Goal: Task Accomplishment & Management: Manage account settings

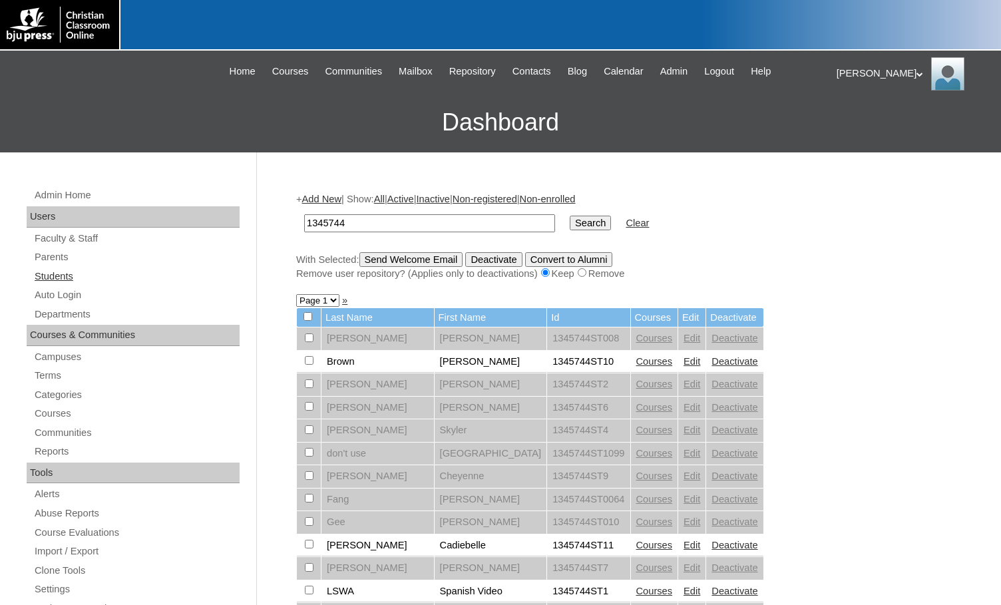
click at [53, 277] on link "Students" at bounding box center [136, 276] width 206 height 17
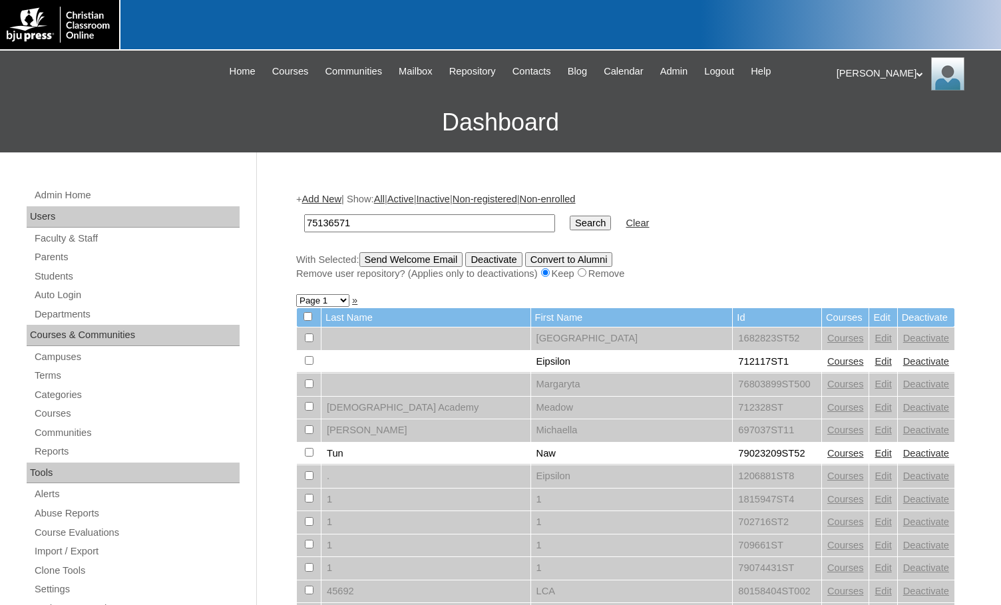
type input "75136571"
click at [570, 216] on input "Search" at bounding box center [590, 223] width 41 height 15
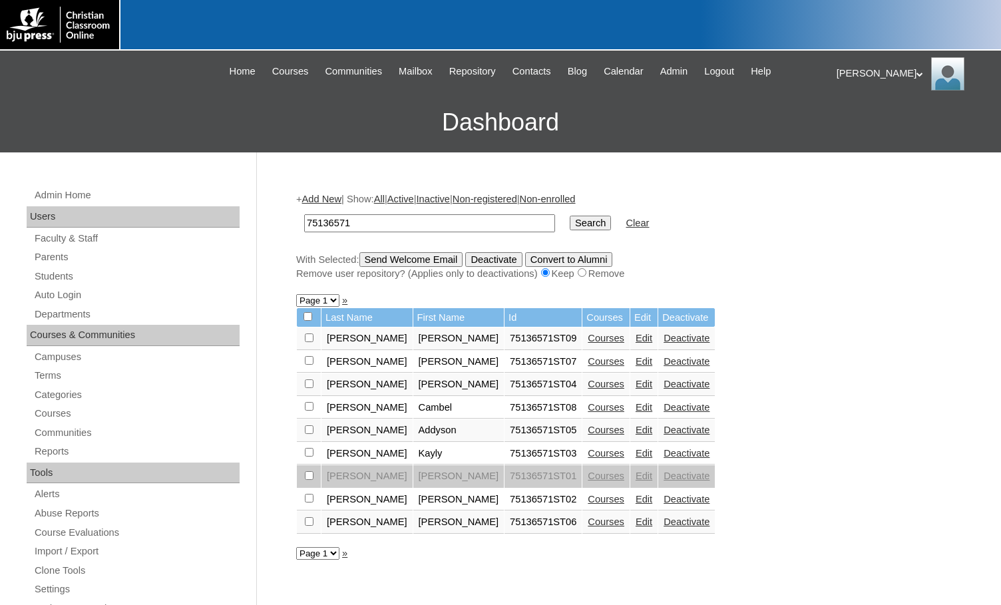
click at [588, 341] on link "Courses" at bounding box center [606, 338] width 37 height 11
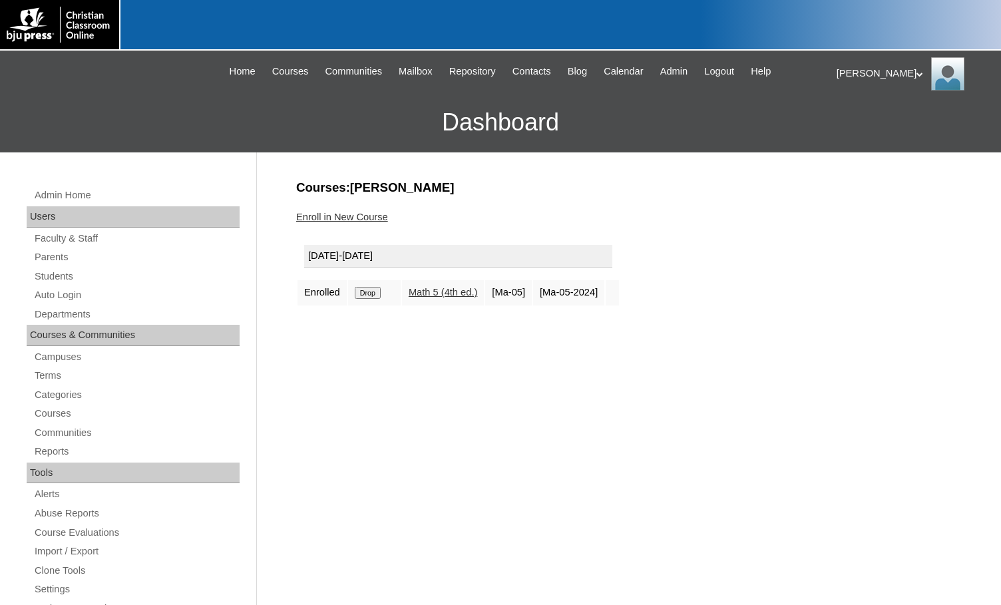
click at [361, 216] on link "Enroll in New Course" at bounding box center [342, 217] width 92 height 11
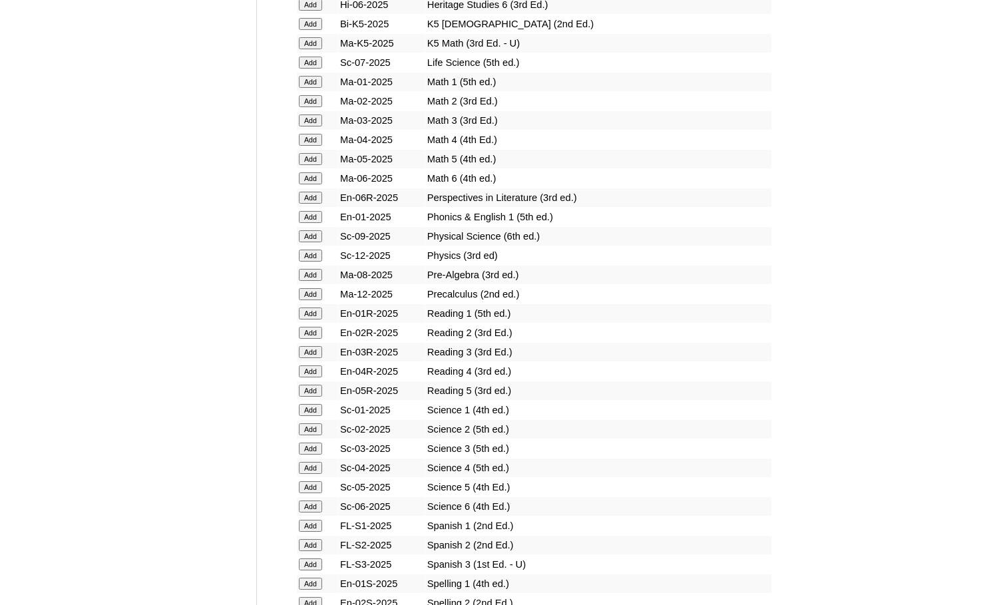
scroll to position [1331, 0]
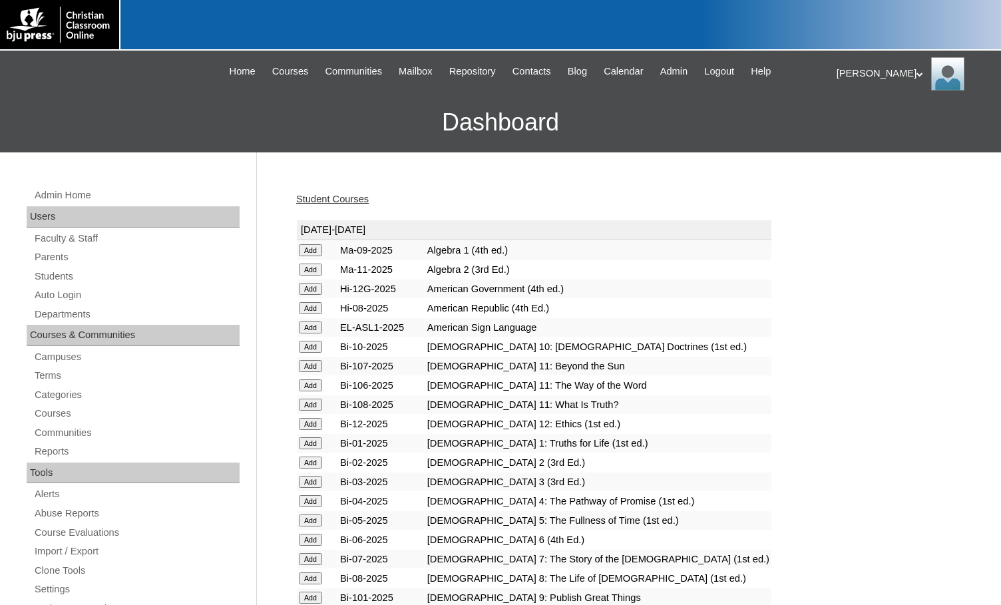
click at [35, 145] on h3 "Dashboard" at bounding box center [501, 123] width 988 height 60
click at [76, 256] on link "Parents" at bounding box center [136, 257] width 206 height 17
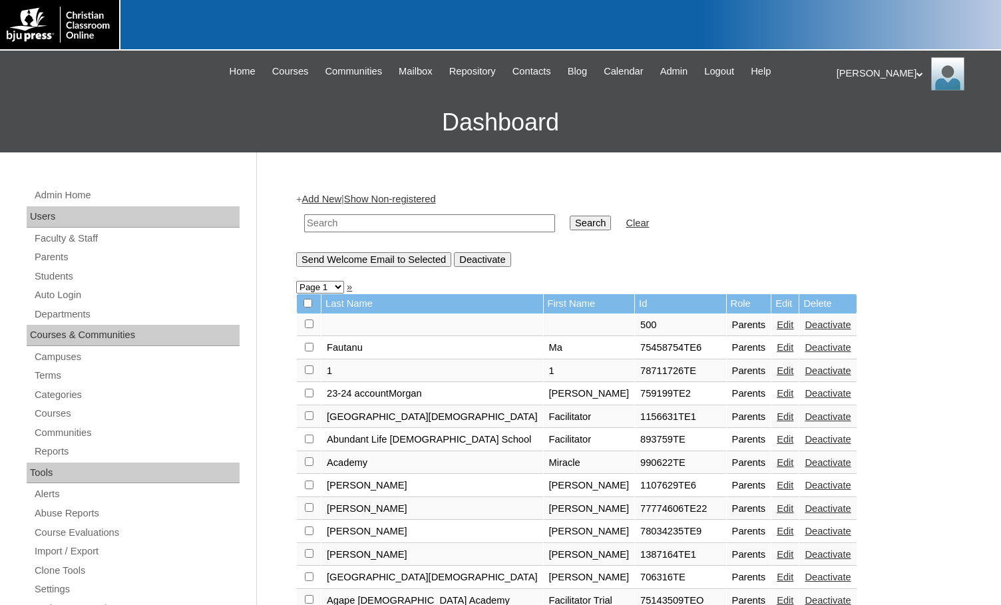
click at [447, 227] on input "text" at bounding box center [429, 223] width 251 height 18
paste input "75136571"
type input "75136571"
click at [570, 227] on input "Search" at bounding box center [590, 223] width 41 height 15
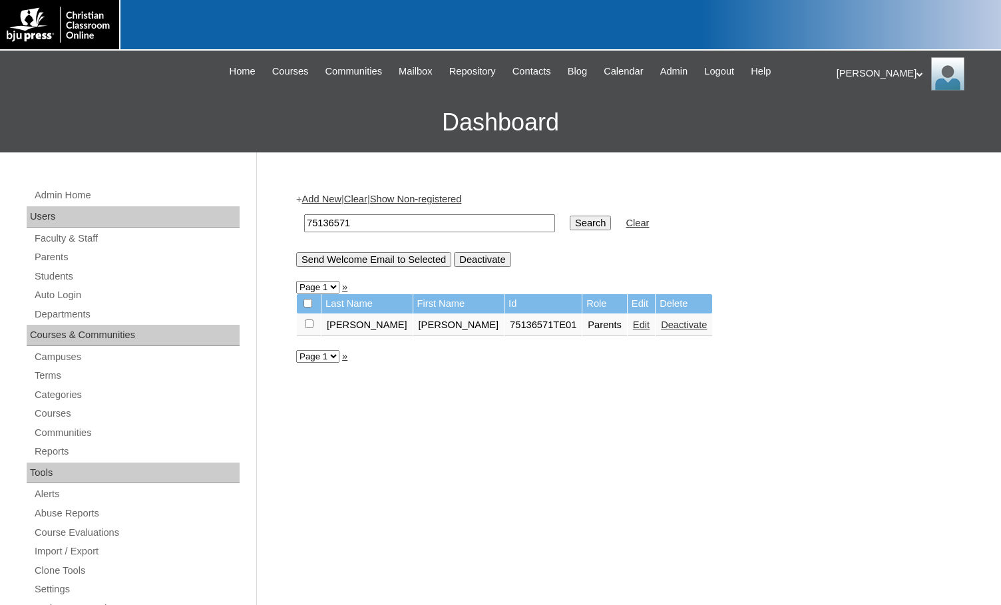
click at [332, 201] on link "Add New" at bounding box center [321, 199] width 39 height 11
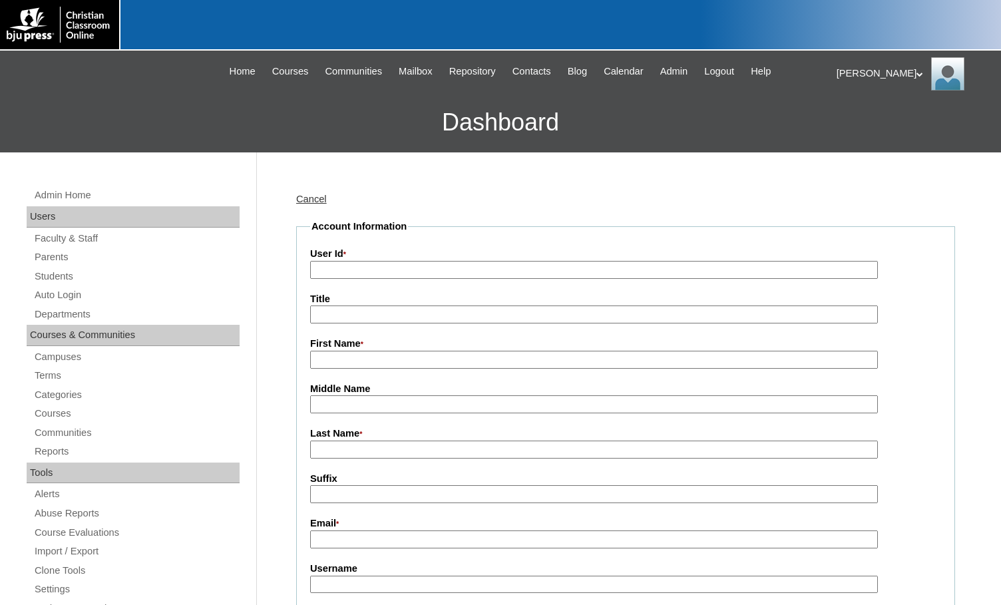
click at [373, 270] on input "User Id *" at bounding box center [594, 270] width 568 height 18
paste input "75136571"
type input "75136571TE02"
type input "Cathy"
type input "Cisneros"
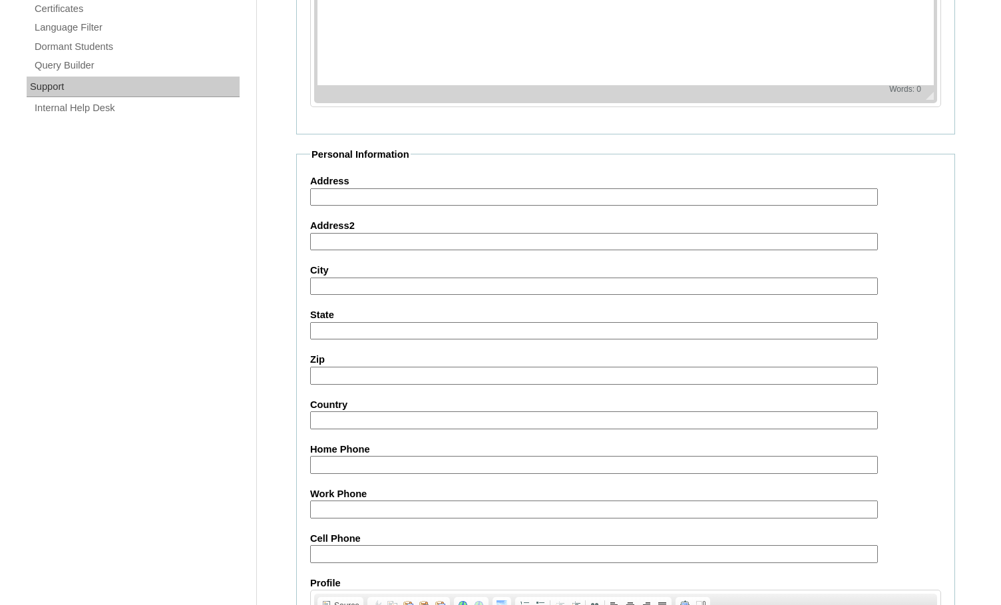
scroll to position [1194, 0]
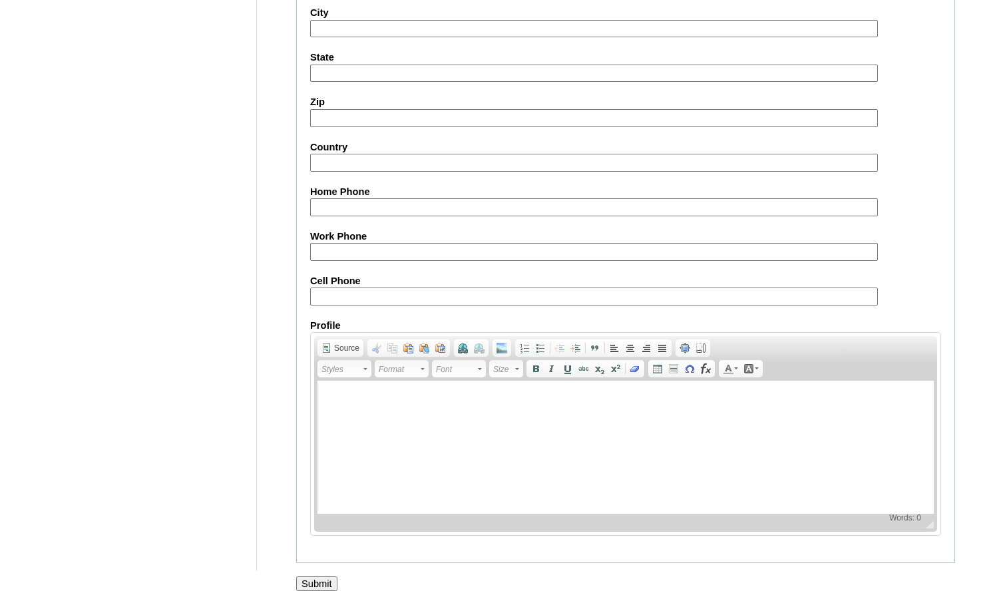
type input "cathy.cisneros@att.net"
click at [318, 581] on input "Submit" at bounding box center [316, 584] width 41 height 15
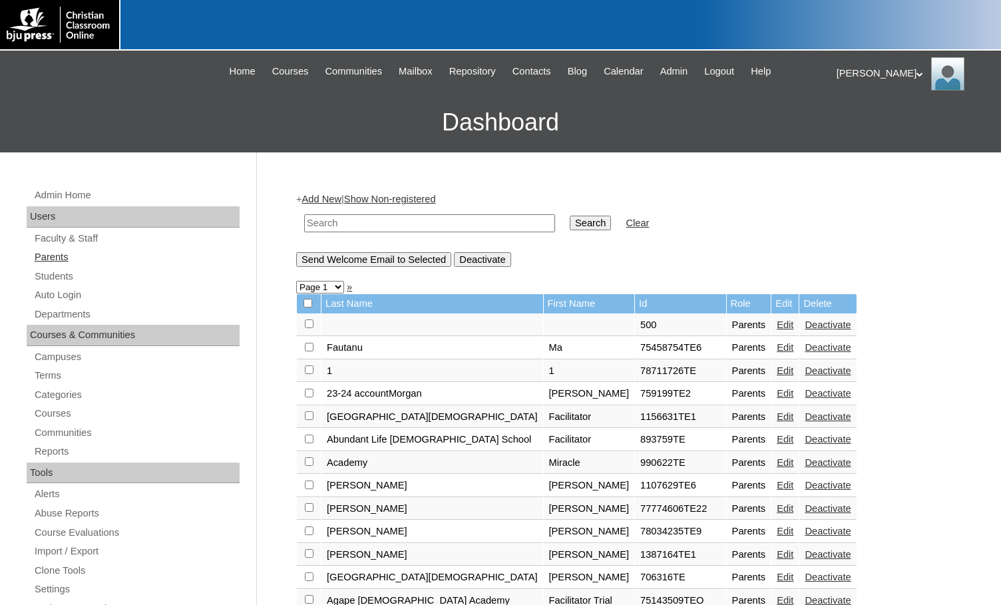
click at [61, 262] on link "Parents" at bounding box center [136, 257] width 206 height 17
click at [397, 220] on input "text" at bounding box center [429, 223] width 251 height 18
paste input "75136571"
type input "75136571"
click at [570, 225] on input "Search" at bounding box center [590, 223] width 41 height 15
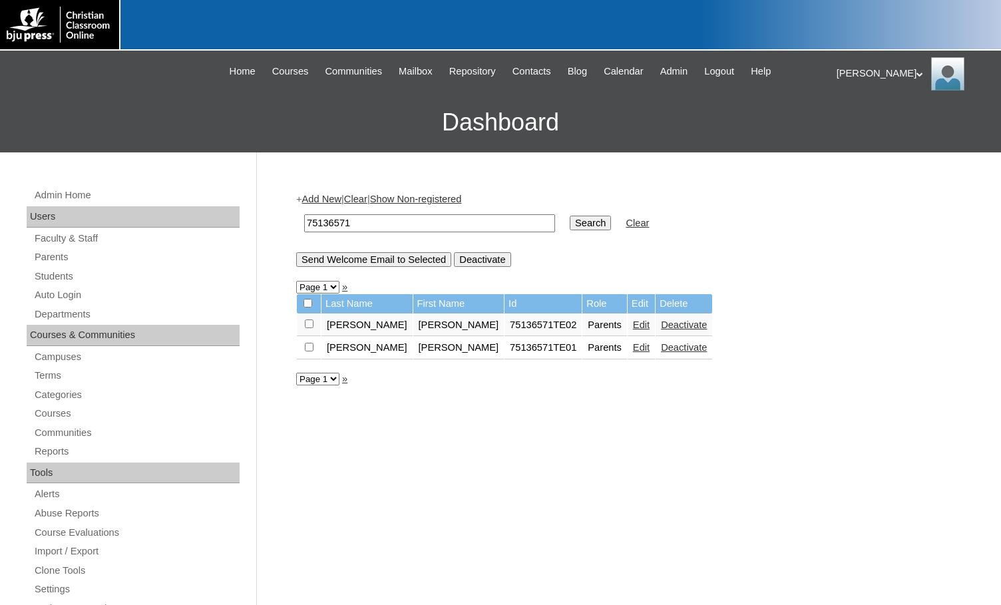
click at [309, 324] on input "checkbox" at bounding box center [309, 324] width 9 height 9
checkbox input "true"
click at [417, 264] on input "Send Welcome Email to Selected" at bounding box center [373, 259] width 155 height 15
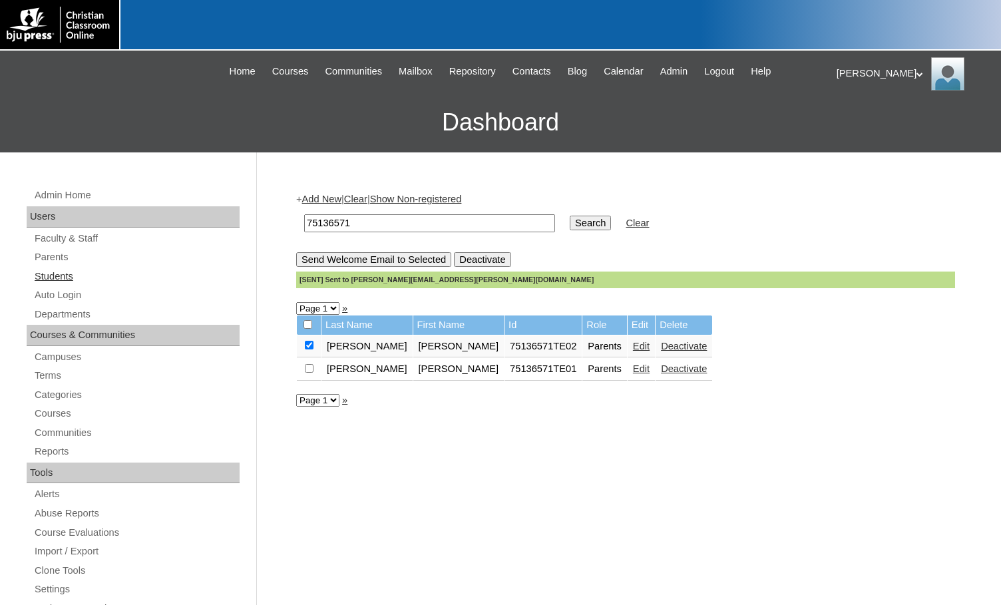
click at [59, 278] on link "Students" at bounding box center [136, 276] width 206 height 17
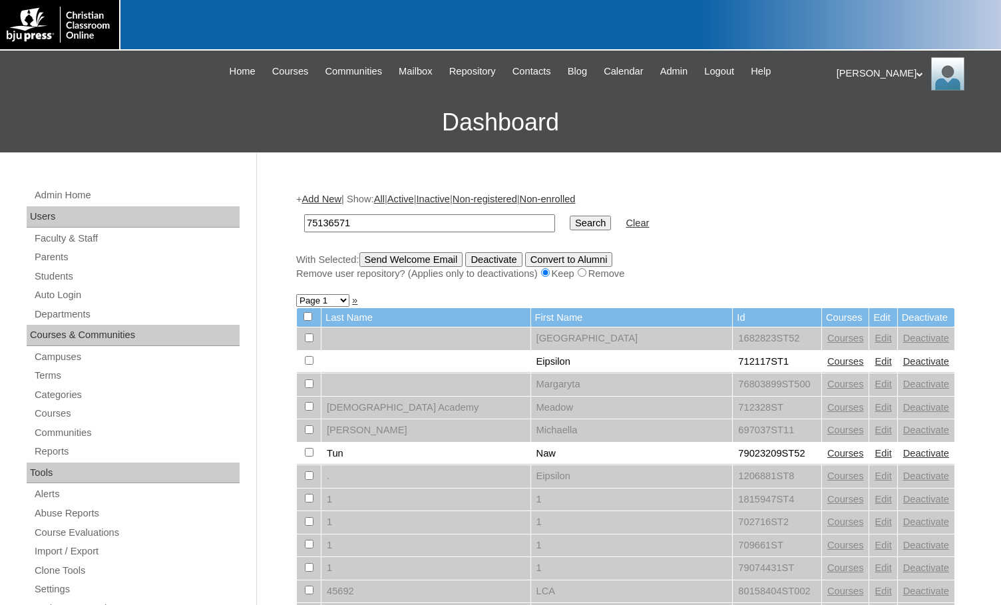
type input "75136571"
click at [570, 216] on input "Search" at bounding box center [590, 223] width 41 height 15
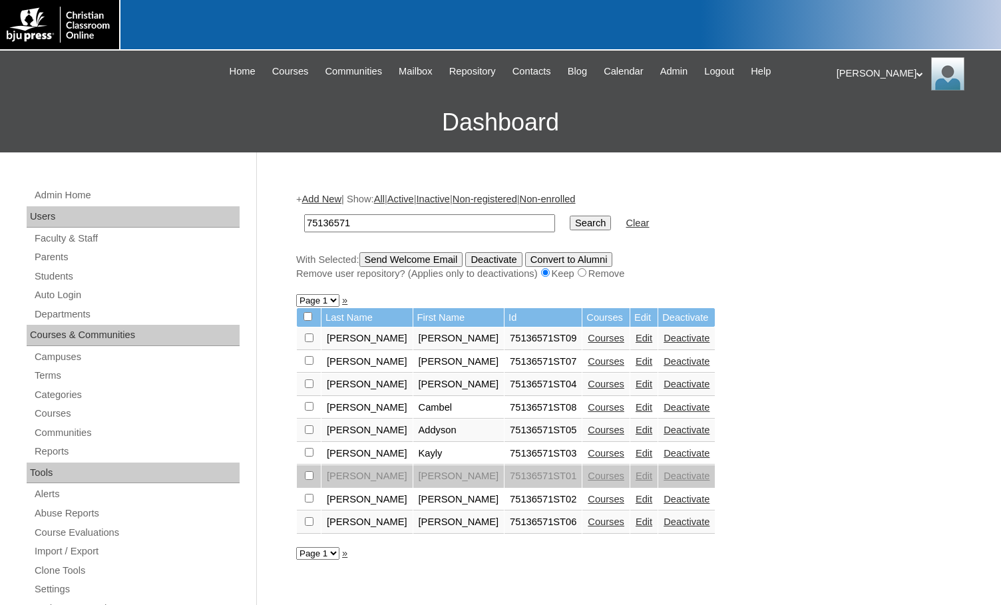
click at [331, 198] on link "Add New" at bounding box center [321, 199] width 39 height 11
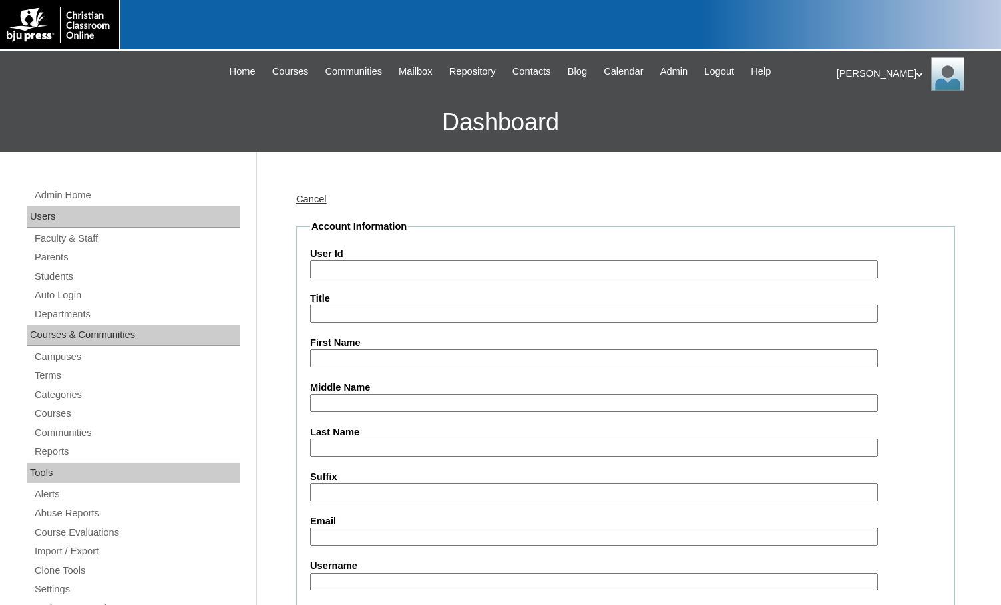
click at [342, 265] on input "User Id" at bounding box center [594, 269] width 568 height 18
paste input "75136571"
type input "75136571"
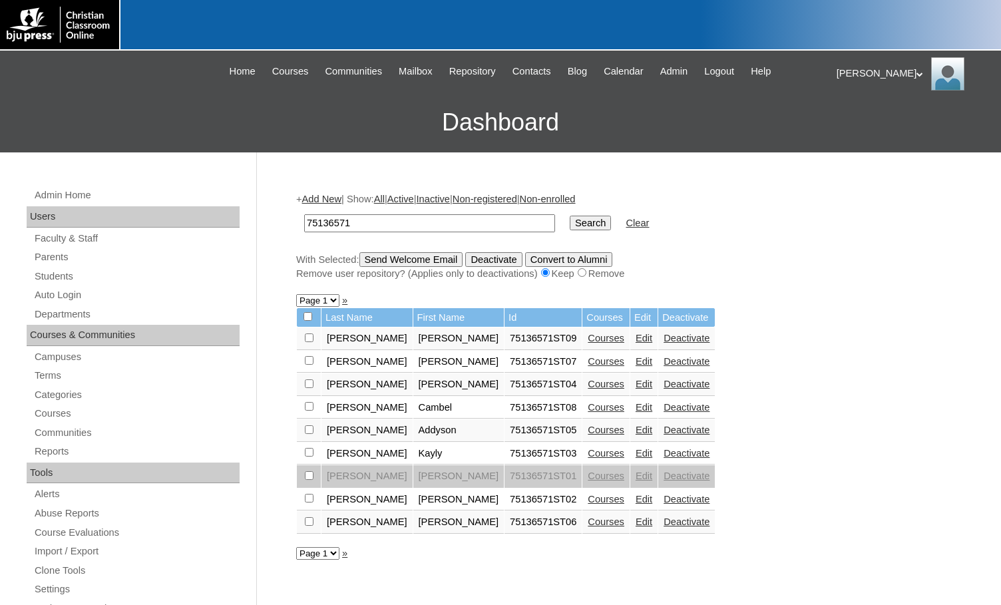
click at [336, 197] on link "Add New" at bounding box center [321, 199] width 39 height 11
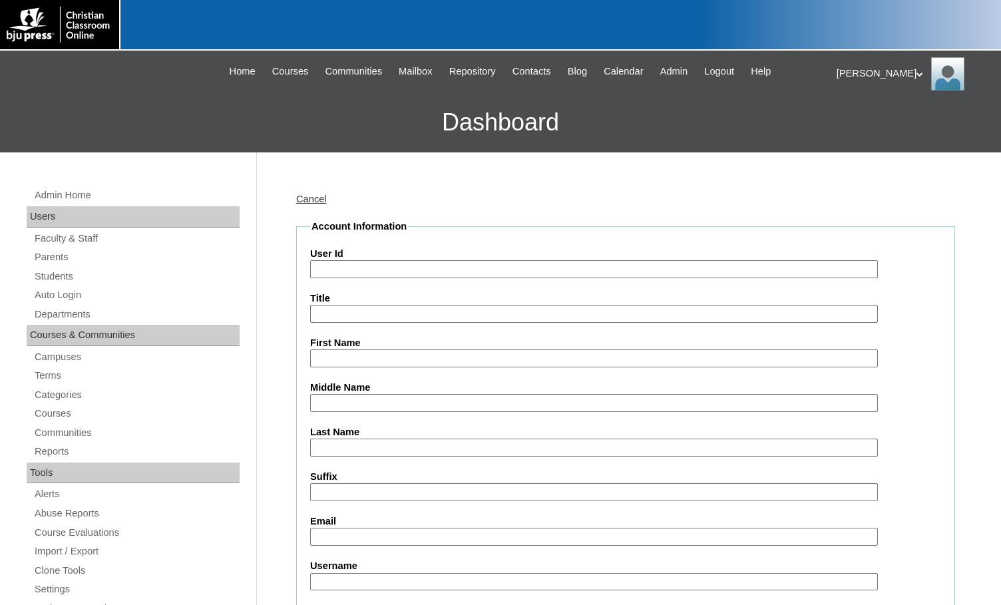
click at [346, 266] on input "User Id" at bounding box center [594, 269] width 568 height 18
paste input "75136571"
type input "75136571ST10"
type input "Michael"
type input "[PERSON_NAME]"
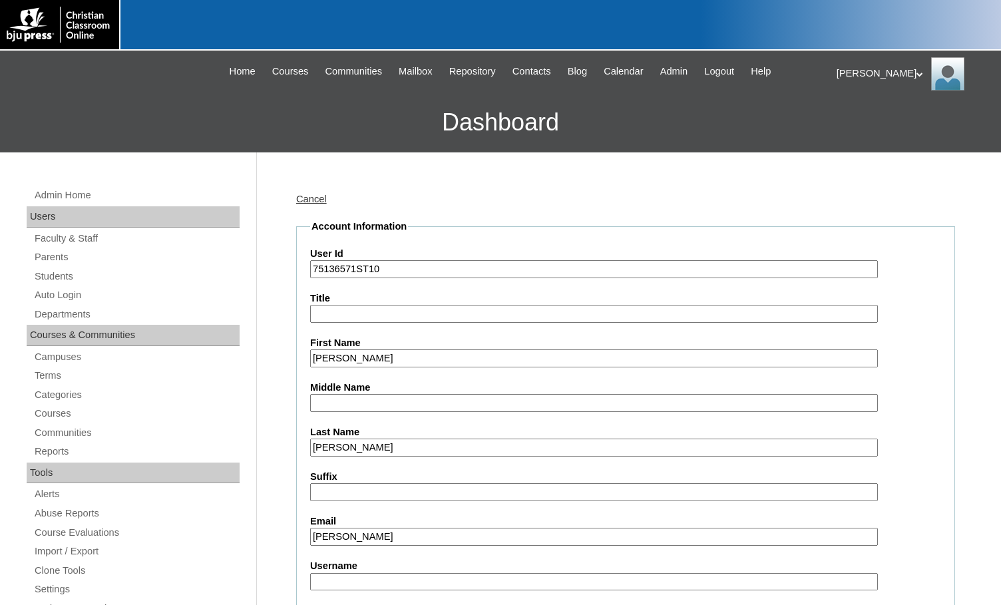
type input "cathy.cisneros@att.net"
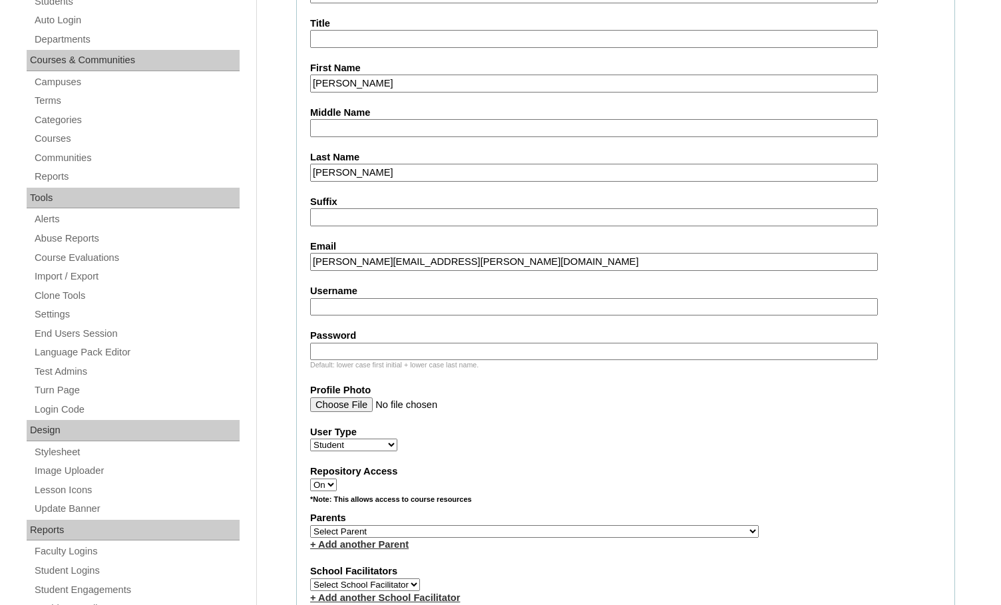
scroll to position [399, 0]
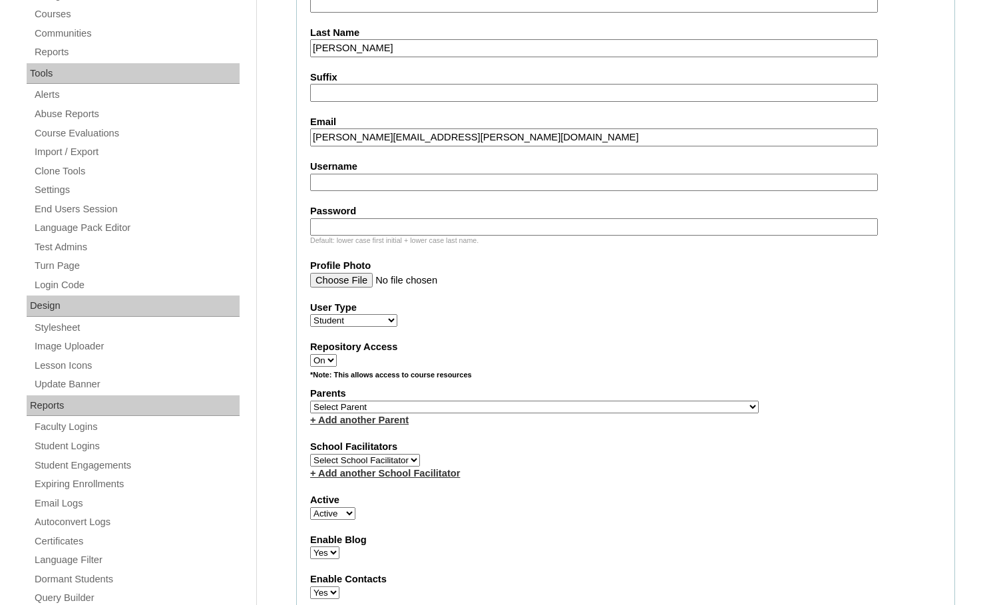
click at [573, 408] on select "Select Parent , Fautanu, Ma 1, 1 23-24 accountMorgan, Jason 6th Street Mennonit…" at bounding box center [534, 407] width 449 height 13
select select "36817"
click at [672, 405] on div "Parents Select Parent , Fautanu, Ma 1, 1 23-24 accountMorgan, Jason 6th Street …" at bounding box center [625, 407] width 631 height 40
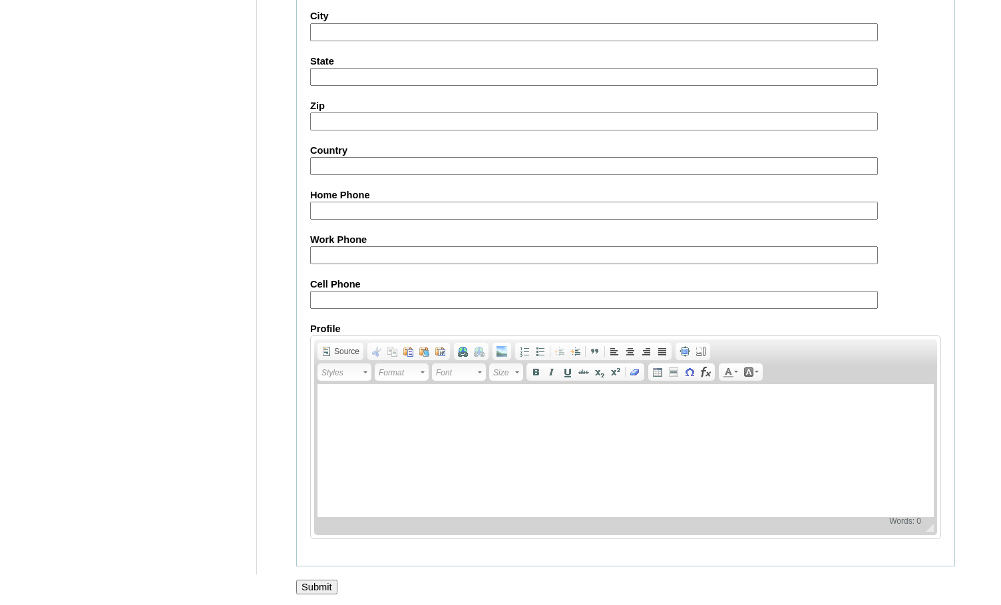
scroll to position [1421, 0]
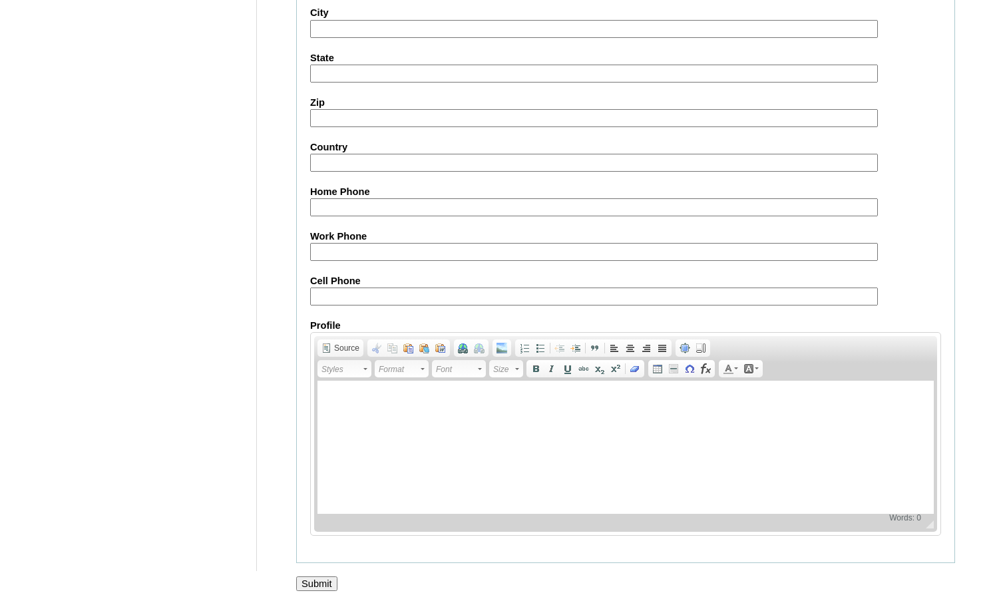
click at [308, 577] on input "Submit" at bounding box center [316, 584] width 41 height 15
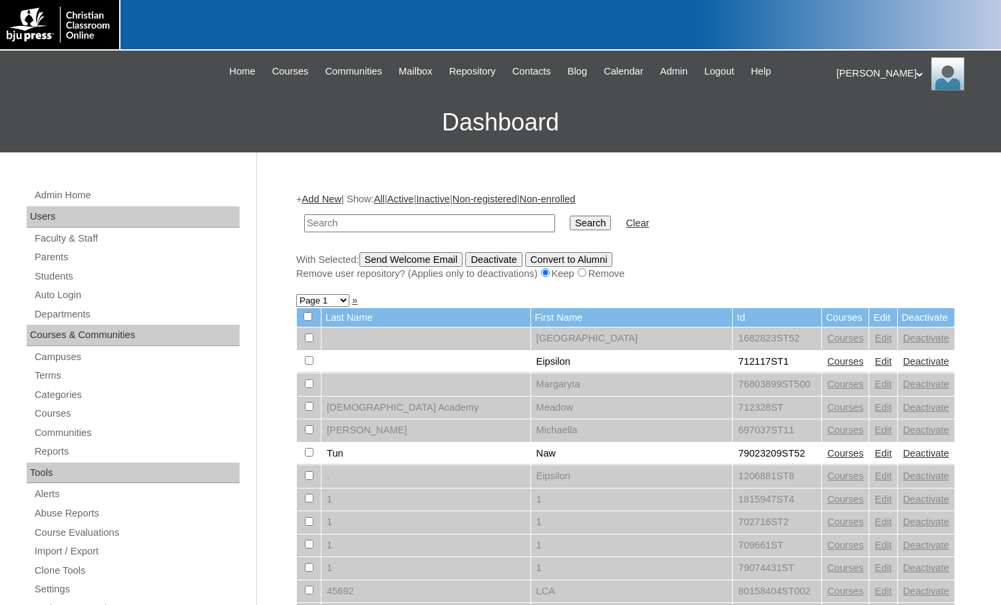
click at [188, 122] on h3 "Dashboard" at bounding box center [501, 123] width 988 height 60
click at [462, 228] on input "text" at bounding box center [429, 223] width 251 height 18
paste input "75136571"
type input "75136571"
click at [570, 216] on input "Search" at bounding box center [590, 223] width 41 height 15
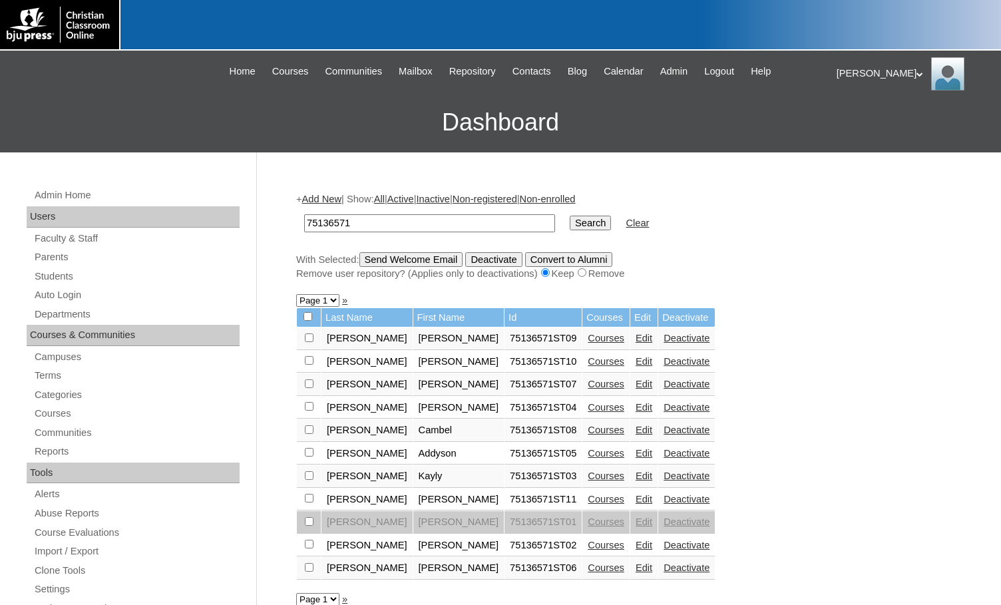
click at [588, 499] on link "Courses" at bounding box center [606, 499] width 37 height 11
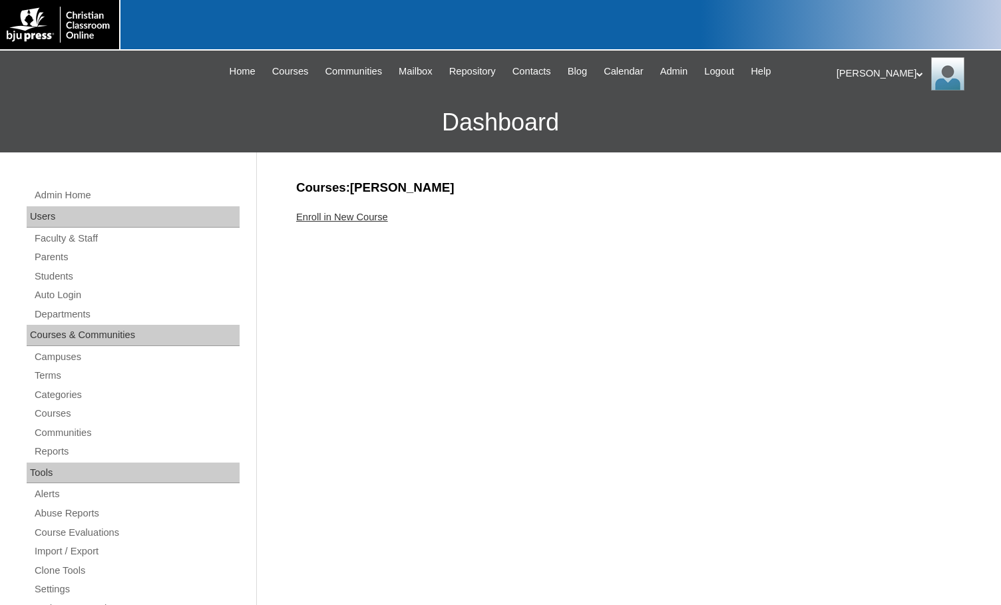
click at [344, 217] on link "Enroll in New Course" at bounding box center [342, 217] width 92 height 11
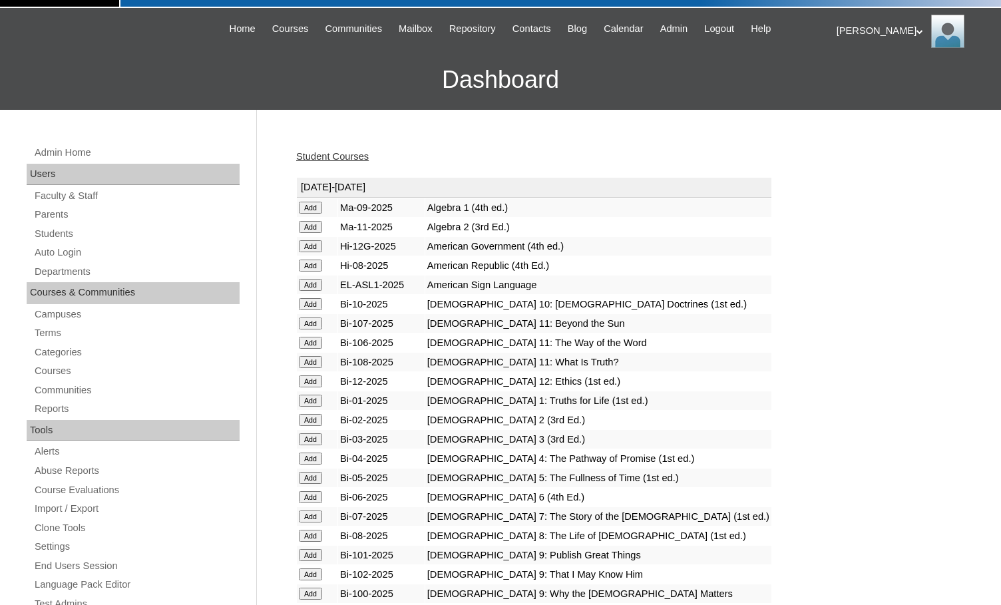
scroll to position [67, 0]
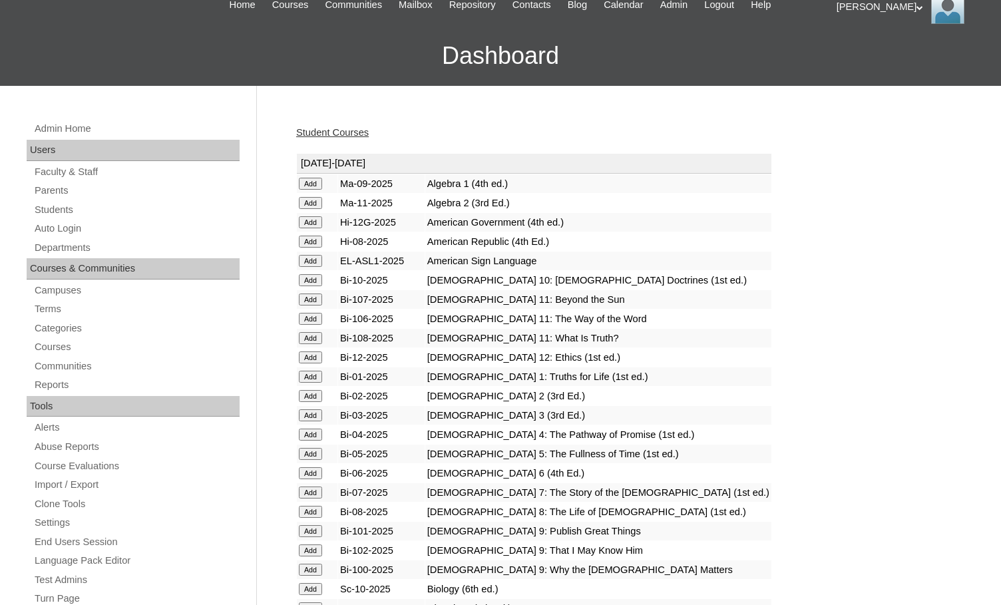
click at [322, 190] on input "Add" at bounding box center [310, 184] width 23 height 12
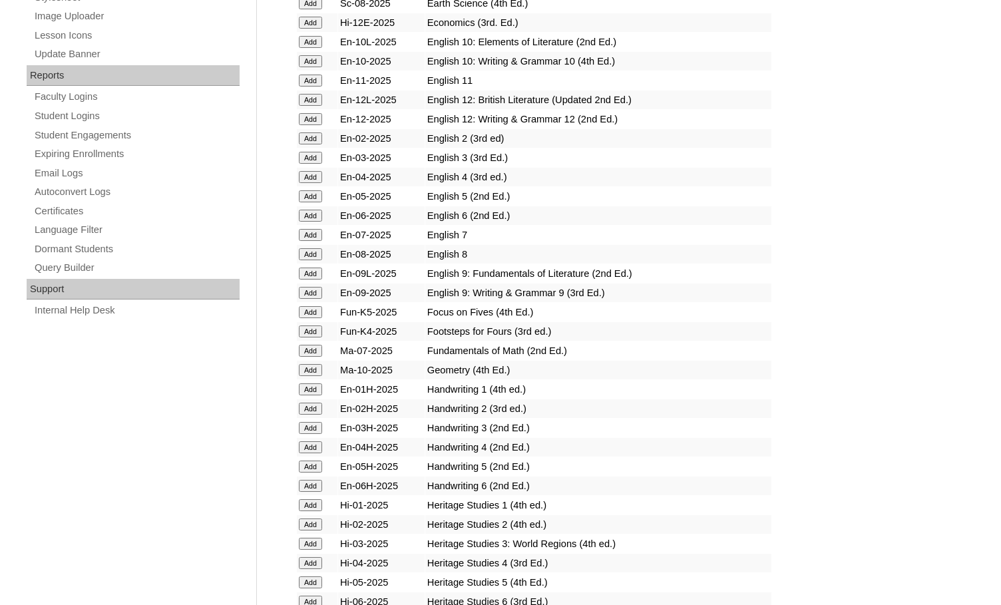
scroll to position [732, 0]
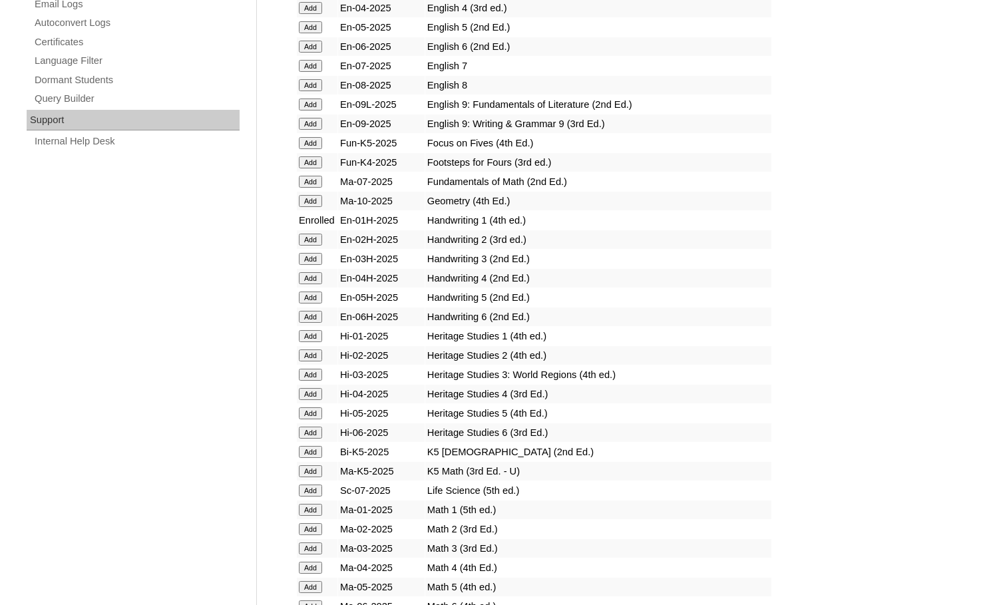
scroll to position [932, 0]
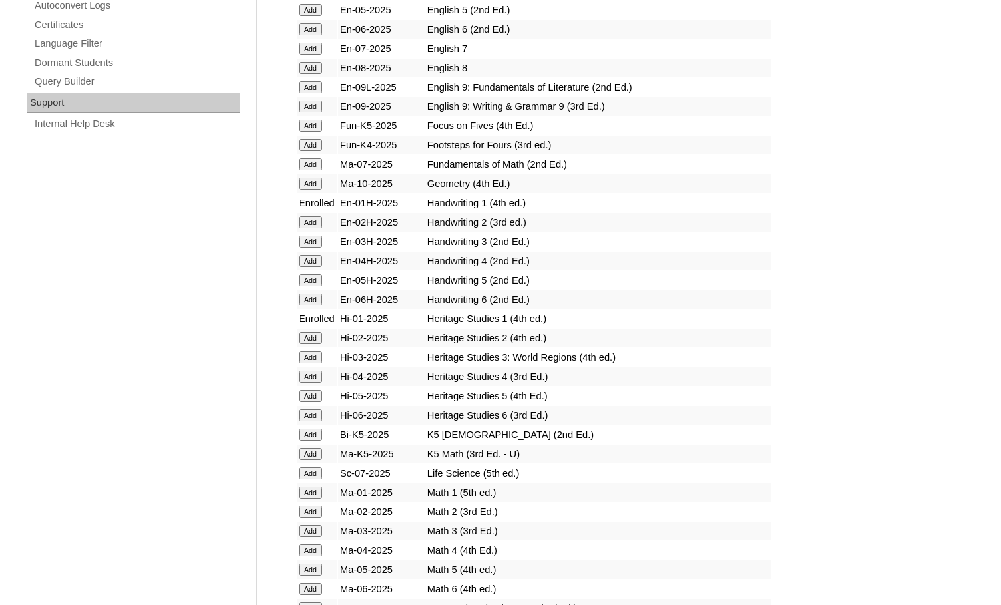
scroll to position [932, 0]
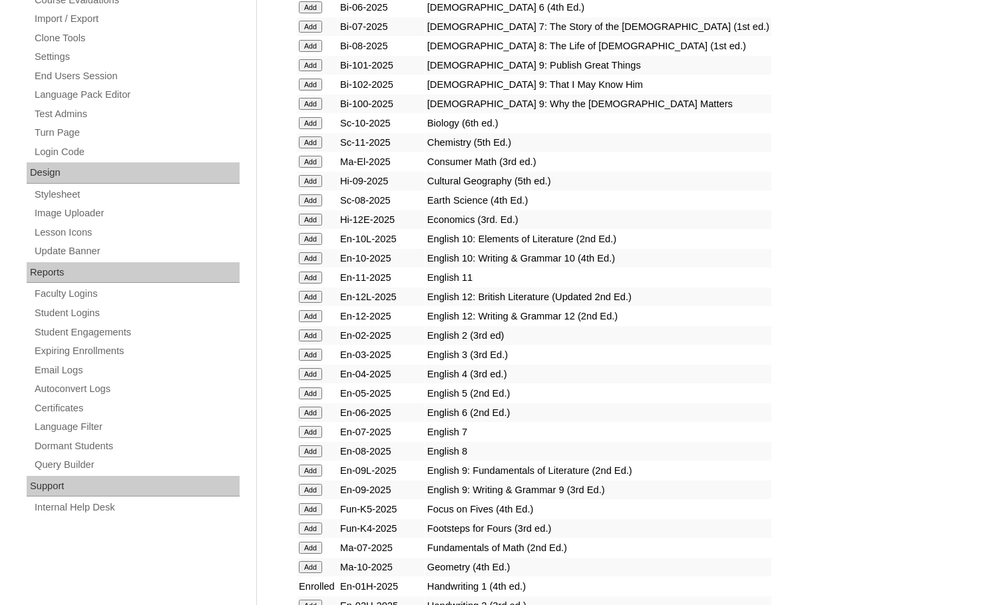
scroll to position [999, 0]
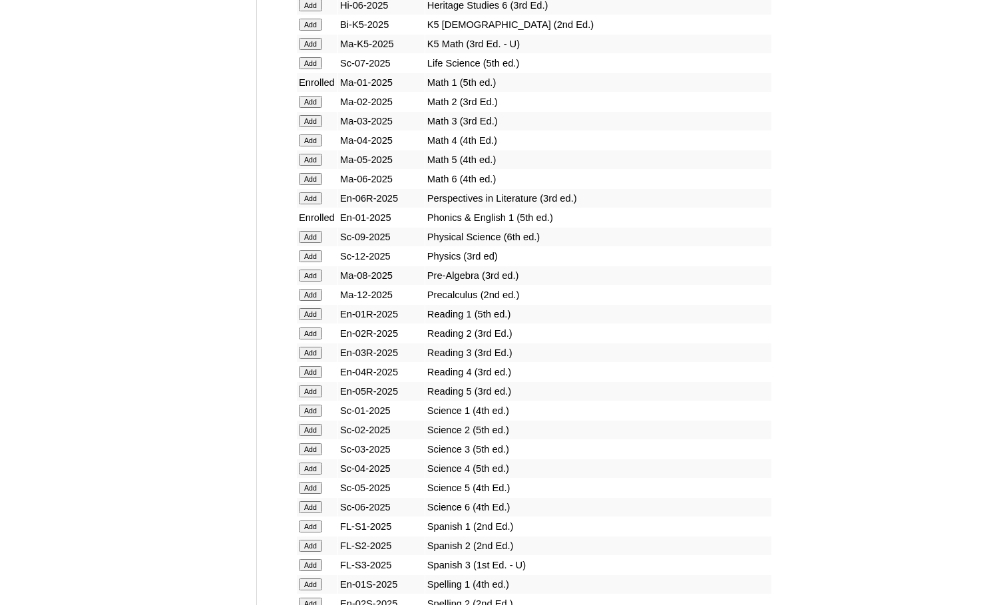
scroll to position [1331, 0]
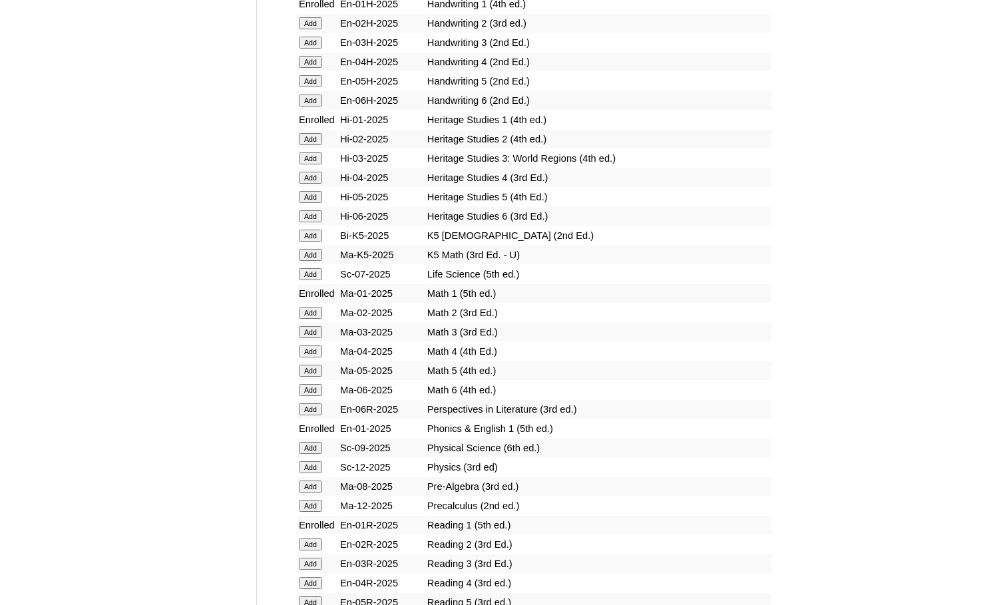
scroll to position [1398, 0]
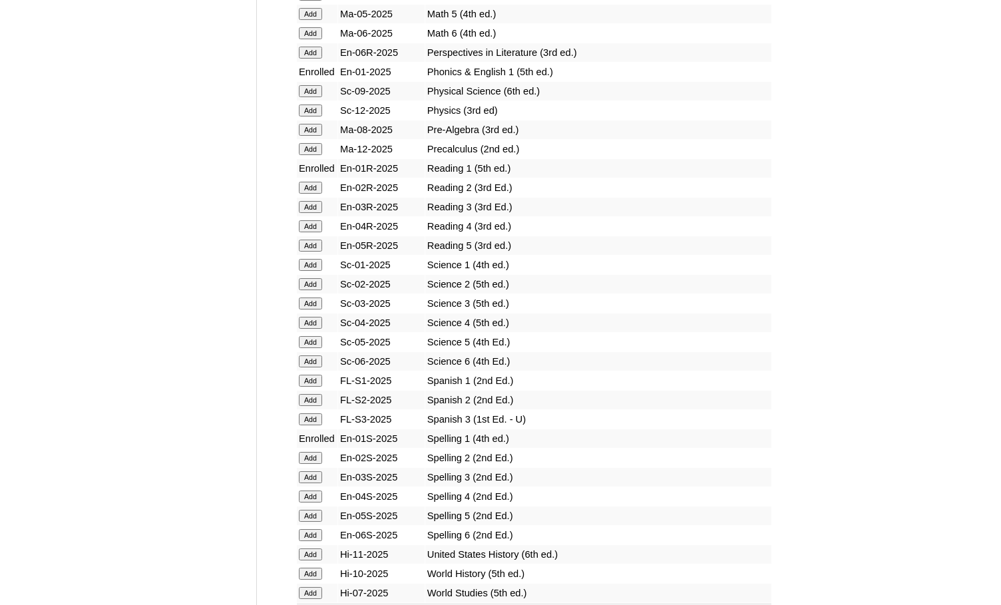
scroll to position [1465, 0]
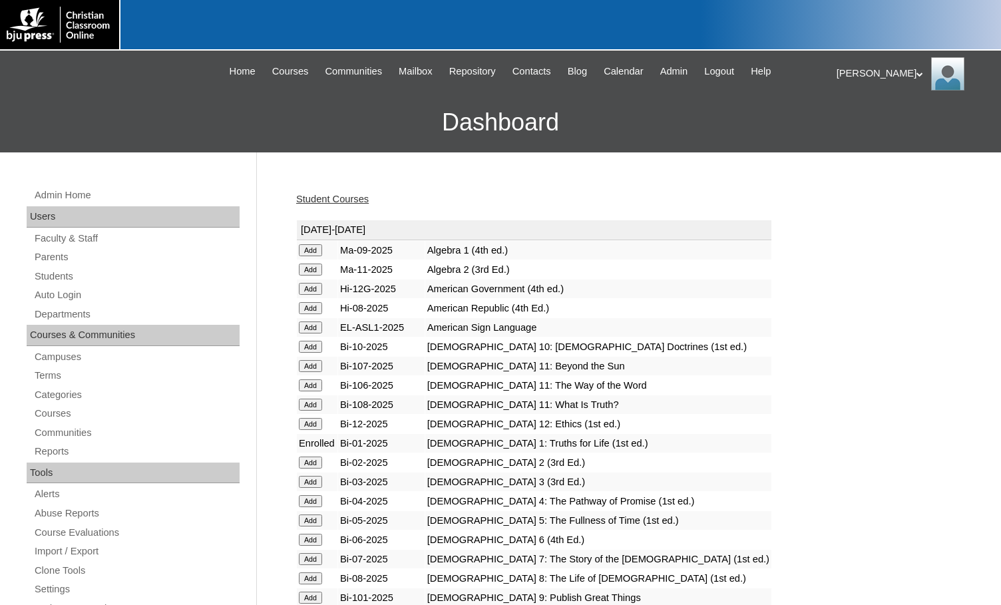
click at [350, 198] on link "Student Courses" at bounding box center [332, 199] width 73 height 11
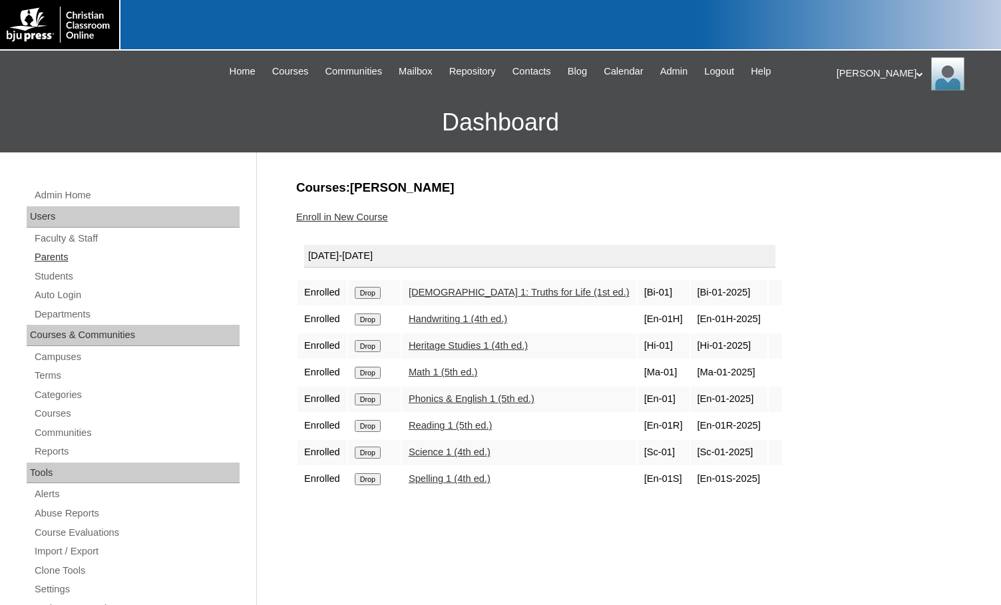
click at [72, 249] on link "Parents" at bounding box center [136, 257] width 206 height 17
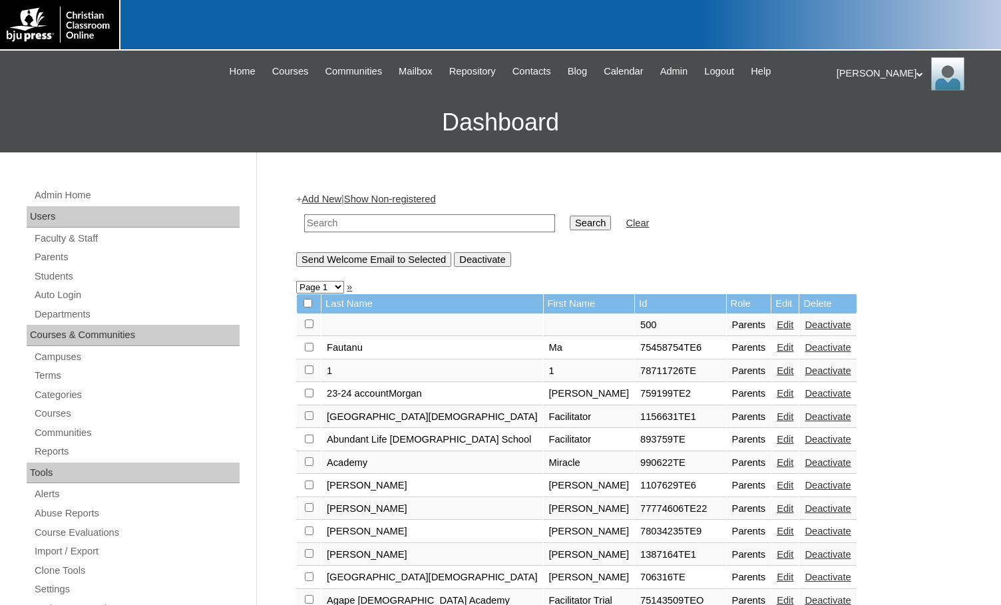
click at [467, 224] on input "text" at bounding box center [429, 223] width 251 height 18
paste input "75136571"
type input "75136571"
click at [570, 220] on input "Search" at bounding box center [590, 223] width 41 height 15
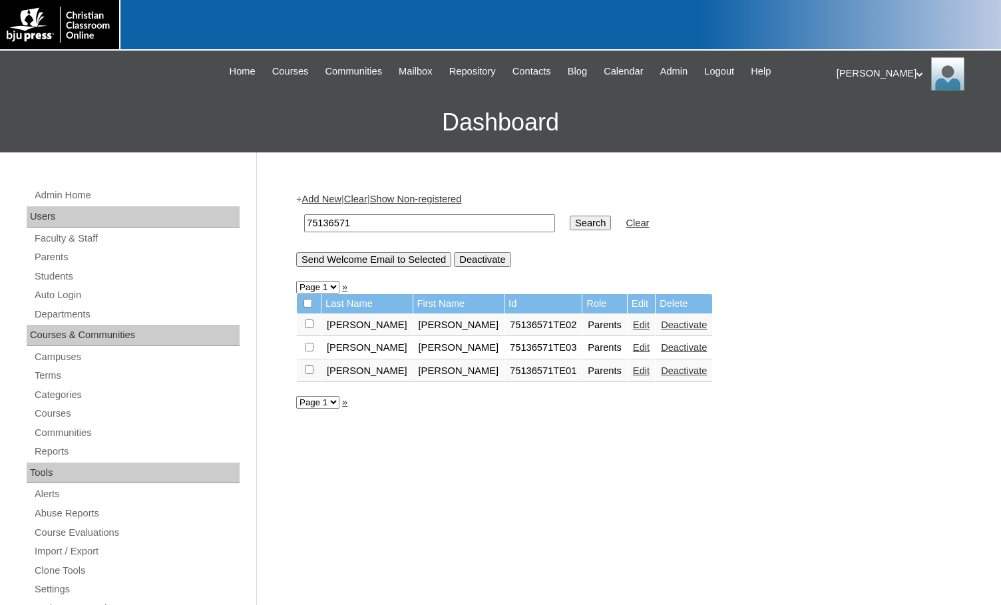
click at [310, 328] on input "checkbox" at bounding box center [309, 324] width 9 height 9
checkbox input "true"
click at [377, 265] on input "Send Welcome Email to Selected" at bounding box center [373, 259] width 155 height 15
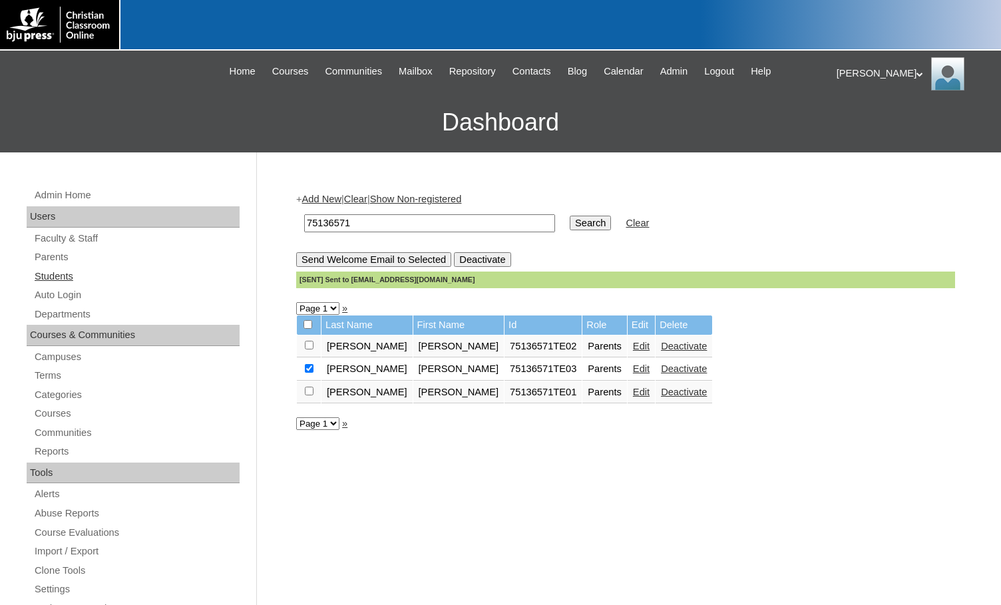
click at [61, 282] on link "Students" at bounding box center [136, 276] width 206 height 17
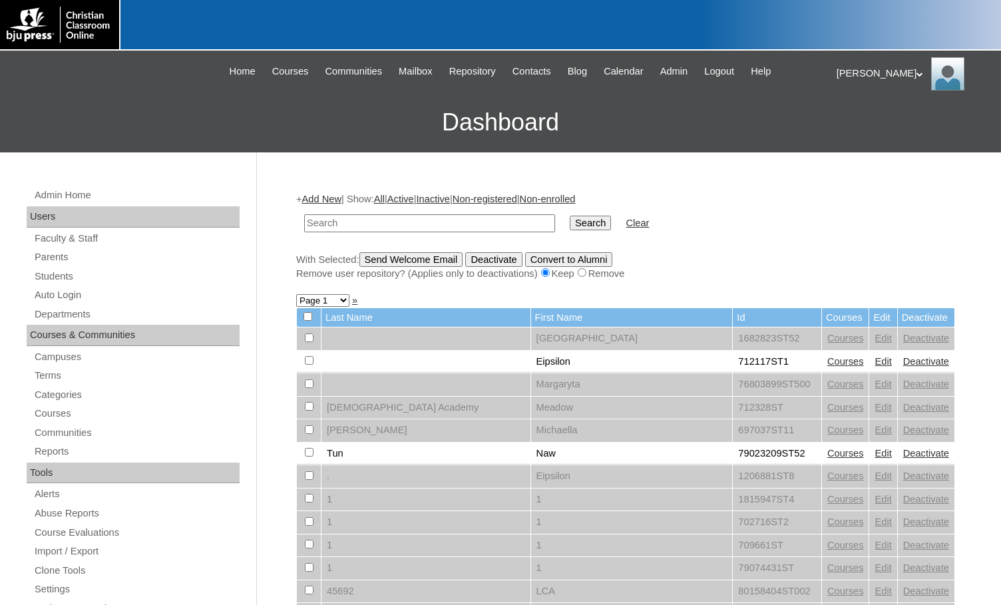
click at [326, 201] on link "Add New" at bounding box center [321, 199] width 39 height 11
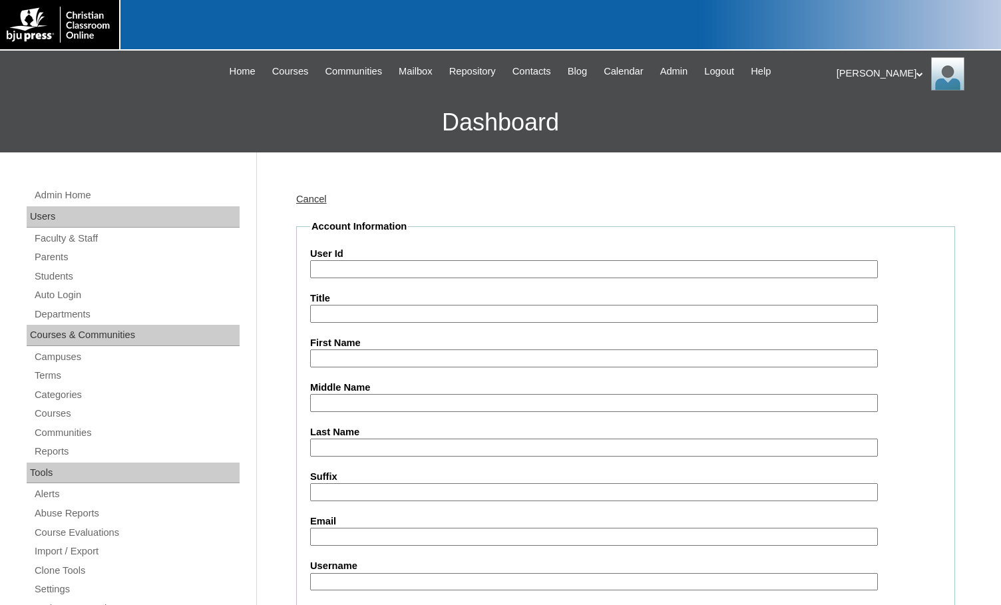
click at [363, 266] on input "User Id" at bounding box center [594, 269] width 568 height 18
paste input "75136571"
type input "75136571ST12"
type input "Janson"
type input "Scudder"
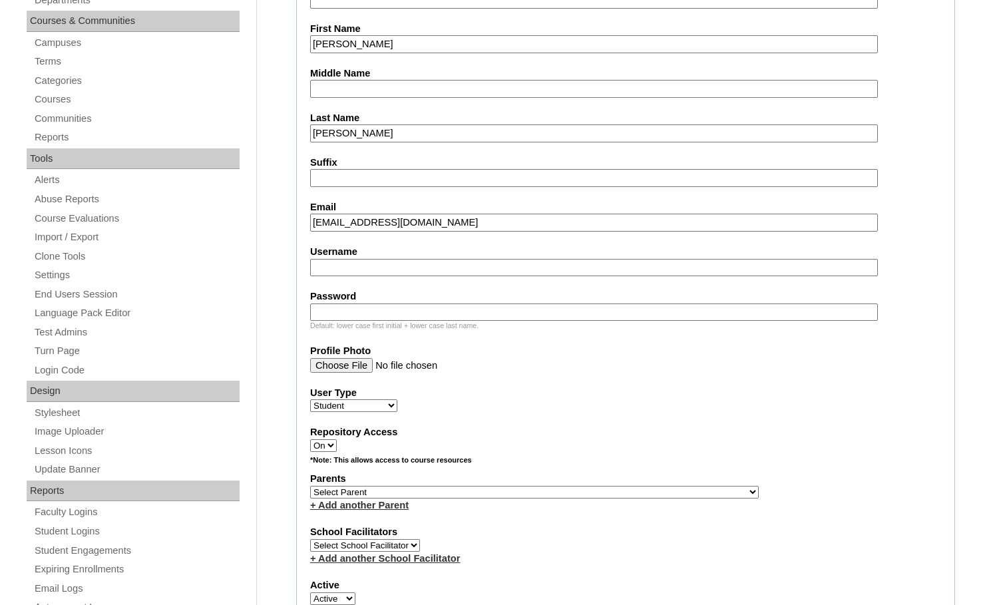
scroll to position [333, 0]
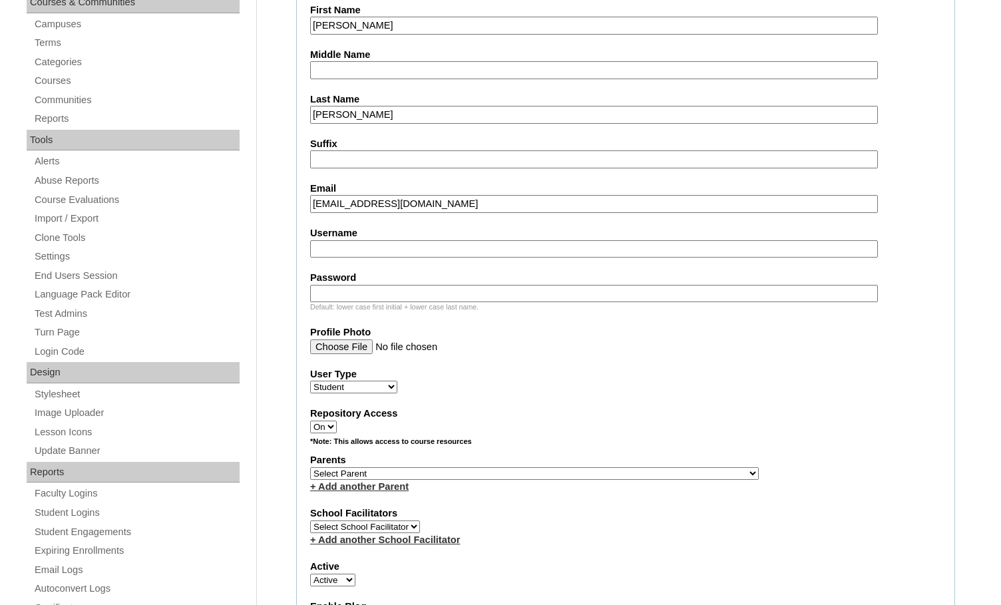
type input "bjscudder20@yahoo.com"
click at [608, 474] on select "Select Parent , Fautanu, Ma 1, 1 23-24 accountMorgan, Jason 6th Street Mennonit…" at bounding box center [534, 473] width 449 height 13
select select "36819"
click at [660, 472] on div "Parents Select Parent , Fautanu, Ma 1, 1 23-24 accountMorgan, Jason 6th Street …" at bounding box center [625, 473] width 631 height 40
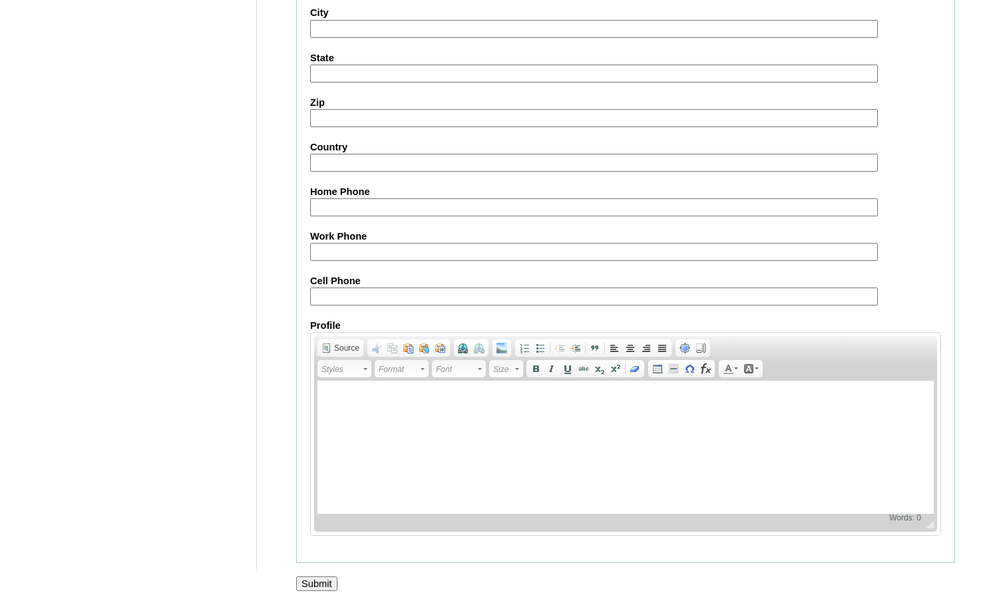
scroll to position [1421, 0]
click at [316, 586] on input "Submit" at bounding box center [316, 584] width 41 height 15
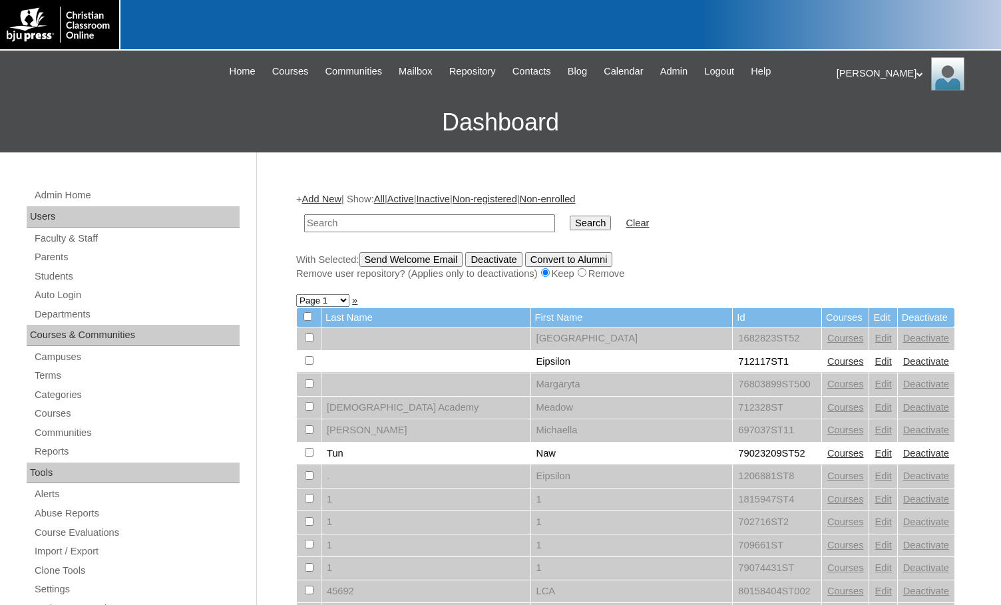
click at [145, 147] on h3 "Dashboard" at bounding box center [501, 123] width 988 height 60
click at [344, 226] on input "text" at bounding box center [429, 223] width 251 height 18
paste input "79396739"
type input "79396739"
click at [570, 218] on input "Search" at bounding box center [590, 223] width 41 height 15
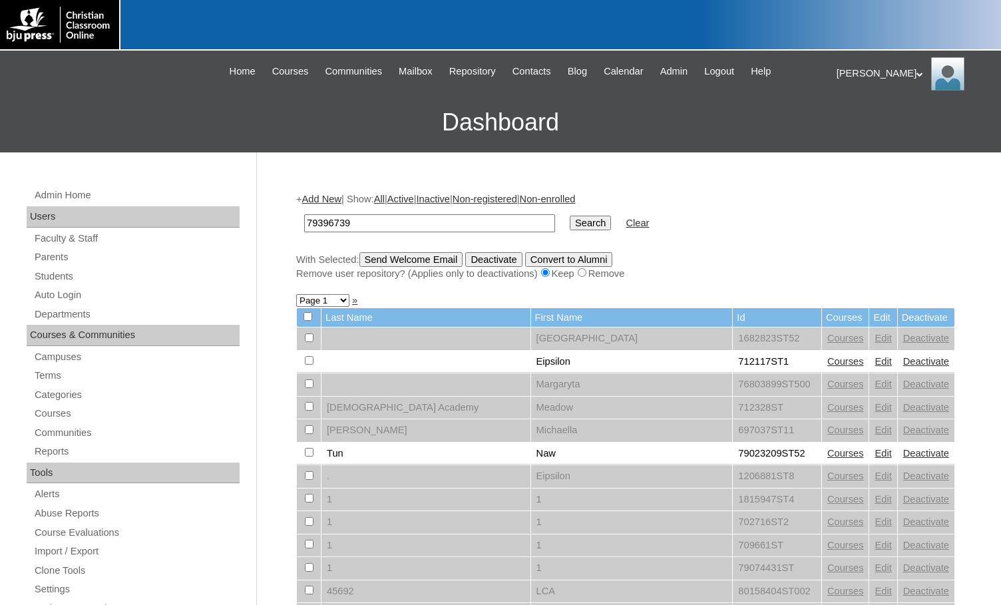
scroll to position [43, 0]
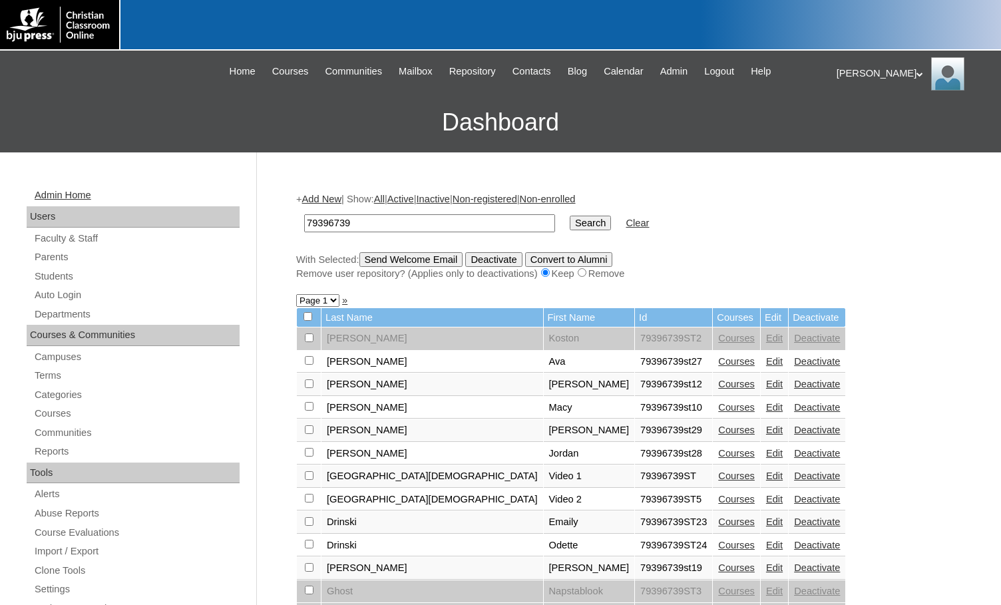
drag, startPoint x: 400, startPoint y: 222, endPoint x: 175, endPoint y: 194, distance: 226.8
click at [175, 194] on div "Admin Home Users Faculty & Staff Parents Students Auto Login Departments Course…" at bounding box center [500, 611] width 1001 height 918
type input "[PERSON_NAME]"
click at [570, 216] on input "Search" at bounding box center [590, 223] width 41 height 15
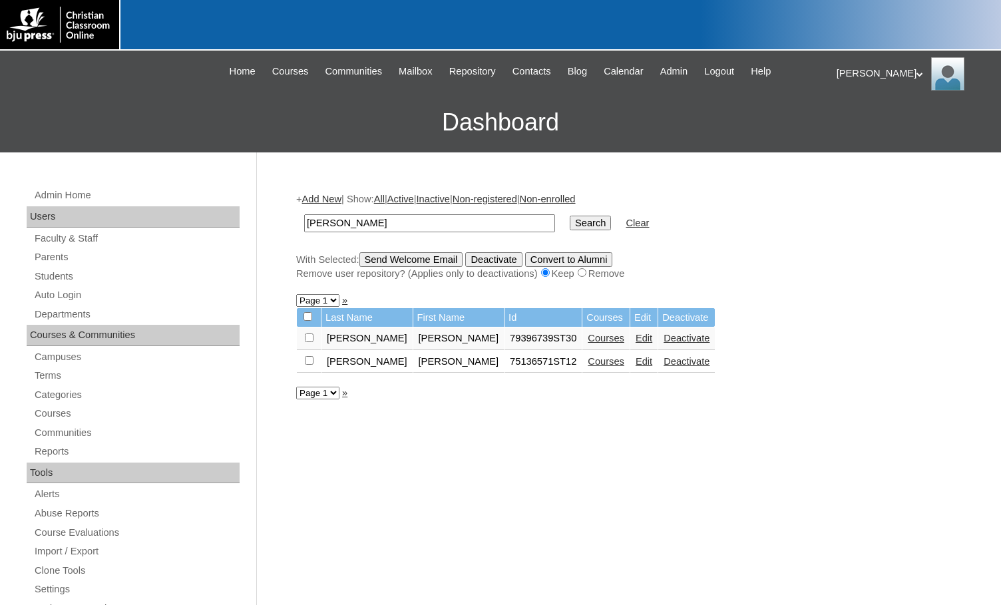
click at [636, 364] on link "Edit" at bounding box center [644, 361] width 17 height 11
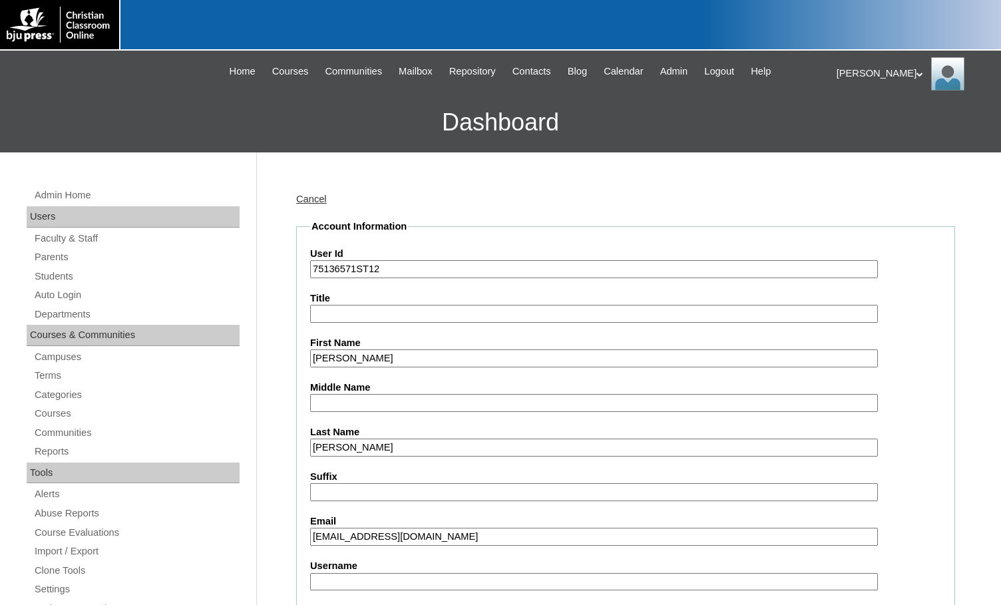
type input "msevilla"
drag, startPoint x: 357, startPoint y: 272, endPoint x: 292, endPoint y: 268, distance: 64.7
paste input "9396739"
click at [428, 266] on input "79396739ST12" at bounding box center [594, 269] width 568 height 18
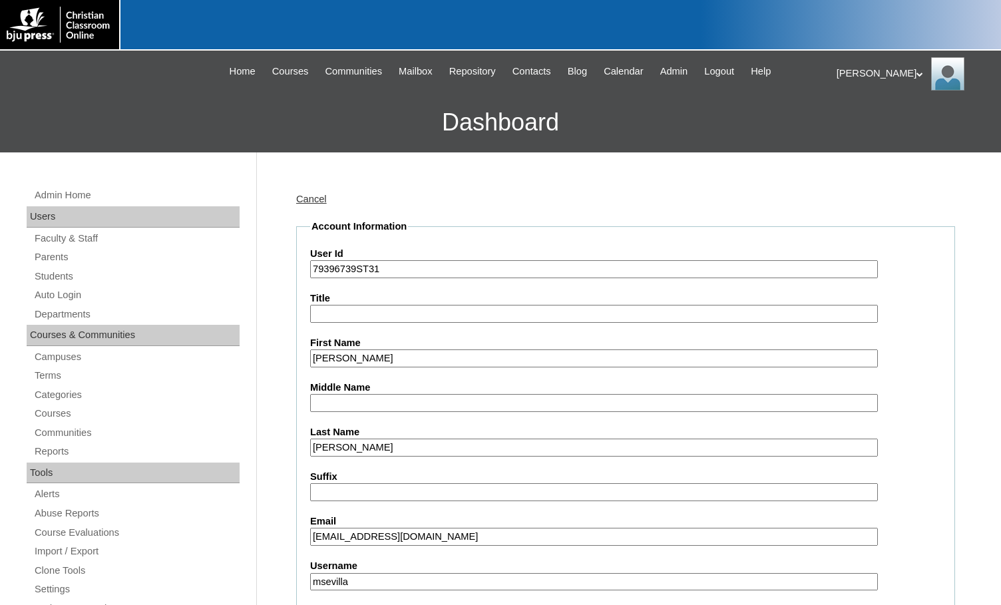
type input "79396739ST31"
drag, startPoint x: 192, startPoint y: 121, endPoint x: 262, endPoint y: 195, distance: 102.2
click at [192, 121] on h3 "Dashboard" at bounding box center [501, 123] width 988 height 60
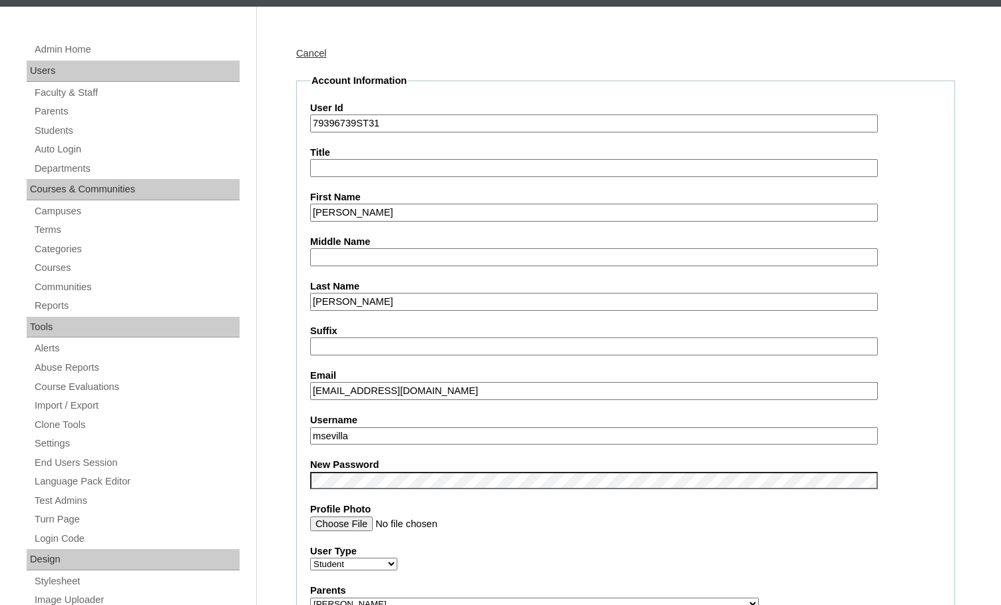
scroll to position [399, 0]
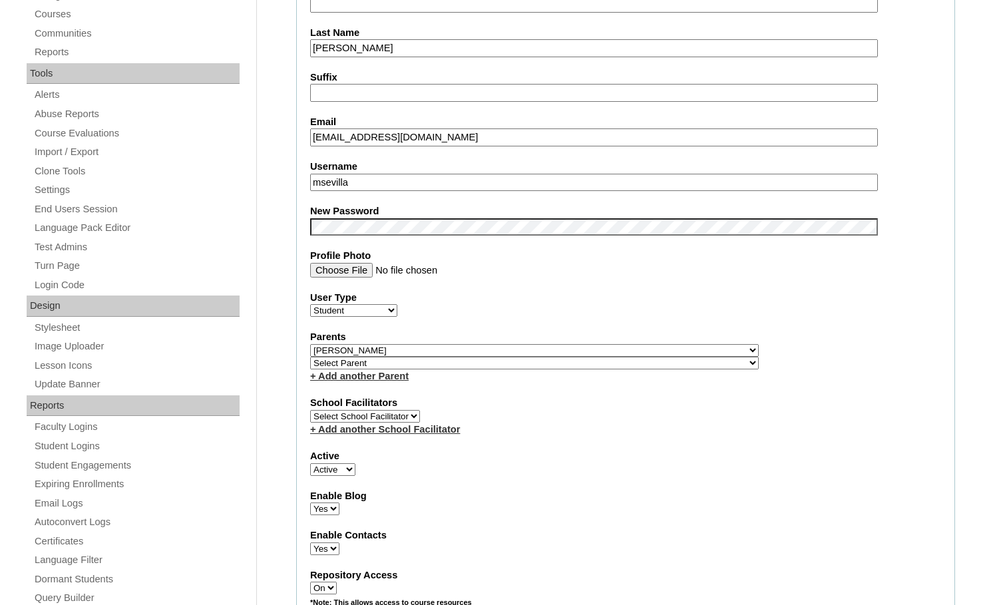
drag, startPoint x: 368, startPoint y: 183, endPoint x: 254, endPoint y: 177, distance: 114.0
drag, startPoint x: 273, startPoint y: 269, endPoint x: 272, endPoint y: 302, distance: 33.3
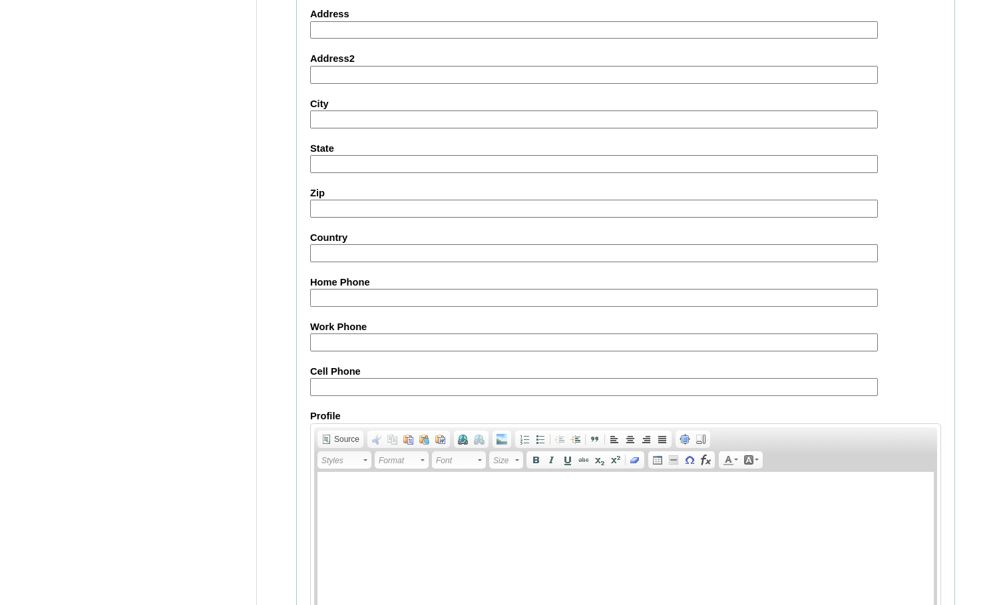
scroll to position [1423, 0]
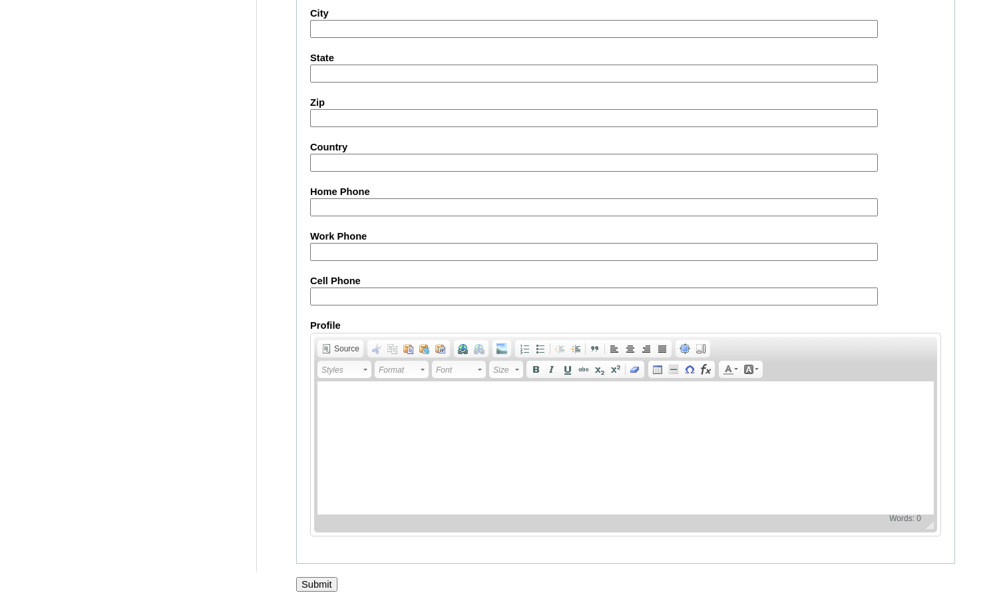
click at [302, 583] on input "Submit" at bounding box center [316, 584] width 41 height 15
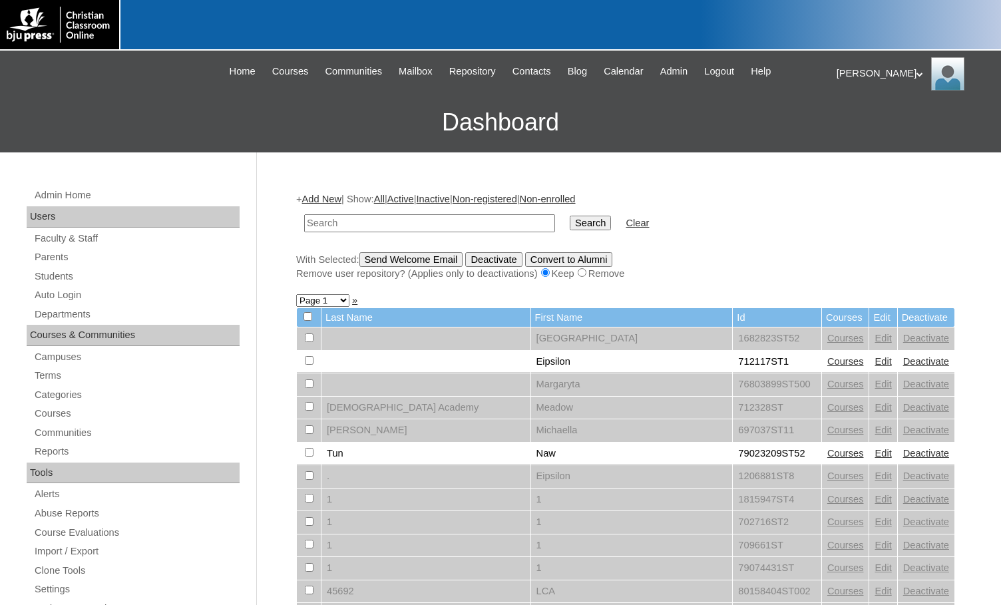
click at [434, 226] on input "text" at bounding box center [429, 223] width 251 height 18
click at [76, 256] on link "Parents" at bounding box center [136, 257] width 206 height 17
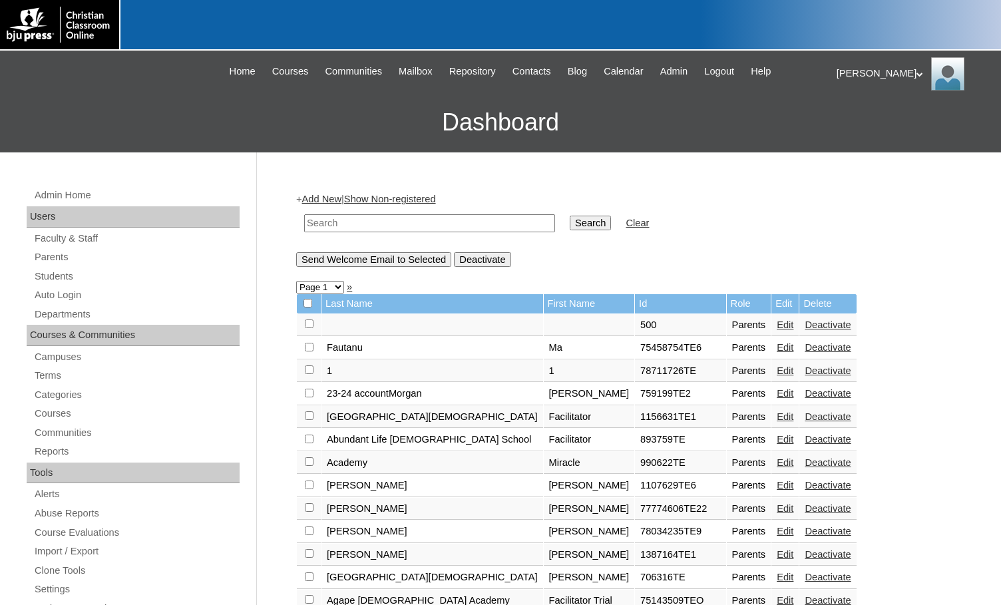
click at [423, 234] on td at bounding box center [430, 223] width 264 height 31
click at [459, 228] on input "text" at bounding box center [429, 223] width 251 height 18
paste input "79396739"
type input "79396739"
click at [570, 225] on input "Search" at bounding box center [590, 223] width 41 height 15
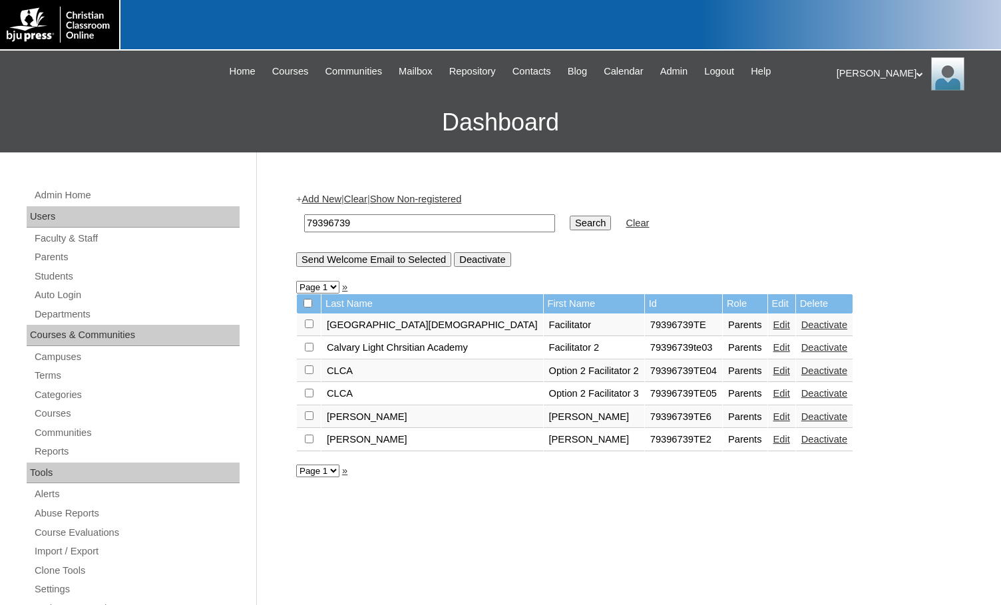
click at [228, 163] on div "Admin Home Users Faculty & Staff Parents Students Auto Login Departments Course…" at bounding box center [135, 601] width 244 height 898
click at [74, 268] on link "Students" at bounding box center [136, 276] width 206 height 17
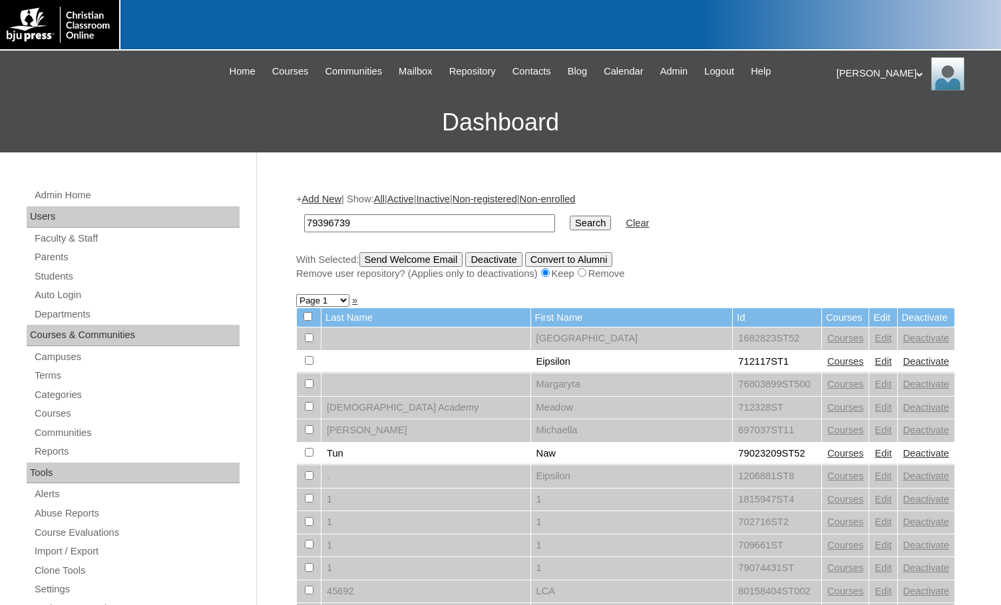
type input "79396739"
click at [570, 226] on input "Search" at bounding box center [590, 223] width 41 height 15
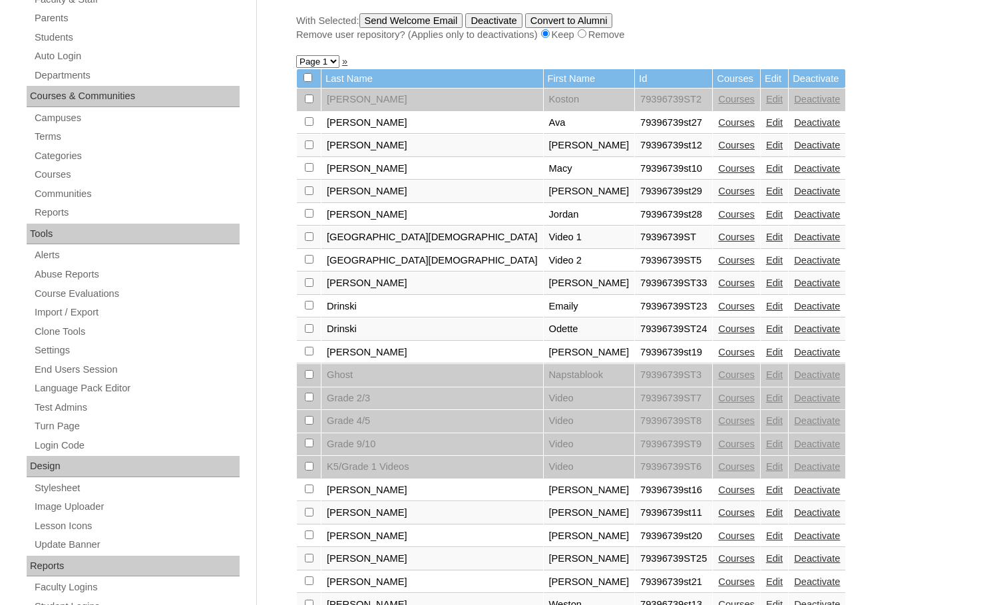
scroll to position [266, 0]
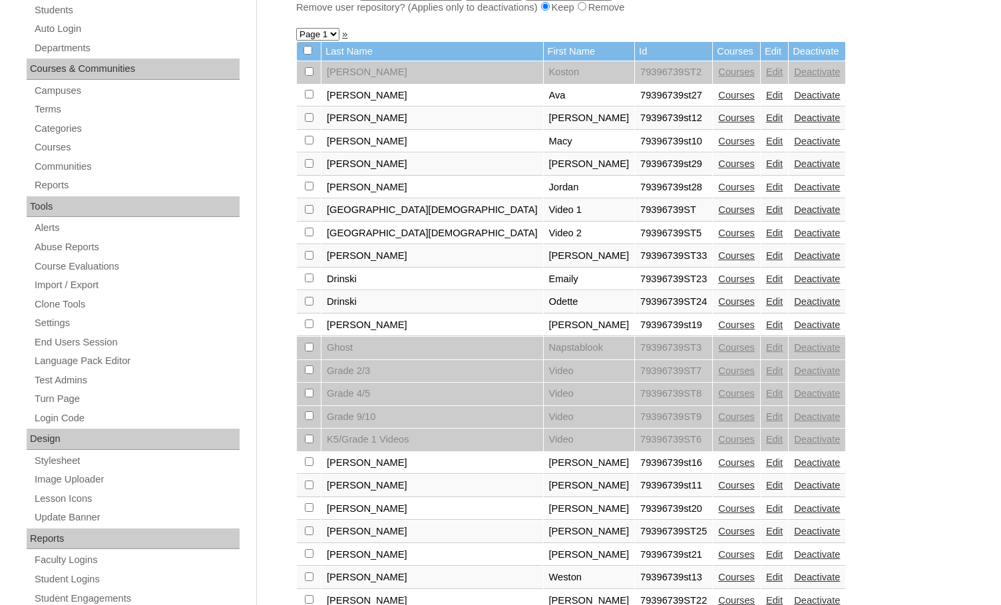
click at [718, 255] on link "Courses" at bounding box center [736, 255] width 37 height 11
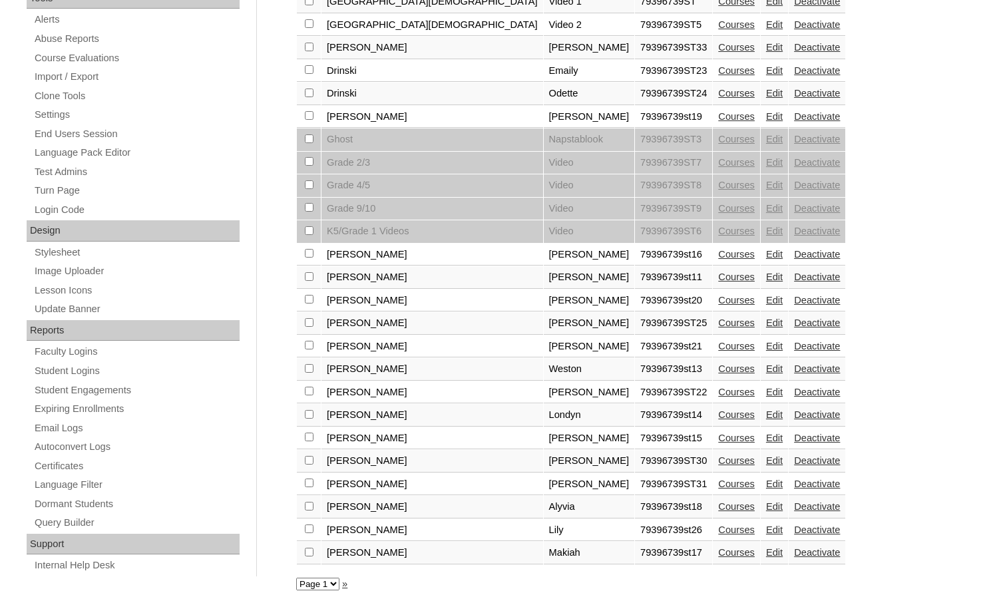
scroll to position [479, 0]
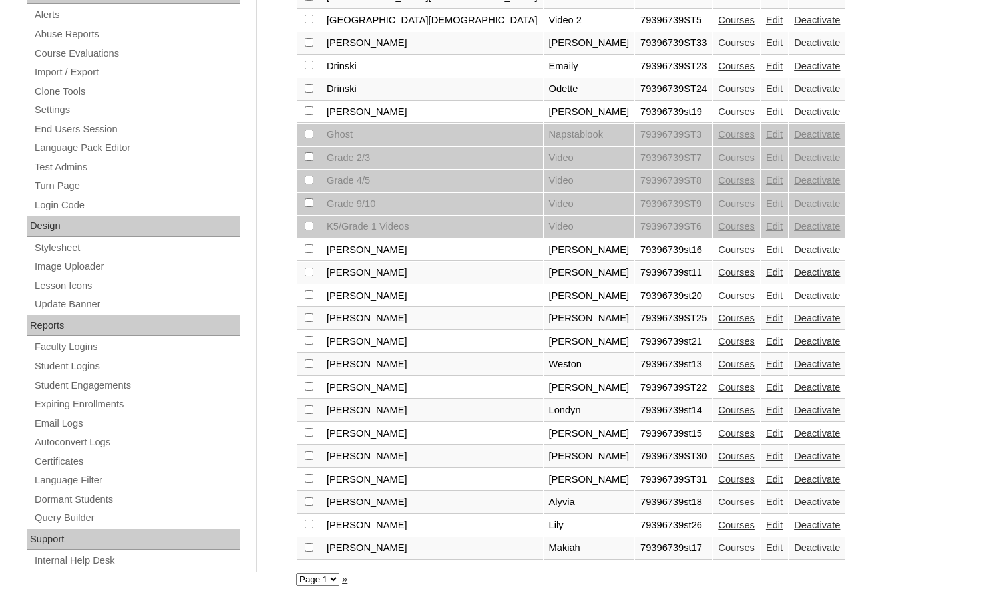
click at [718, 456] on link "Courses" at bounding box center [736, 456] width 37 height 11
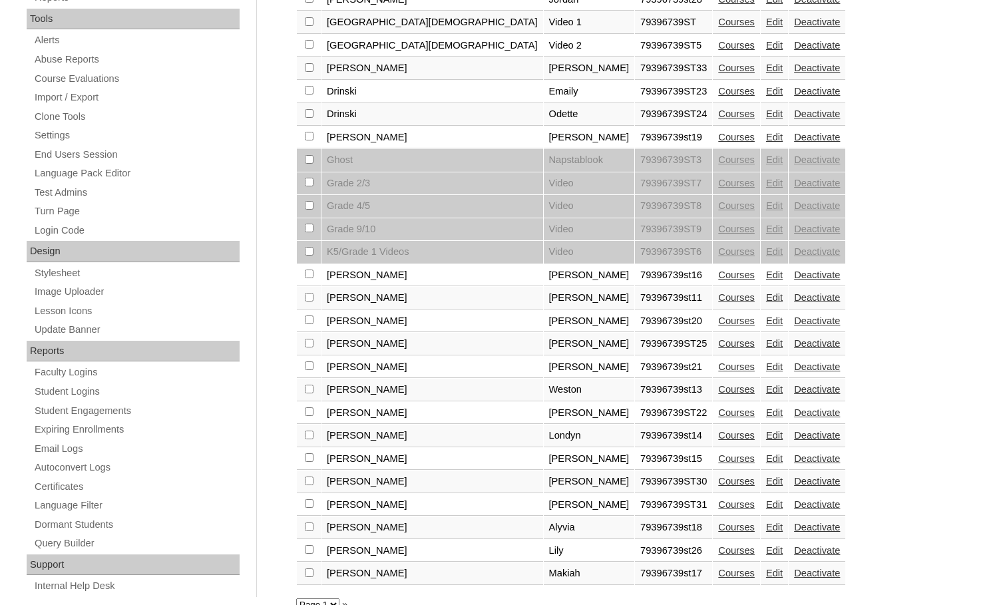
scroll to position [479, 0]
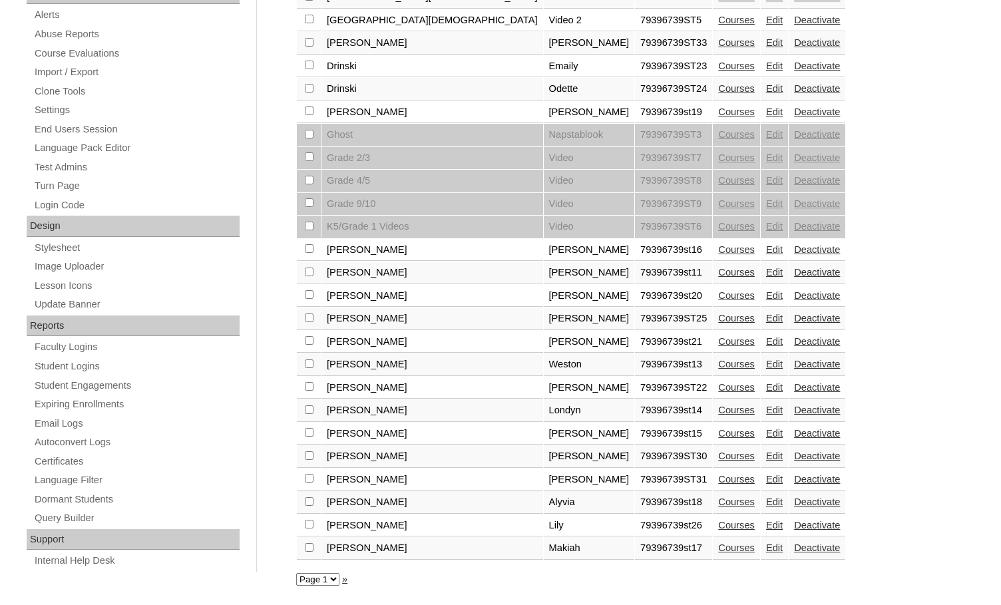
click at [718, 482] on link "Courses" at bounding box center [736, 479] width 37 height 11
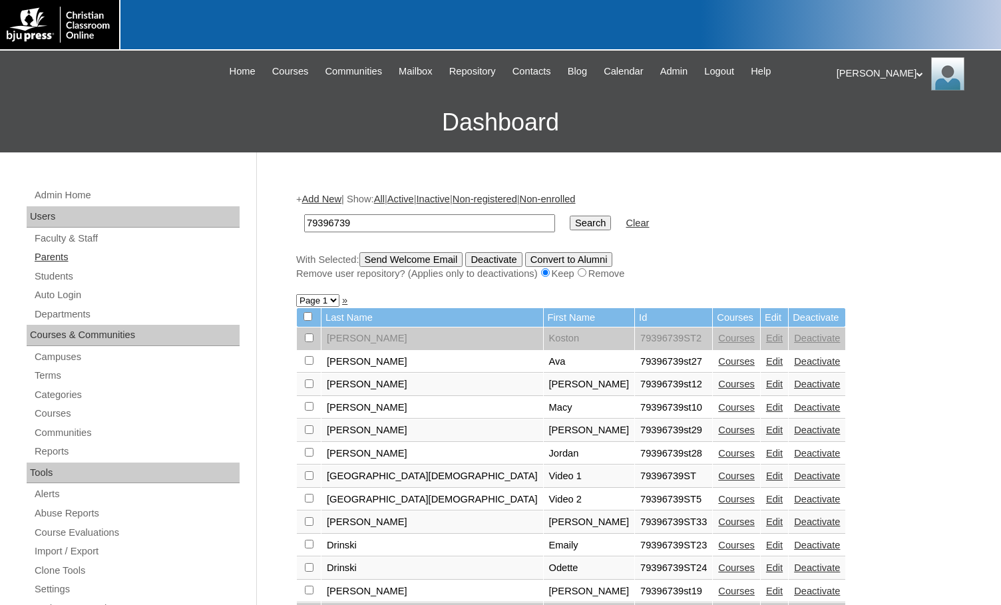
click at [101, 254] on link "Parents" at bounding box center [136, 257] width 206 height 17
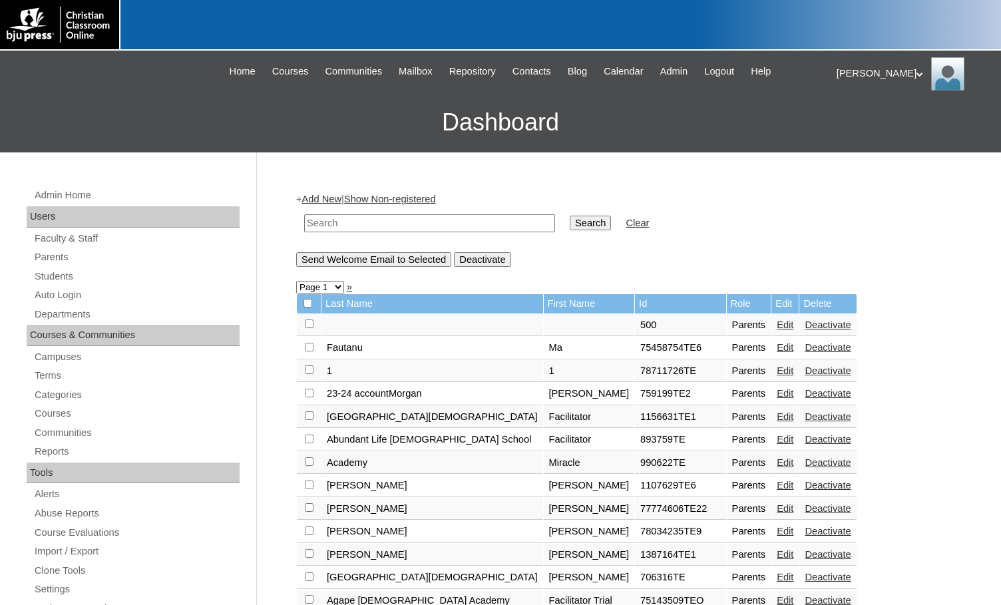
click at [326, 220] on input "text" at bounding box center [429, 223] width 251 height 18
paste input "75136571"
type input "75136571"
click at [570, 216] on input "Search" at bounding box center [590, 223] width 41 height 15
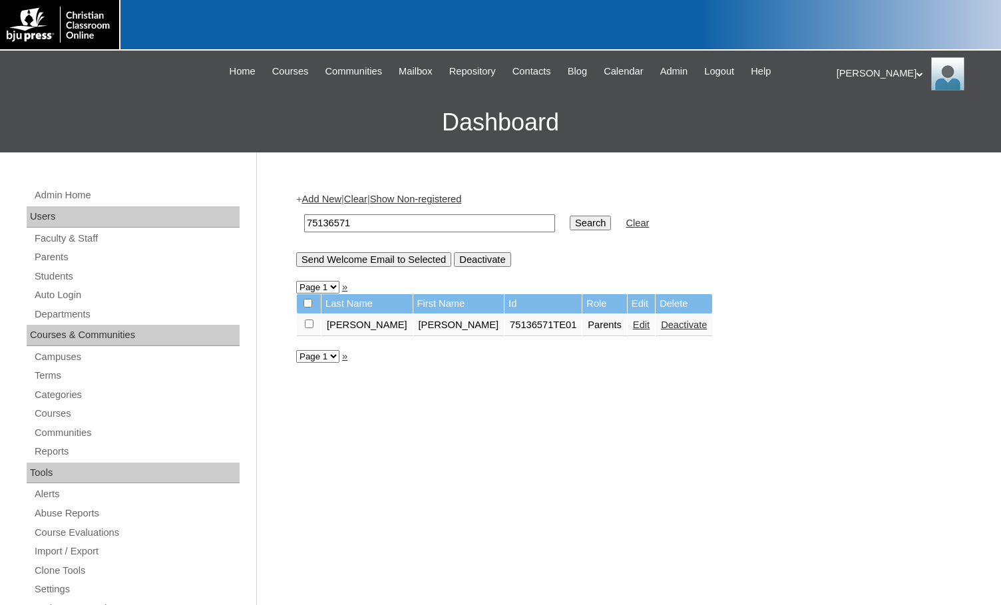
click at [633, 324] on link "Edit" at bounding box center [641, 325] width 17 height 11
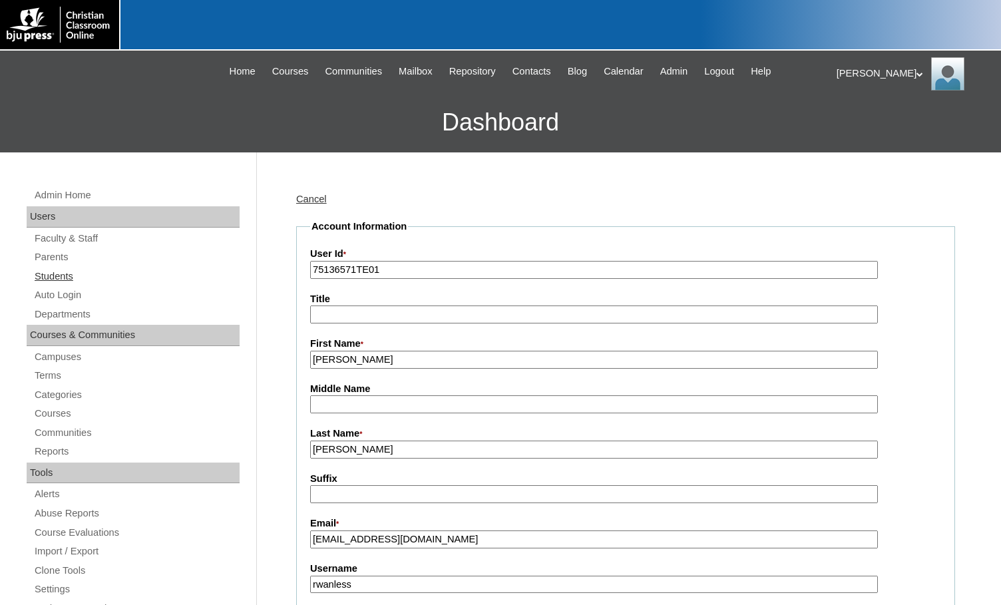
click at [59, 274] on link "Students" at bounding box center [136, 276] width 206 height 17
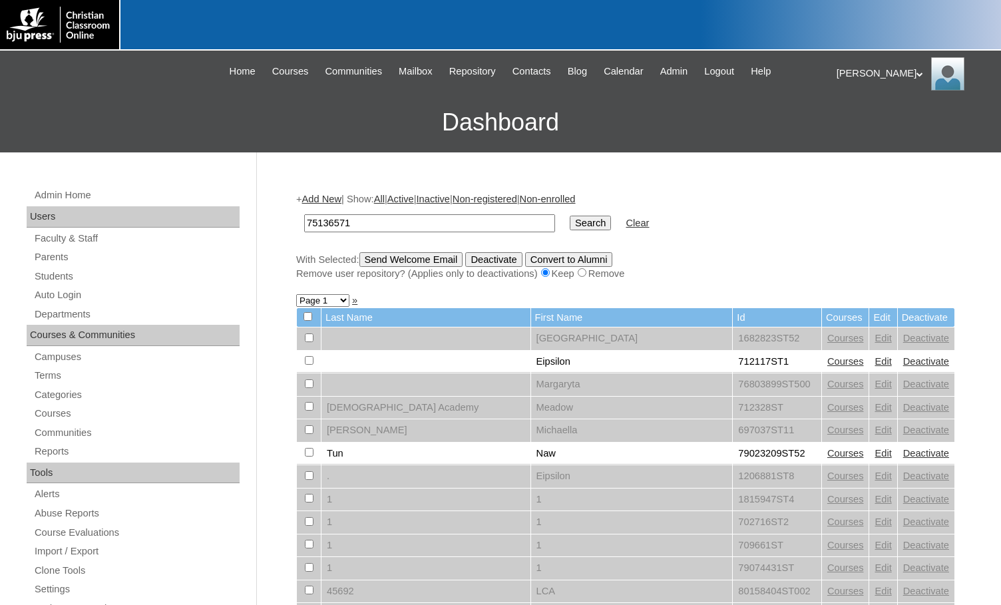
type input "75136571"
click at [570, 225] on input "Search" at bounding box center [590, 223] width 41 height 15
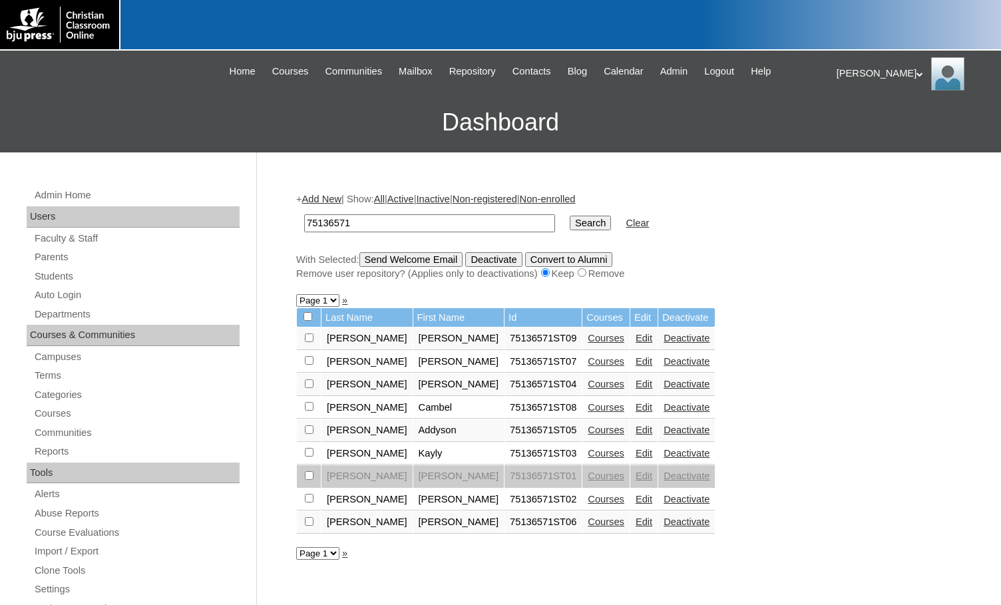
click at [340, 202] on link "Add New" at bounding box center [321, 199] width 39 height 11
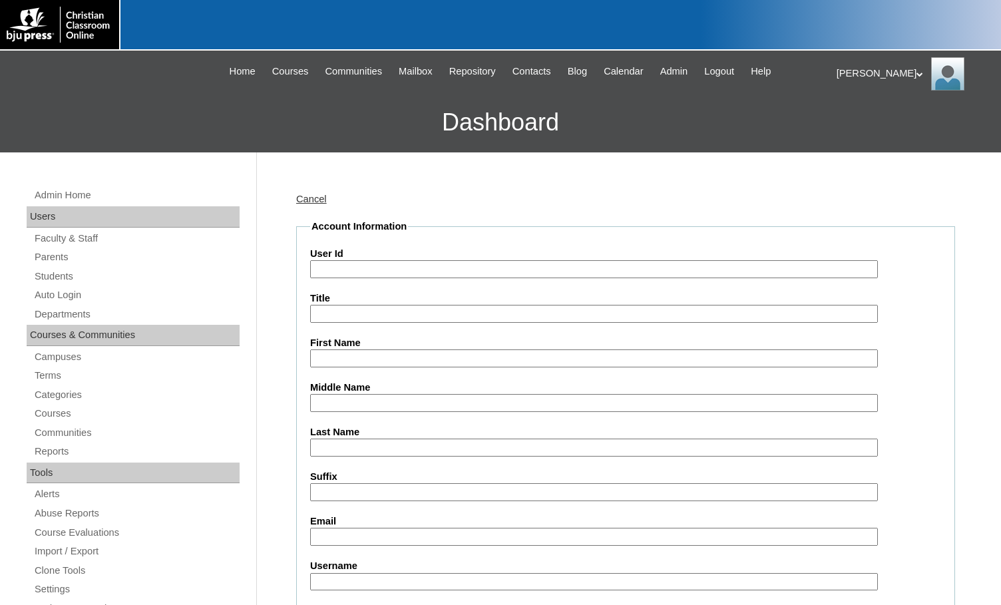
click at [365, 266] on input "User Id" at bounding box center [594, 269] width 568 height 18
paste input "75136571"
type input "75136571"
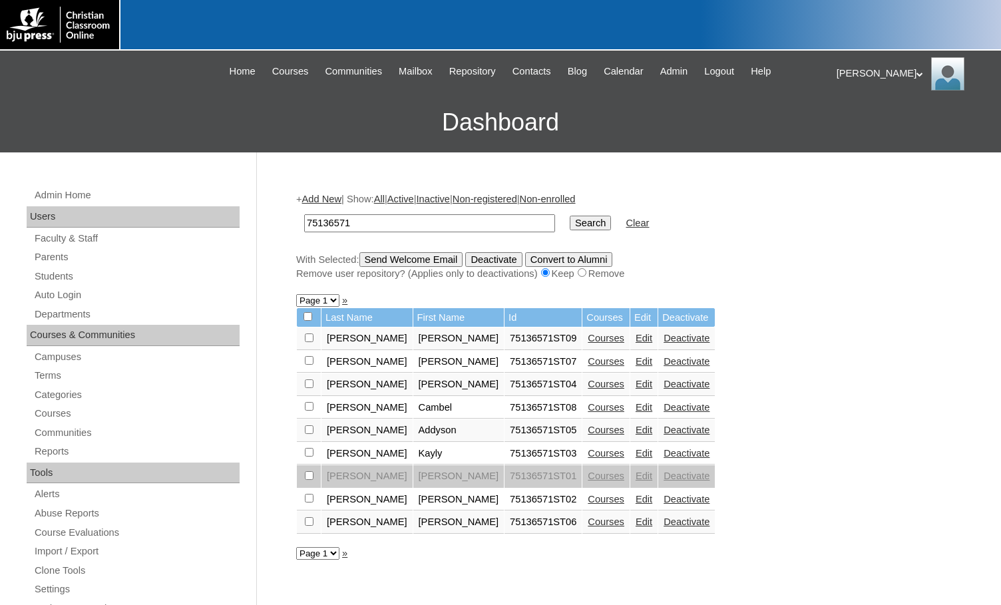
click at [324, 198] on link "Add New" at bounding box center [321, 199] width 39 height 11
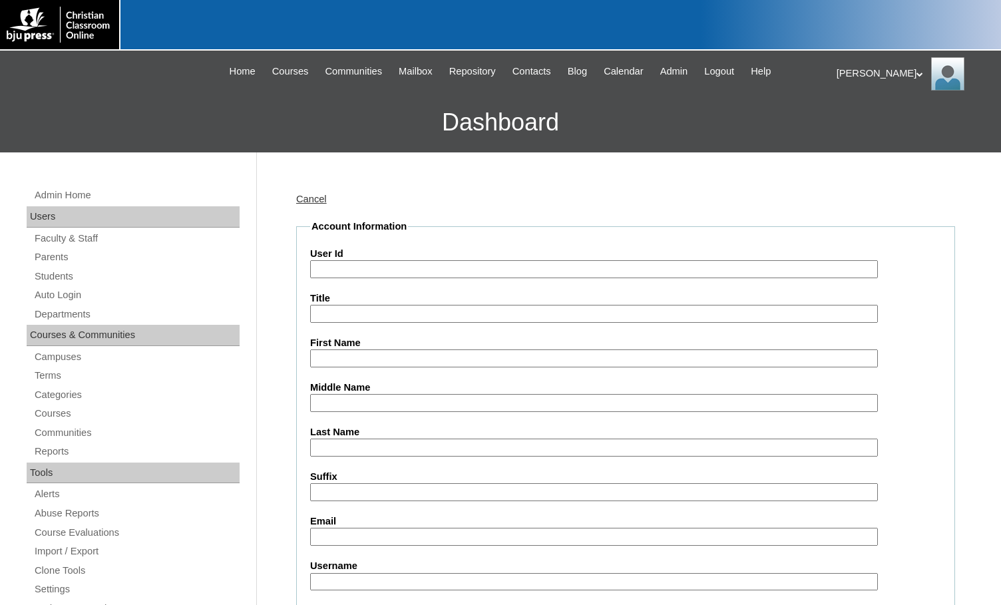
click at [399, 268] on input "User Id" at bounding box center [594, 269] width 568 height 18
paste input "75136571"
type input "75136571ST10"
type input "Aryah"
type input "[PERSON_NAME]"
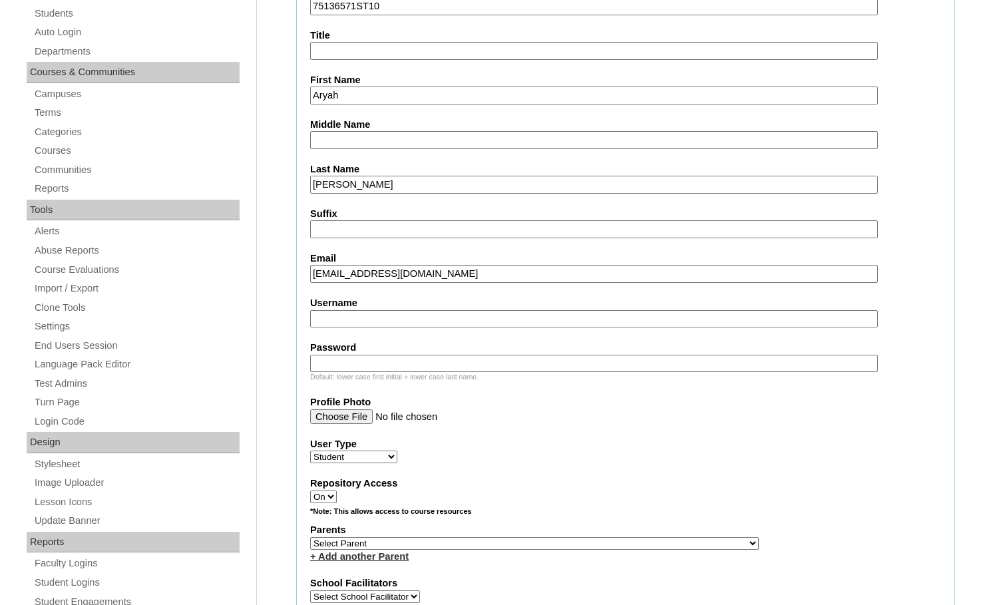
scroll to position [266, 0]
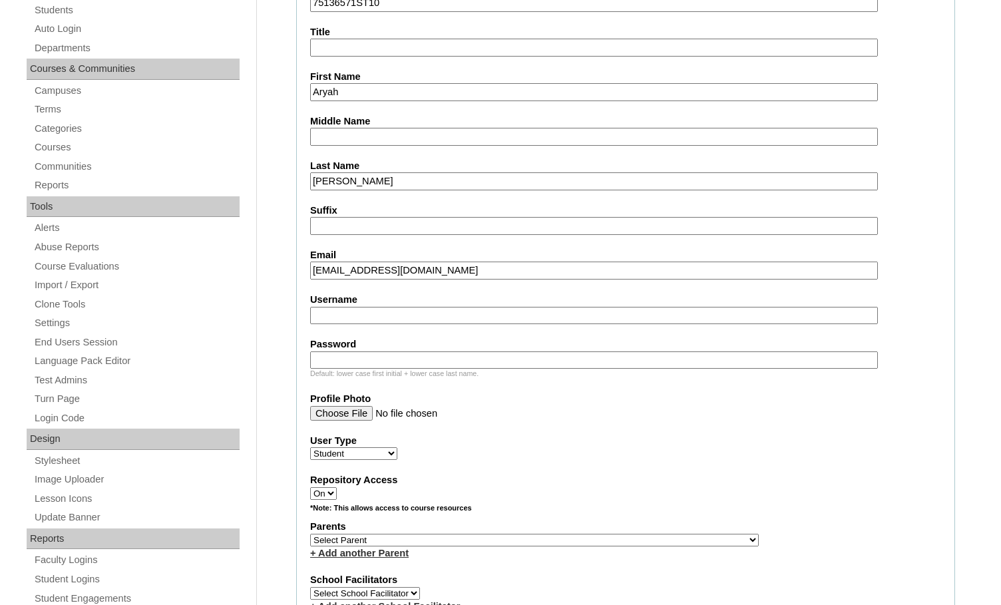
type input "[EMAIL_ADDRESS][DOMAIN_NAME]"
click at [591, 545] on select "Select Parent , [GEOGRAPHIC_DATA], Ma 1, 1 23-24 accountMorgan, [PERSON_NAME] 6…" at bounding box center [534, 540] width 449 height 13
select select "33949"
click at [640, 537] on div "Parents Select Parent , [GEOGRAPHIC_DATA], Ma 1, 1 23-24 accountMorgan, [PERSON…" at bounding box center [625, 540] width 631 height 40
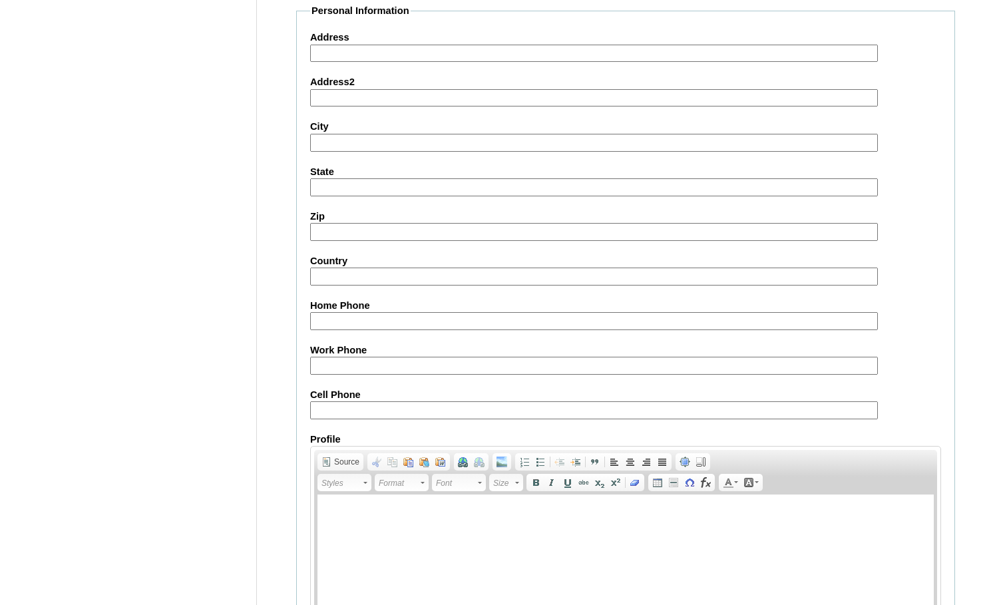
scroll to position [1421, 0]
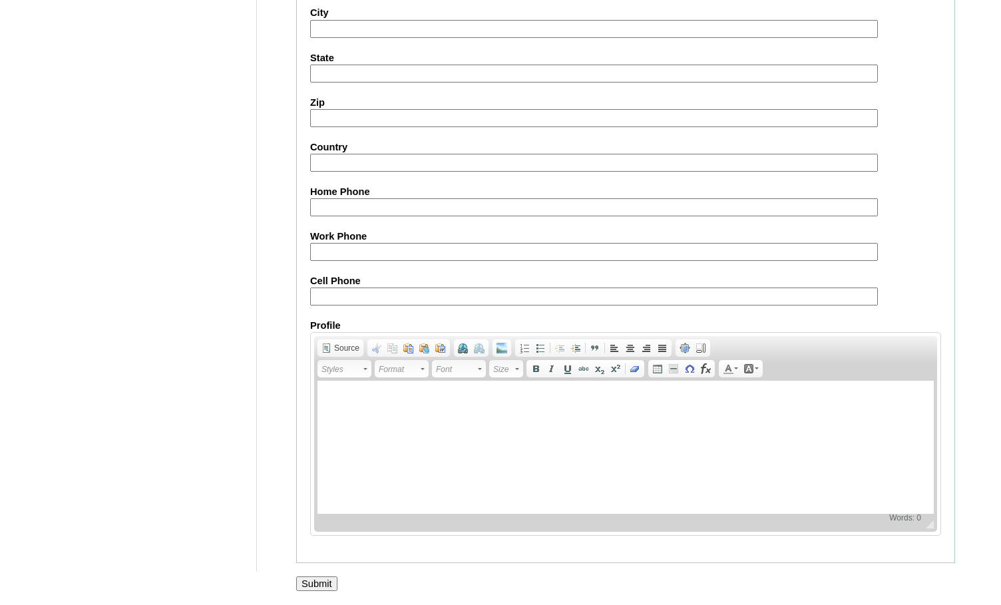
click at [309, 577] on input "Submit" at bounding box center [316, 584] width 41 height 15
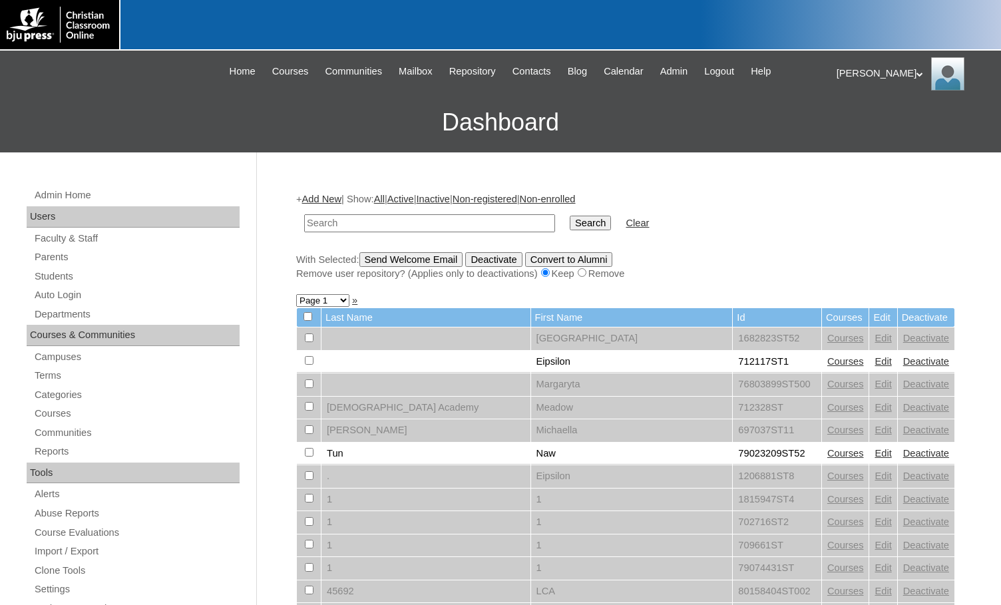
click at [140, 138] on h3 "Dashboard" at bounding box center [501, 123] width 988 height 60
click at [419, 221] on input "text" at bounding box center [429, 223] width 251 height 18
paste input "75136571"
type input "75136571"
click at [570, 228] on input "Search" at bounding box center [590, 223] width 41 height 15
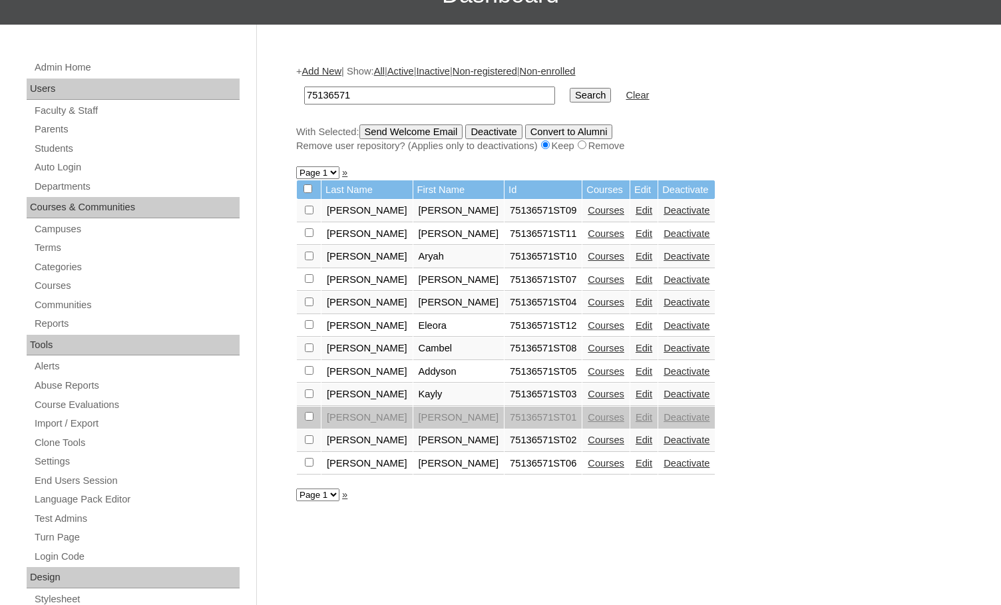
scroll to position [133, 0]
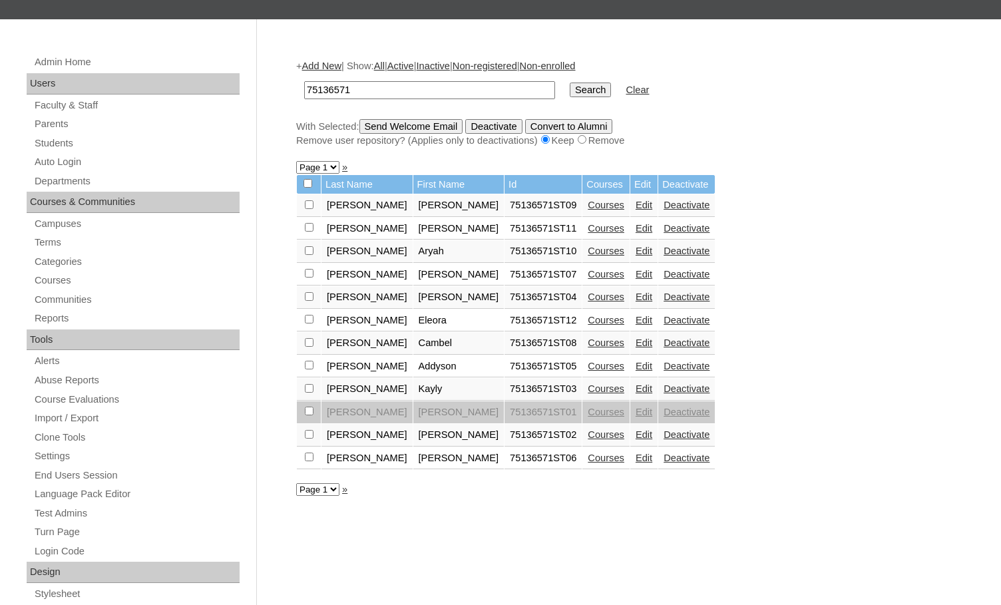
click at [588, 321] on link "Courses" at bounding box center [606, 320] width 37 height 11
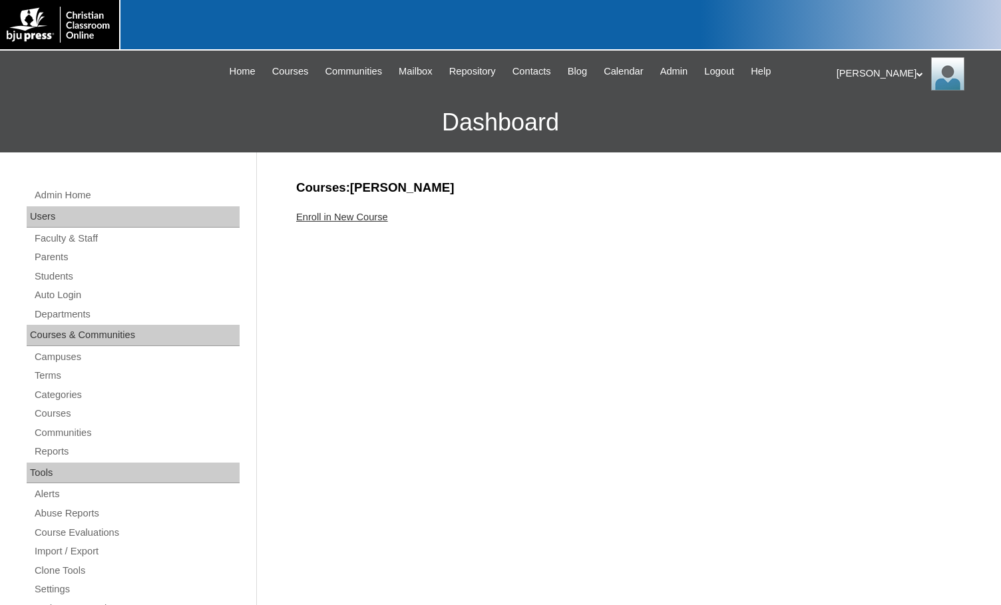
click at [388, 217] on link "Enroll in New Course" at bounding box center [342, 217] width 92 height 11
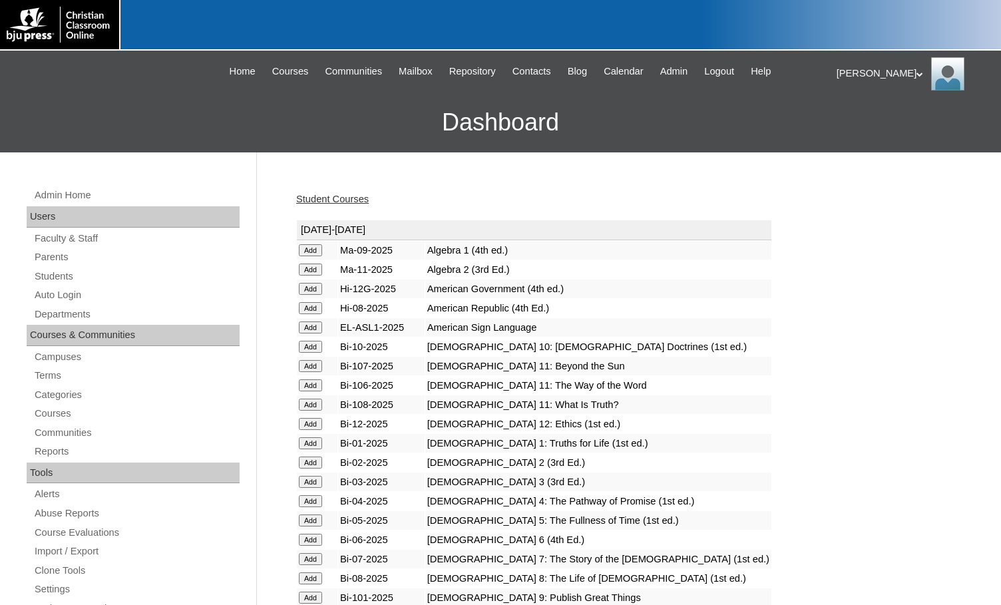
click at [316, 256] on input "Add" at bounding box center [310, 250] width 23 height 12
click at [79, 274] on link "Students" at bounding box center [136, 276] width 206 height 17
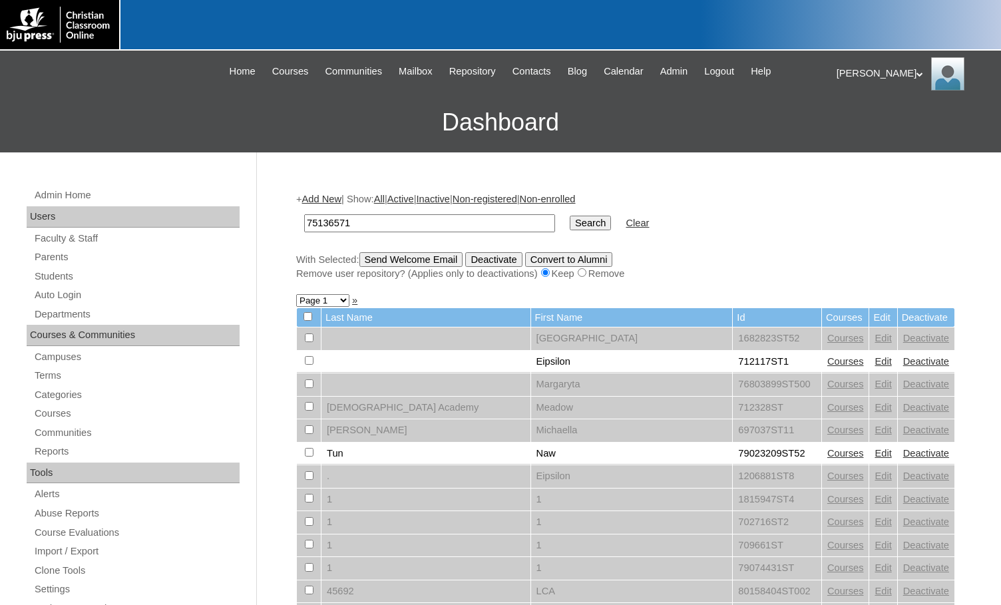
type input "75136571"
click at [570, 221] on input "Search" at bounding box center [590, 223] width 41 height 15
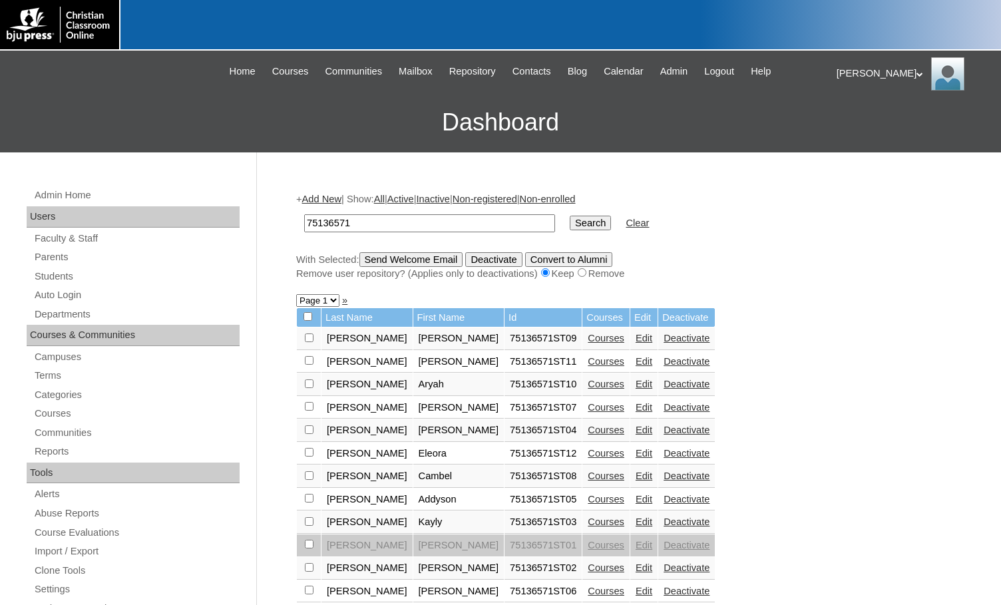
click at [310, 342] on input "checkbox" at bounding box center [309, 338] width 9 height 9
checkbox input "true"
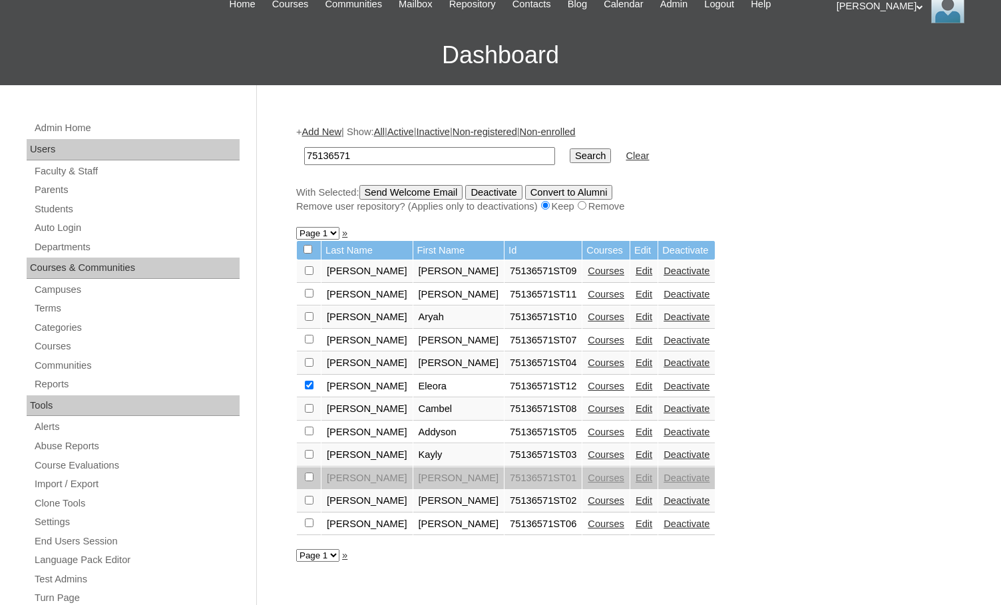
scroll to position [133, 0]
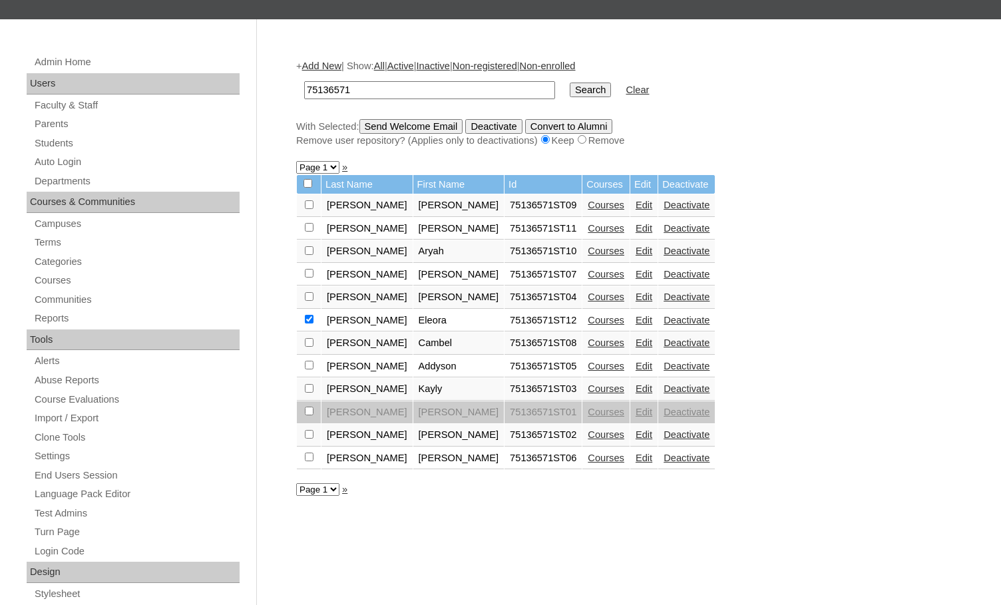
click at [310, 209] on input "checkbox" at bounding box center [309, 204] width 9 height 9
checkbox input "true"
click at [309, 209] on input "checkbox" at bounding box center [309, 204] width 9 height 9
checkbox input "true"
click at [429, 127] on input "Send Welcome Email" at bounding box center [412, 126] width 104 height 15
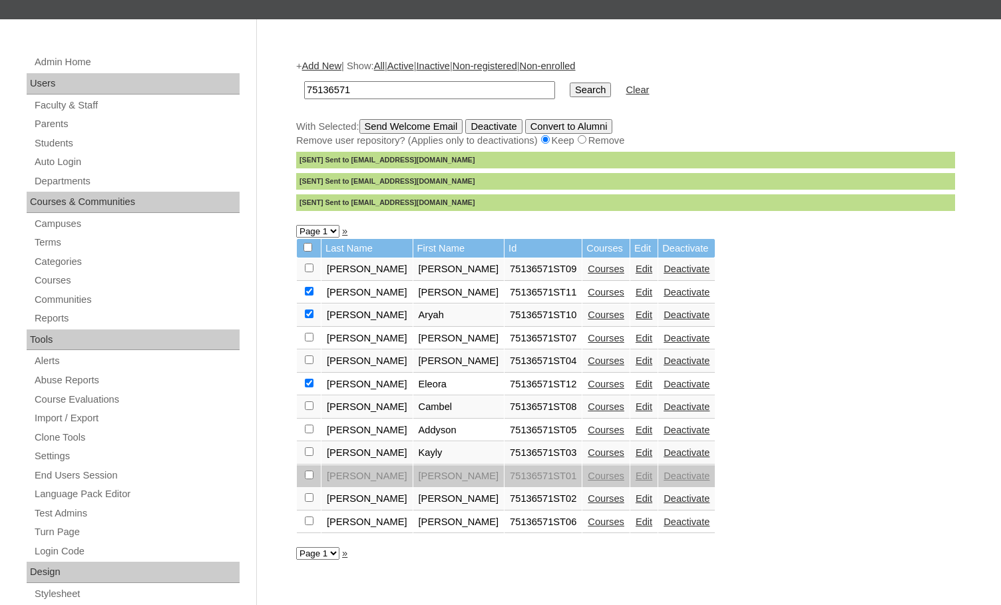
drag, startPoint x: 365, startPoint y: 88, endPoint x: 295, endPoint y: 85, distance: 70.0
click at [295, 85] on div "+ Add New | Show: All | Active | Inactive | Non-registered | Non-enrolled 75136…" at bounding box center [623, 491] width 666 height 891
click at [588, 270] on link "Courses" at bounding box center [606, 269] width 37 height 11
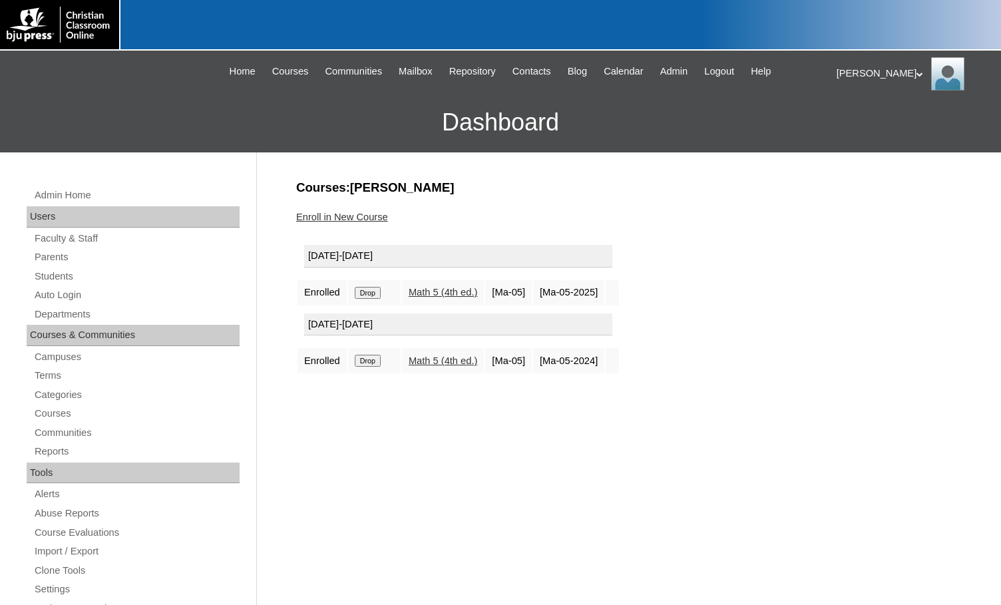
click at [372, 299] on input "Drop" at bounding box center [368, 293] width 26 height 12
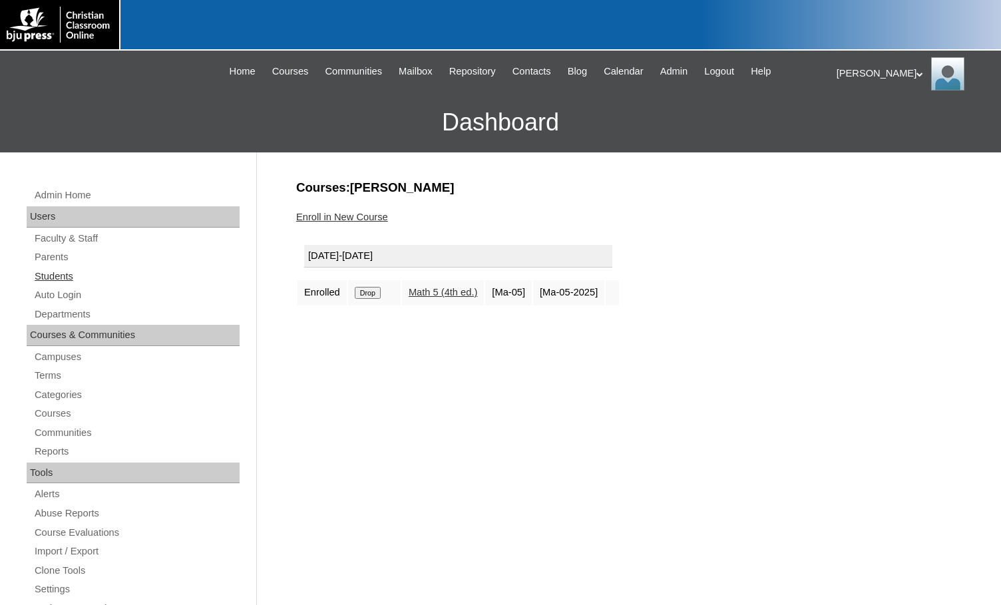
click at [63, 276] on link "Students" at bounding box center [136, 276] width 206 height 17
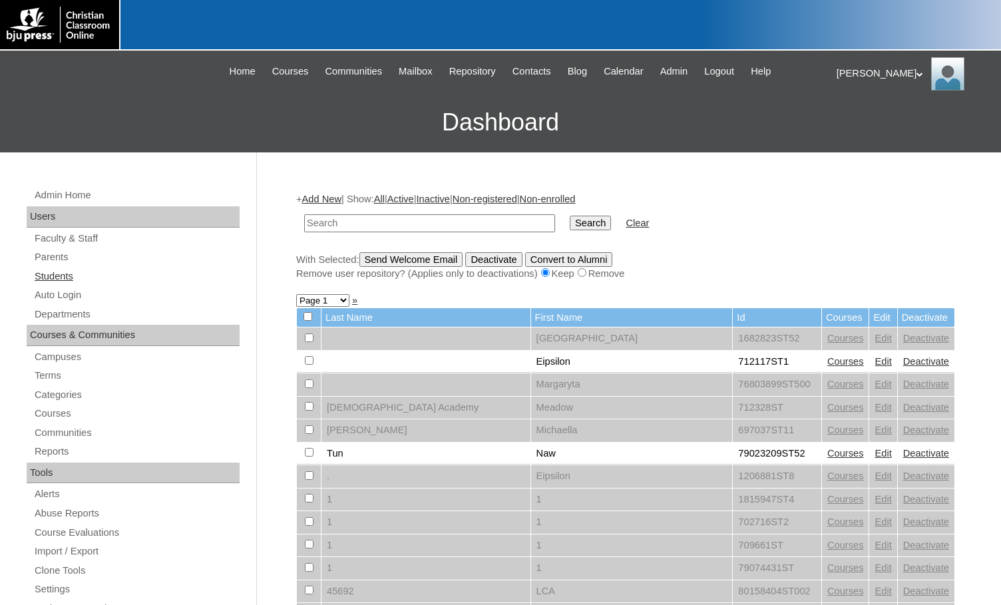
click at [53, 281] on link "Students" at bounding box center [136, 276] width 206 height 17
click at [457, 220] on input "text" at bounding box center [429, 223] width 251 height 18
type input "700944"
click at [570, 216] on input "Search" at bounding box center [590, 223] width 41 height 15
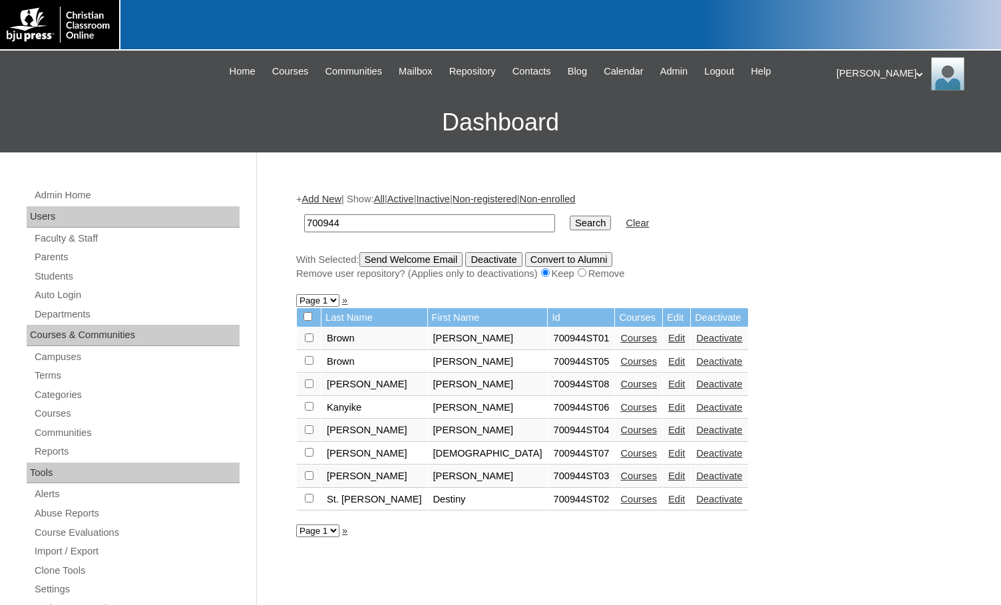
drag, startPoint x: 0, startPoint y: 0, endPoint x: 206, endPoint y: 218, distance: 300.0
click at [206, 218] on div "Admin Home Users Faculty & Staff Parents Students Auto Login Departments Course…" at bounding box center [500, 611] width 1001 height 918
click at [620, 384] on link "Courses" at bounding box center [638, 384] width 37 height 11
click at [668, 383] on link "Edit" at bounding box center [676, 384] width 17 height 11
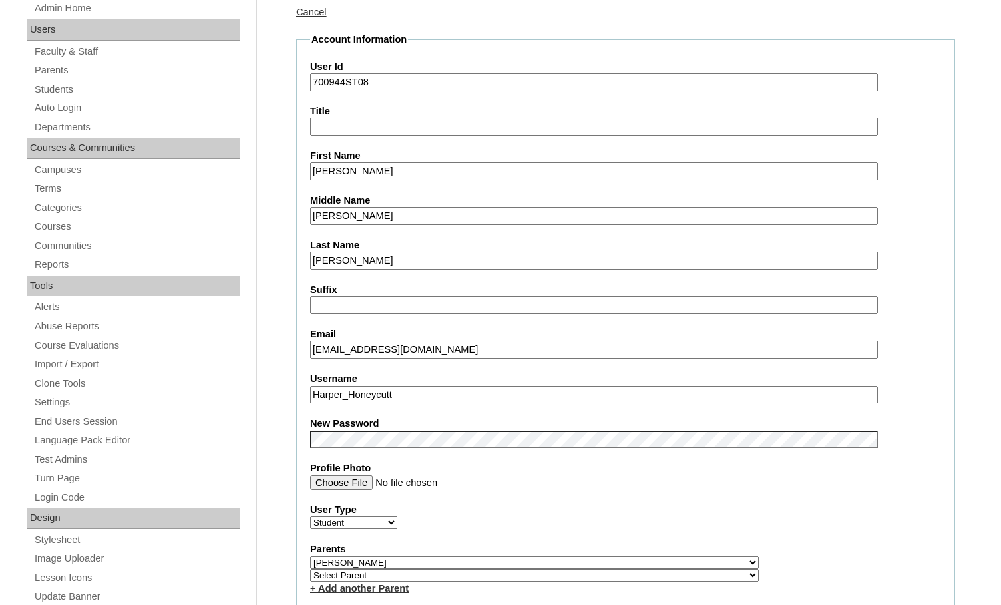
scroll to position [266, 0]
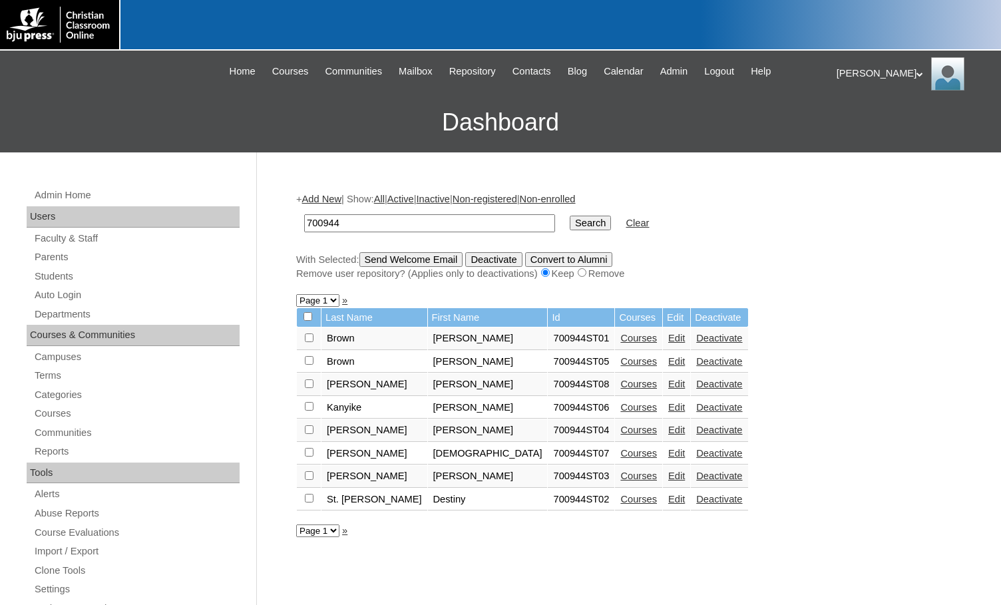
click at [338, 197] on link "Add New" at bounding box center [321, 199] width 39 height 11
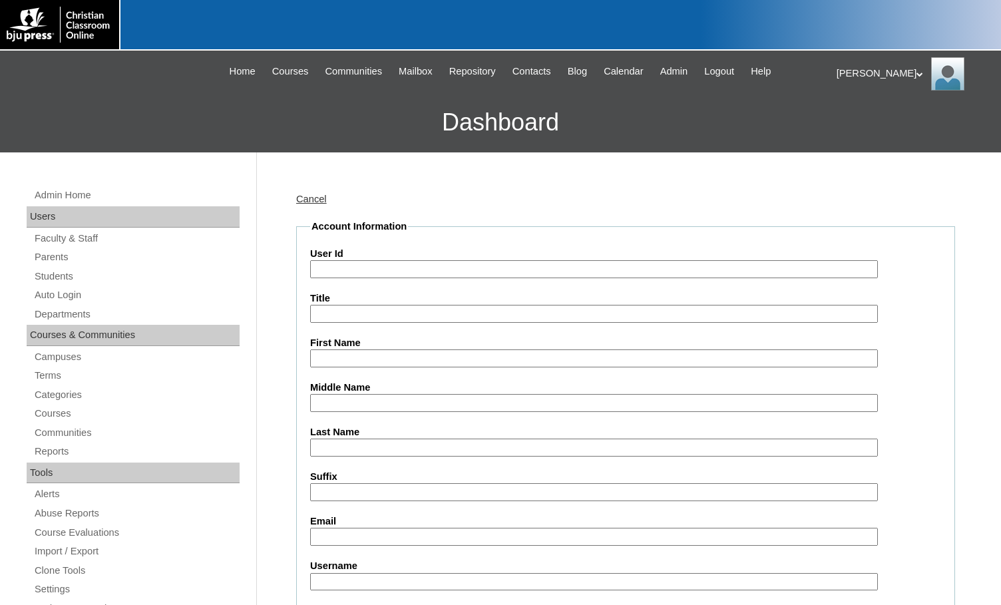
click at [381, 262] on input "User Id" at bounding box center [594, 269] width 568 height 18
paste input "700944"
type input "700944ST09"
type input "DeShawn Tunmore"
type input "Tunmore"
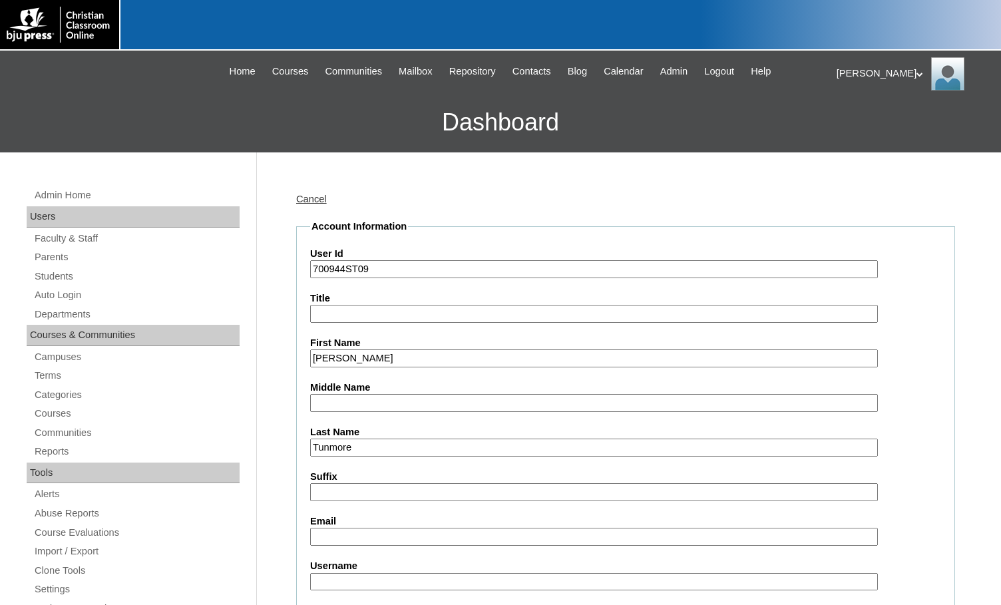
click at [419, 351] on input "DeShawn Tunmore" at bounding box center [594, 359] width 568 height 18
type input "DeShawn"
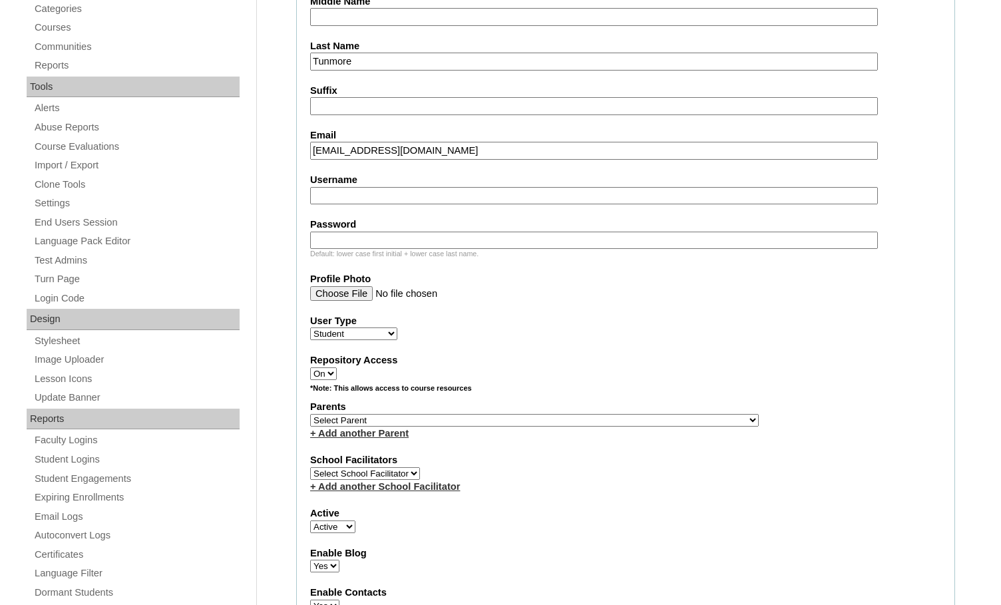
scroll to position [399, 0]
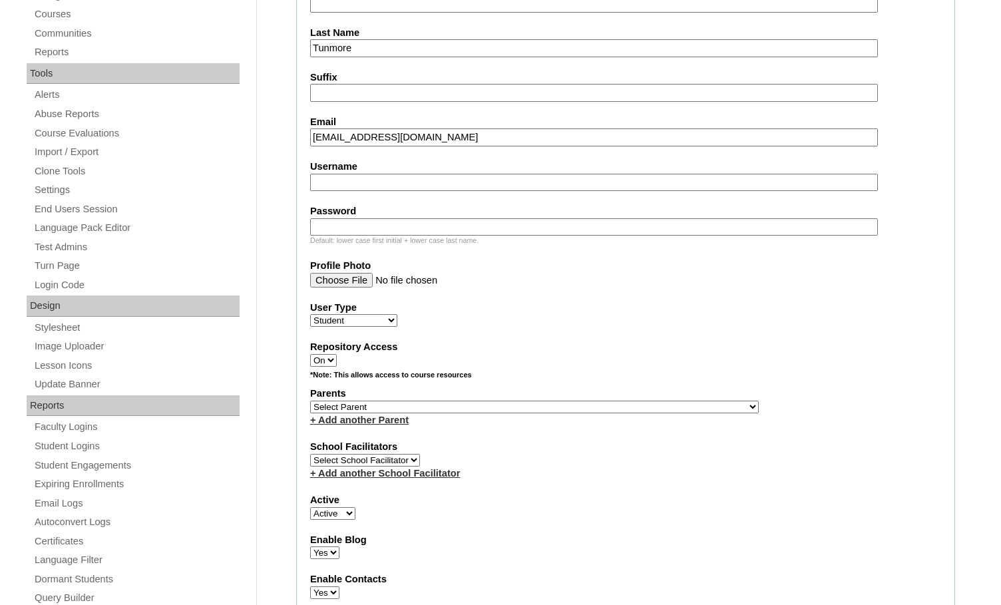
type input "deshawnt@vvcs.org"
click at [578, 401] on select "Select Parent , Fautanu, Ma 1, 1 23-24 accountMorgan, Jason 6th Street Mennonit…" at bounding box center [534, 407] width 449 height 13
select select "36475"
click at [632, 396] on label "Parents" at bounding box center [625, 394] width 631 height 14
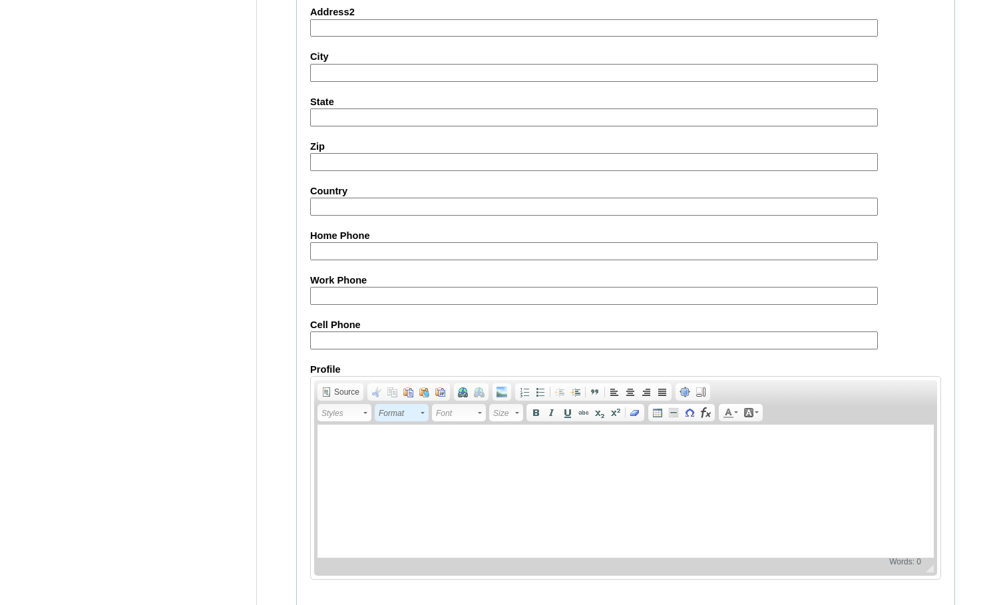
scroll to position [1421, 0]
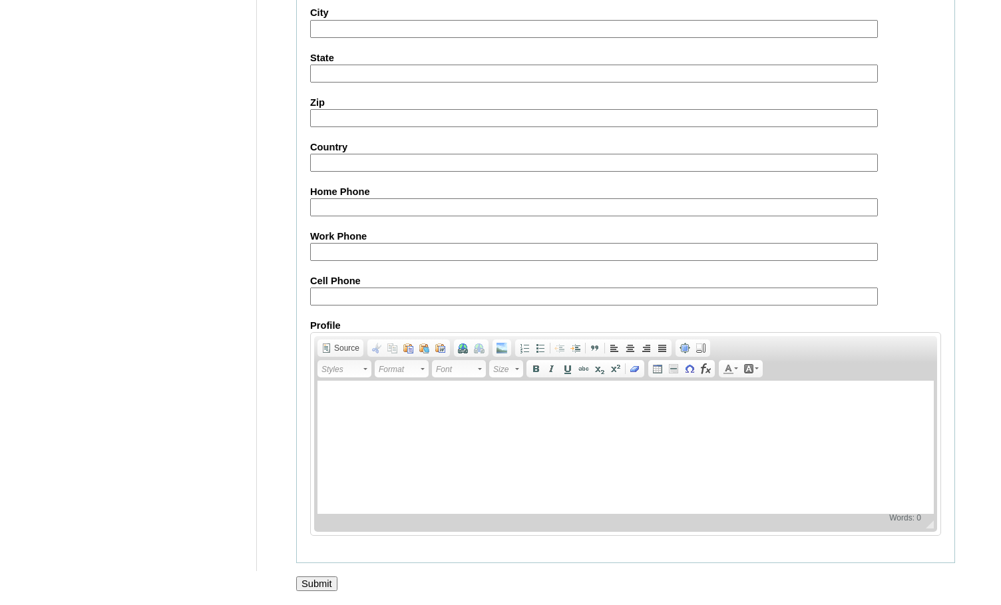
click at [308, 585] on input "Submit" at bounding box center [316, 584] width 41 height 15
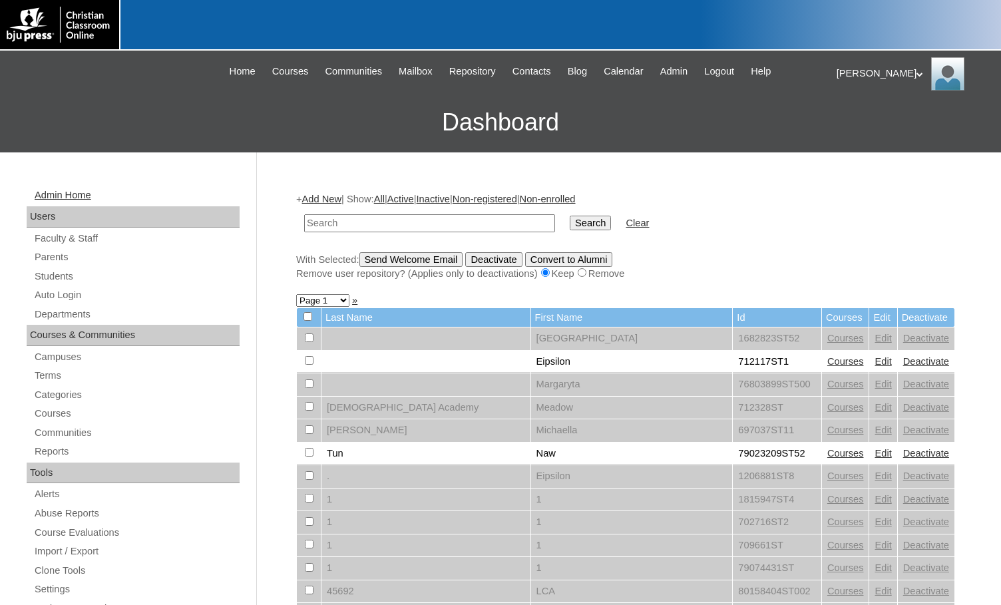
drag, startPoint x: 111, startPoint y: 104, endPoint x: 214, endPoint y: 188, distance: 133.4
click at [111, 104] on h3 "Dashboard" at bounding box center [501, 123] width 988 height 60
click at [405, 224] on input "text" at bounding box center [429, 223] width 251 height 18
paste input "707121"
type input "707121"
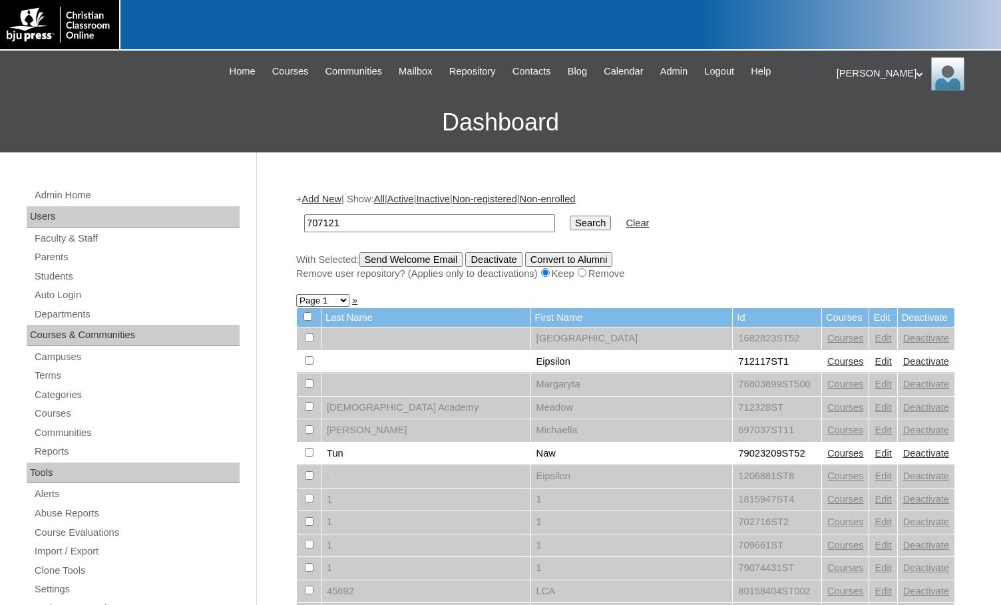
click at [570, 216] on input "Search" at bounding box center [590, 223] width 41 height 15
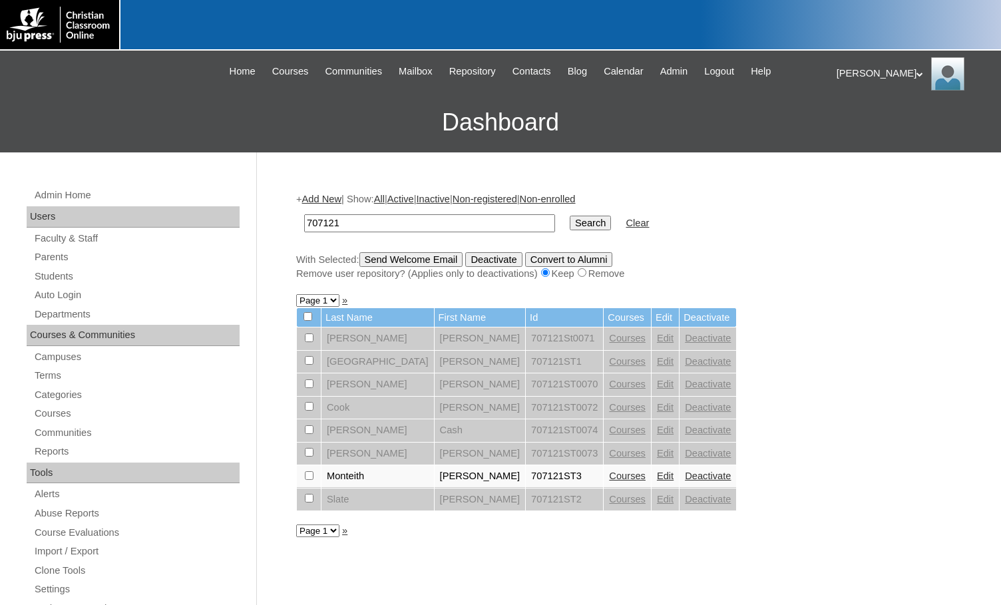
click at [609, 481] on link "Courses" at bounding box center [627, 476] width 37 height 11
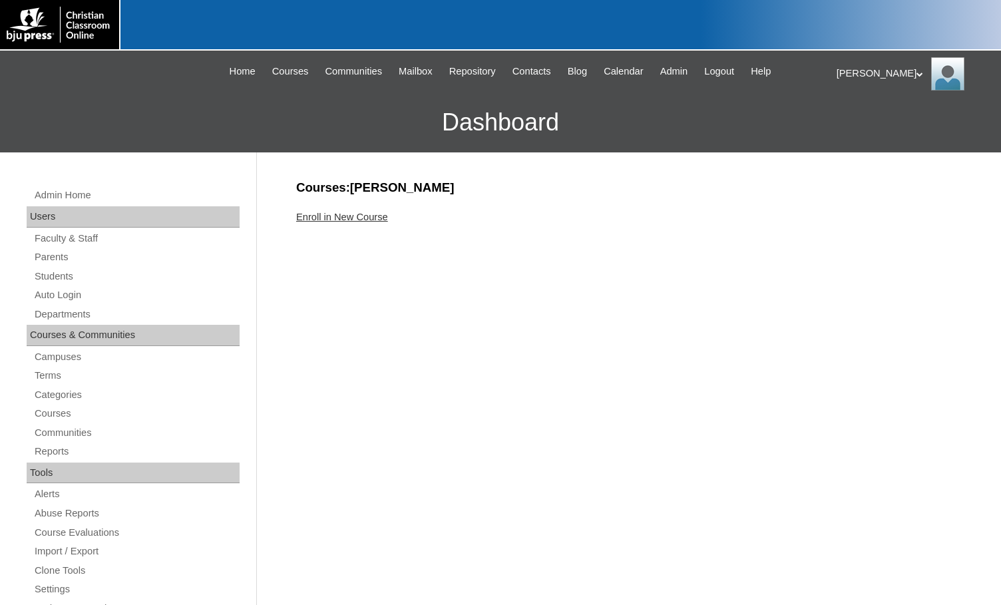
click at [354, 220] on link "Enroll in New Course" at bounding box center [342, 217] width 92 height 11
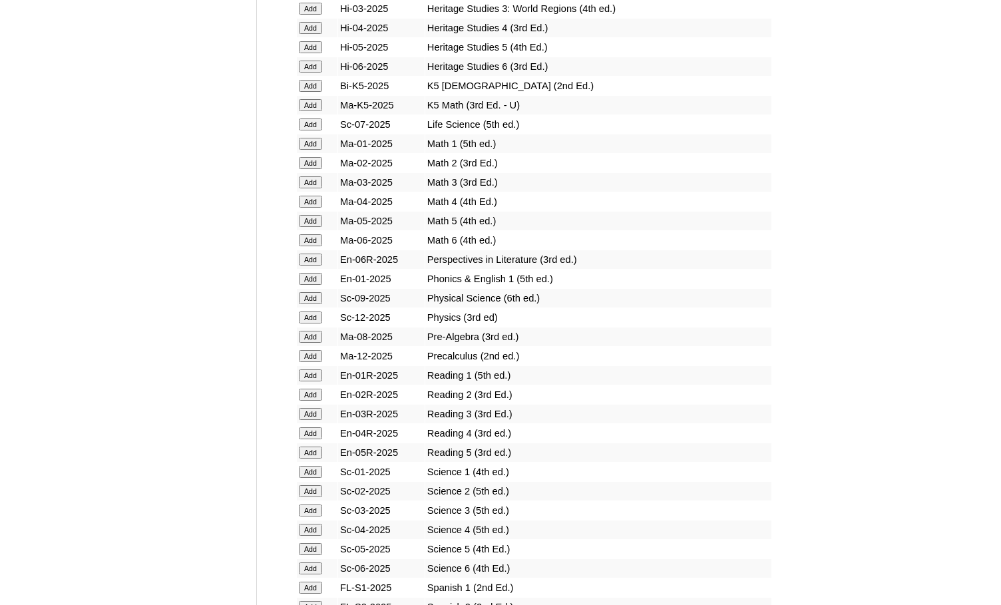
scroll to position [1465, 0]
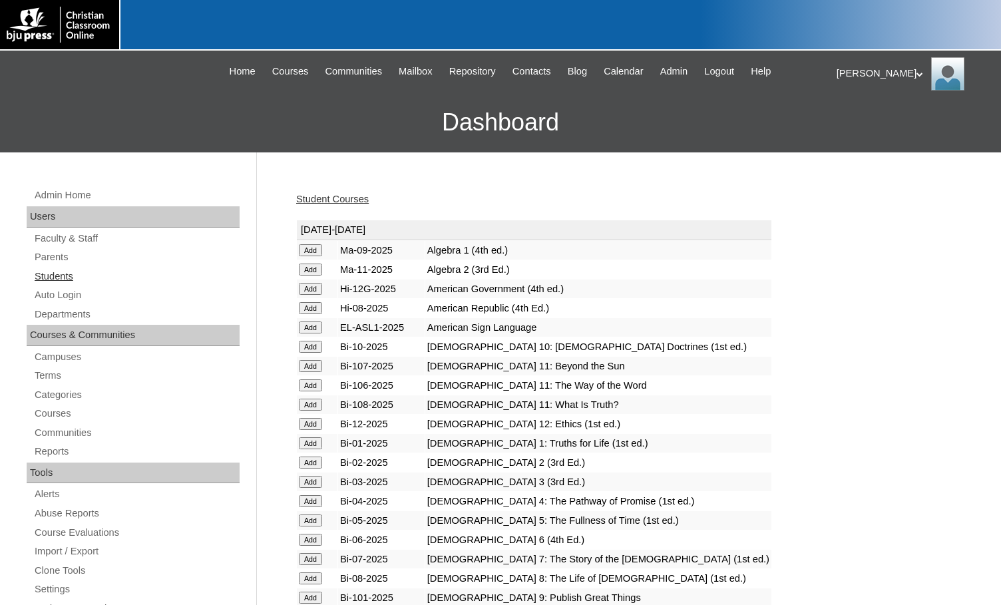
click at [70, 281] on link "Students" at bounding box center [136, 276] width 206 height 17
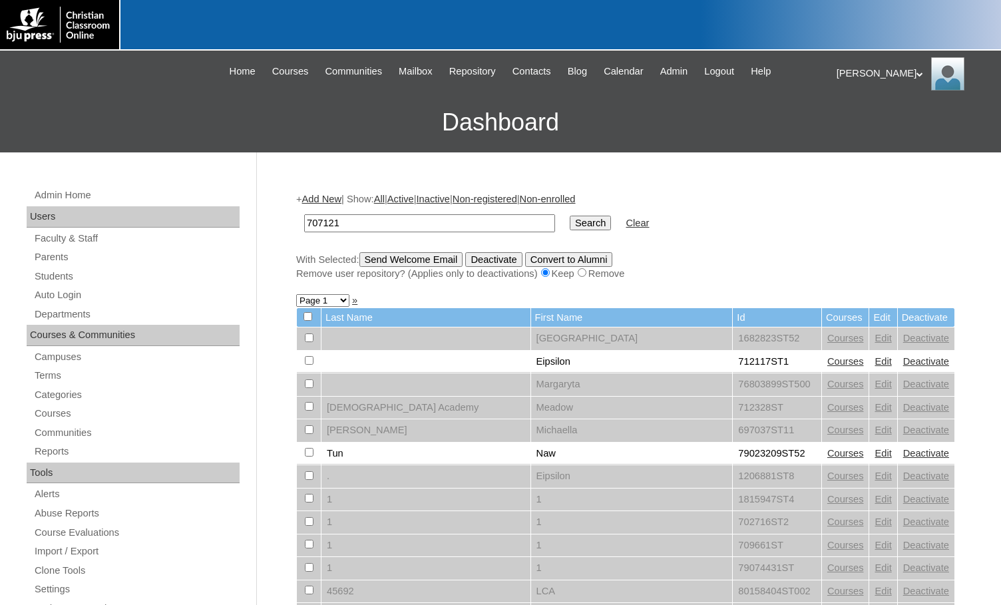
type input "707121"
click at [570, 224] on input "Search" at bounding box center [590, 223] width 41 height 15
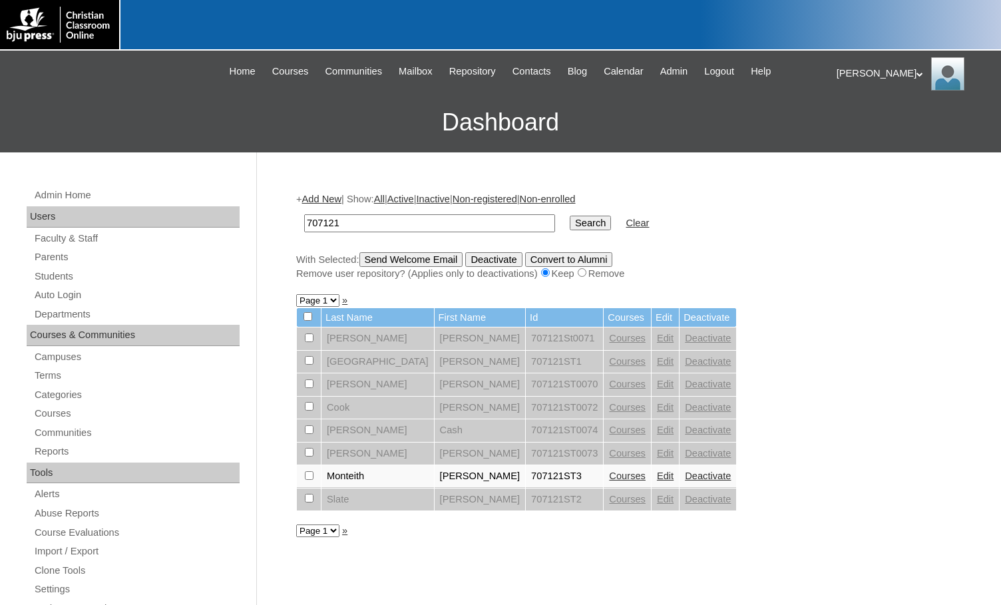
click at [342, 197] on link "Add New" at bounding box center [321, 199] width 39 height 11
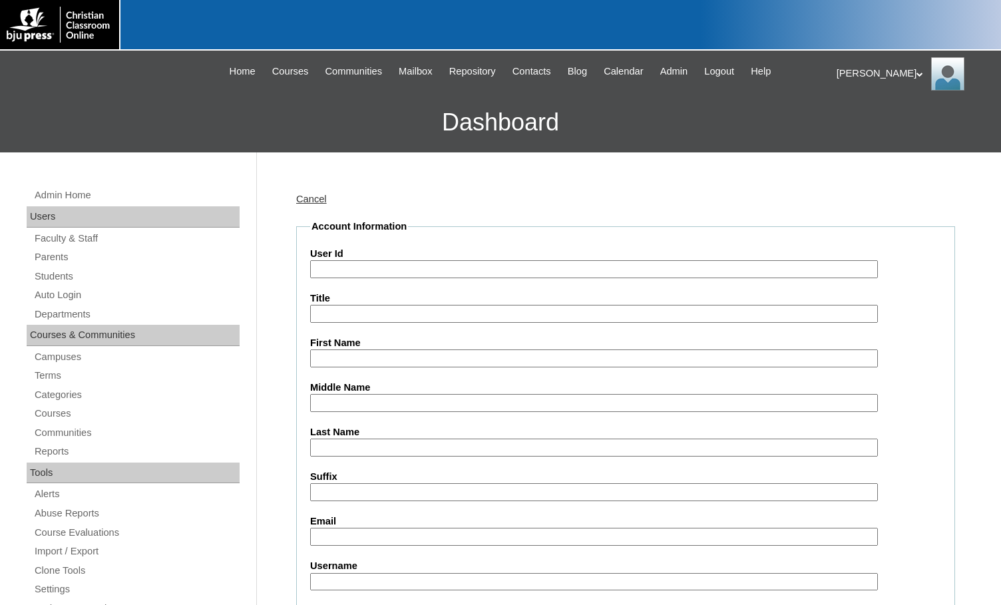
click at [345, 271] on input "User Id" at bounding box center [594, 269] width 568 height 18
paste input "707121"
type input "707121ST4"
type input "Grace"
type input "Mooney"
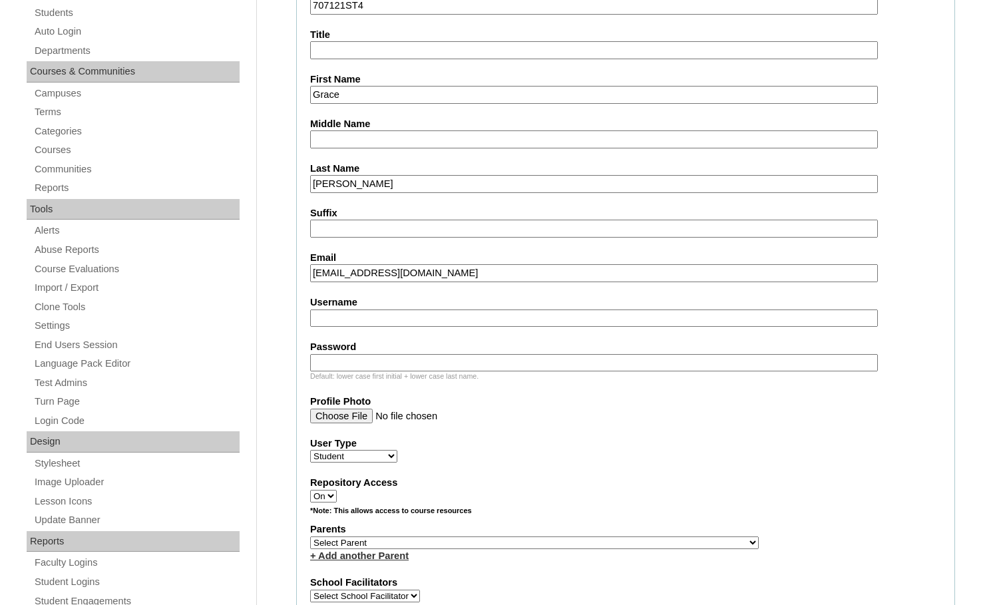
scroll to position [266, 0]
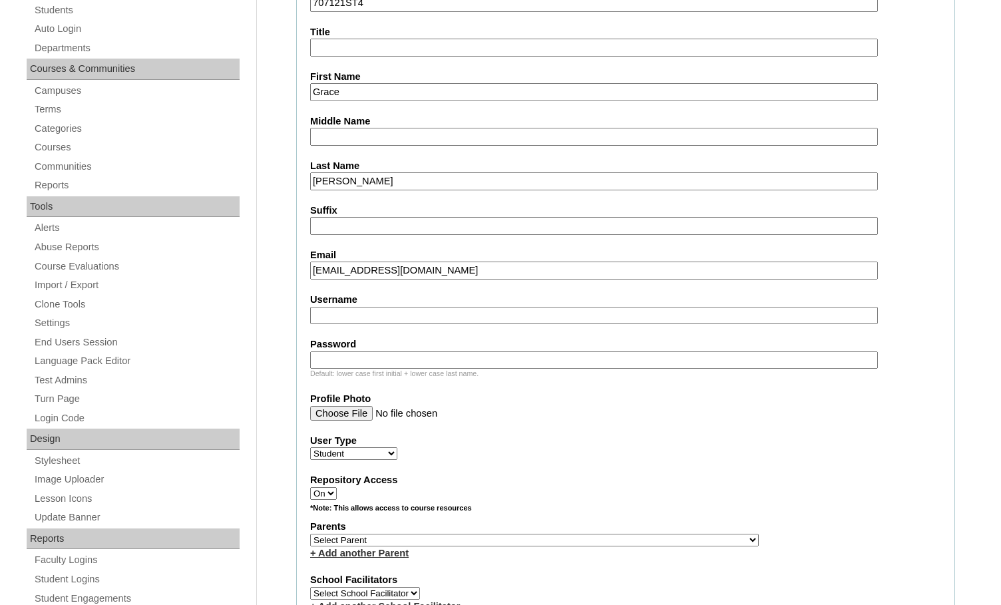
type input "gem00@student.dbcs.org"
click at [607, 543] on select "Select Parent , Fautanu, Ma 1, 1 23-24 accountMorgan, Jason 6th Street Mennonit…" at bounding box center [534, 540] width 449 height 13
select select "36830"
click at [630, 542] on div "Parents Select Parent , Fautanu, Ma 1, 1 23-24 accountMorgan, Jason 6th Street …" at bounding box center [625, 540] width 631 height 40
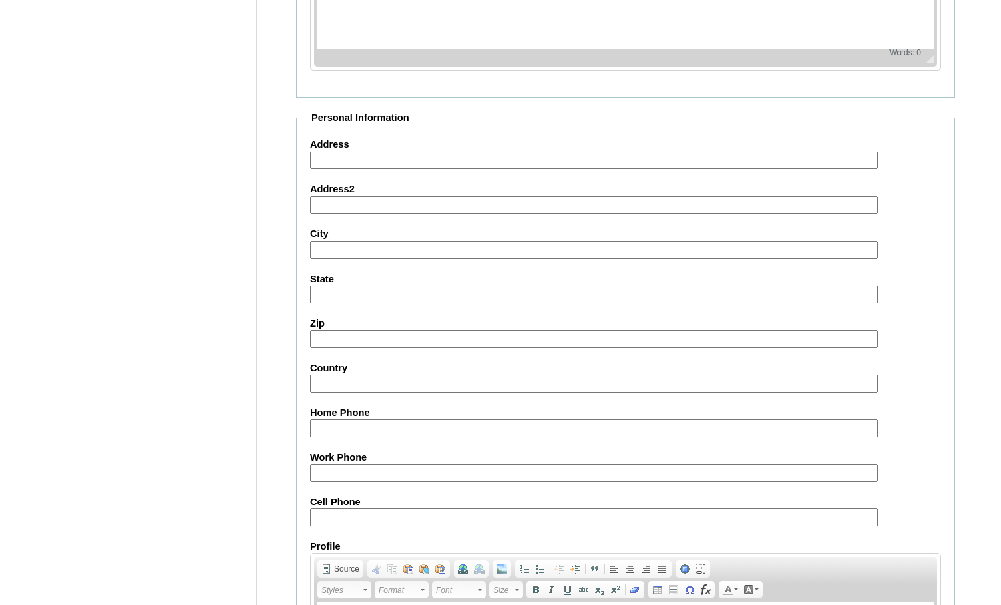
scroll to position [1421, 0]
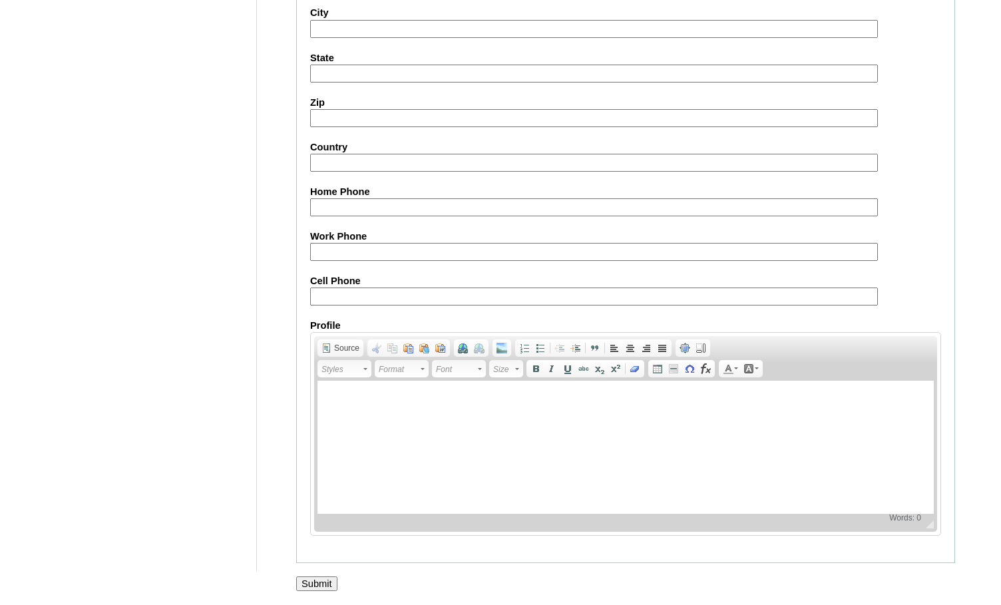
click at [308, 587] on input "Submit" at bounding box center [316, 584] width 41 height 15
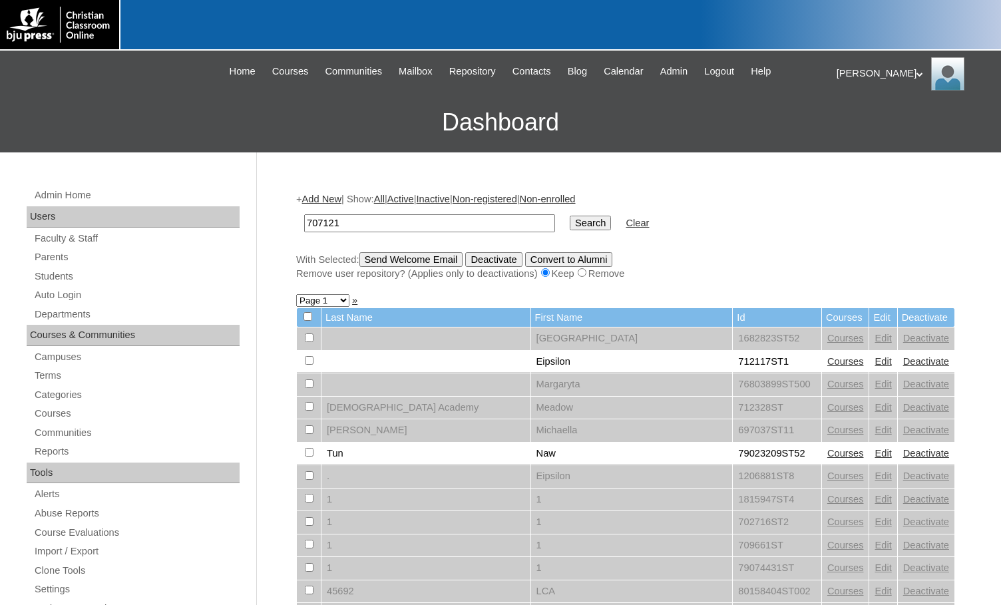
type input "707121"
click at [570, 220] on input "Search" at bounding box center [590, 223] width 41 height 15
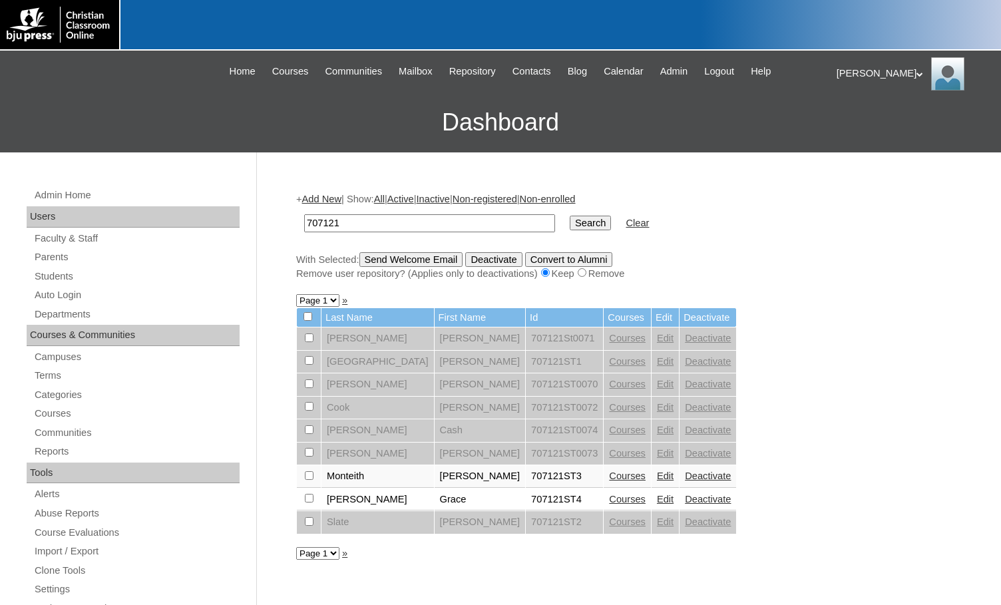
click at [609, 501] on link "Courses" at bounding box center [627, 499] width 37 height 11
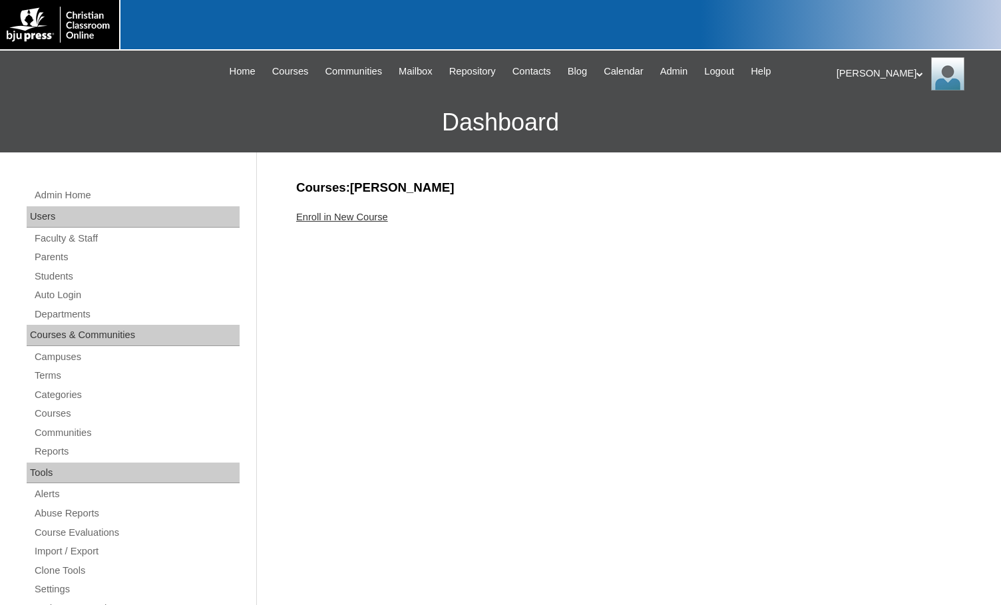
click at [386, 222] on link "Enroll in New Course" at bounding box center [342, 217] width 92 height 11
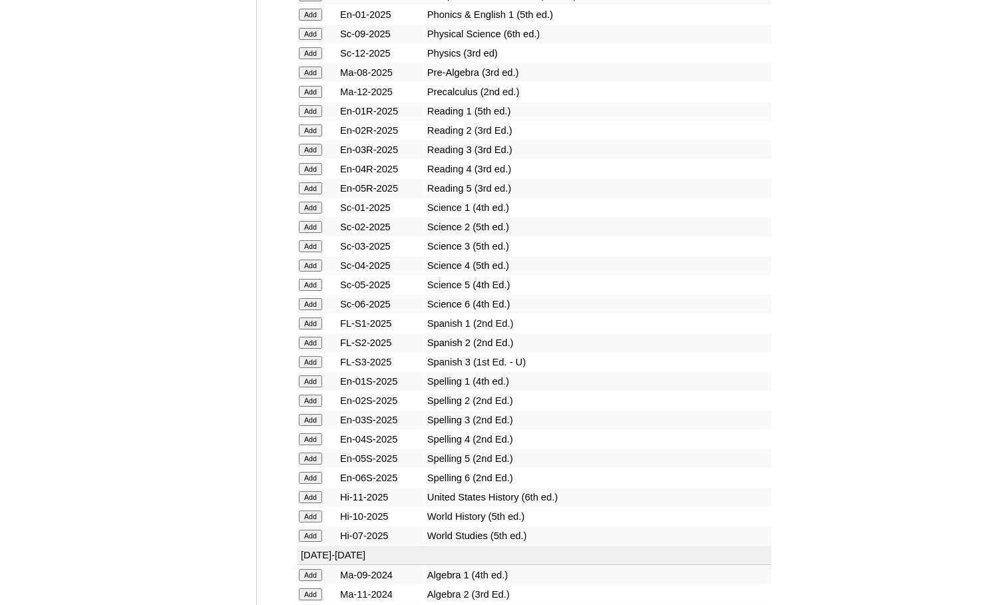
scroll to position [1664, 0]
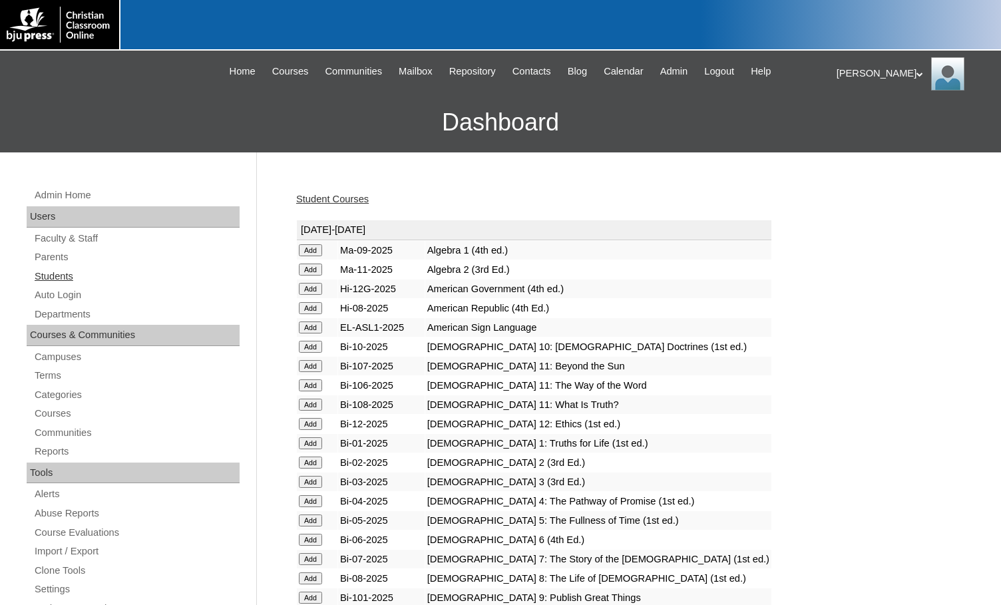
click at [101, 273] on link "Students" at bounding box center [136, 276] width 206 height 17
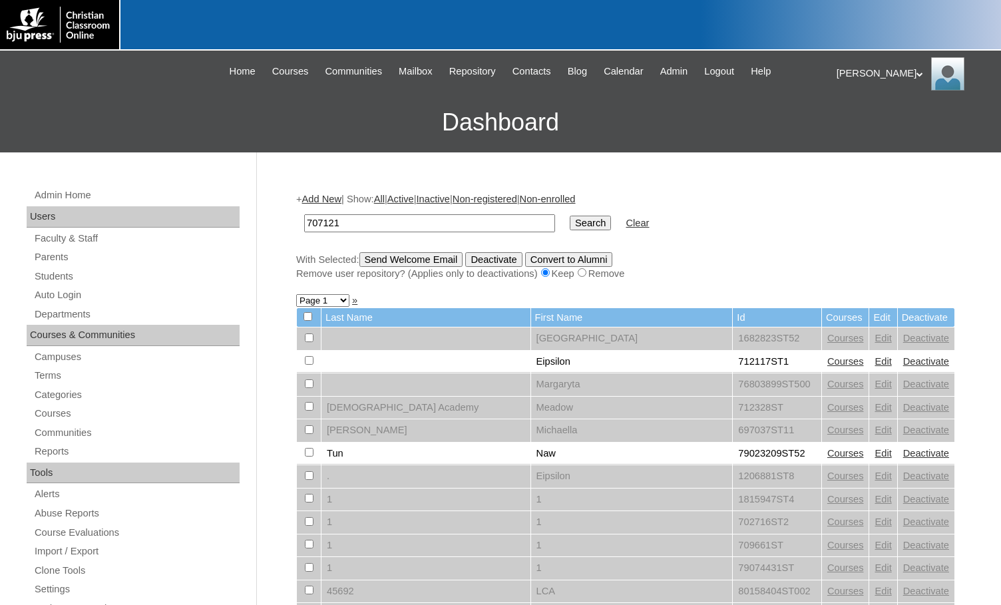
type input "707121"
click at [570, 227] on input "Search" at bounding box center [590, 223] width 41 height 15
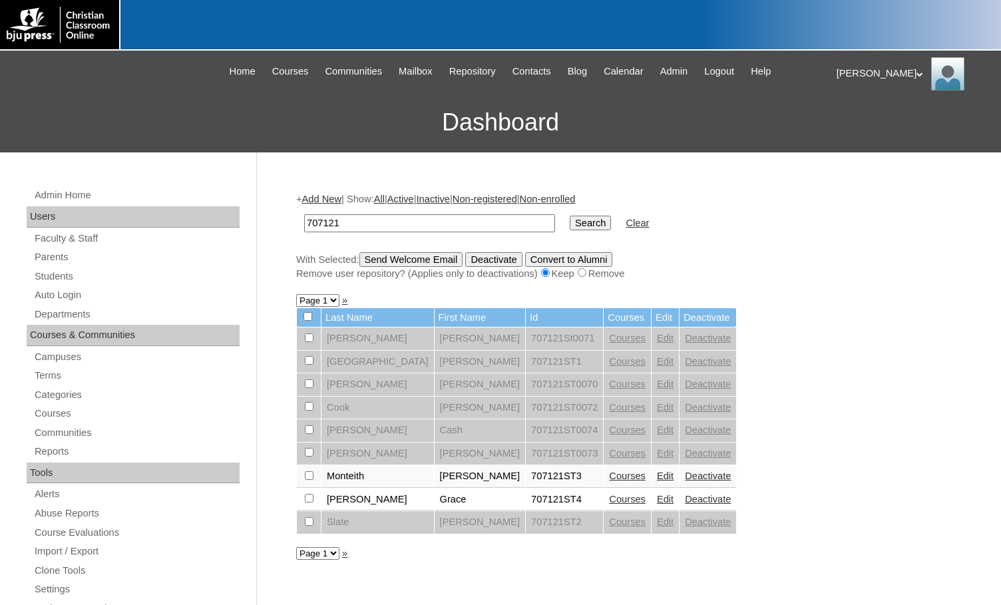
click at [312, 342] on input "checkbox" at bounding box center [309, 338] width 9 height 9
checkbox input "true"
click at [311, 342] on input "checkbox" at bounding box center [309, 338] width 9 height 9
checkbox input "true"
click at [442, 264] on input "Send Welcome Email" at bounding box center [412, 259] width 104 height 15
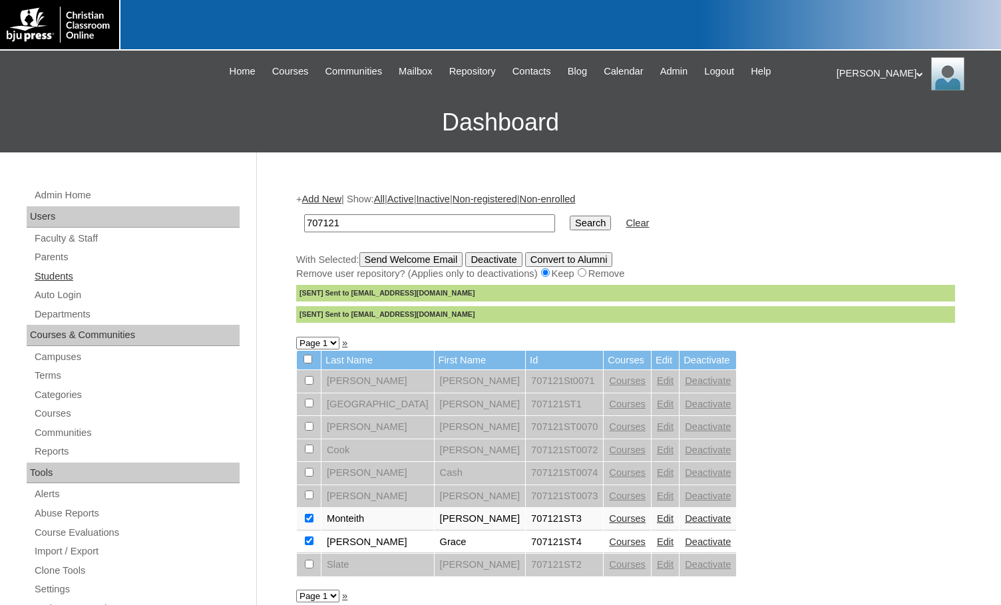
click at [55, 269] on link "Students" at bounding box center [136, 276] width 206 height 17
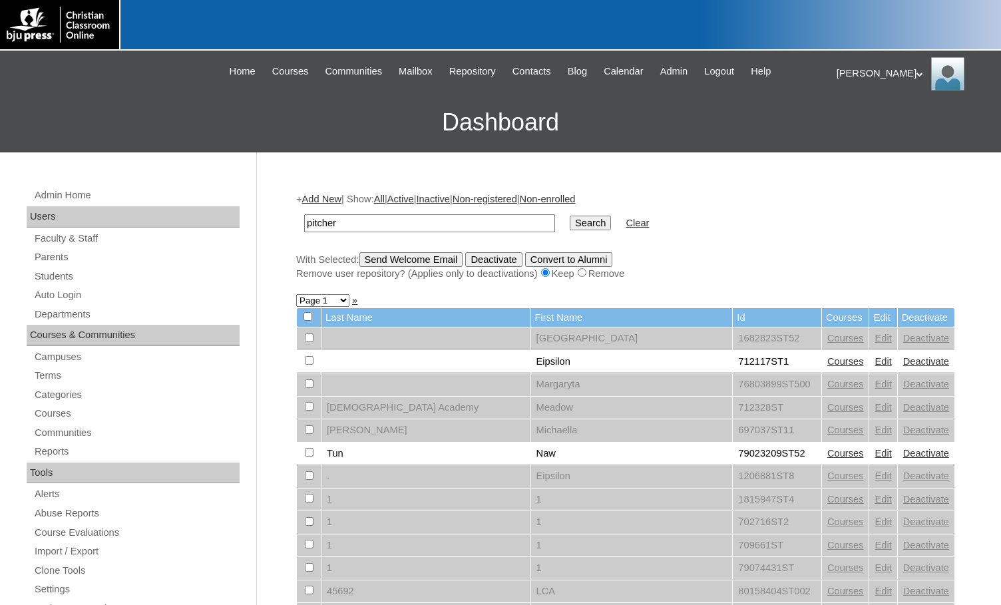
type input "pitcher"
click at [570, 216] on input "Search" at bounding box center [590, 223] width 41 height 15
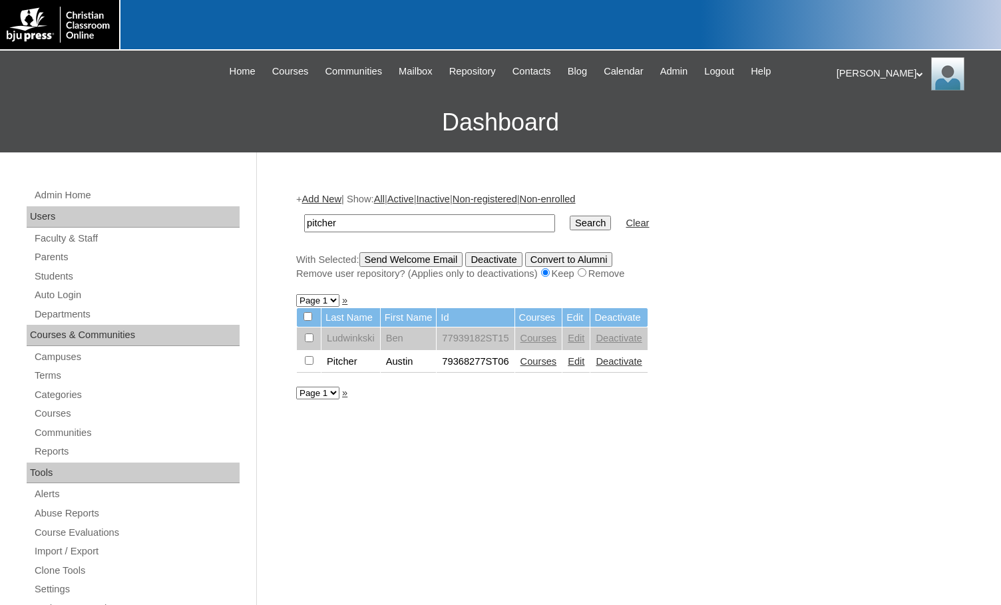
click at [568, 363] on link "Edit" at bounding box center [576, 361] width 17 height 11
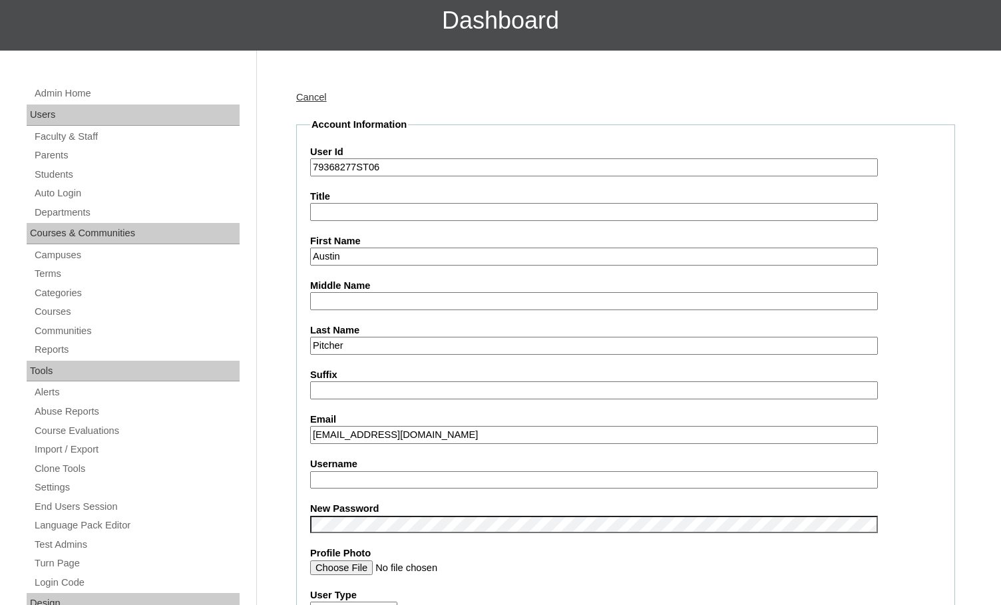
scroll to position [133, 0]
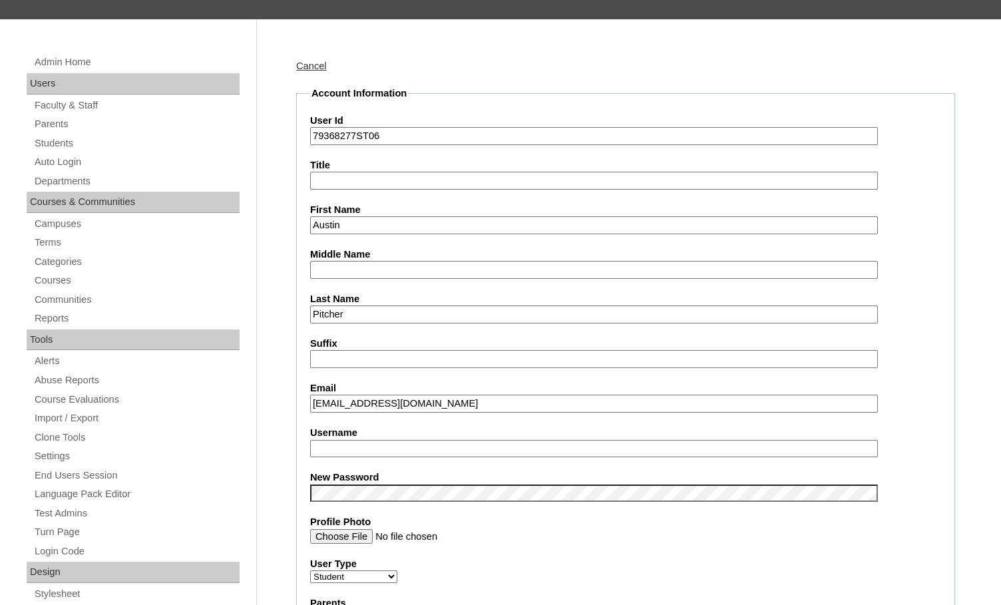
type input "msevilla"
drag, startPoint x: 389, startPoint y: 451, endPoint x: 120, endPoint y: 452, distance: 269.0
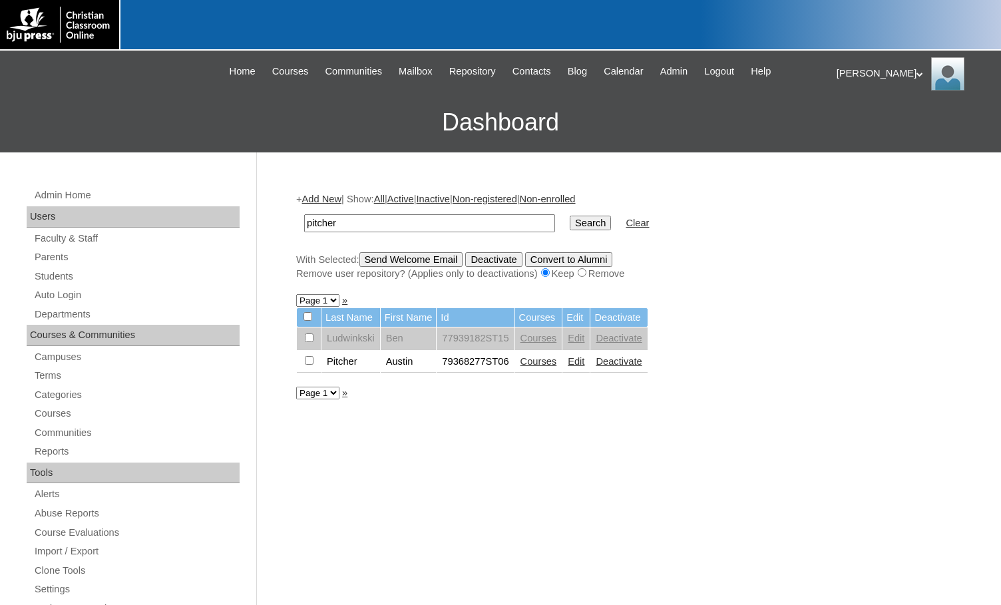
click at [308, 342] on input "checkbox" at bounding box center [309, 338] width 9 height 9
checkbox input "true"
click at [410, 260] on input "Send Welcome Email" at bounding box center [412, 259] width 104 height 15
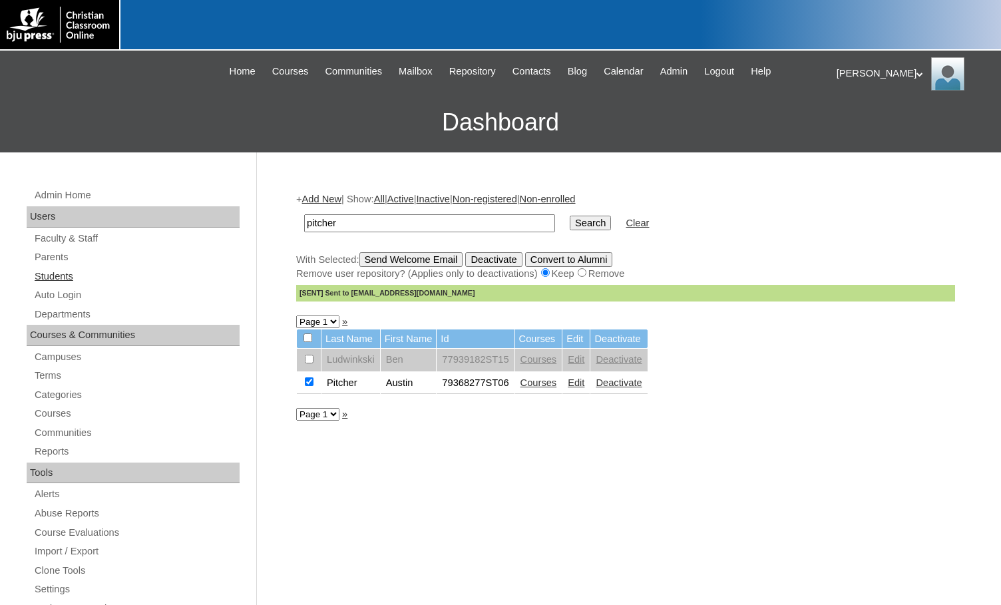
click at [47, 278] on link "Students" at bounding box center [136, 276] width 206 height 17
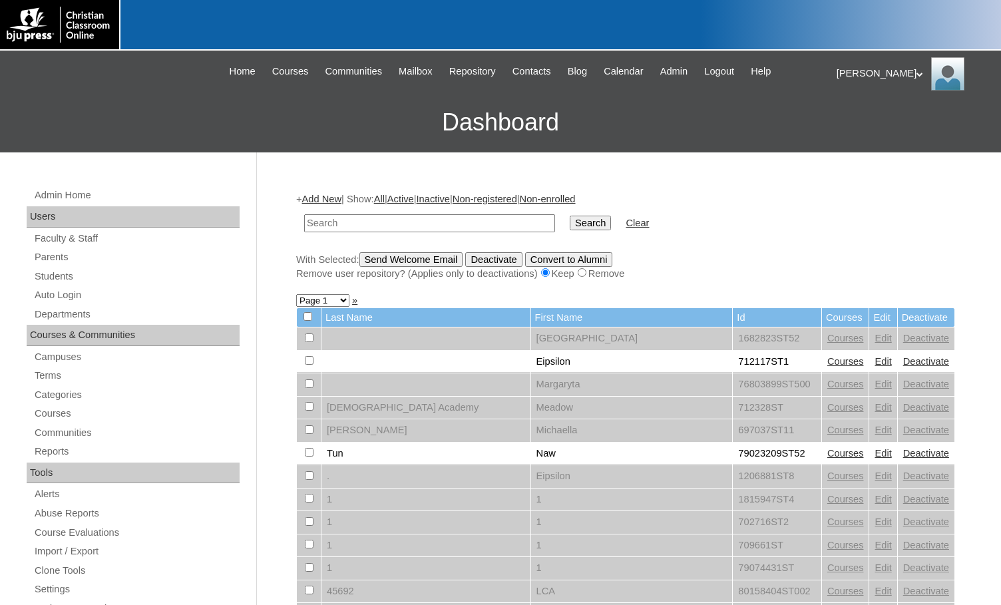
drag, startPoint x: 0, startPoint y: 0, endPoint x: 334, endPoint y: 219, distance: 399.6
click at [334, 219] on input "text" at bounding box center [429, 223] width 251 height 18
drag, startPoint x: 344, startPoint y: 218, endPoint x: 279, endPoint y: 222, distance: 65.3
type input "712522"
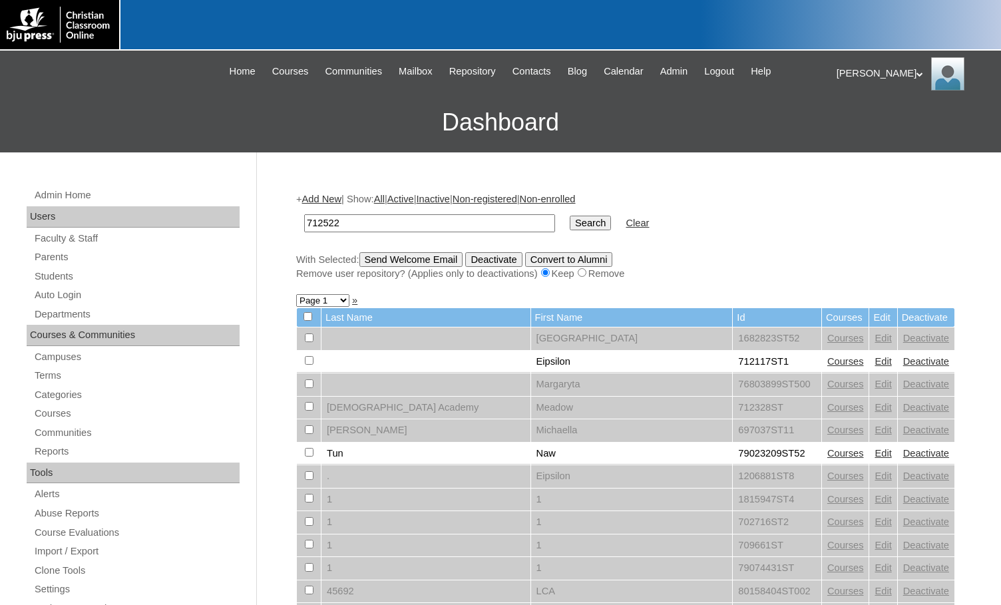
click at [570, 216] on input "Search" at bounding box center [590, 223] width 41 height 15
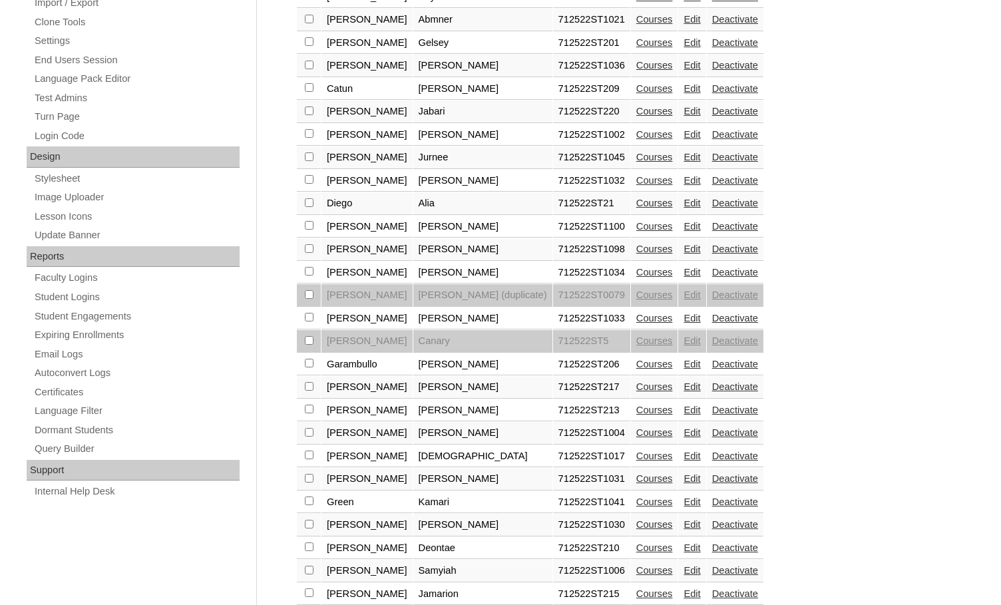
scroll to position [599, 0]
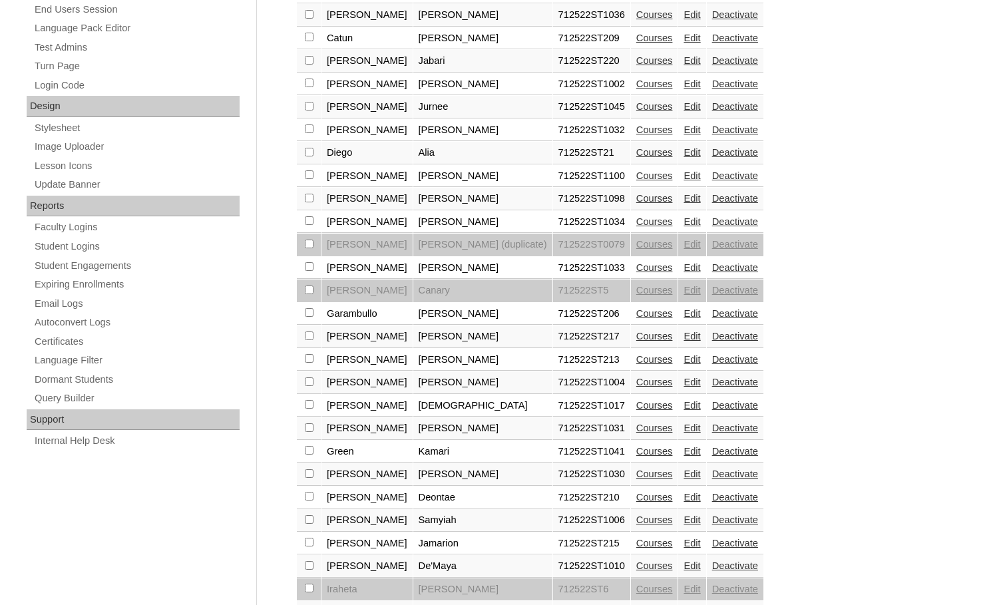
click at [636, 403] on link "Courses" at bounding box center [654, 405] width 37 height 11
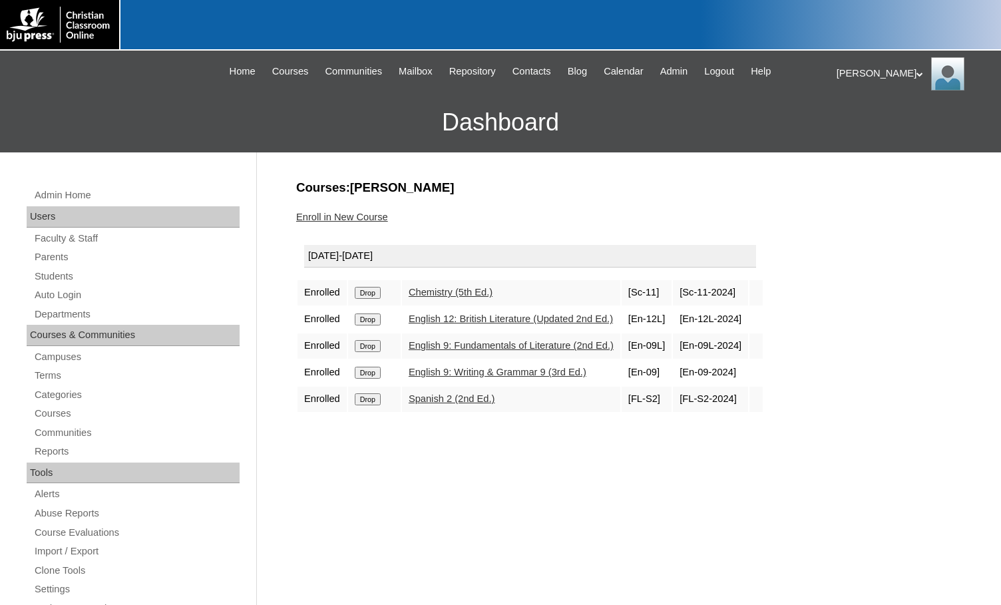
click at [387, 217] on link "Enroll in New Course" at bounding box center [342, 217] width 92 height 11
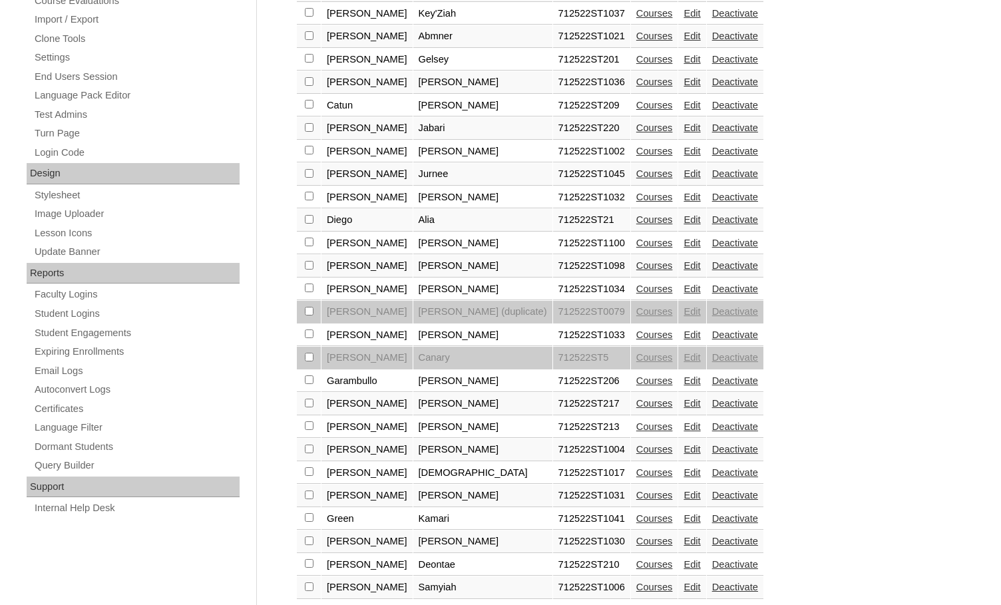
scroll to position [533, 0]
click at [684, 468] on link "Edit" at bounding box center [692, 472] width 17 height 11
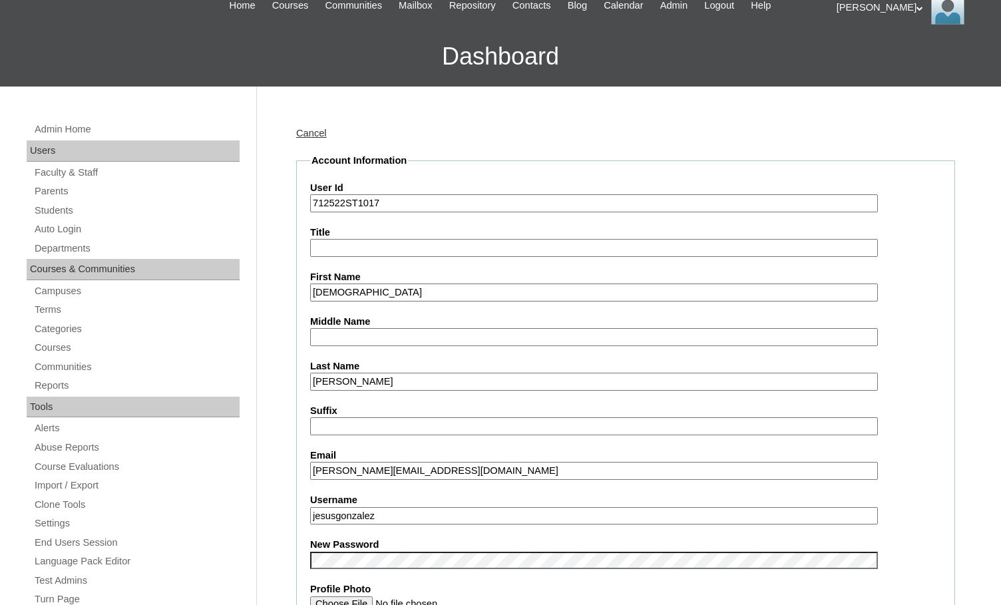
scroll to position [67, 0]
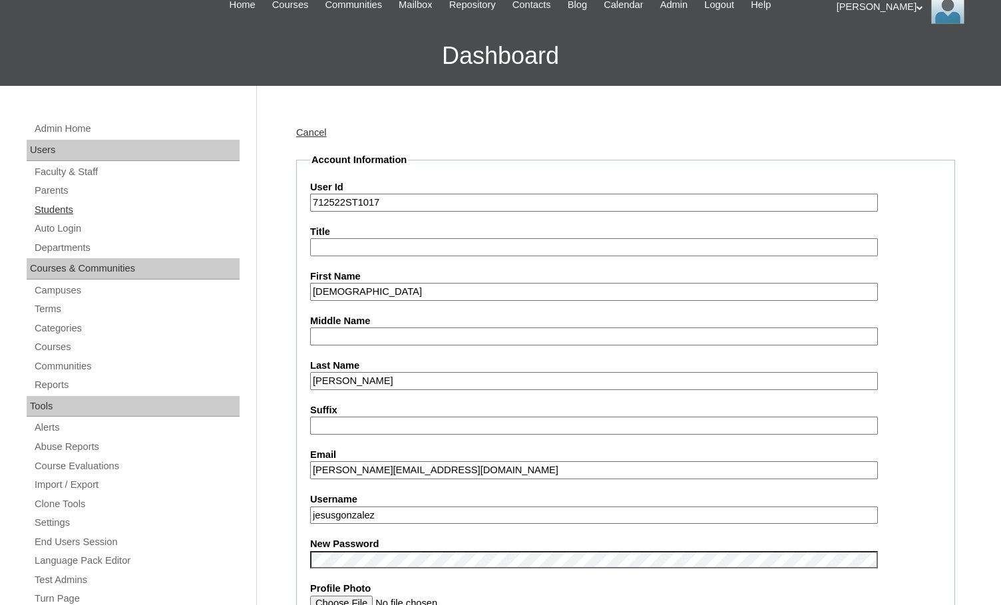
click at [73, 209] on link "Students" at bounding box center [136, 210] width 206 height 17
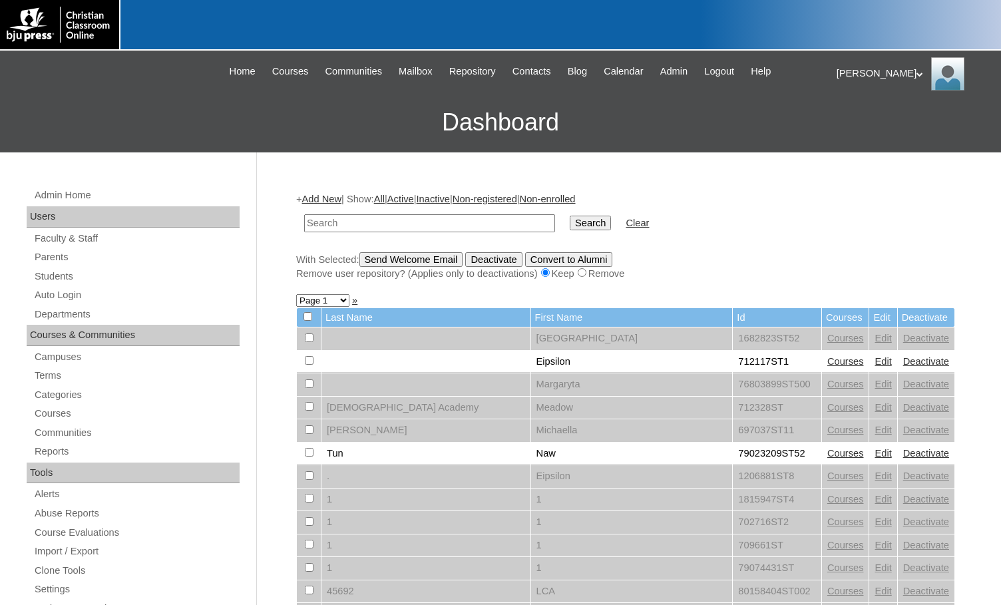
click at [315, 200] on link "Add New" at bounding box center [321, 199] width 39 height 11
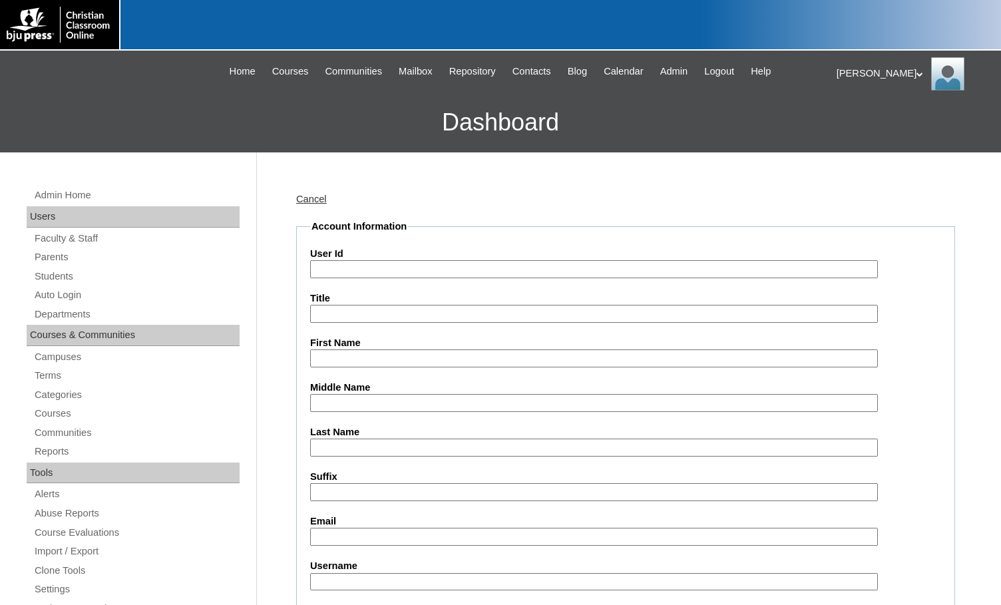
click at [363, 262] on input "User Id" at bounding box center [594, 269] width 568 height 18
click at [320, 198] on link "Cancel" at bounding box center [311, 199] width 31 height 11
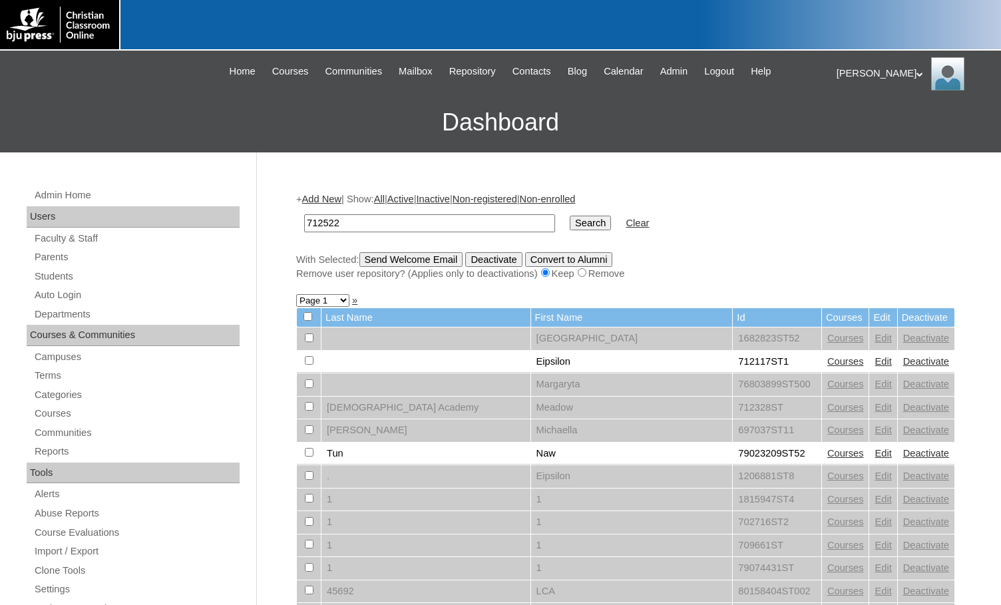
type input "712522"
click at [570, 225] on input "Search" at bounding box center [590, 223] width 41 height 15
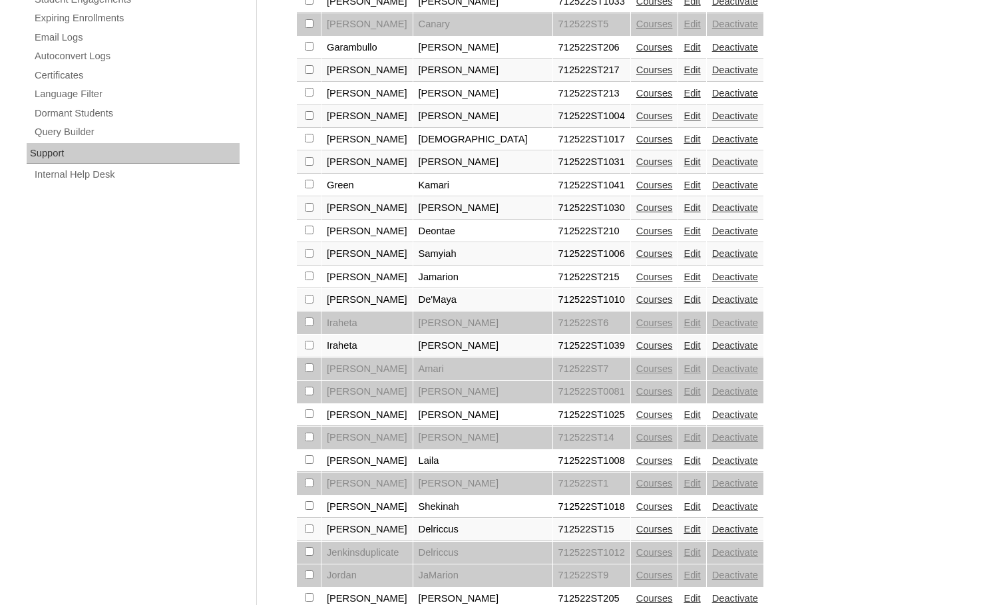
scroll to position [912, 0]
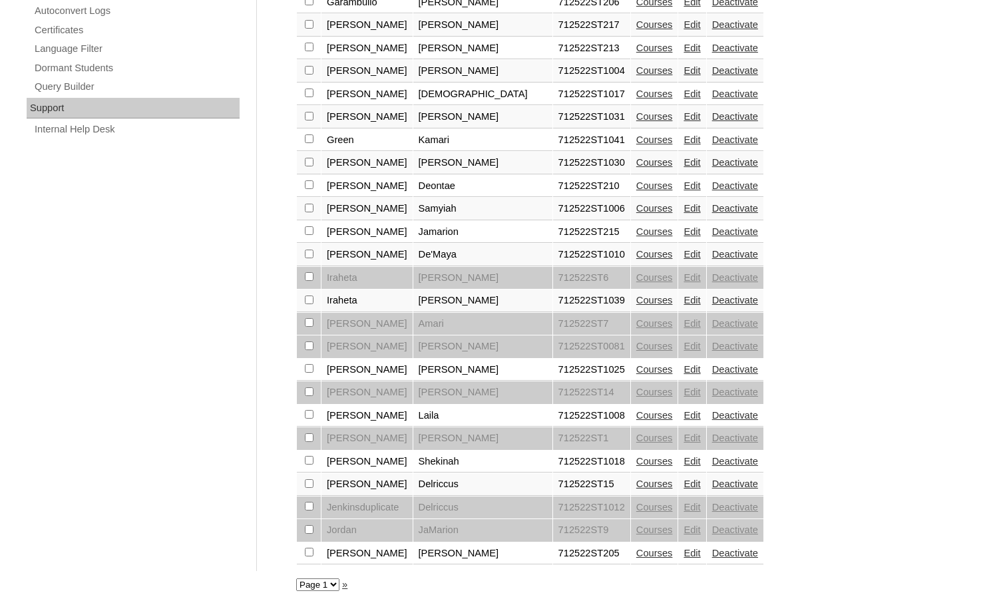
click at [344, 588] on link "»" at bounding box center [344, 584] width 5 height 11
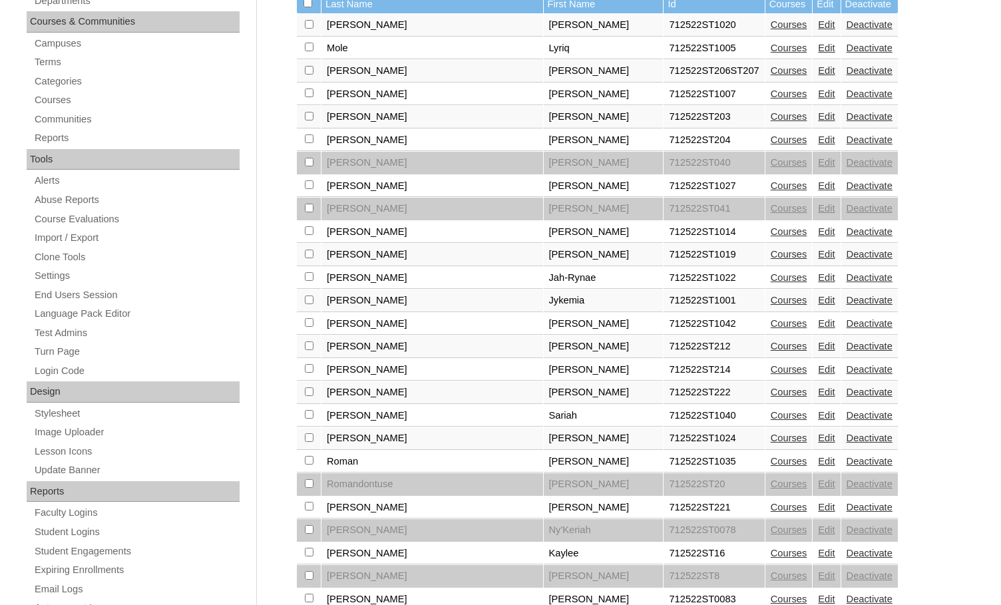
scroll to position [134, 0]
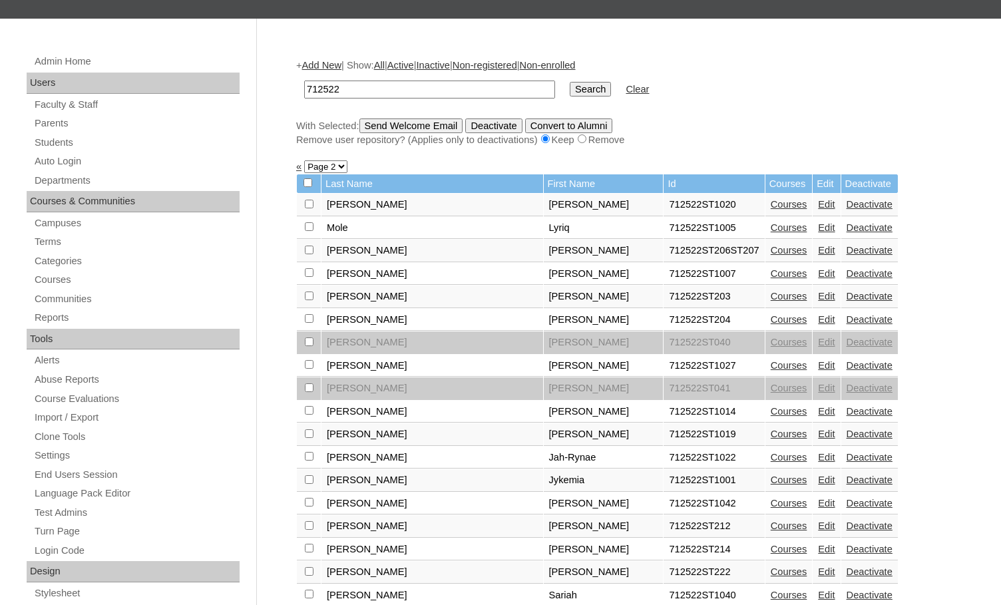
click at [335, 63] on link "Add New" at bounding box center [321, 65] width 39 height 11
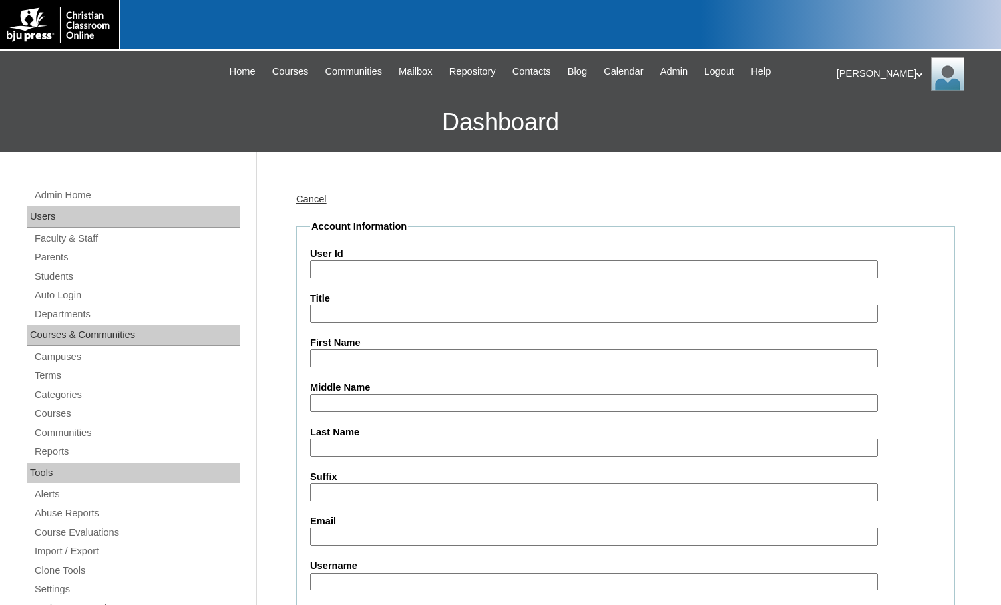
click at [393, 272] on input "User Id" at bounding box center [594, 269] width 568 height 18
paste input "712522"
type input "712522ST1100"
click at [363, 352] on input "First Name" at bounding box center [594, 359] width 568 height 18
type input "[DEMOGRAPHIC_DATA]"
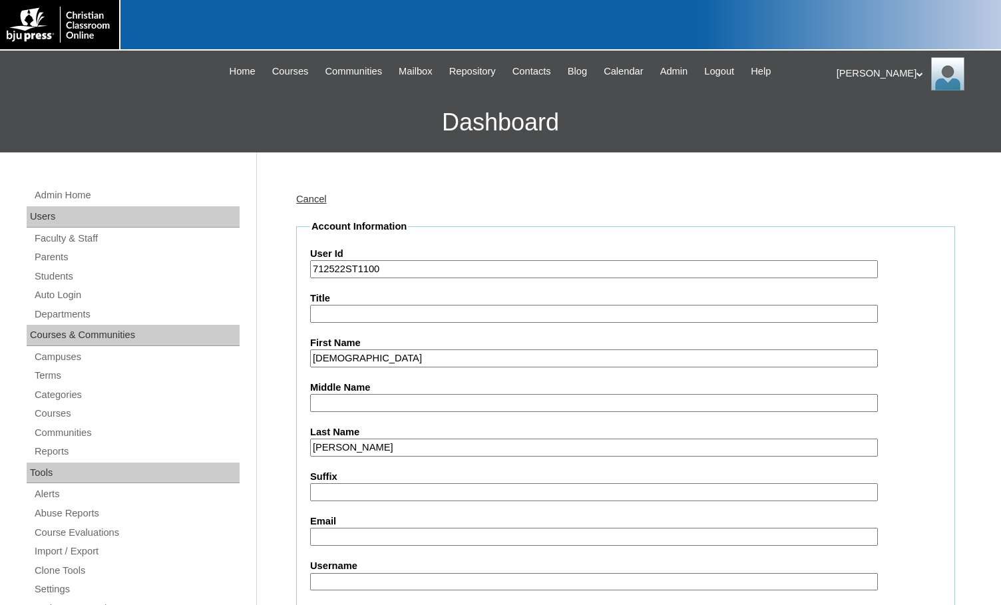
type input "[PERSON_NAME]"
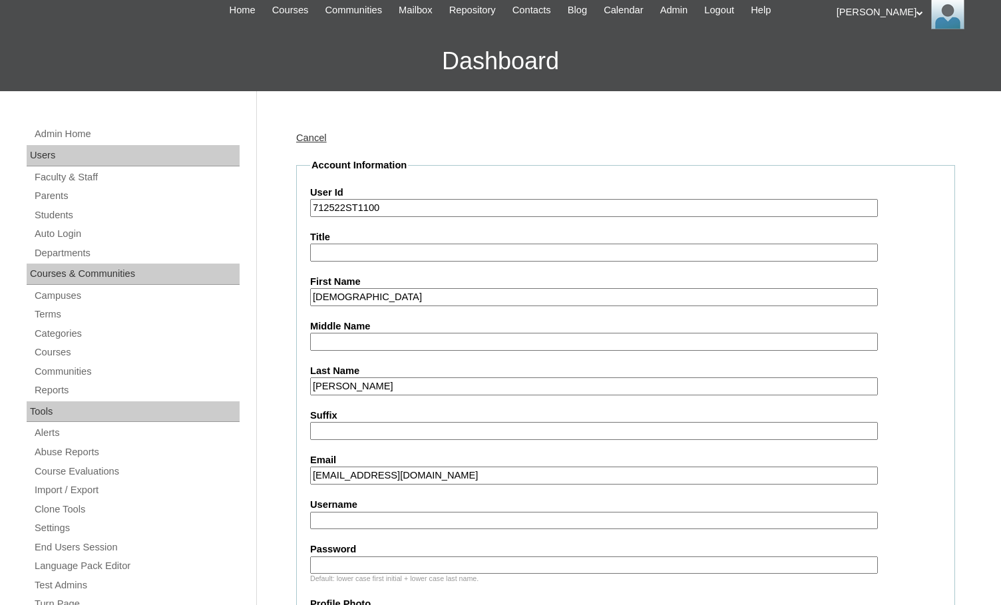
scroll to position [266, 0]
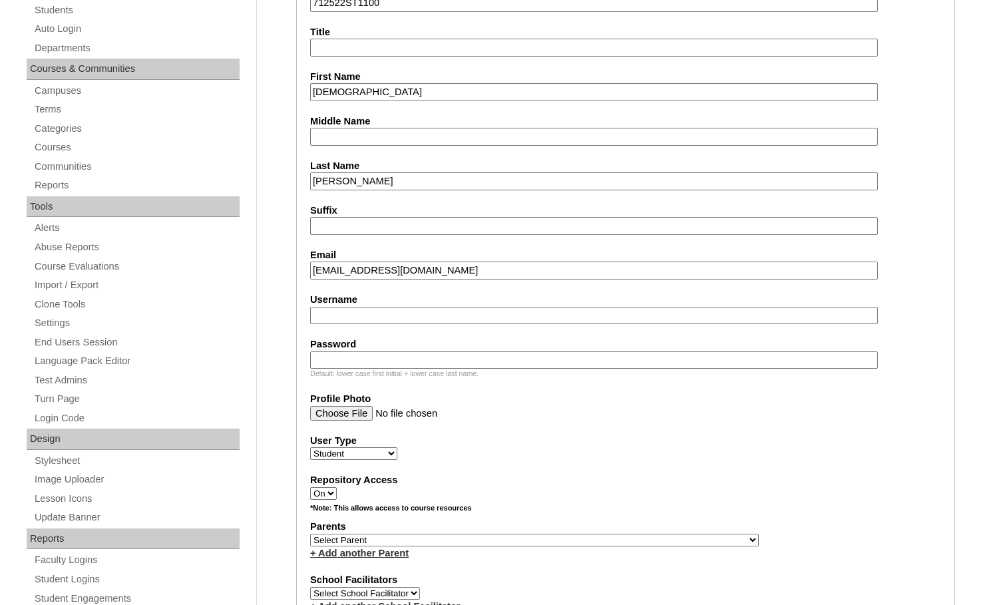
type input "[EMAIL_ADDRESS][DOMAIN_NAME]"
click at [595, 540] on select "Select Parent , [GEOGRAPHIC_DATA], Ma 1, 1 23-24 accountMorgan, [PERSON_NAME] 6…" at bounding box center [534, 540] width 449 height 13
select select "35040"
click at [698, 533] on label "Parents" at bounding box center [625, 527] width 631 height 14
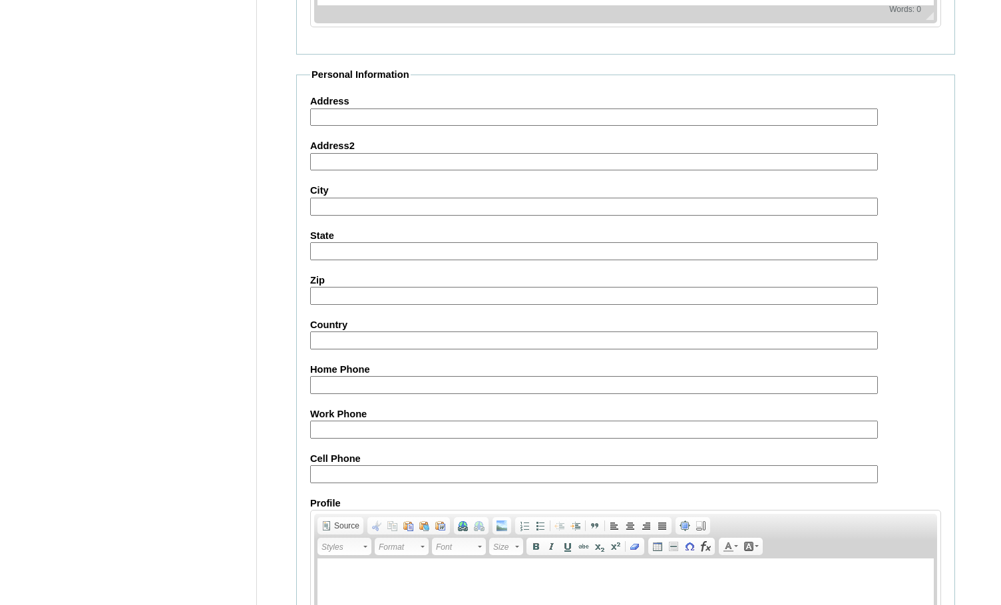
scroll to position [1421, 0]
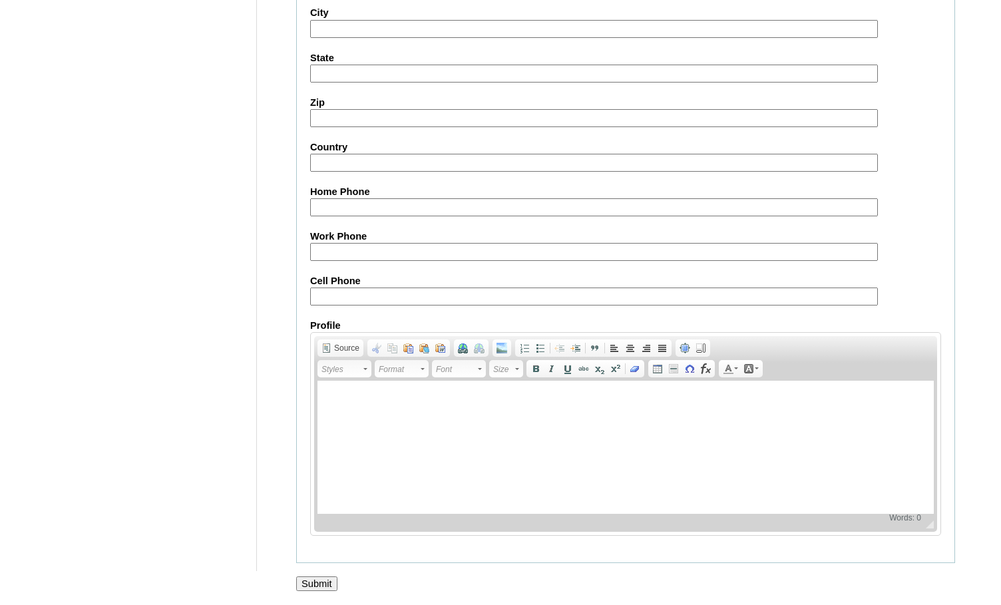
click at [320, 578] on input "Submit" at bounding box center [316, 584] width 41 height 15
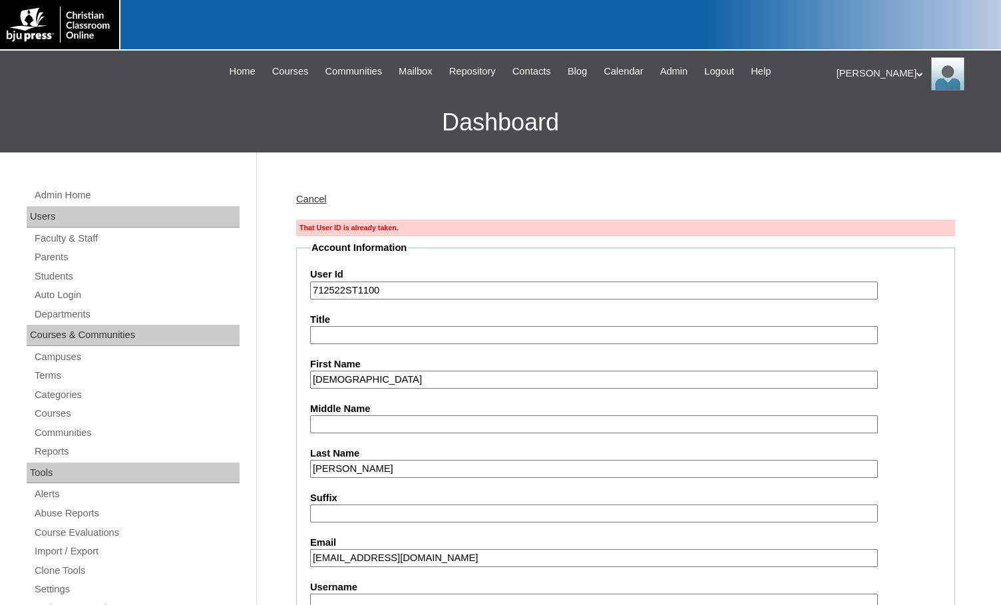
click at [363, 288] on input "712522ST1100" at bounding box center [594, 291] width 568 height 18
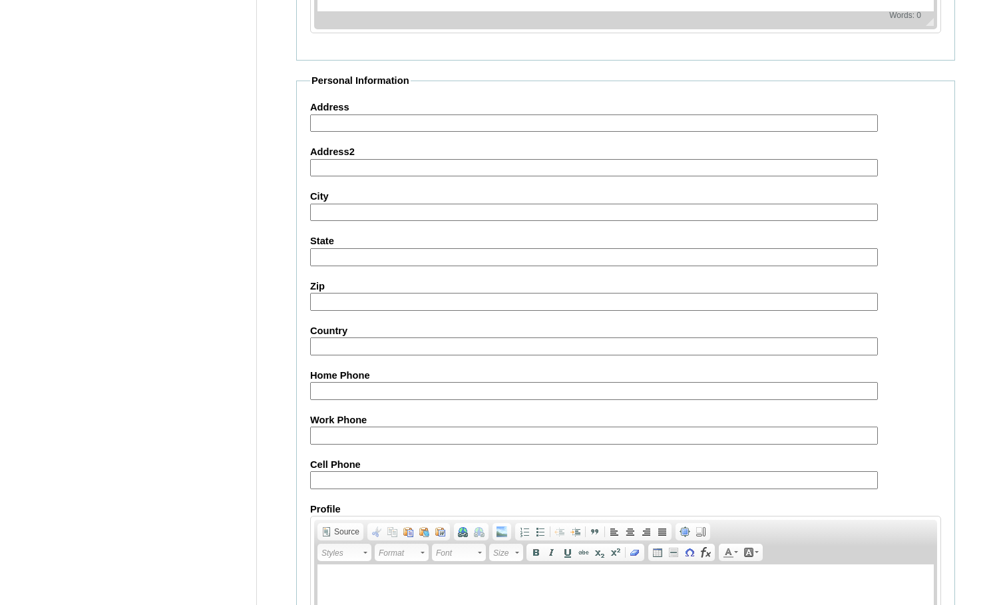
scroll to position [1467, 0]
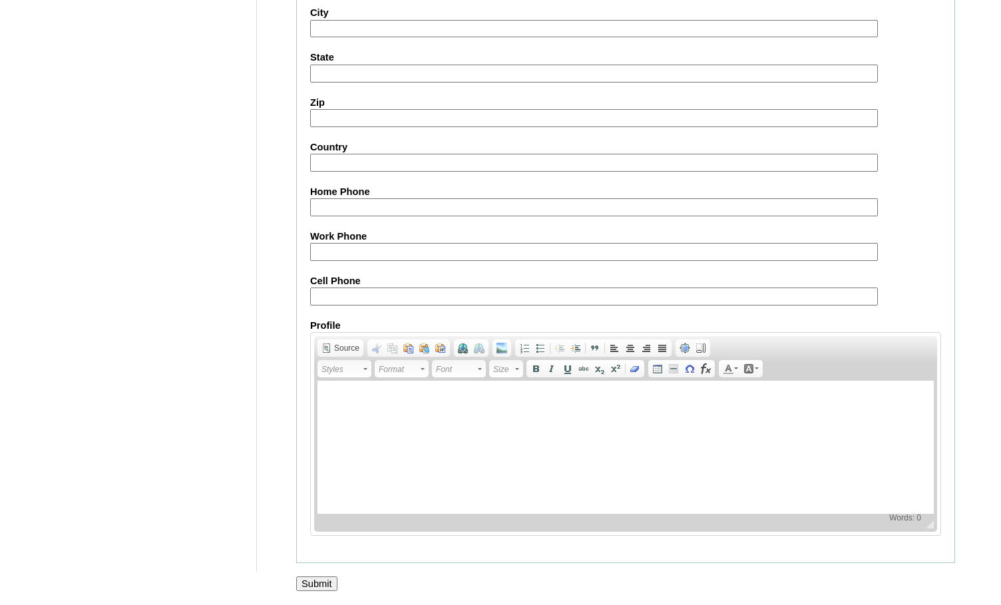
type input "712522ST1110"
click at [336, 577] on input "Submit" at bounding box center [316, 584] width 41 height 15
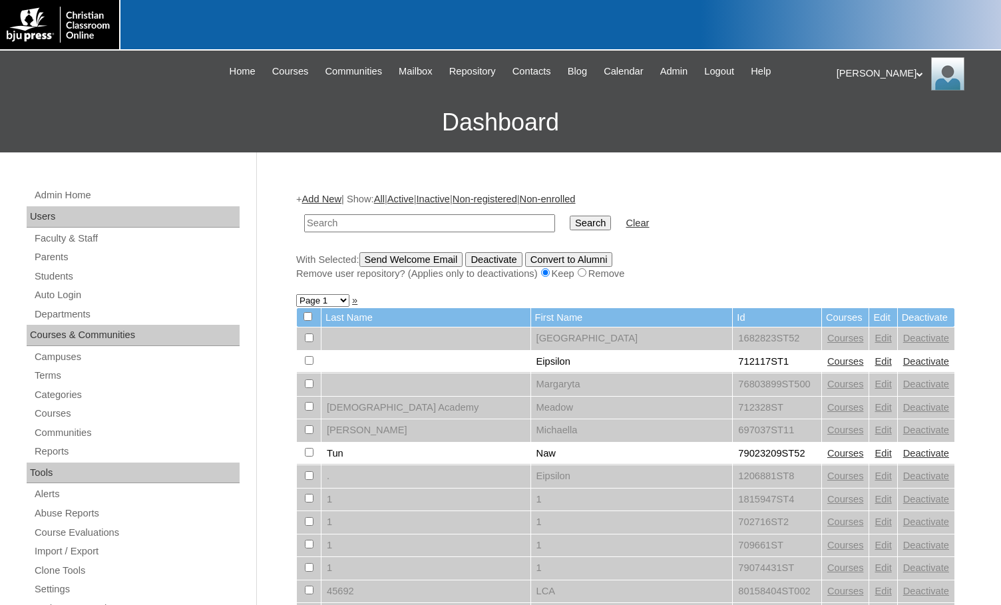
click at [85, 98] on h3 "Dashboard" at bounding box center [501, 123] width 988 height 60
drag, startPoint x: 348, startPoint y: 224, endPoint x: 430, endPoint y: 224, distance: 81.9
click at [348, 224] on input "text" at bounding box center [429, 223] width 251 height 18
paste input "712522"
type input "712522"
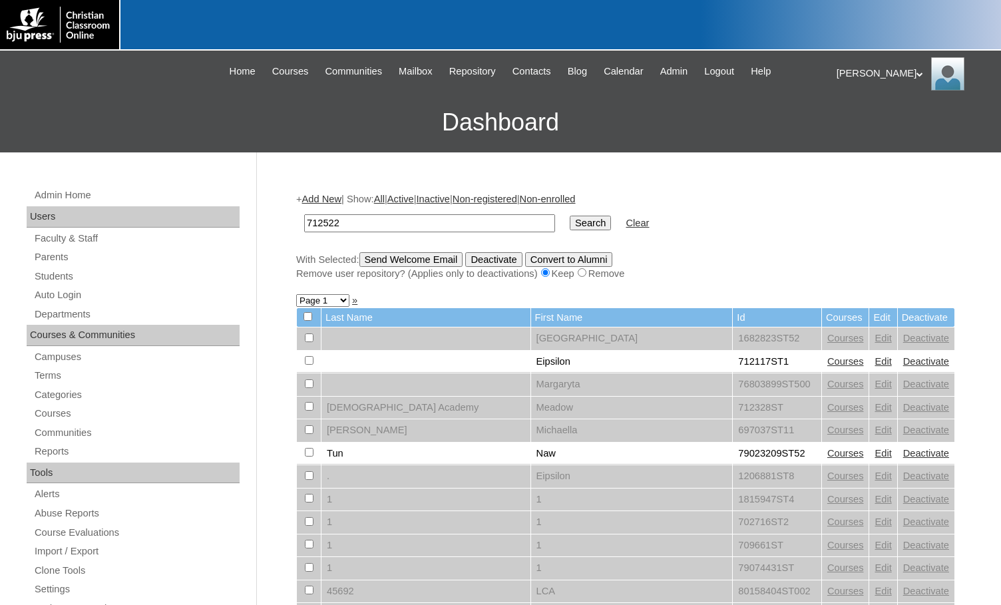
click at [570, 222] on input "Search" at bounding box center [590, 223] width 41 height 15
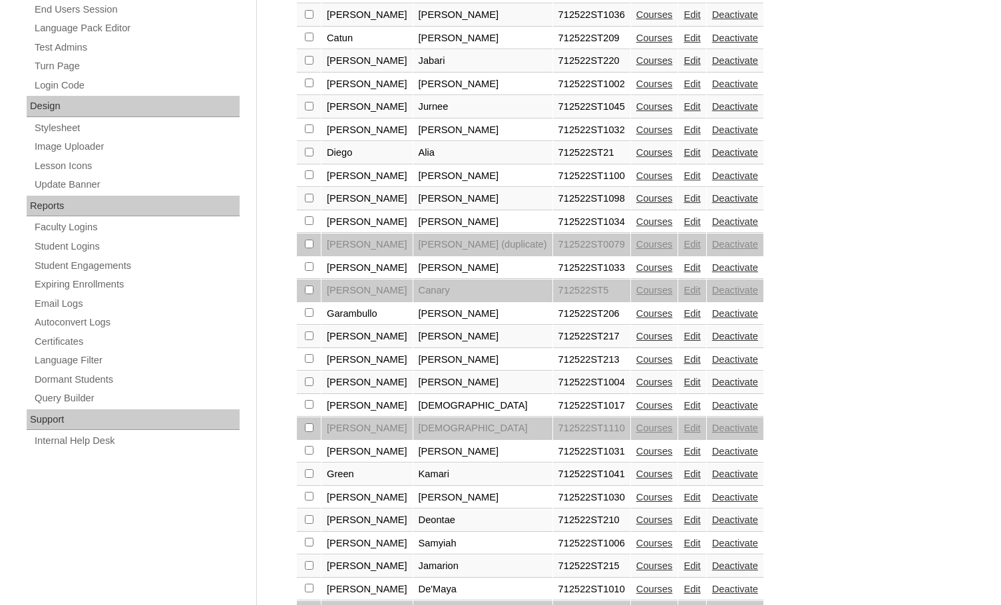
scroll to position [666, 0]
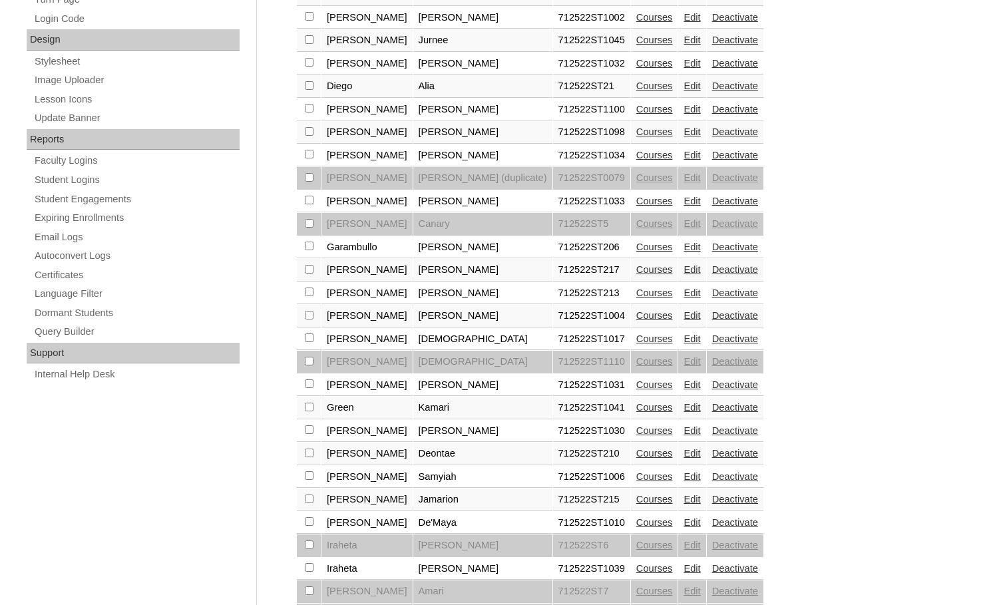
checkbox input "true"
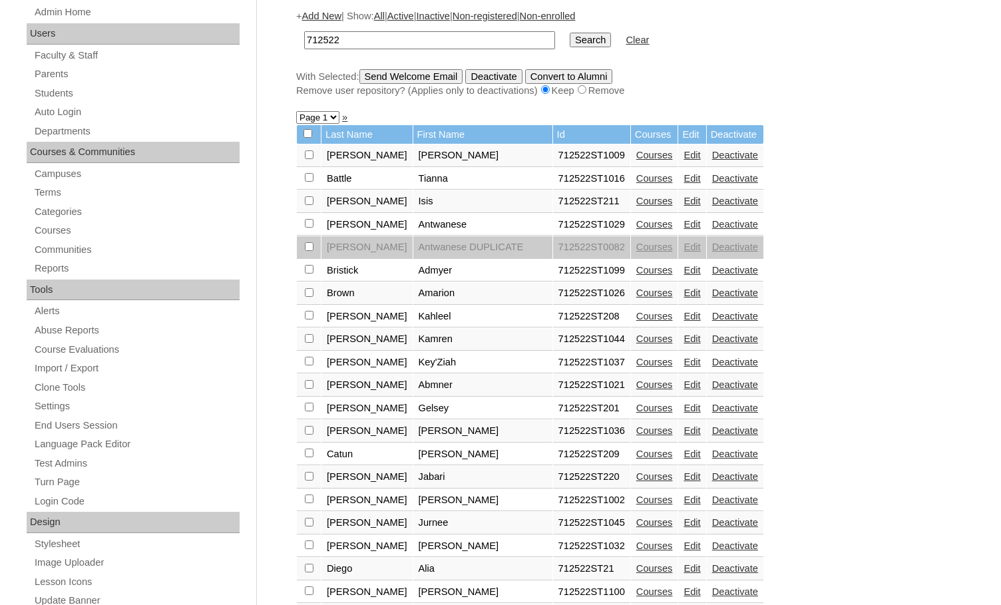
scroll to position [0, 0]
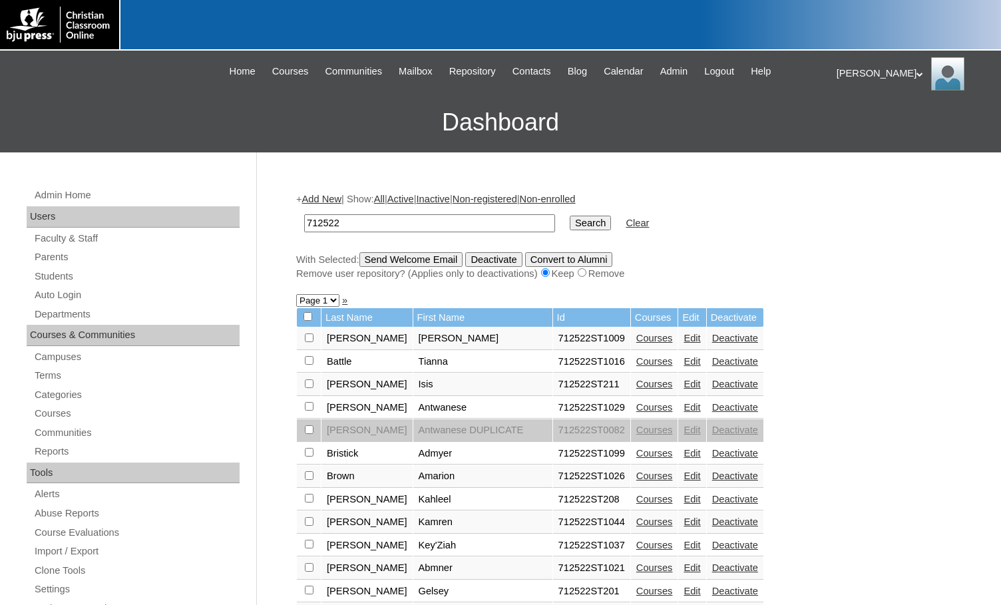
click at [401, 262] on input "Send Welcome Email" at bounding box center [412, 259] width 104 height 15
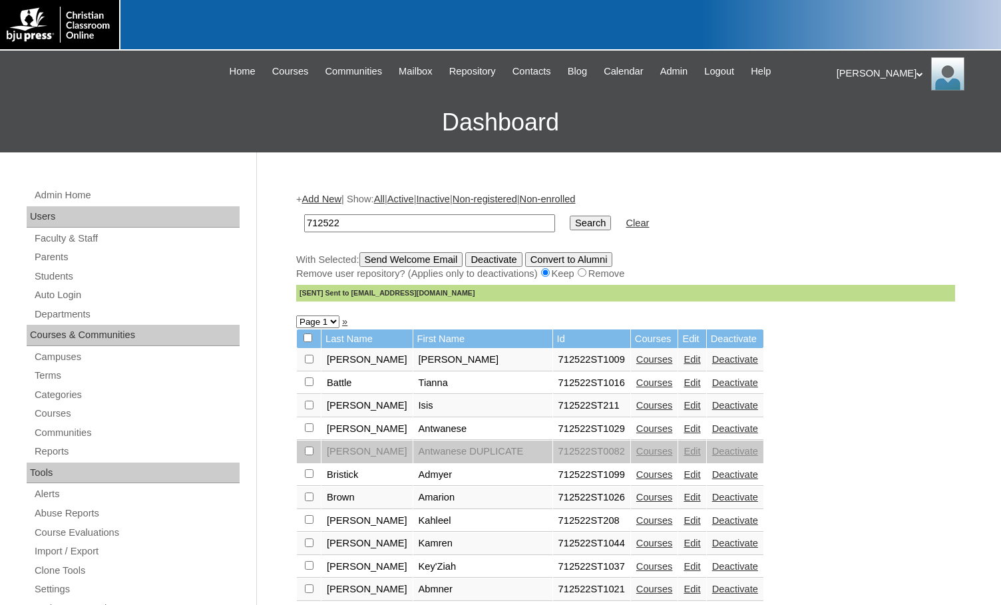
drag, startPoint x: 346, startPoint y: 226, endPoint x: 303, endPoint y: 225, distance: 42.6
click at [303, 225] on td "712522" at bounding box center [430, 223] width 264 height 31
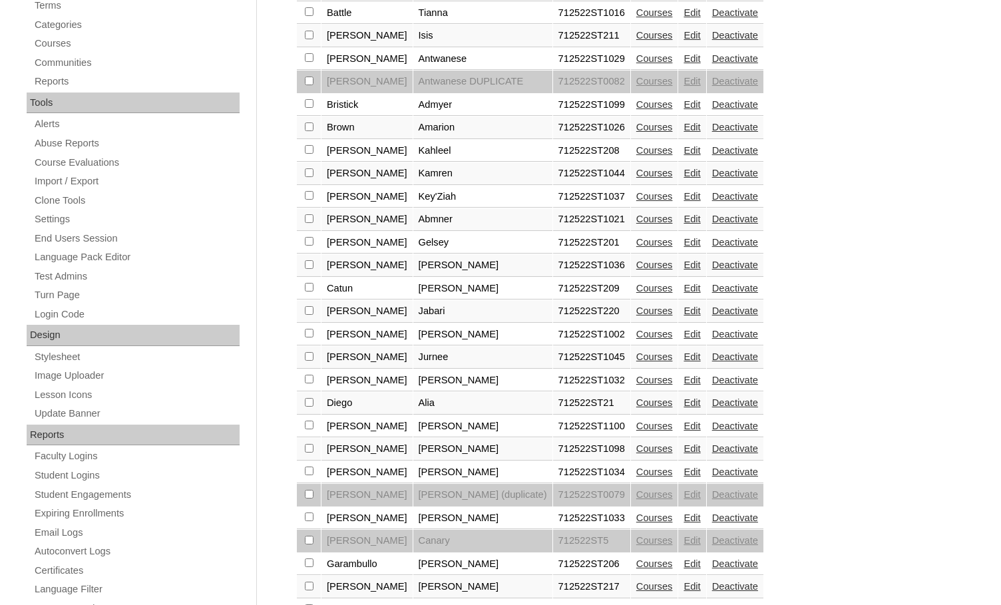
scroll to position [67, 0]
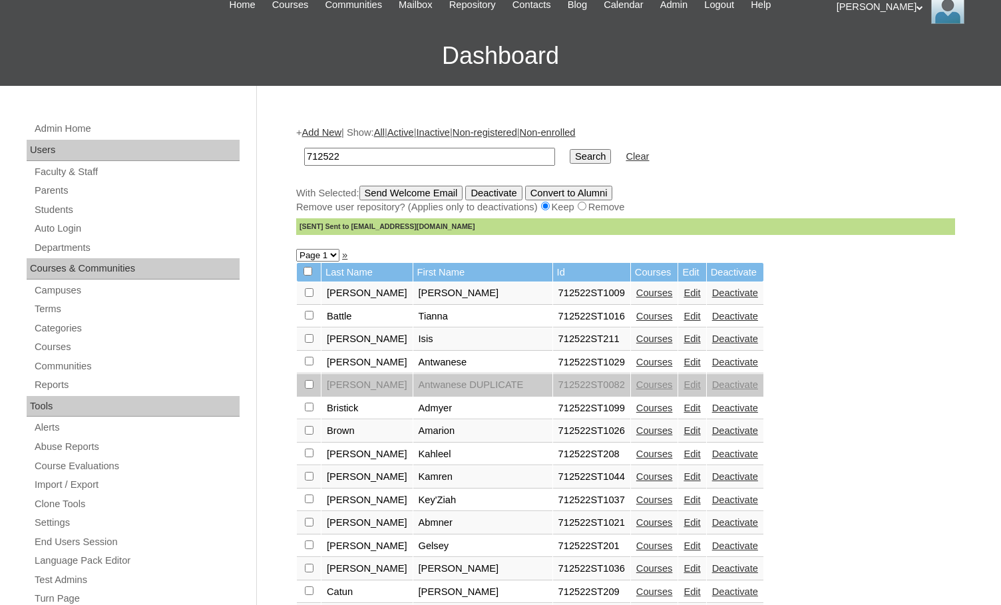
click at [327, 258] on select "Page 1 Page 2" at bounding box center [317, 255] width 43 height 13
select select "admin_students.php?q=712522&submit=Search&page=2"
click at [296, 250] on select "Page 1 Page 2" at bounding box center [317, 255] width 43 height 13
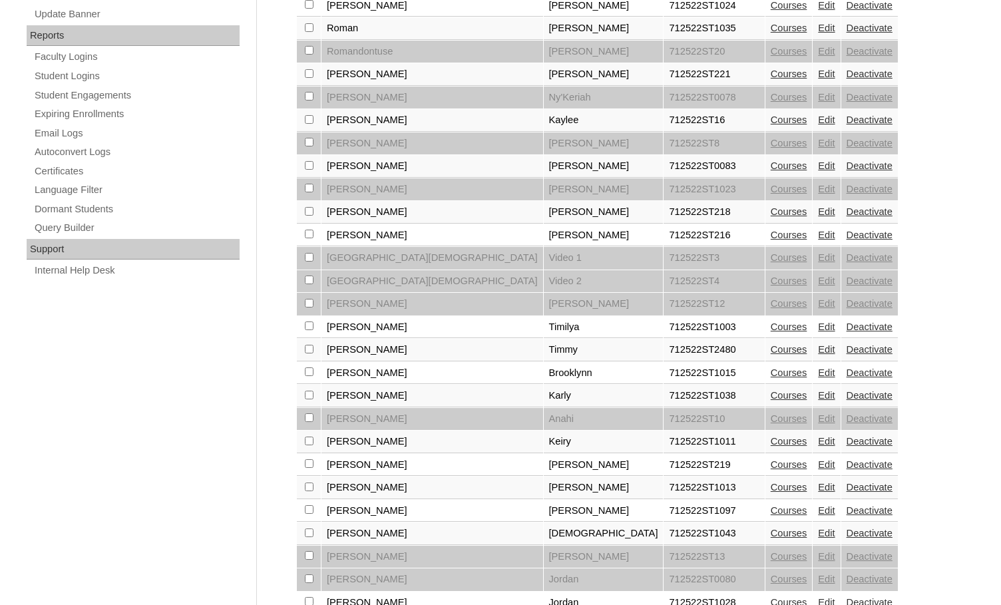
scroll to position [889, 0]
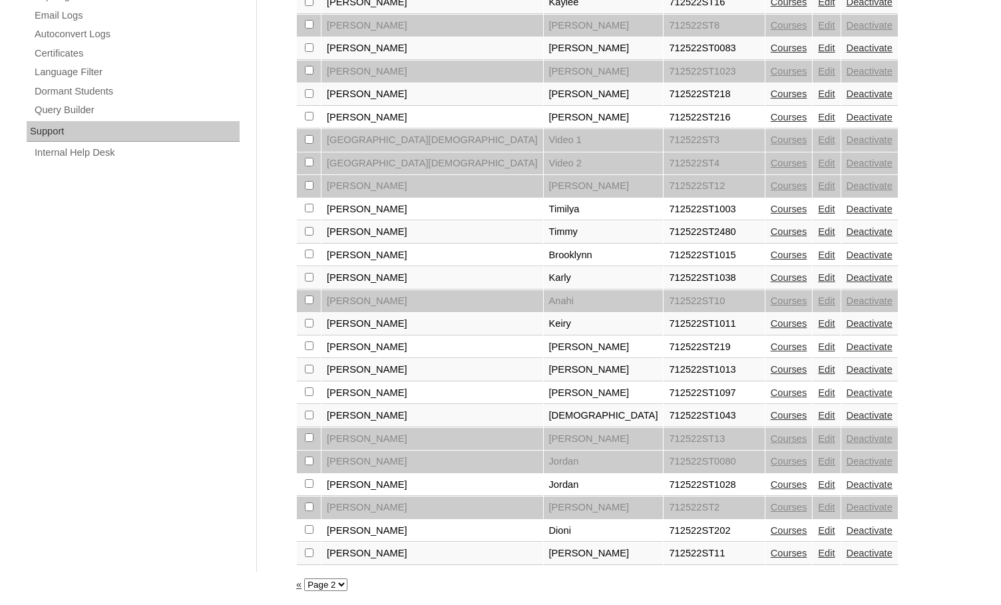
click at [818, 533] on link "Edit" at bounding box center [826, 530] width 17 height 11
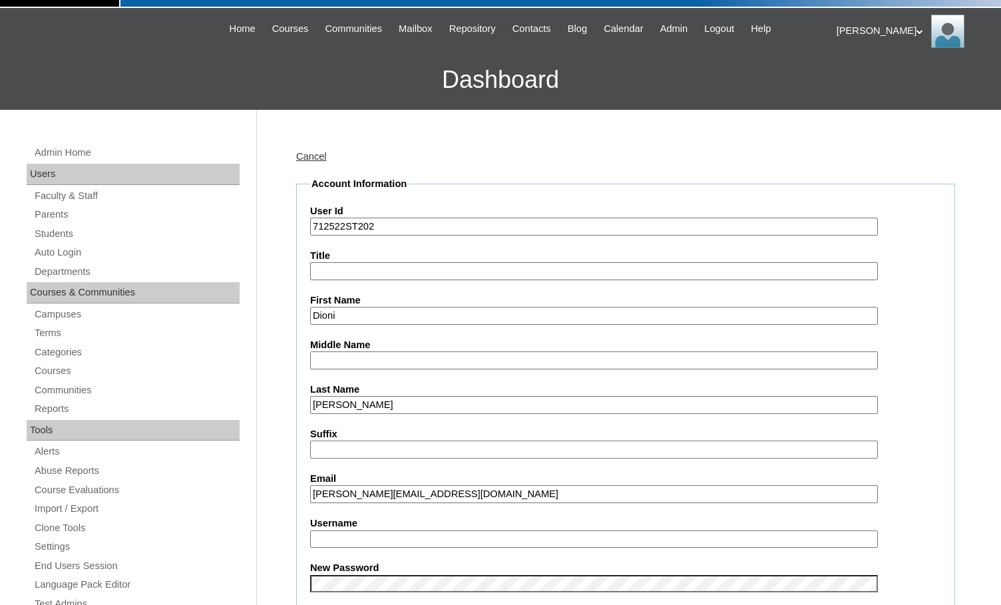
scroll to position [67, 0]
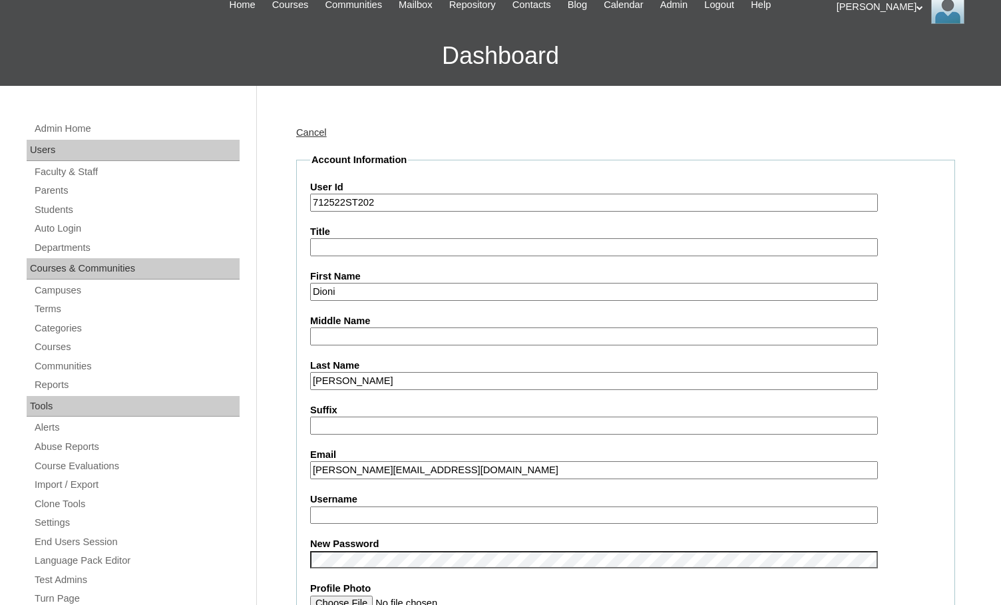
type input "msevilla"
drag, startPoint x: 371, startPoint y: 520, endPoint x: 280, endPoint y: 509, distance: 91.2
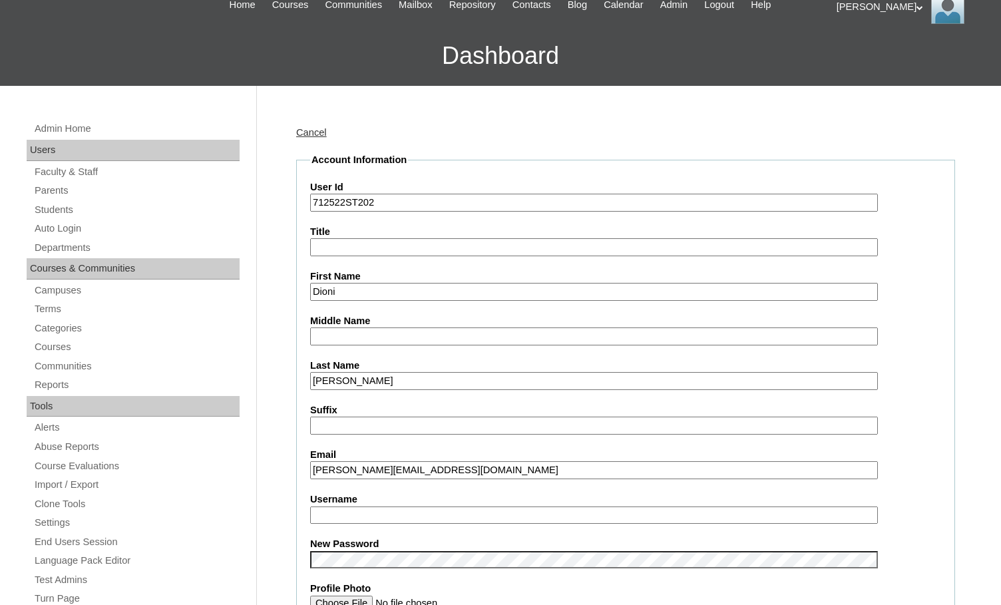
click at [358, 470] on input "dionijana@icloud.com" at bounding box center [594, 470] width 568 height 18
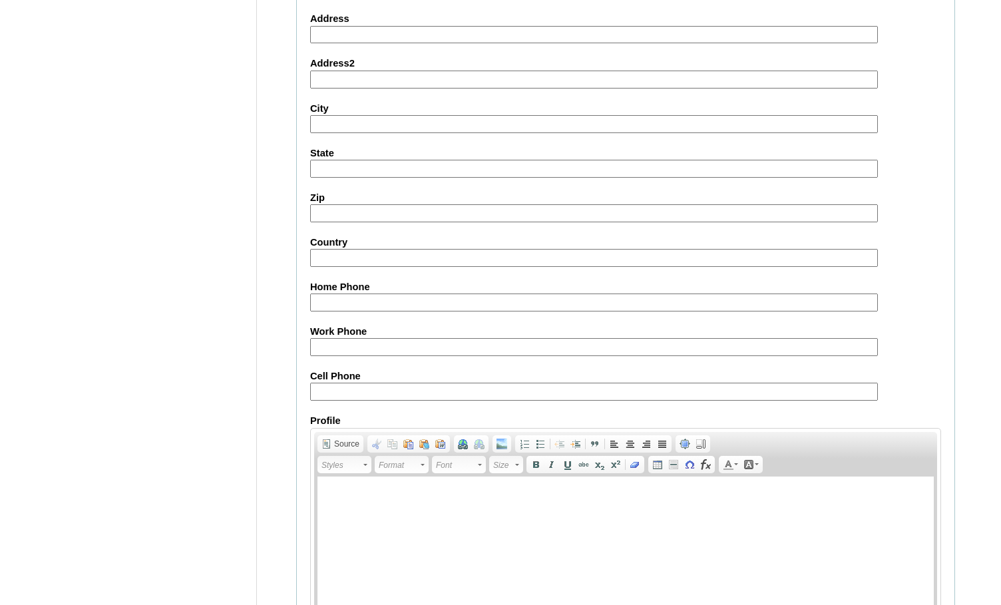
scroll to position [1423, 0]
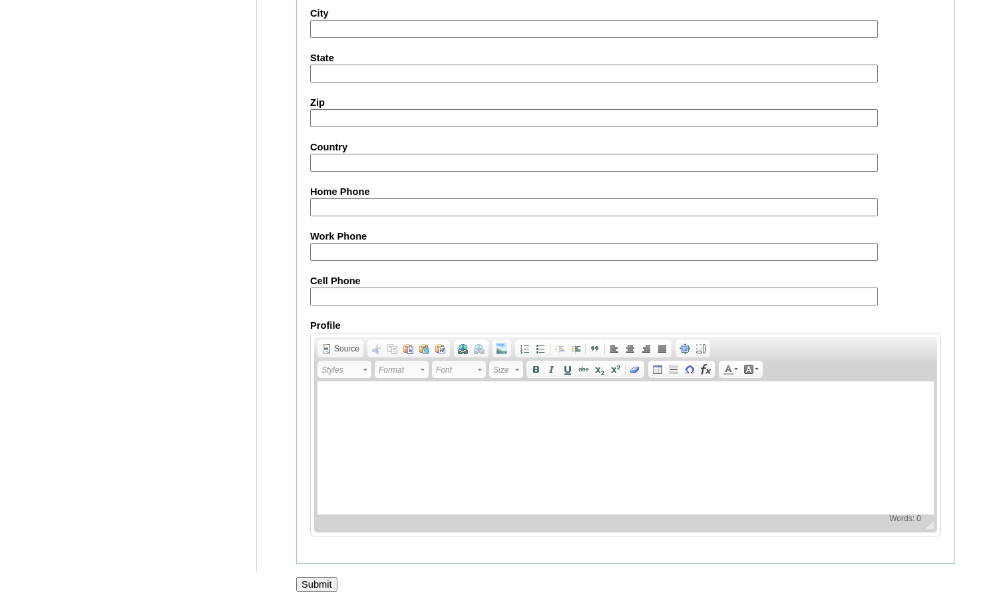
type input "dionijana6@icloud.com"
click at [328, 587] on input "Submit" at bounding box center [316, 584] width 41 height 15
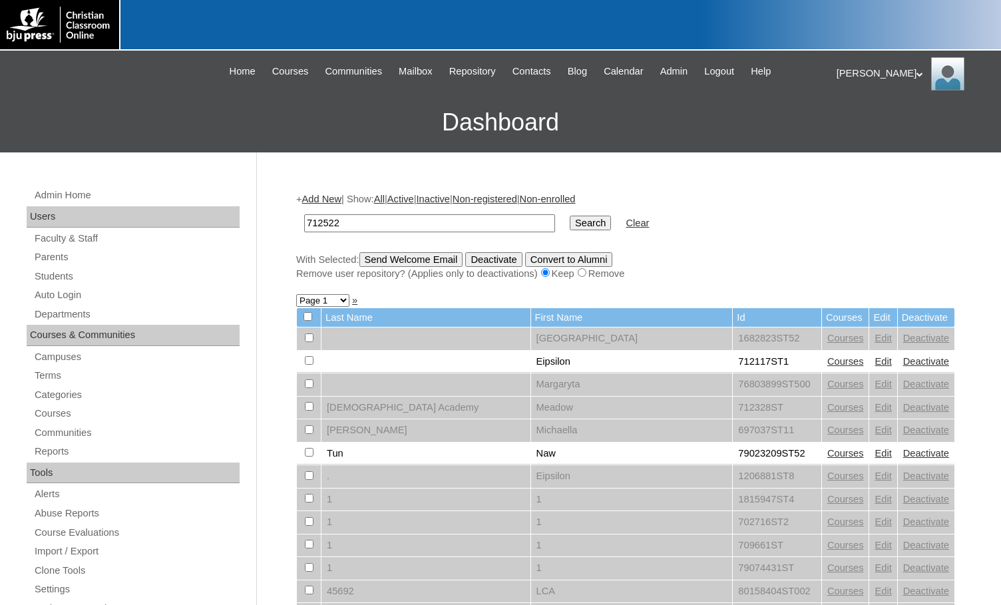
type input "712522"
click at [570, 227] on input "Search" at bounding box center [590, 223] width 41 height 15
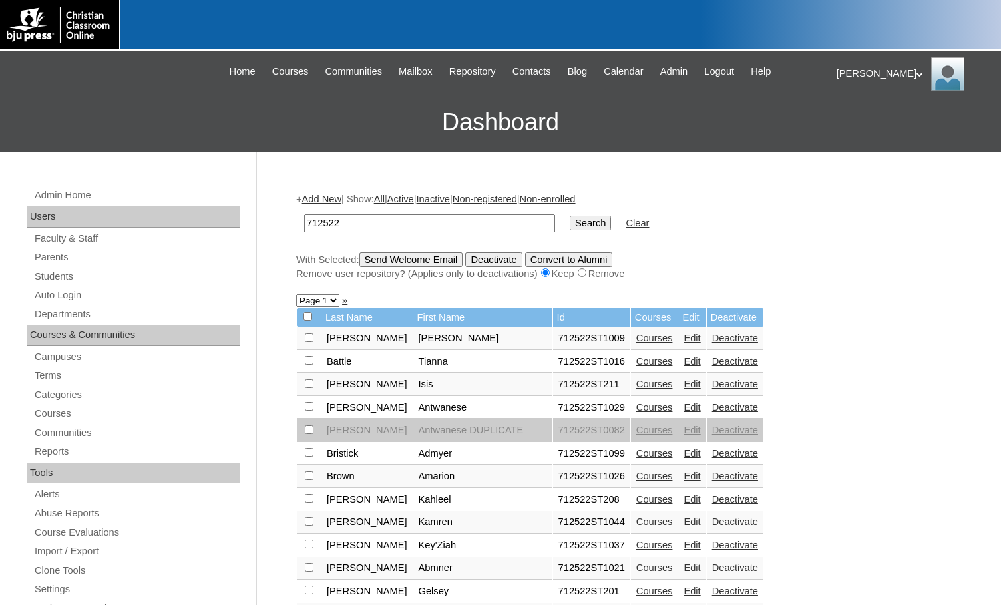
click at [327, 303] on select "Page 1 Page 2" at bounding box center [317, 300] width 43 height 13
select select "admin_students.php?q=712522&submit=Search&page=2"
click at [296, 296] on select "Page 1 Page 2" at bounding box center [317, 300] width 43 height 13
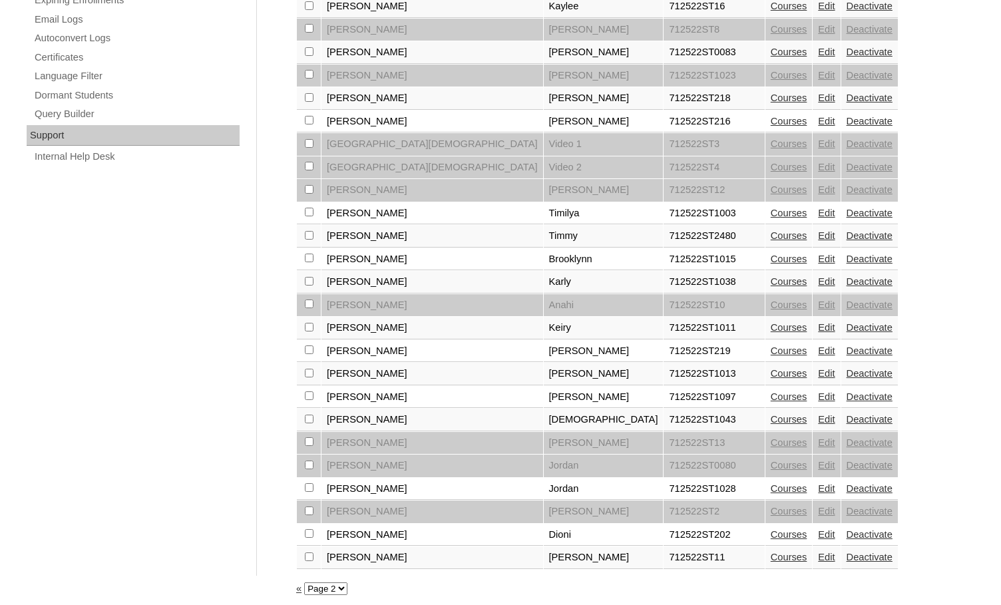
scroll to position [889, 0]
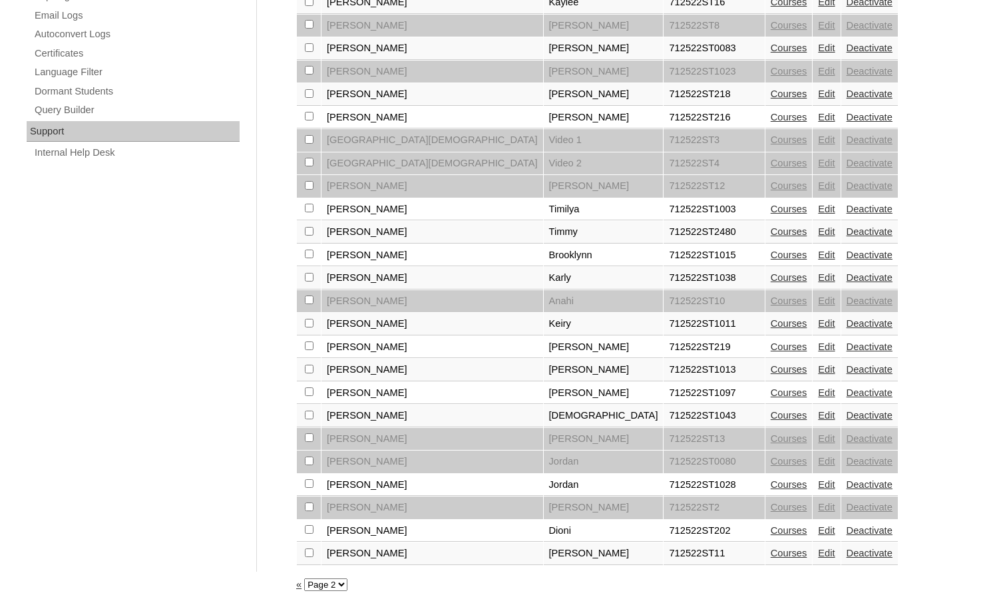
click at [771, 531] on link "Courses" at bounding box center [789, 530] width 37 height 11
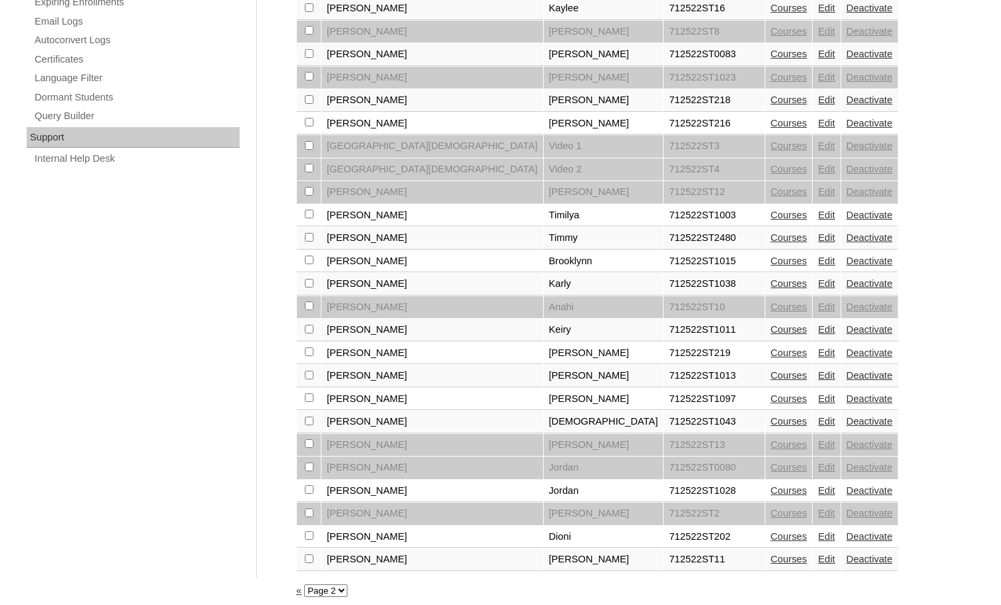
scroll to position [889, 0]
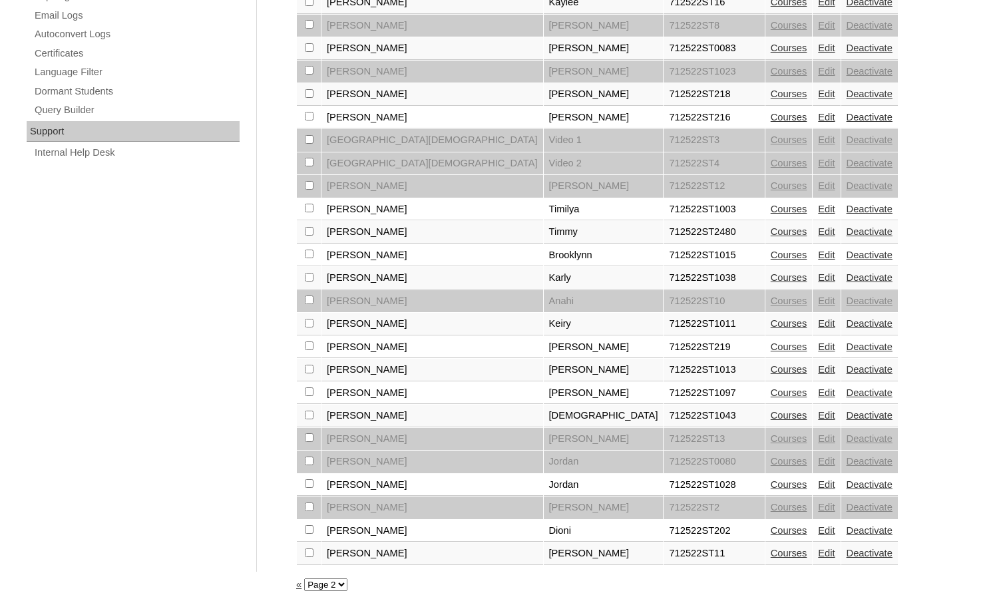
checkbox input "true"
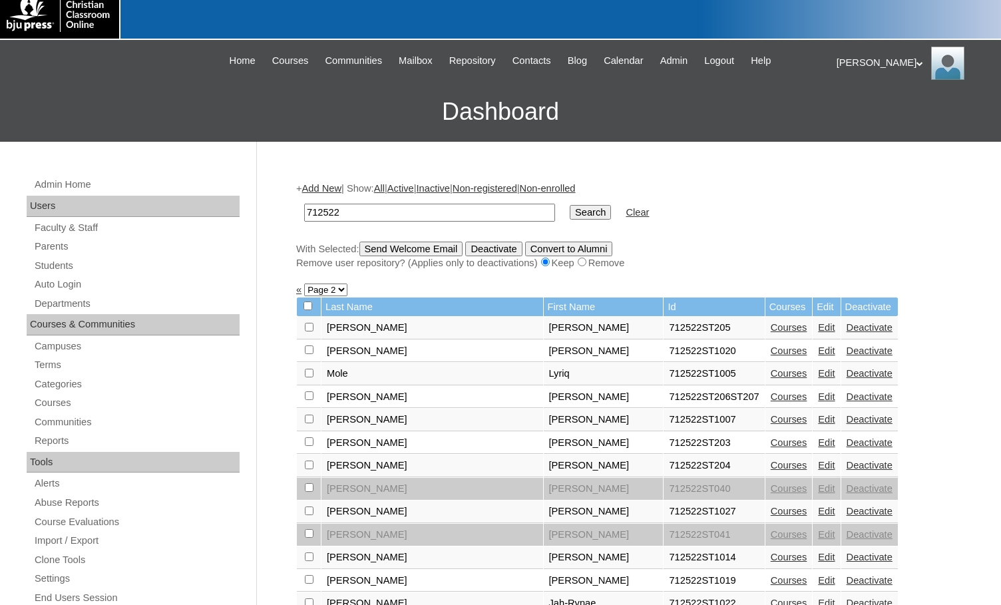
scroll to position [0, 0]
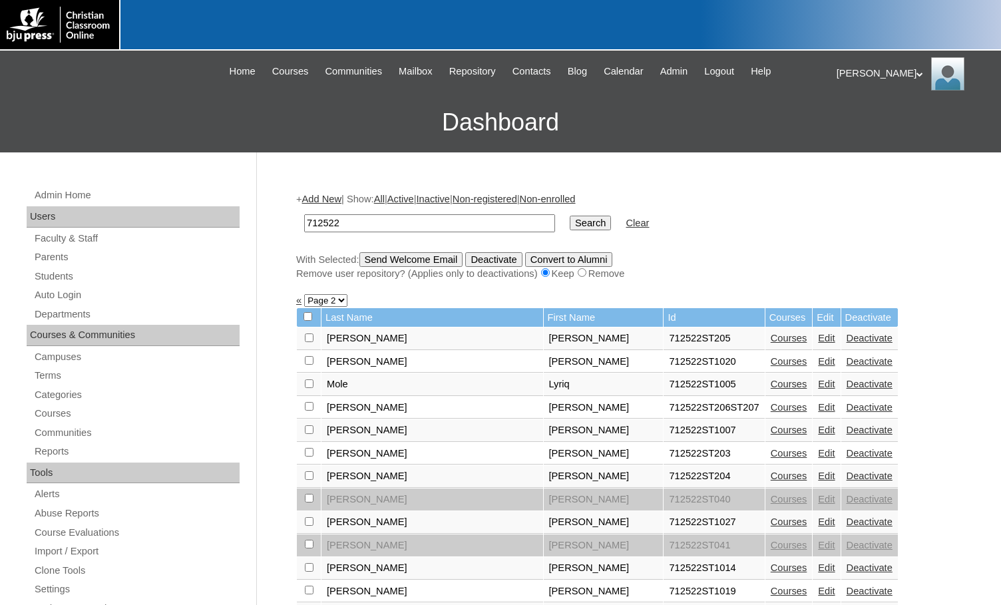
click at [389, 255] on input "Send Welcome Email" at bounding box center [412, 259] width 104 height 15
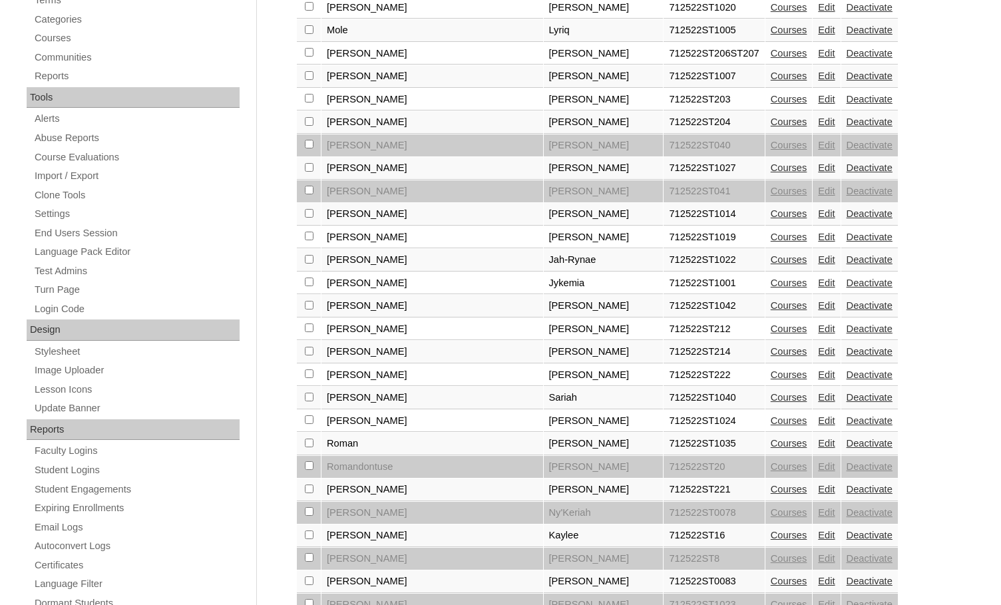
scroll to position [399, 0]
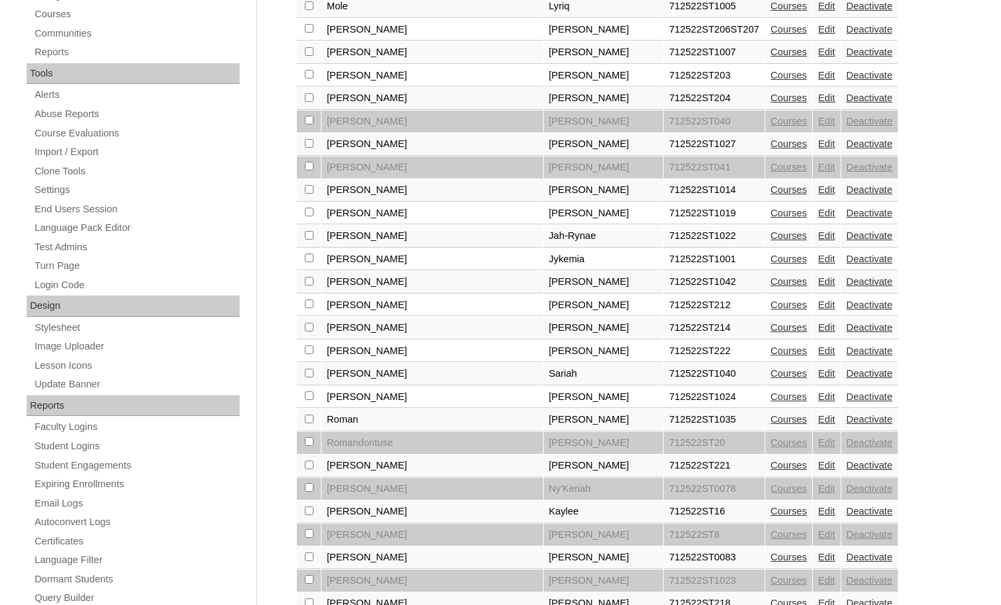
click at [818, 352] on link "Edit" at bounding box center [826, 351] width 17 height 11
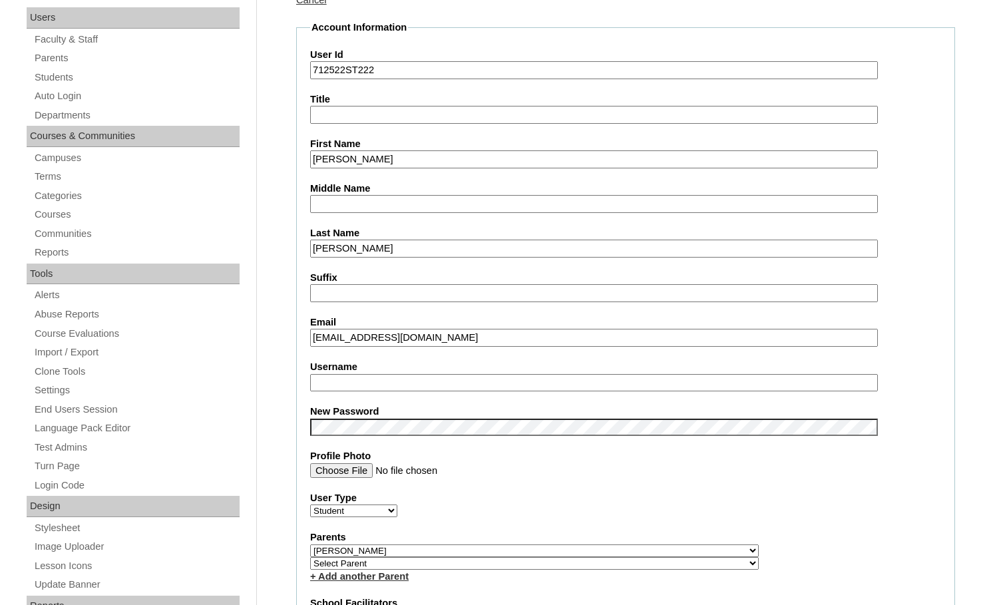
scroll to position [200, 0]
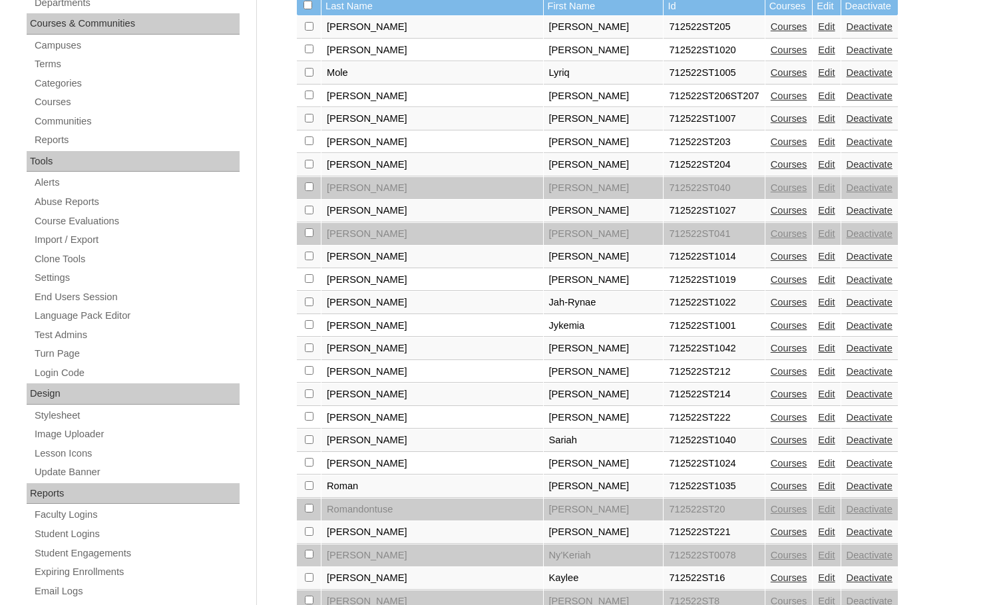
scroll to position [333, 0]
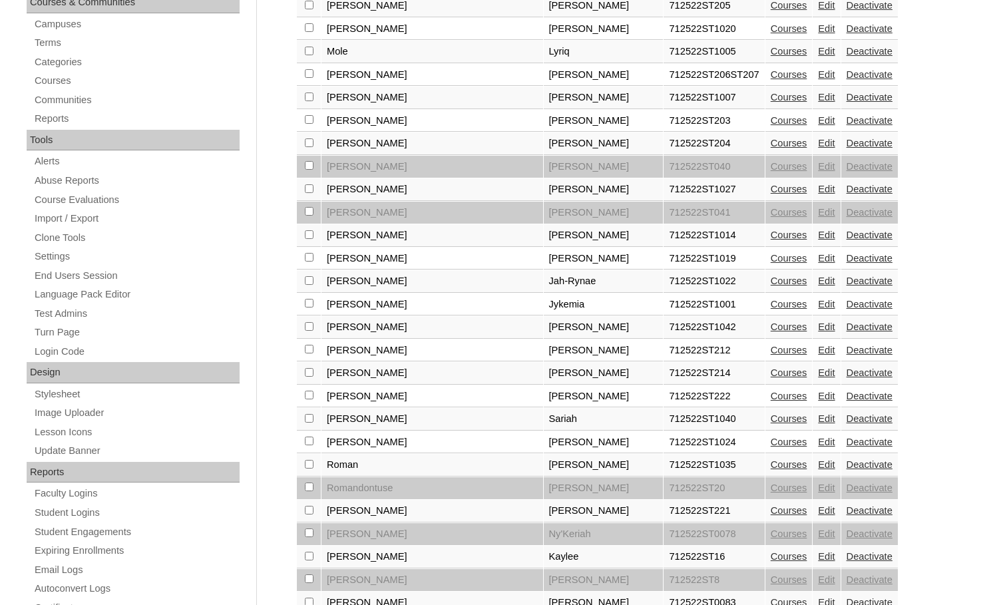
click at [310, 9] on input "checkbox" at bounding box center [309, 5] width 9 height 9
checkbox input "true"
click at [818, 510] on link "Edit" at bounding box center [826, 510] width 17 height 11
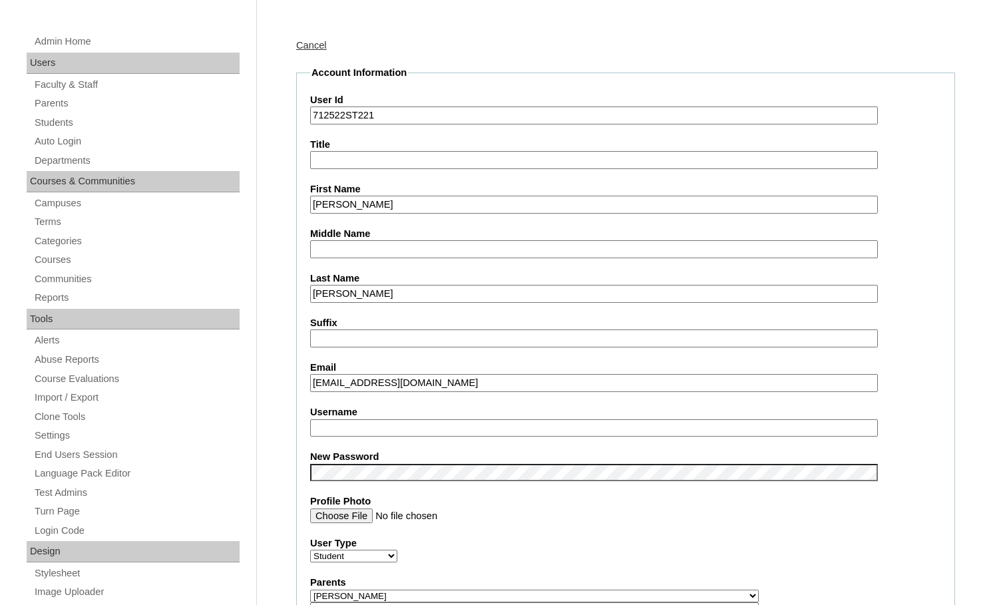
scroll to position [200, 0]
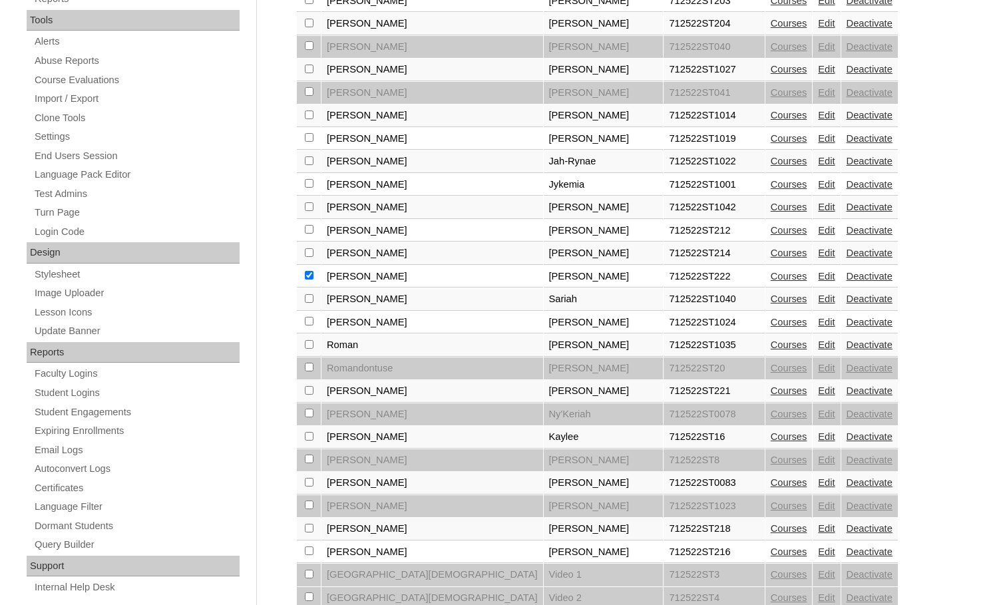
scroll to position [466, 0]
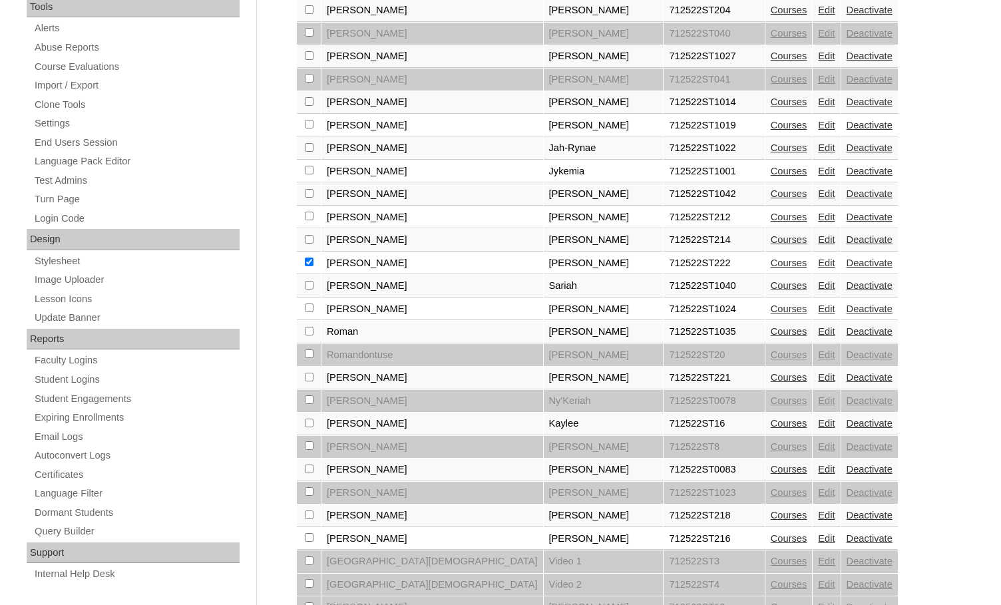
checkbox input "true"
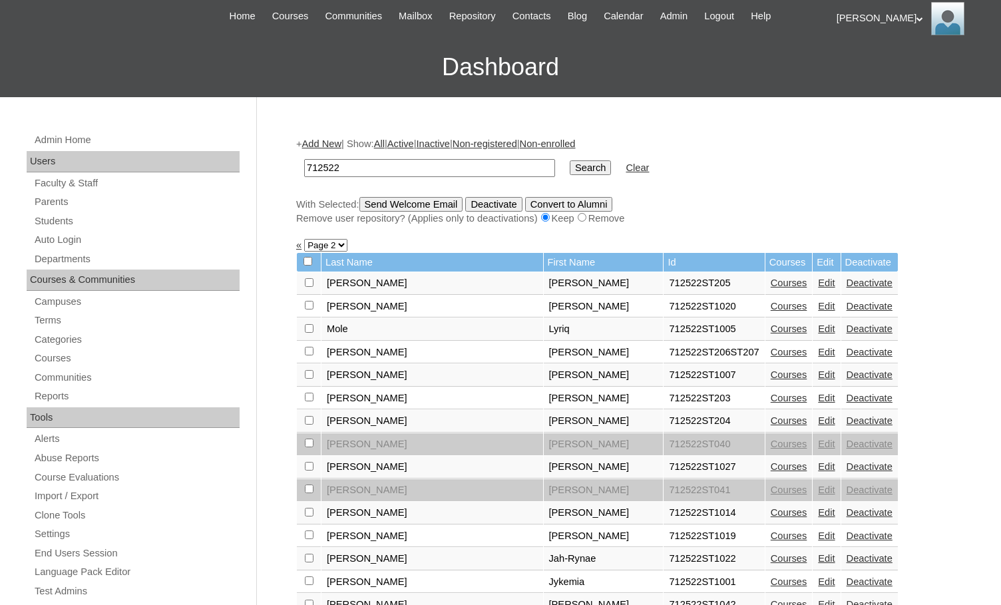
scroll to position [0, 0]
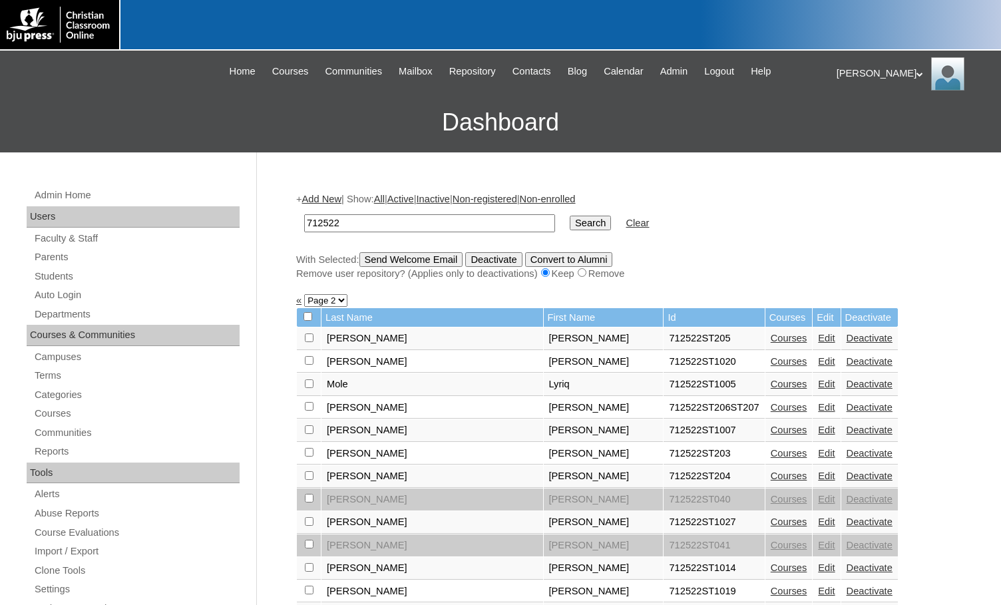
click at [415, 265] on input "Send Welcome Email" at bounding box center [412, 259] width 104 height 15
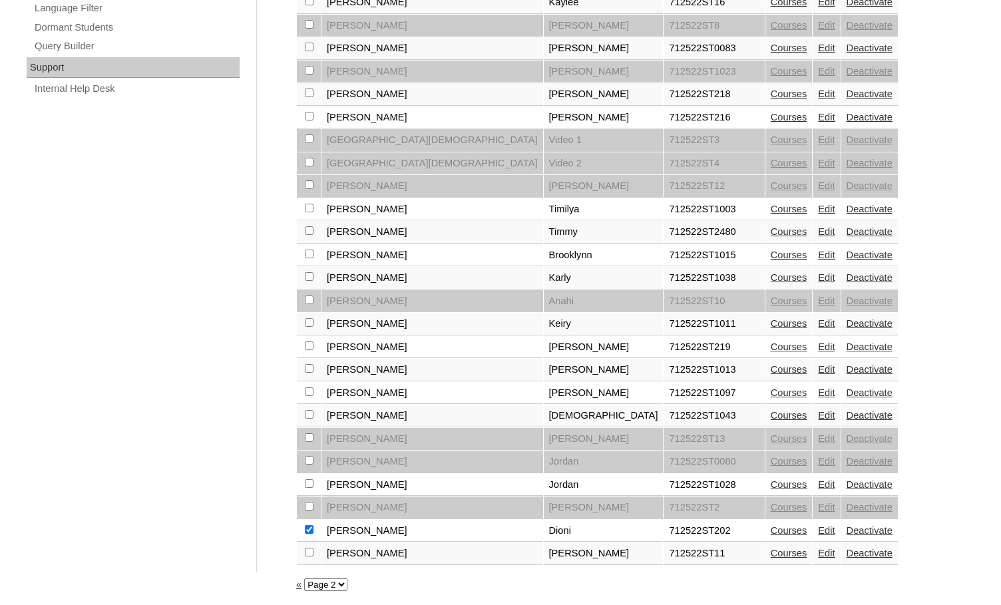
scroll to position [953, 0]
checkbox input "false"
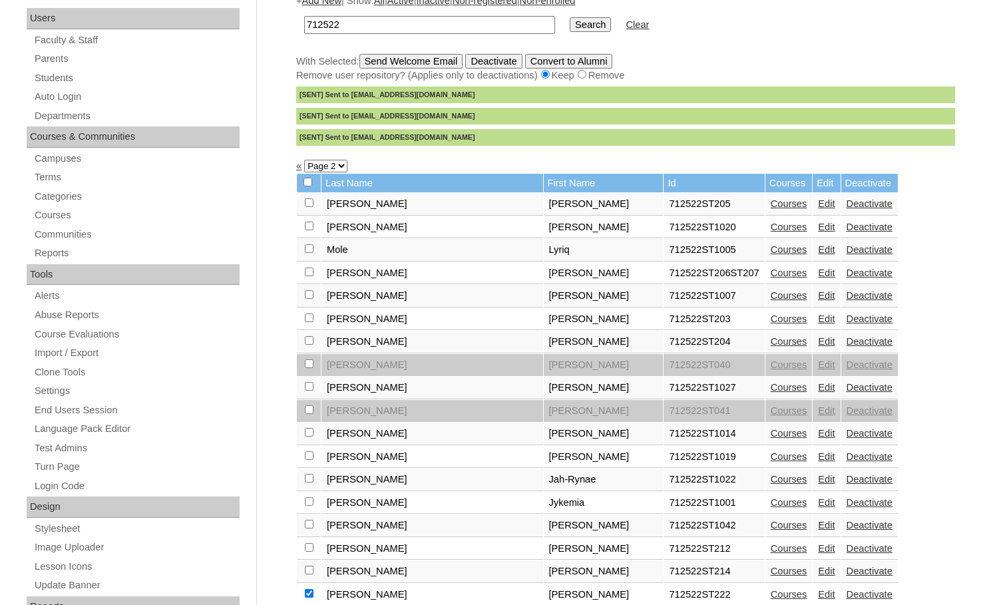
scroll to position [21, 0]
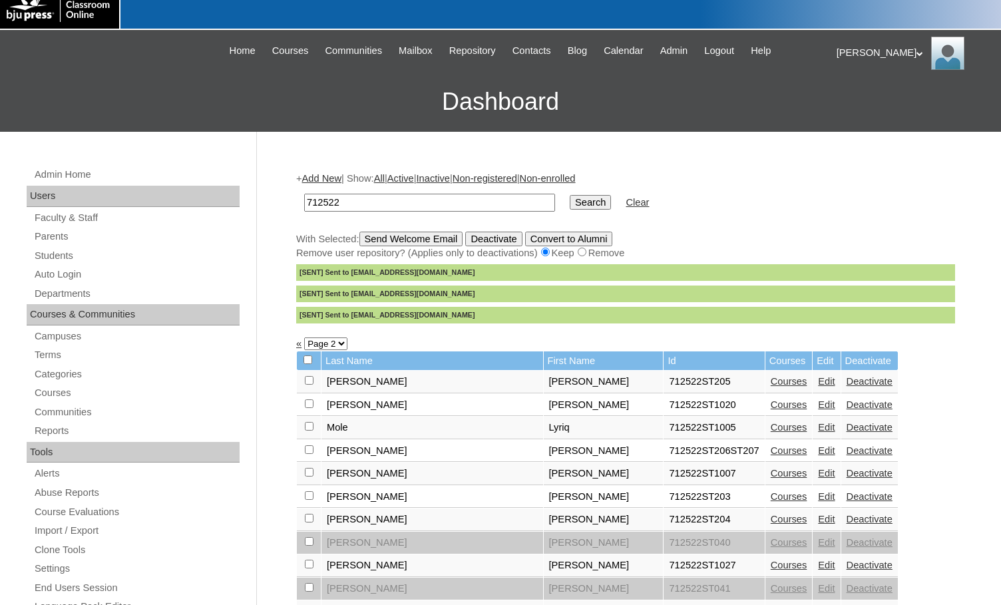
click at [332, 342] on select "Page 1 Page 2" at bounding box center [325, 344] width 43 height 13
select select "admin_students.php?q=712522&submit=Search&page=1"
click at [304, 339] on select "Page 1 Page 2" at bounding box center [325, 344] width 43 height 13
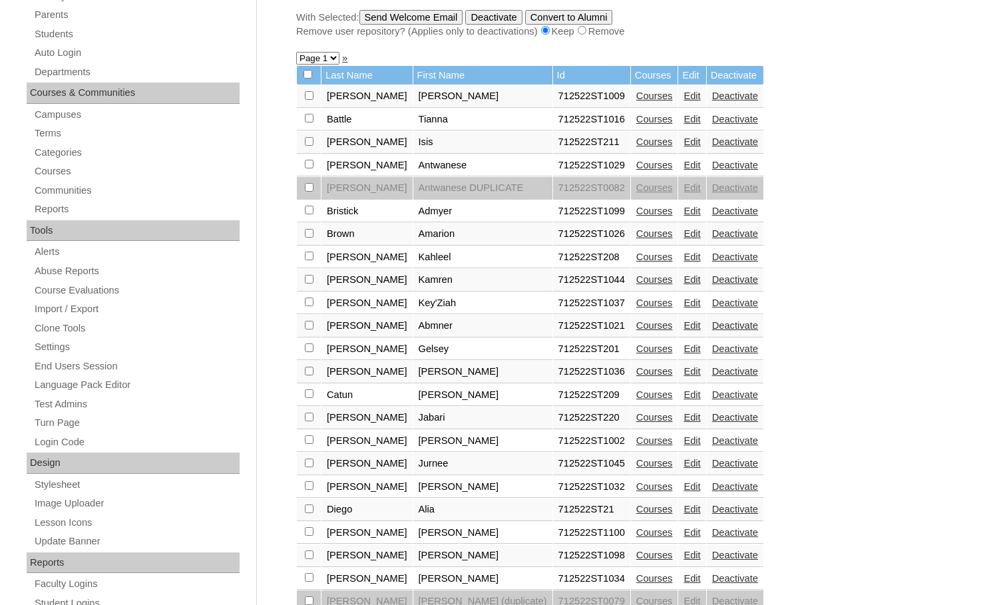
scroll to position [266, 0]
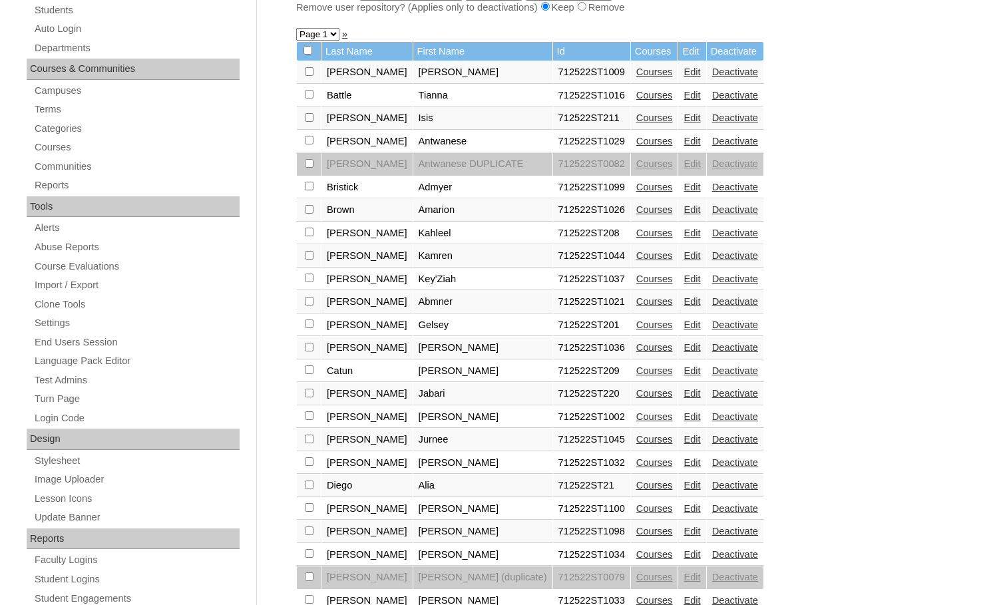
click at [684, 393] on link "Edit" at bounding box center [692, 393] width 17 height 11
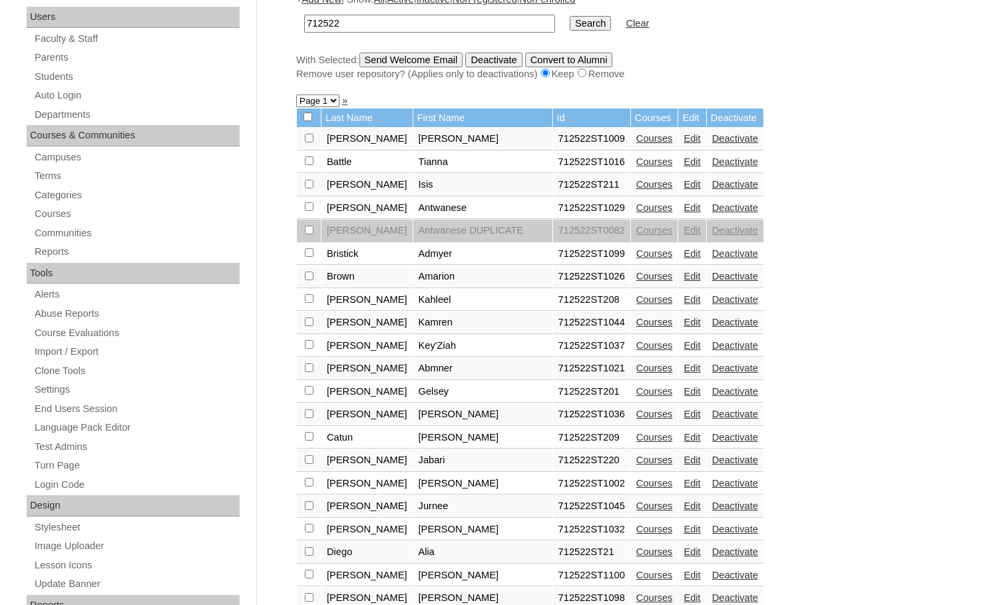
scroll to position [266, 0]
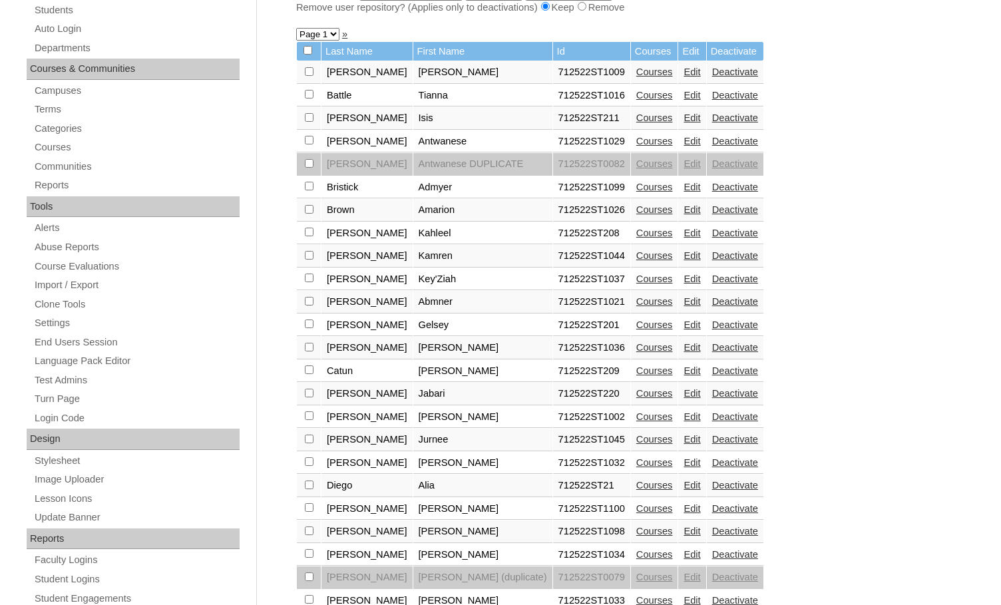
click at [684, 438] on link "Edit" at bounding box center [692, 439] width 17 height 11
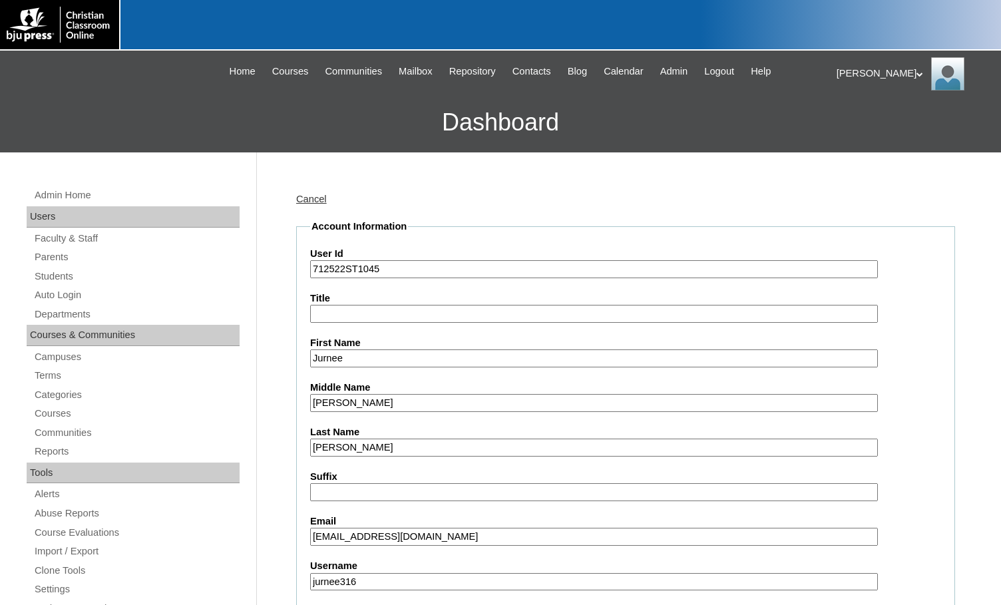
select select "35040"
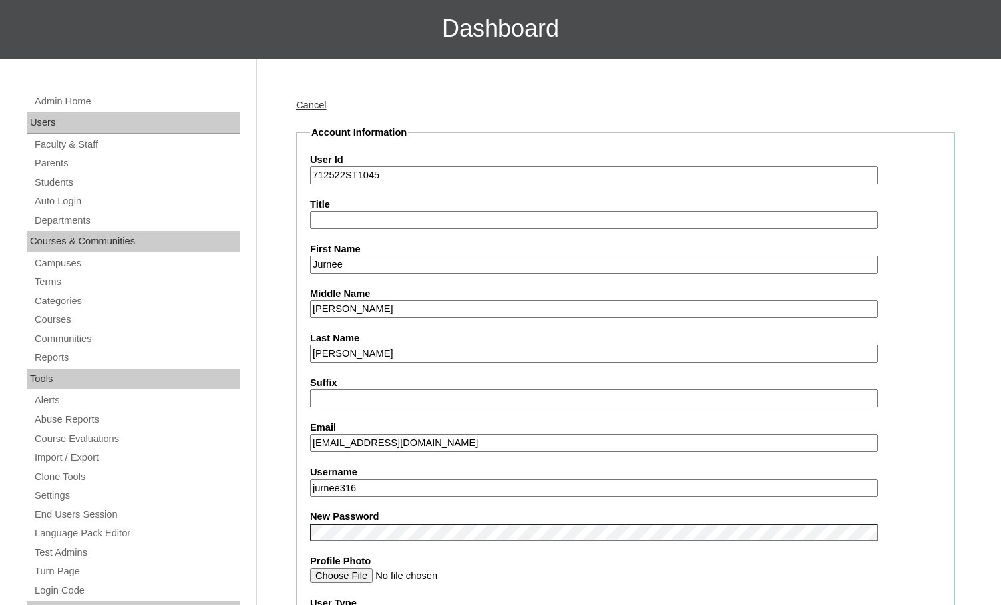
scroll to position [200, 0]
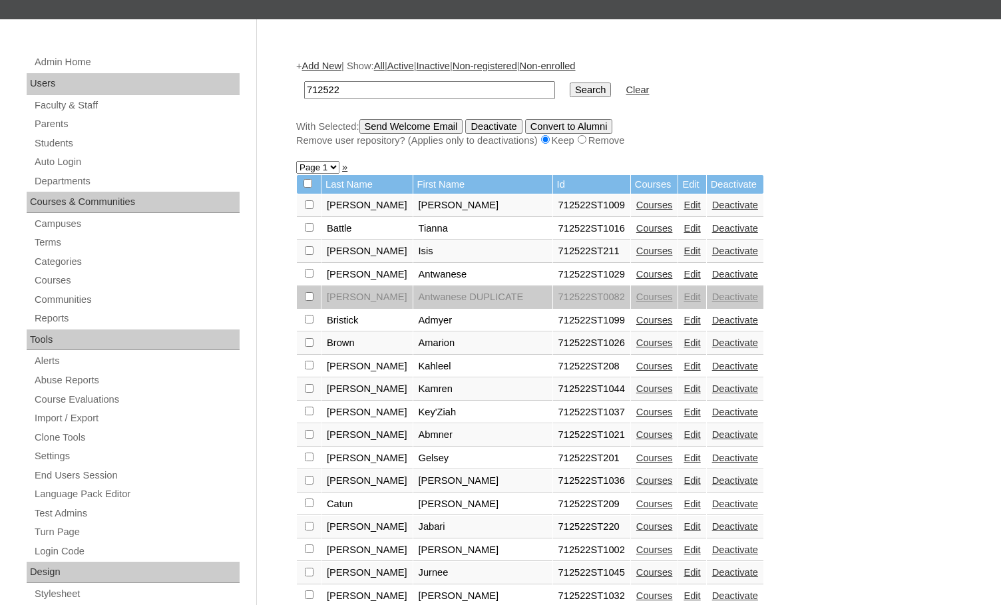
scroll to position [200, 0]
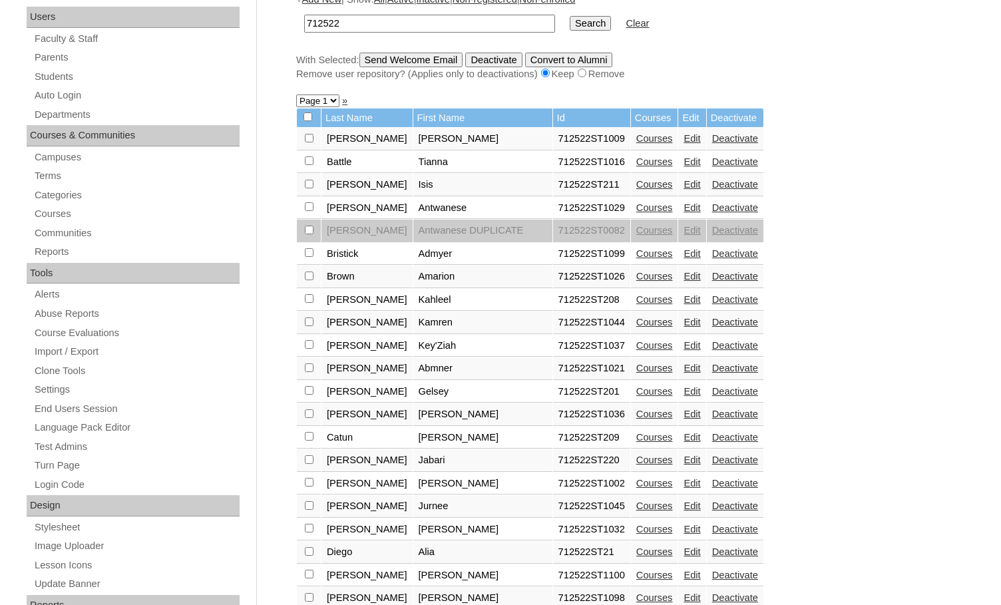
click at [310, 142] on input "checkbox" at bounding box center [309, 138] width 9 height 9
click at [421, 62] on input "Send Welcome Email" at bounding box center [412, 60] width 104 height 15
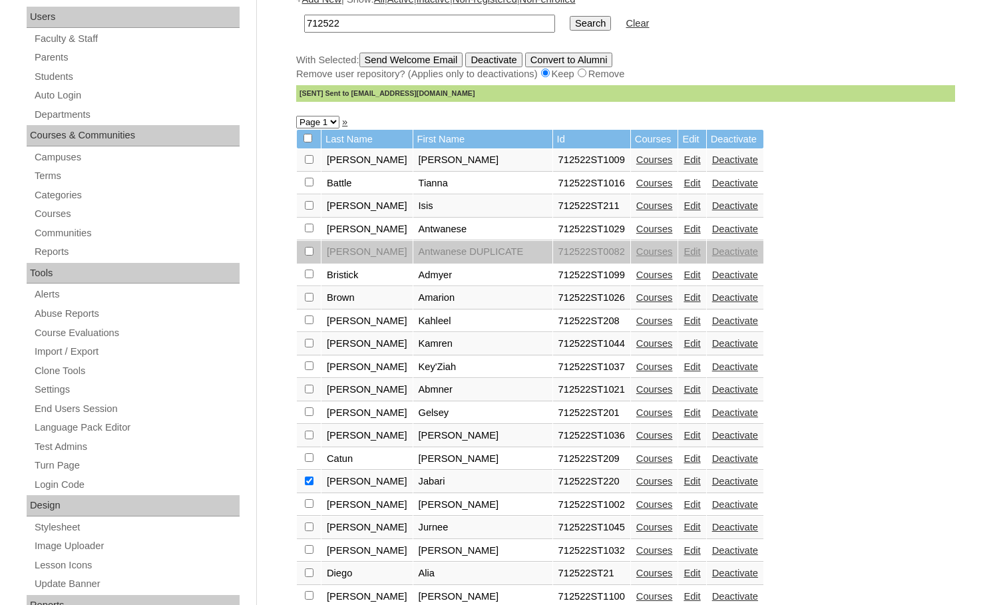
click at [310, 164] on input "checkbox" at bounding box center [309, 159] width 9 height 9
checkbox input "false"
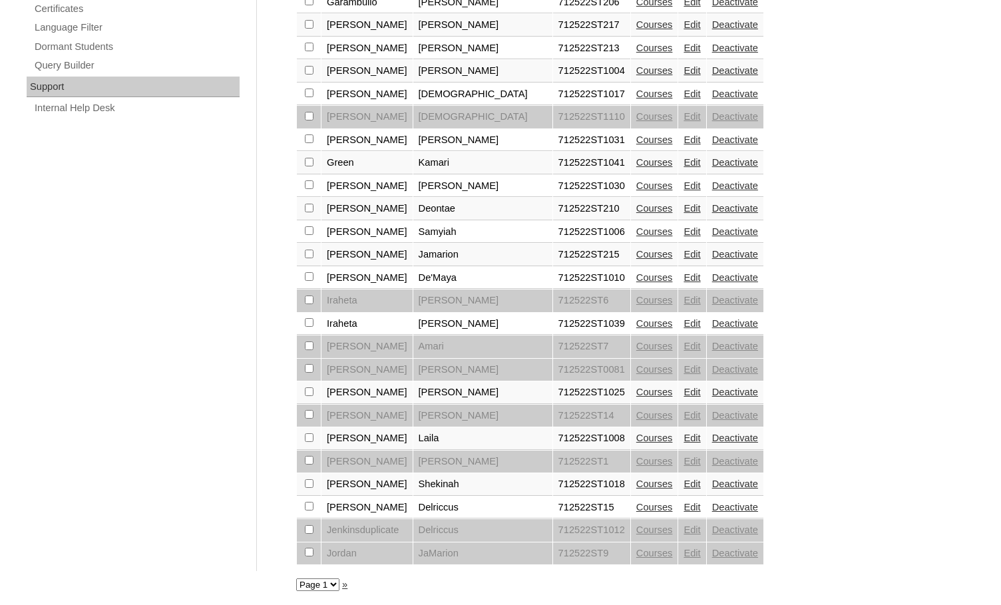
scroll to position [933, 0]
click at [344, 583] on link "»" at bounding box center [344, 584] width 5 height 11
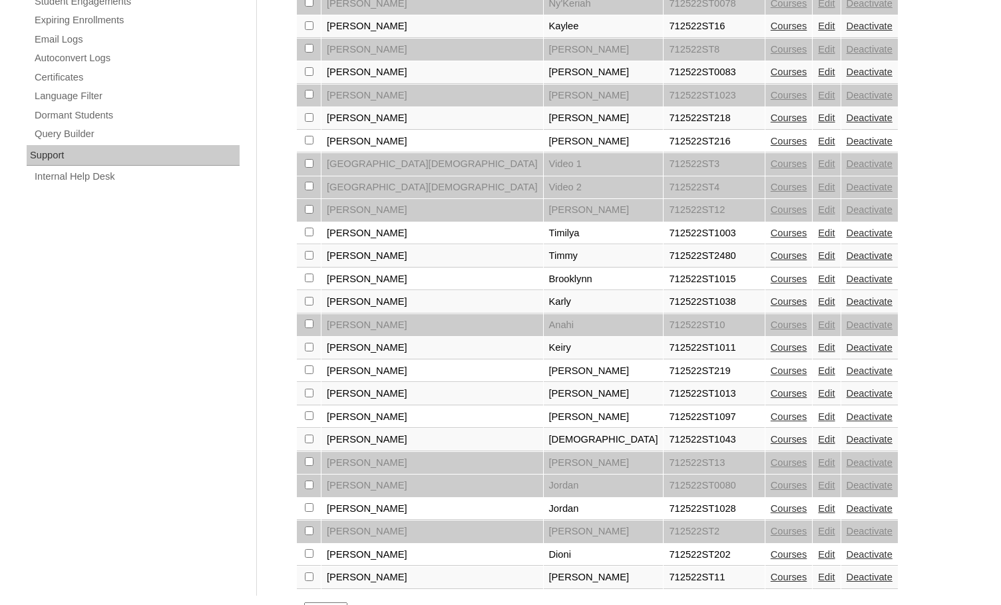
scroll to position [889, 0]
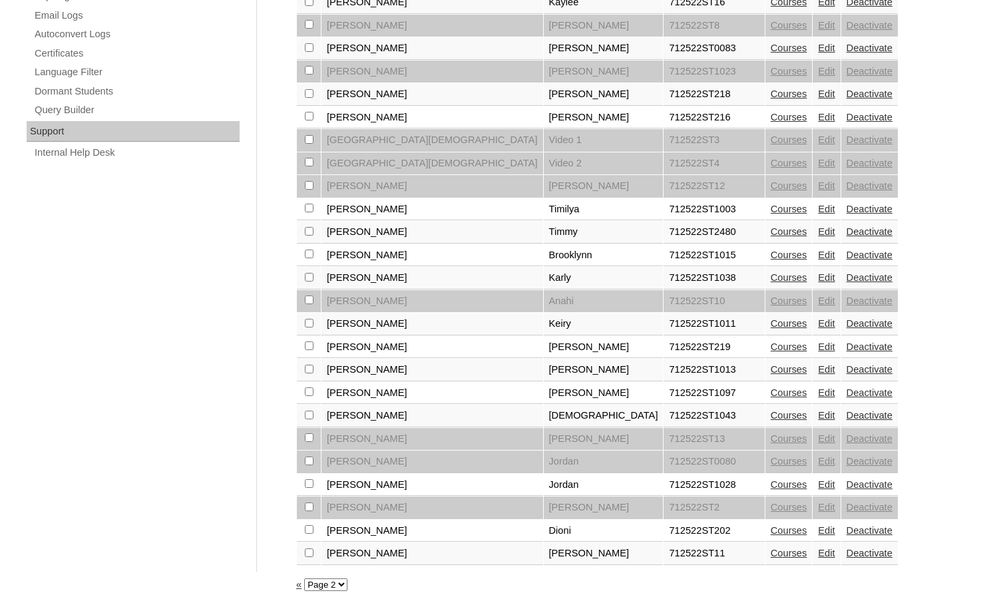
click at [818, 345] on link "Edit" at bounding box center [826, 347] width 17 height 11
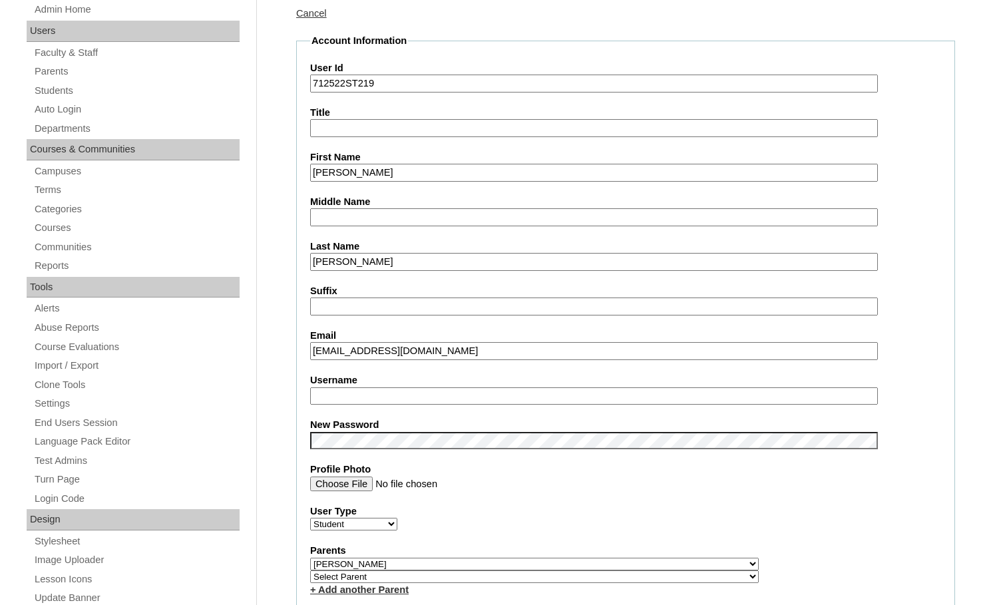
scroll to position [200, 0]
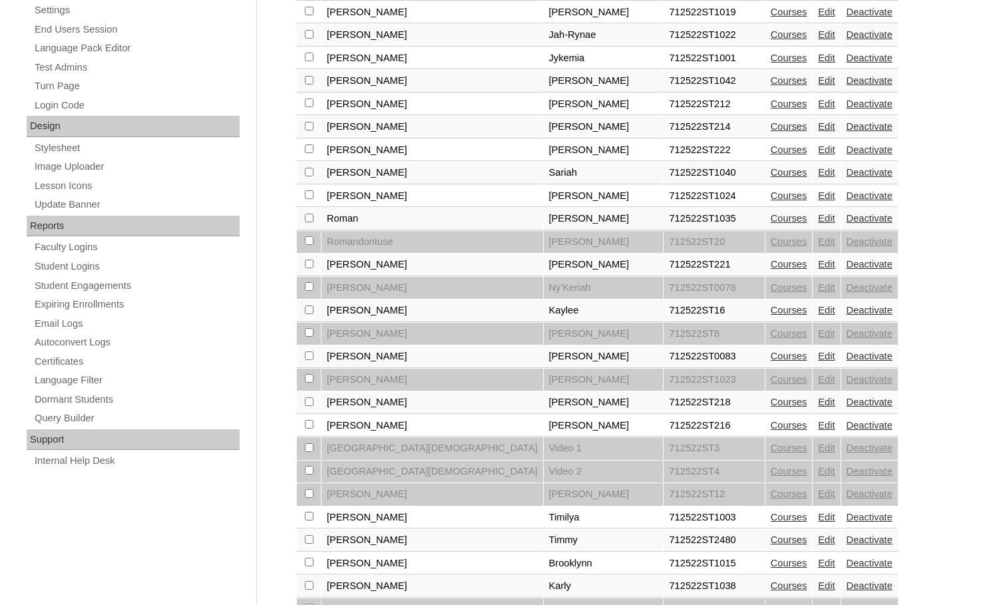
scroll to position [599, 0]
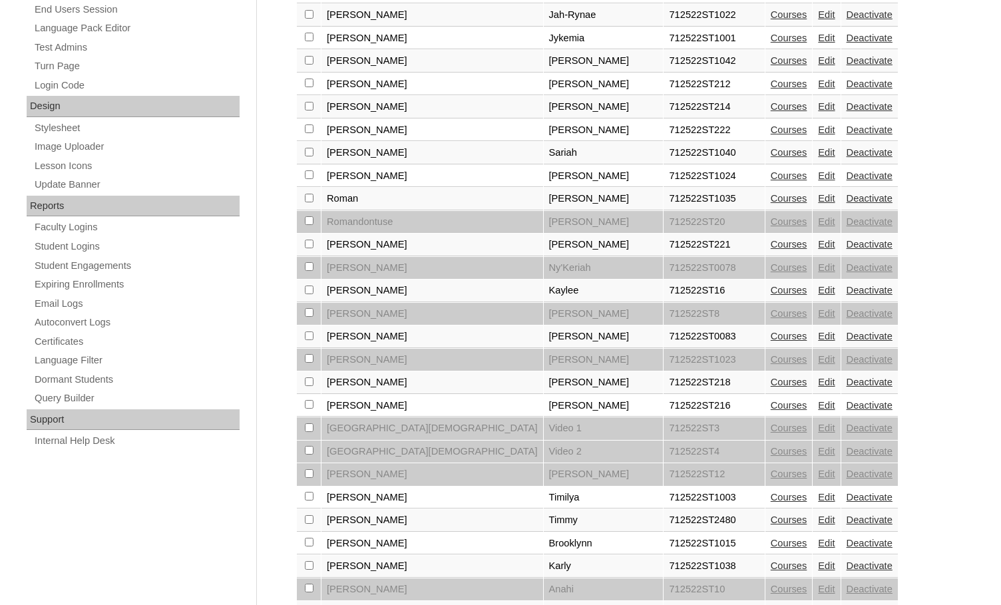
click at [818, 379] on link "Edit" at bounding box center [826, 382] width 17 height 11
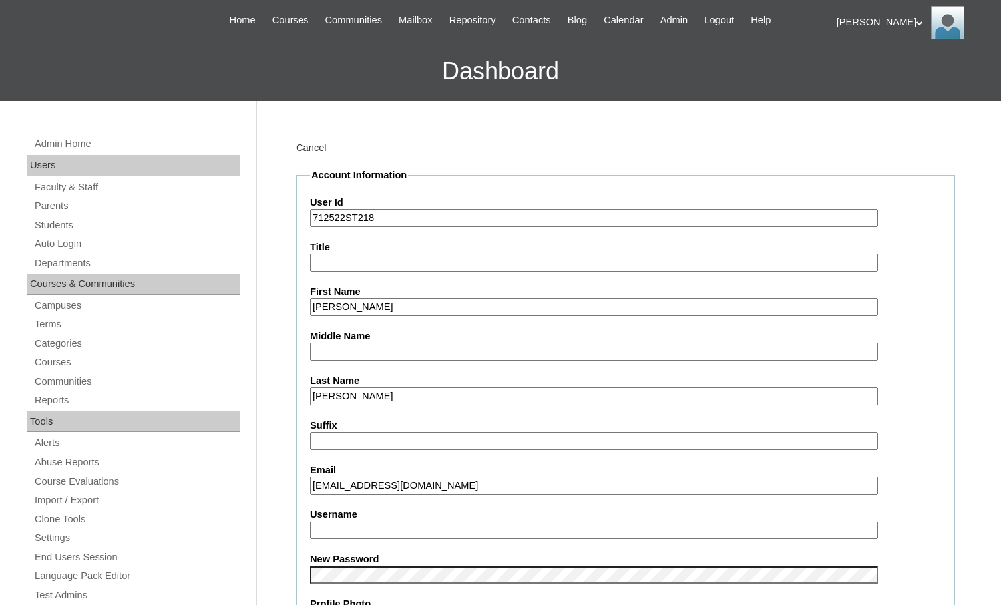
scroll to position [67, 0]
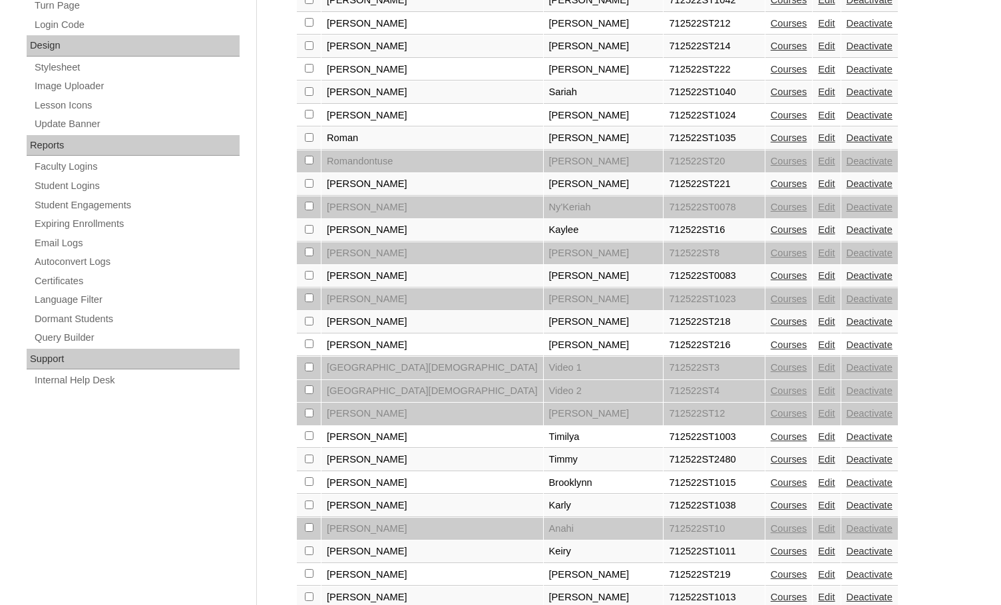
scroll to position [666, 0]
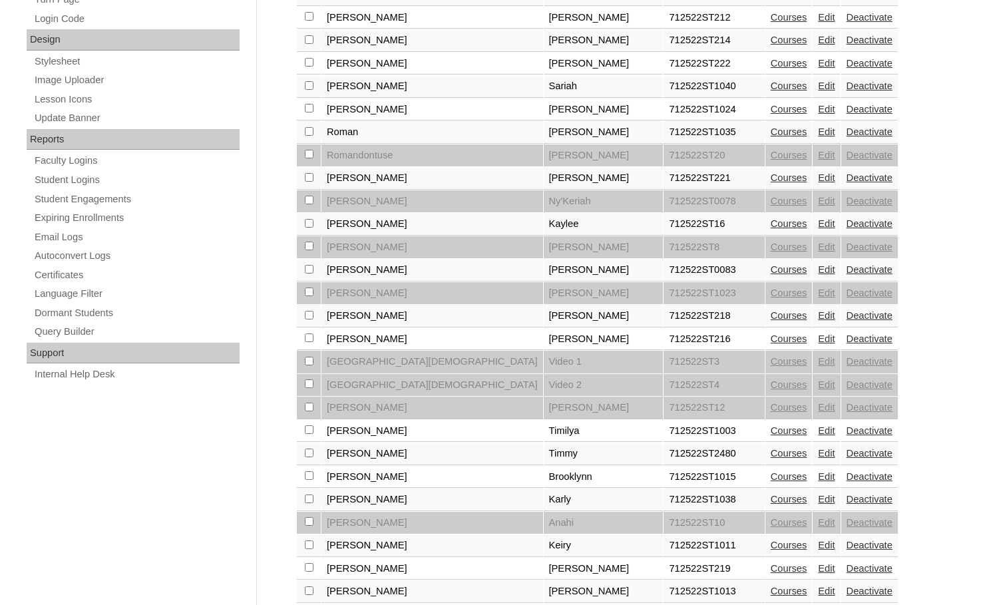
click at [818, 338] on link "Edit" at bounding box center [826, 339] width 17 height 11
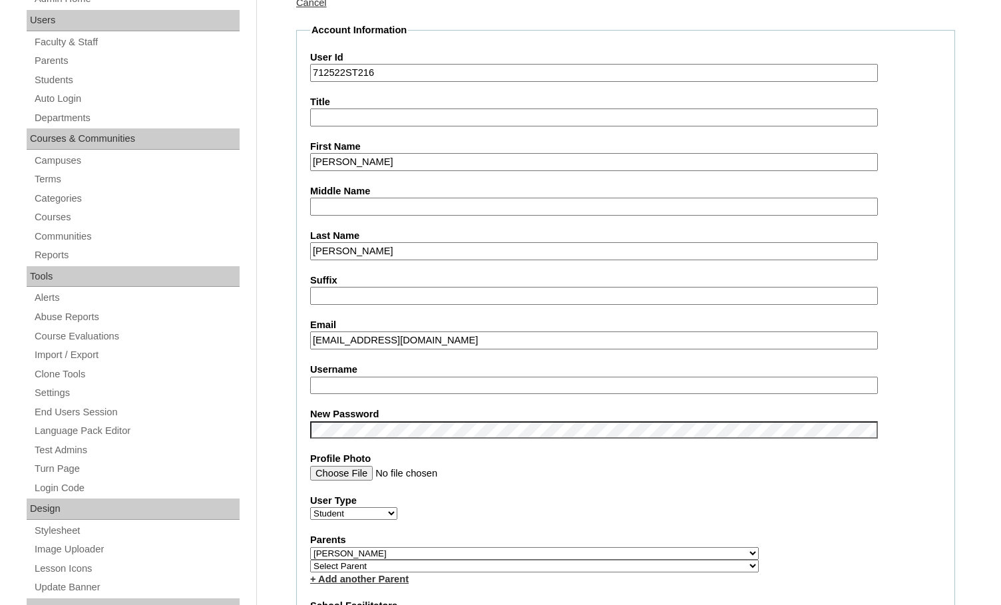
scroll to position [200, 0]
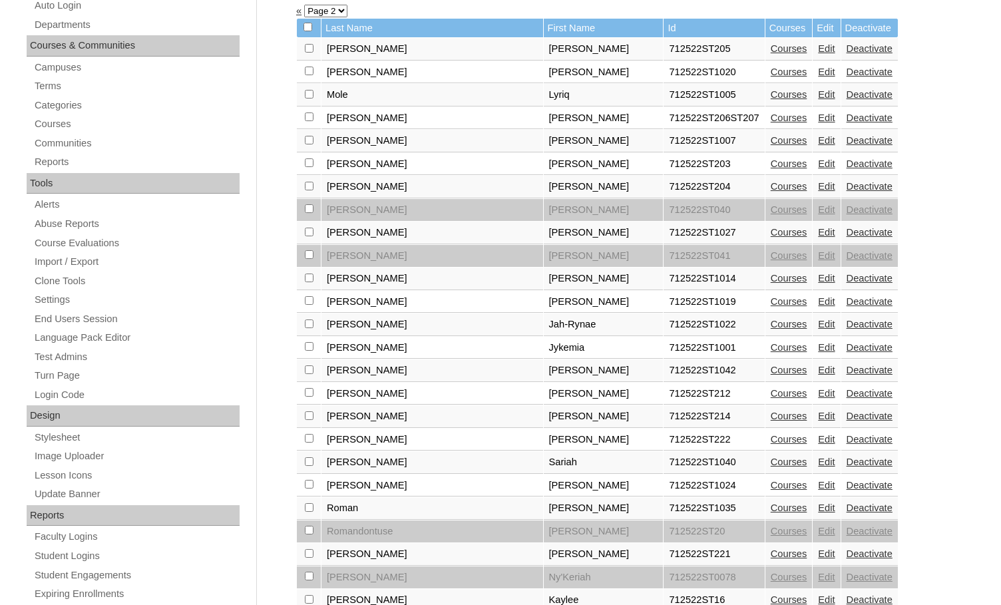
scroll to position [266, 0]
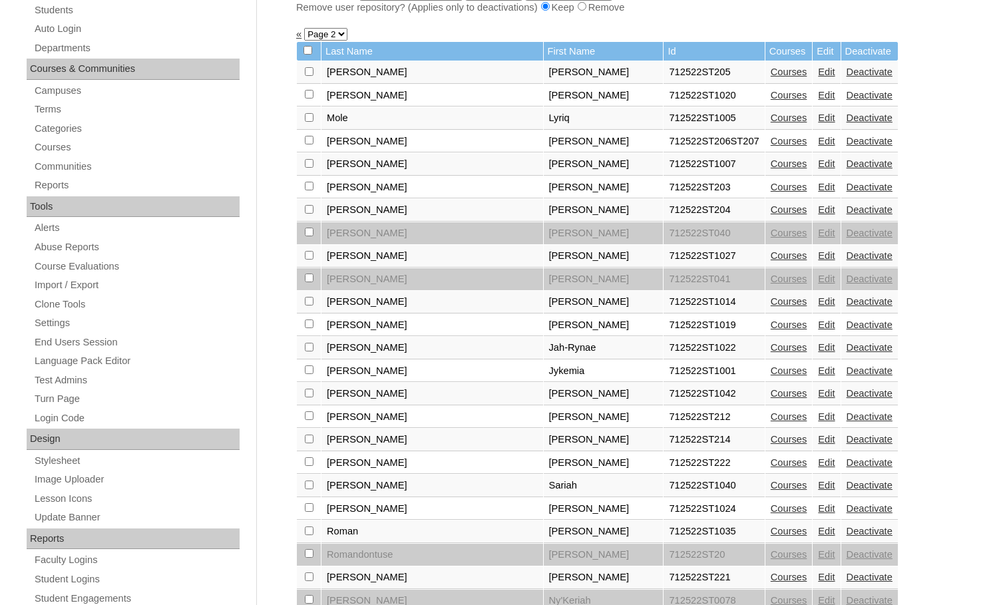
click at [818, 367] on link "Edit" at bounding box center [826, 370] width 17 height 11
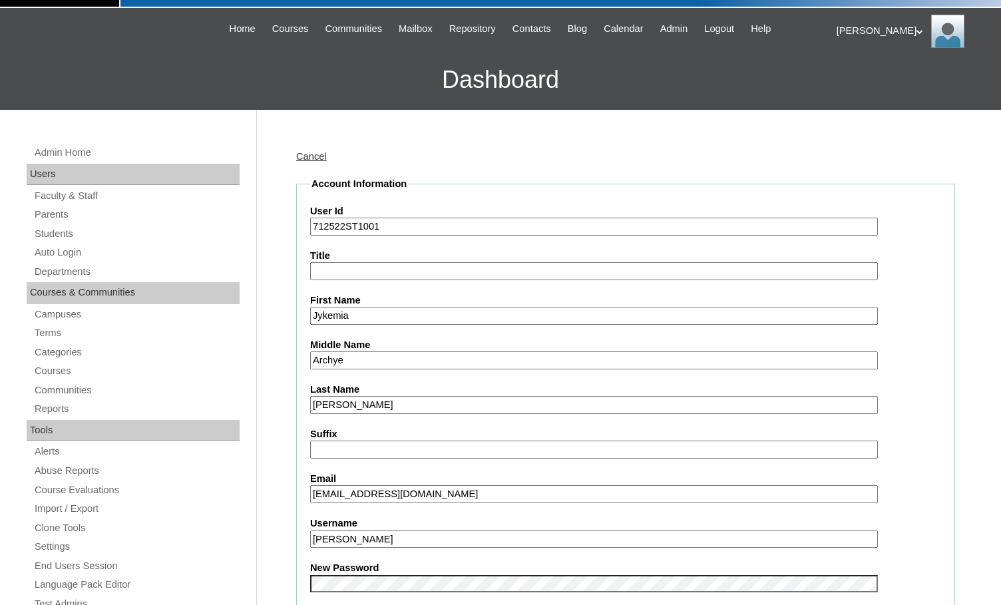
scroll to position [67, 0]
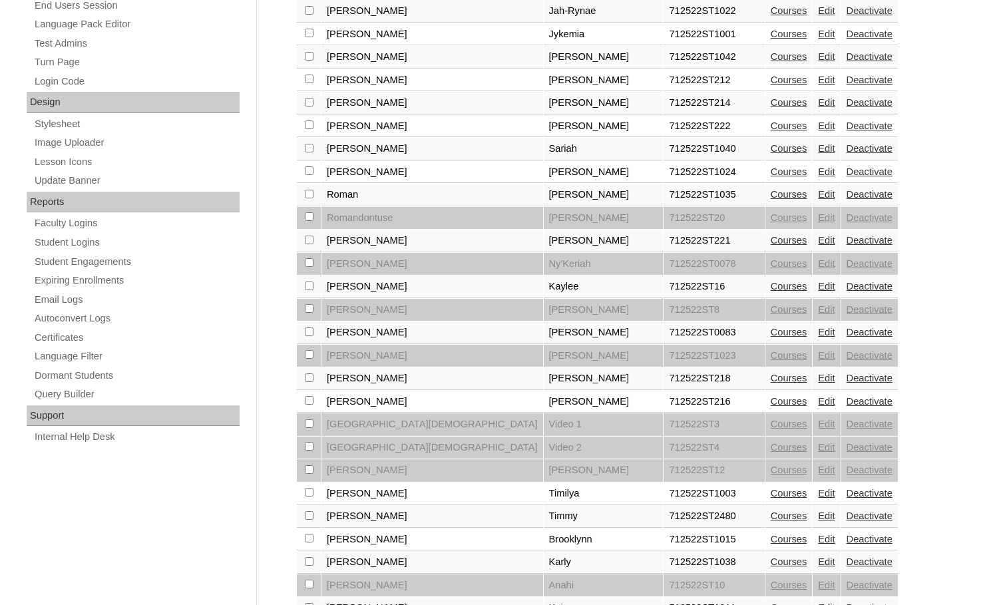
scroll to position [666, 0]
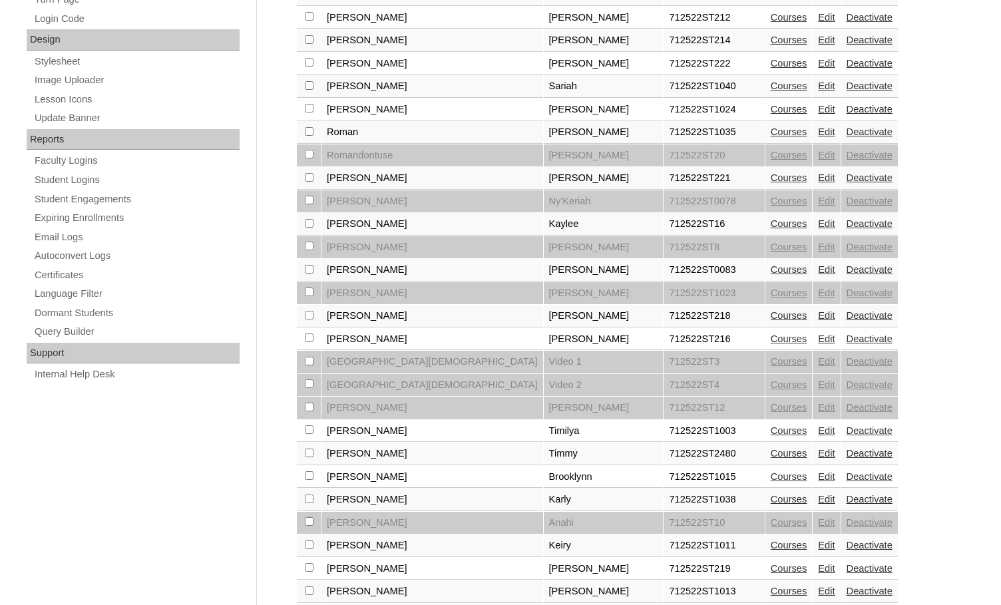
checkbox input "true"
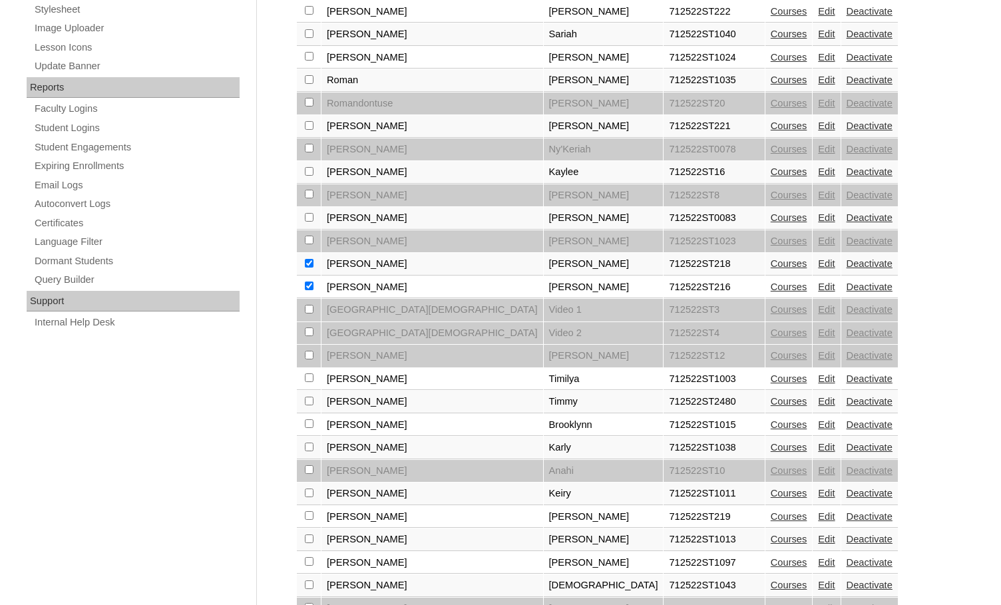
scroll to position [889, 0]
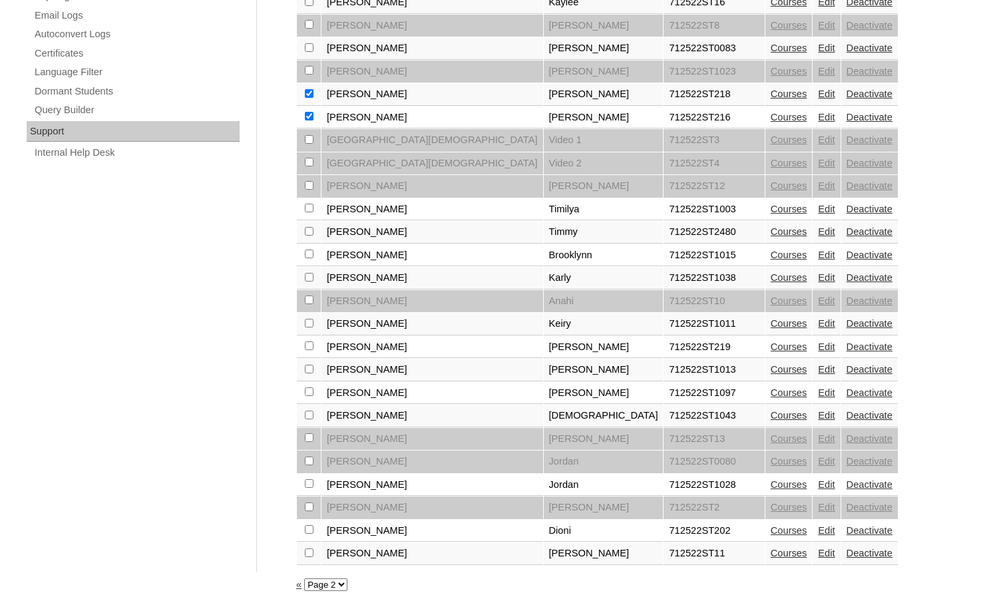
checkbox input "true"
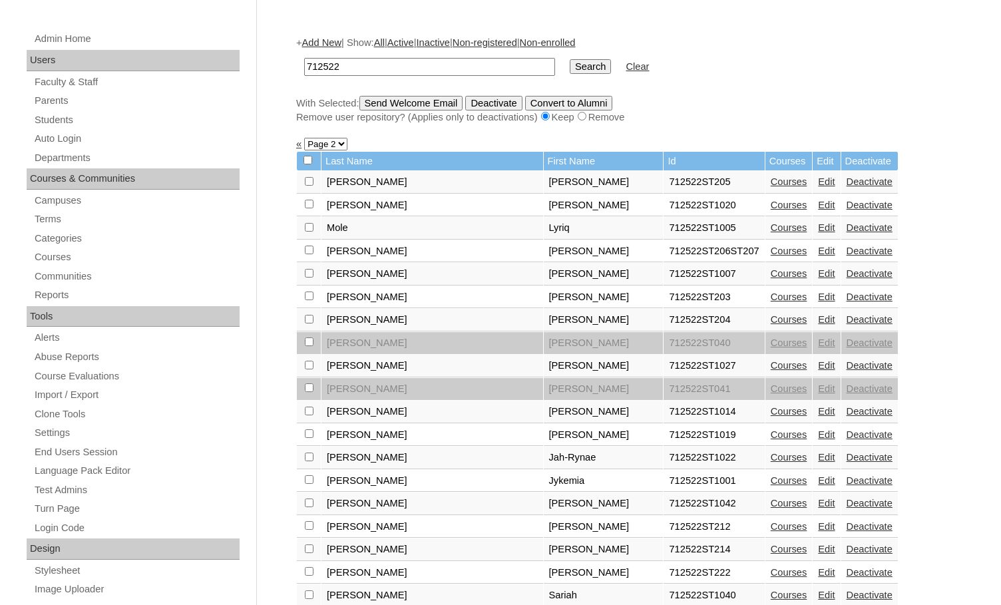
scroll to position [0, 0]
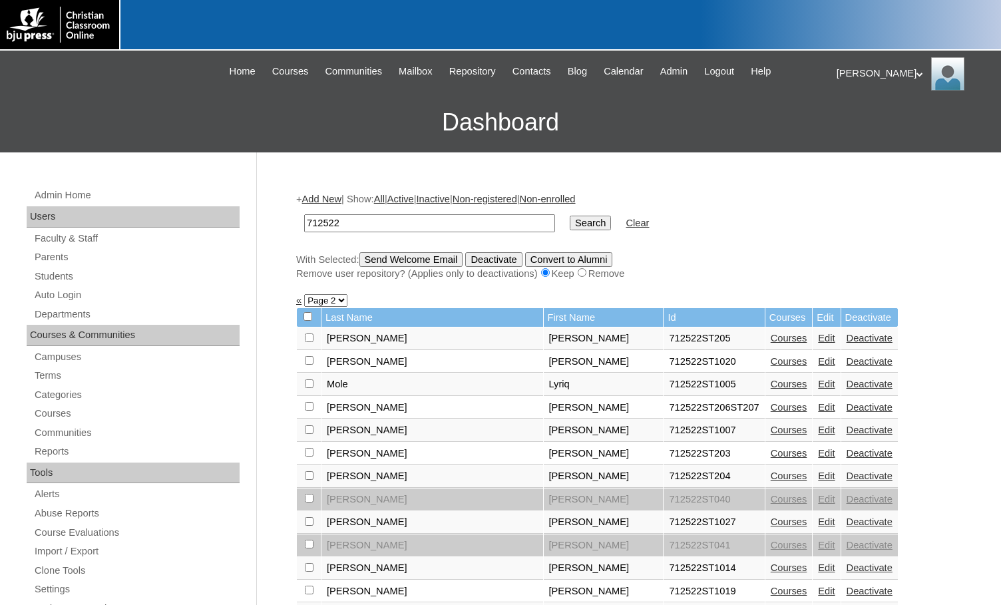
click at [431, 261] on input "Send Welcome Email" at bounding box center [412, 259] width 104 height 15
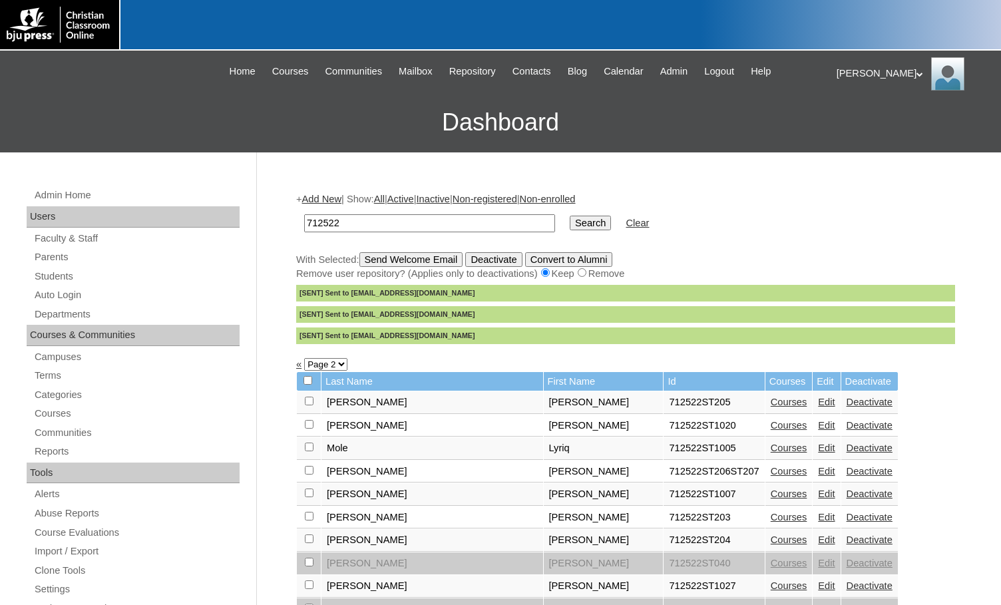
click at [298, 364] on link "«" at bounding box center [298, 364] width 5 height 11
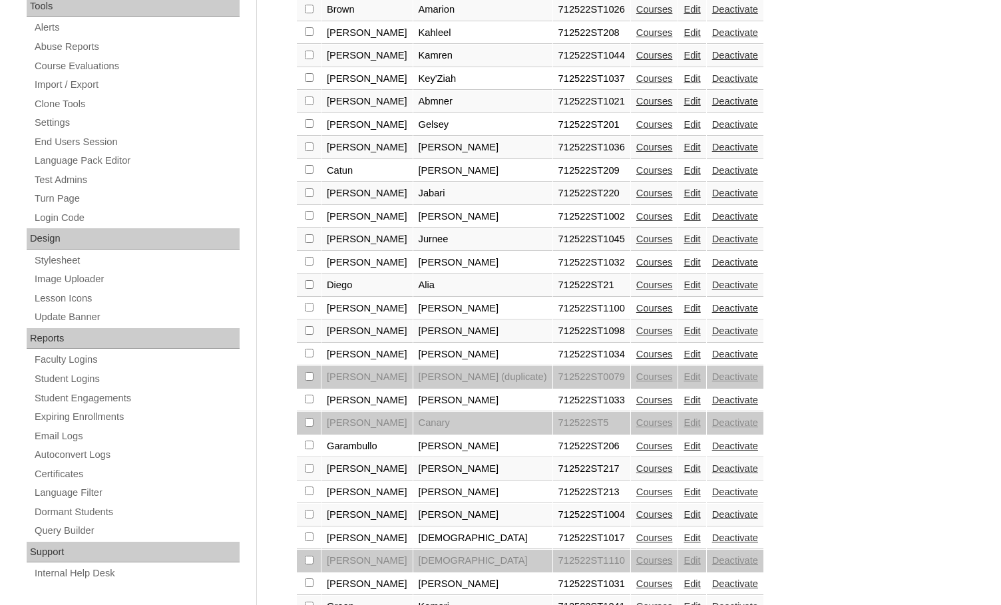
scroll to position [533, 0]
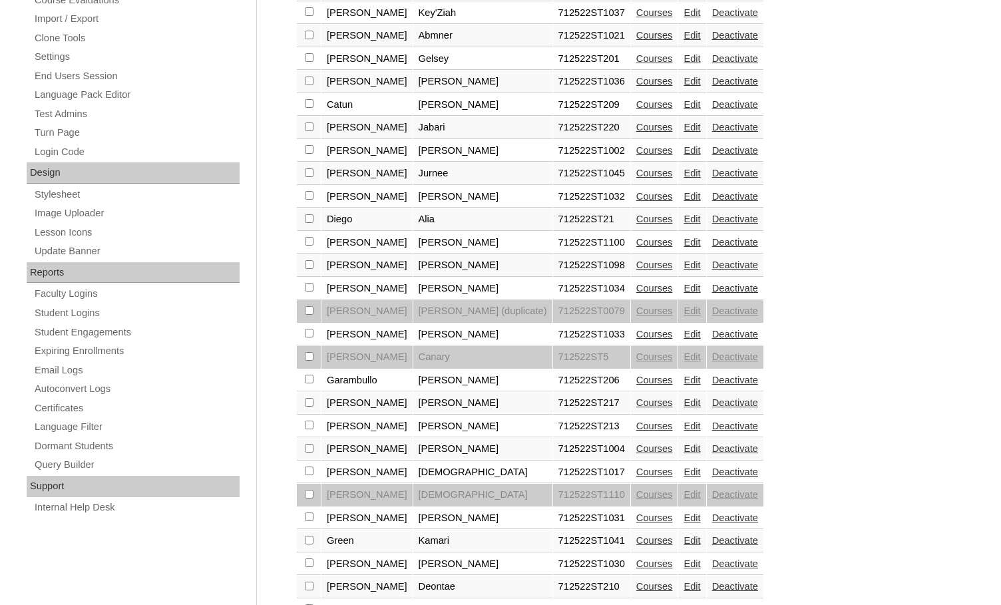
click at [684, 401] on link "Edit" at bounding box center [692, 402] width 17 height 11
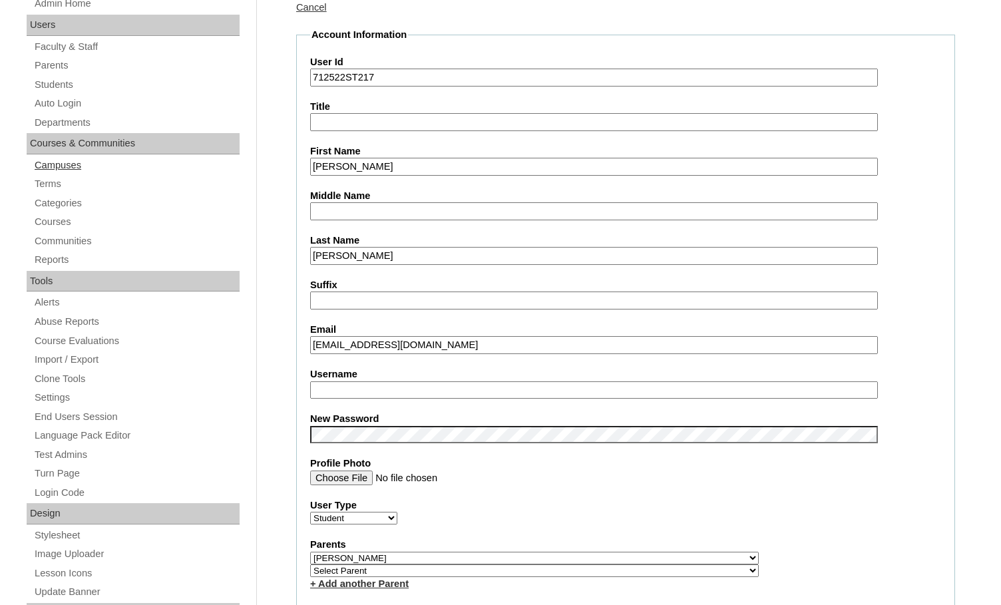
scroll to position [200, 0]
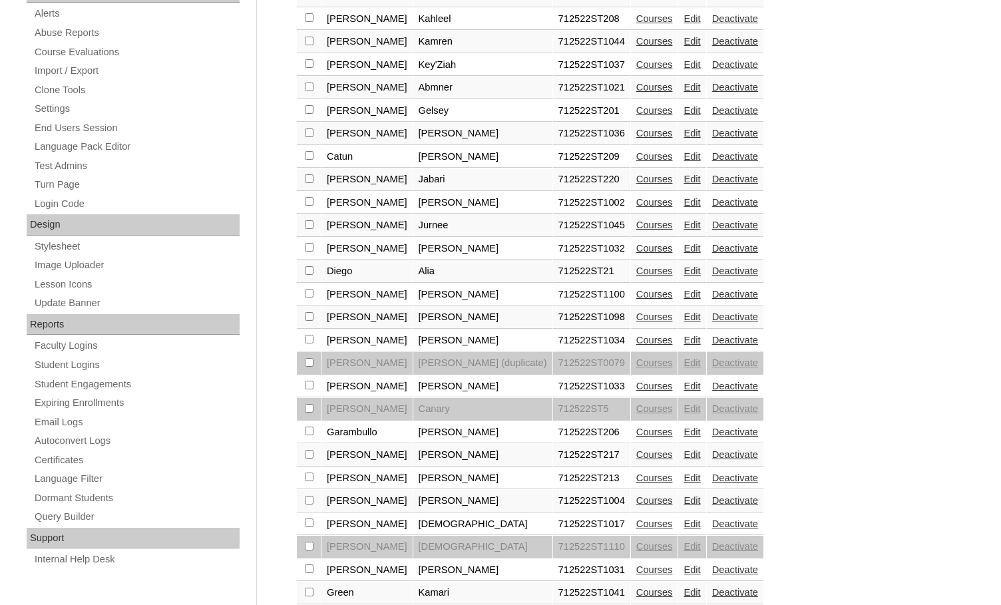
scroll to position [599, 0]
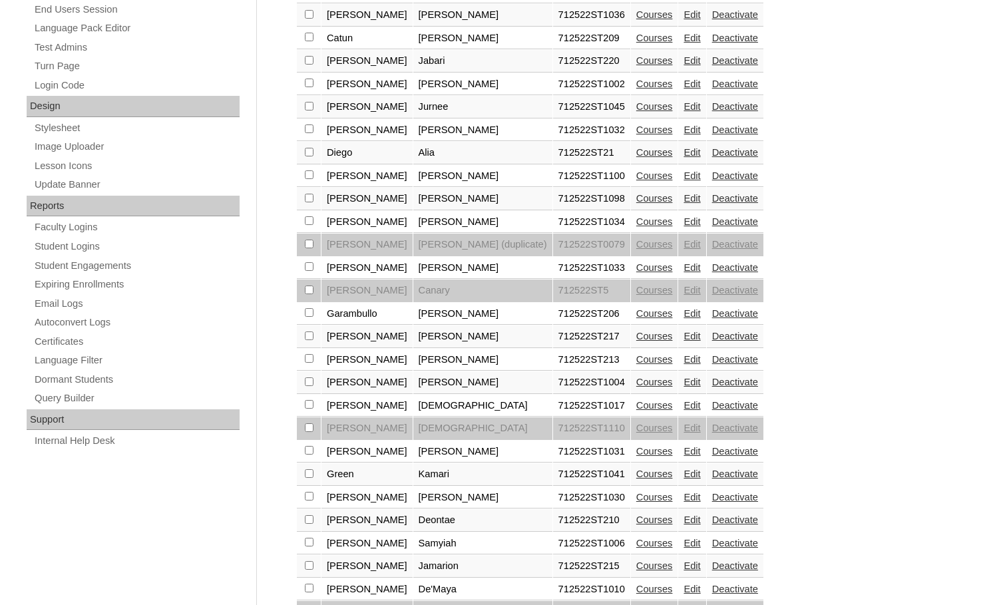
click at [304, 338] on td at bounding box center [309, 337] width 24 height 23
checkbox input "true"
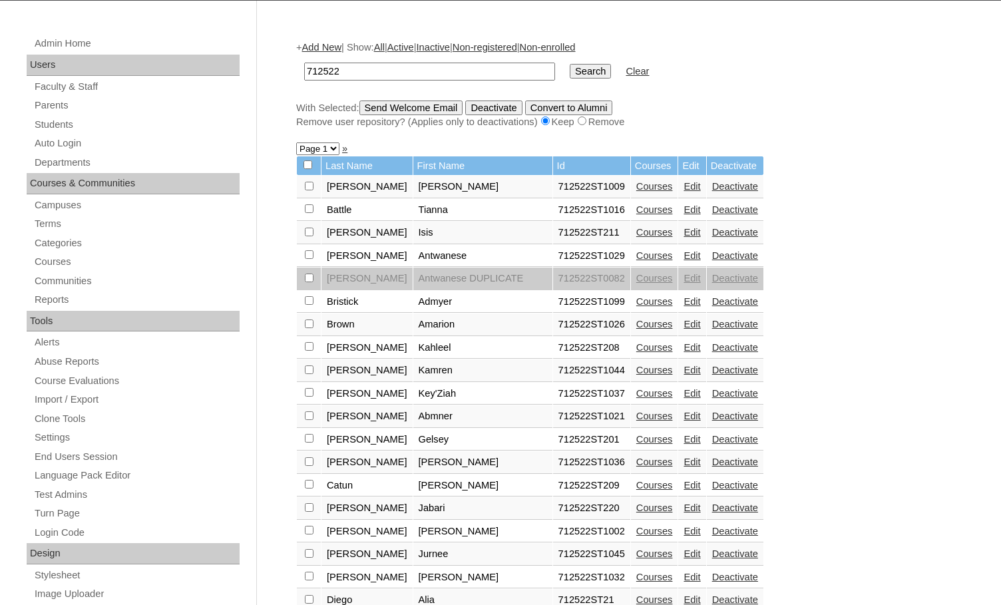
scroll to position [133, 0]
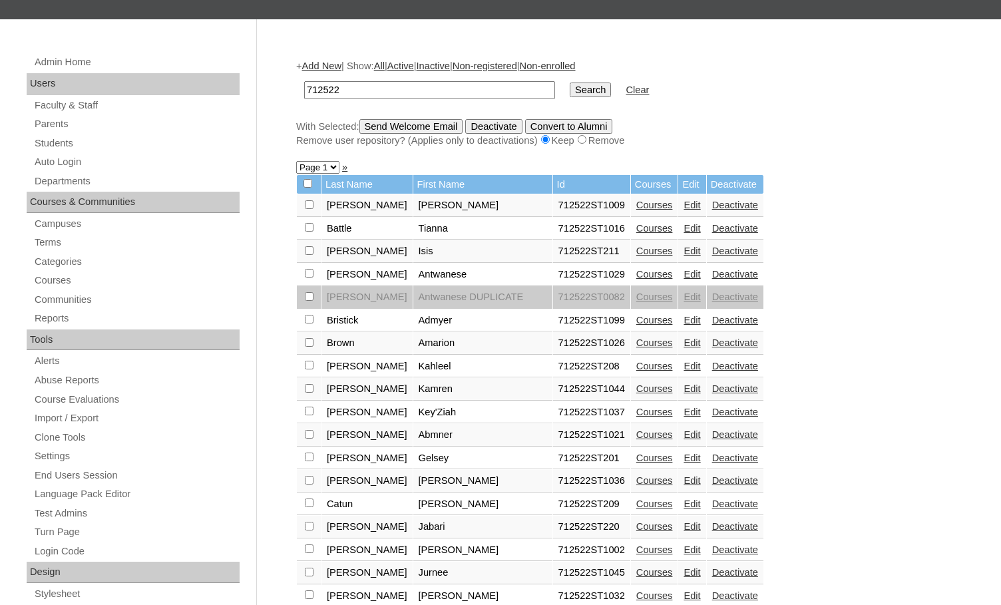
click at [684, 228] on link "Edit" at bounding box center [692, 228] width 17 height 11
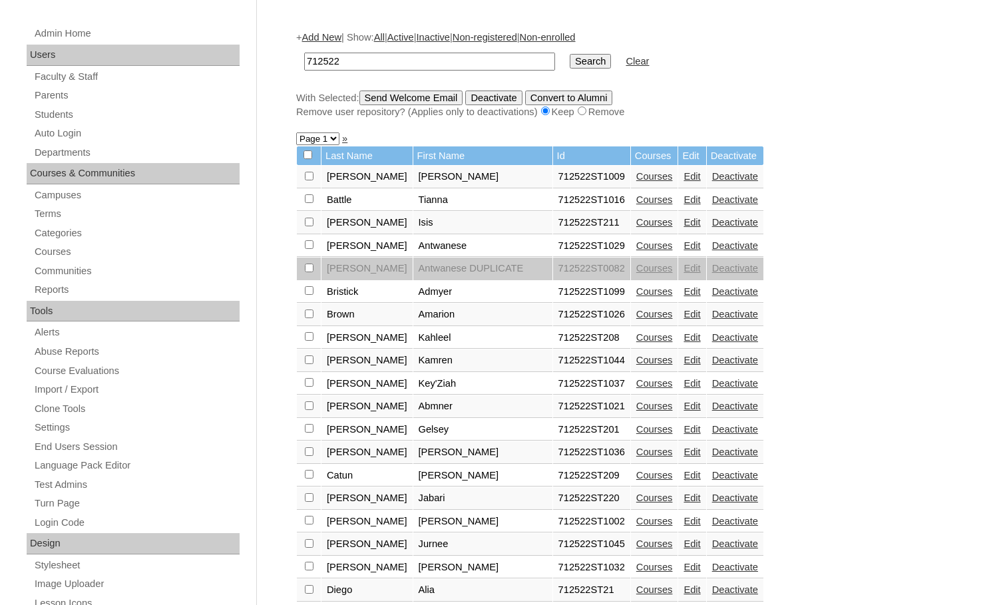
scroll to position [184, 0]
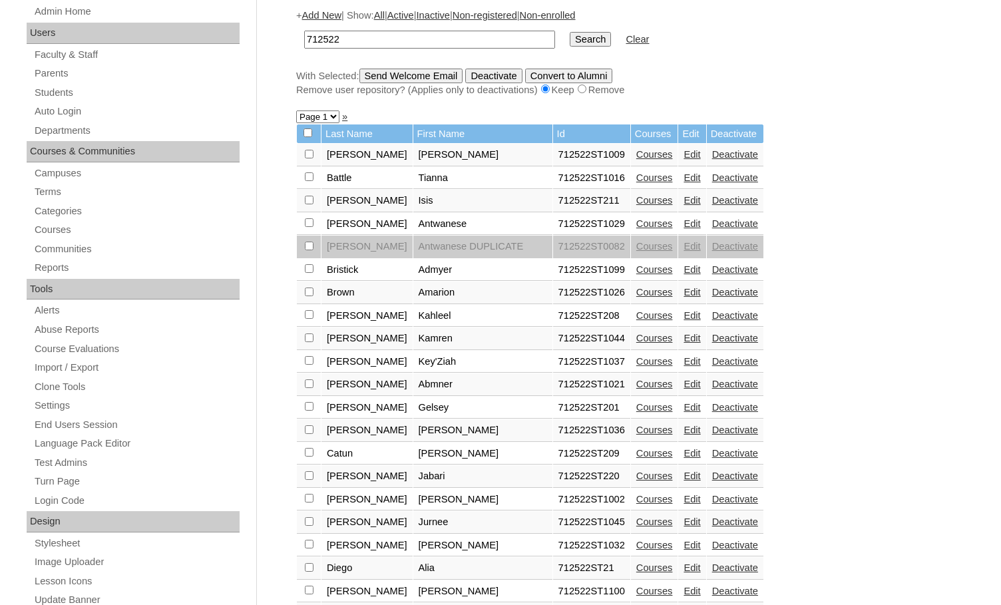
click at [684, 316] on link "Edit" at bounding box center [692, 315] width 17 height 11
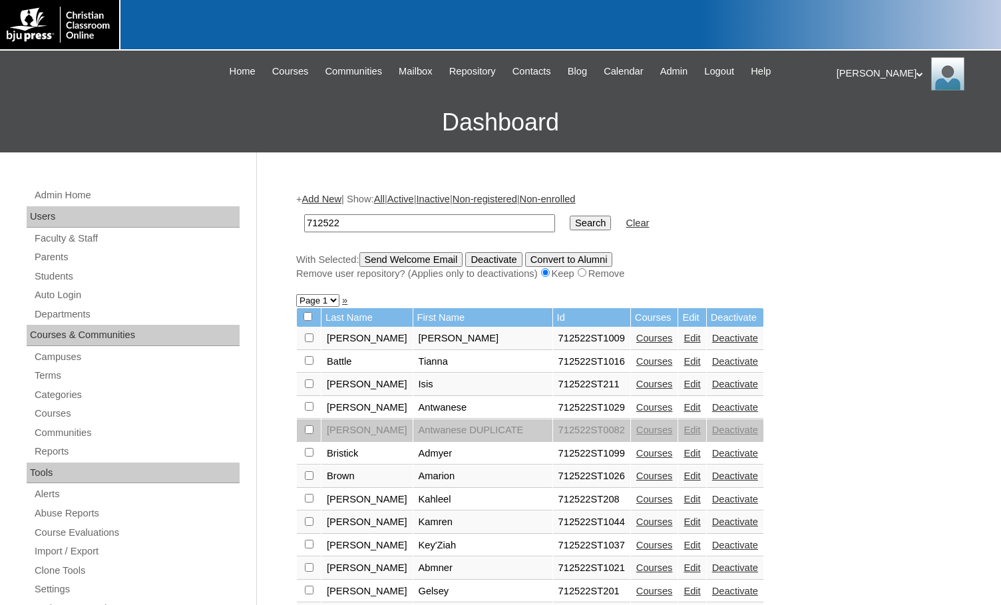
scroll to position [184, 0]
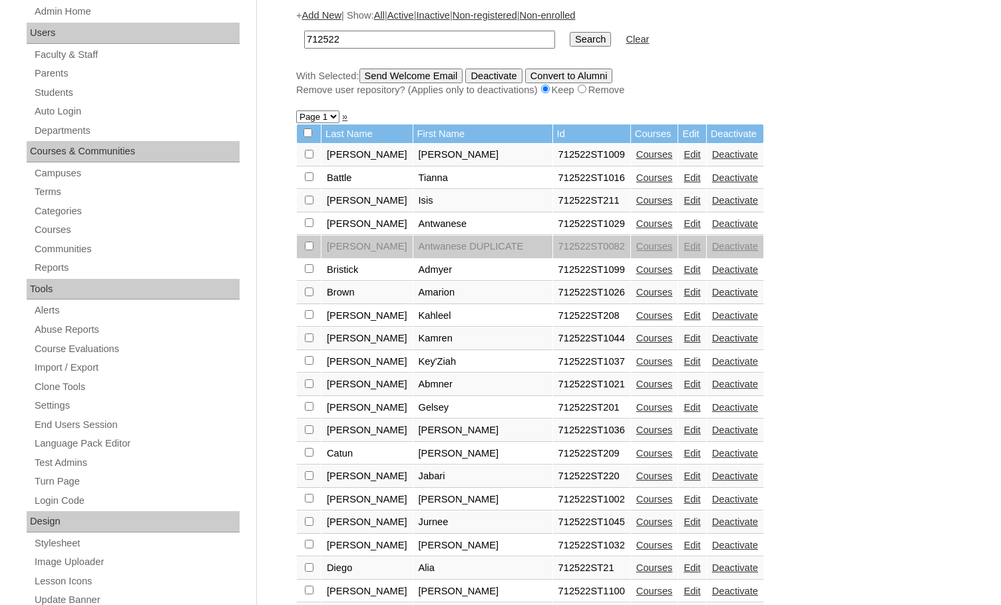
click at [311, 158] on input "checkbox" at bounding box center [309, 154] width 9 height 9
checkbox input "true"
click at [684, 451] on link "Edit" at bounding box center [692, 453] width 17 height 11
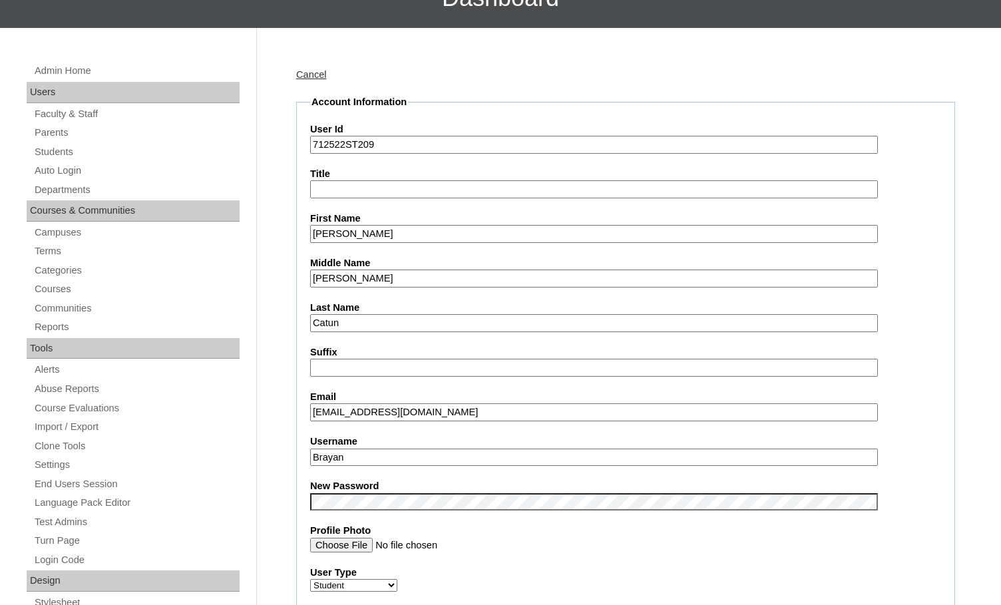
scroll to position [133, 0]
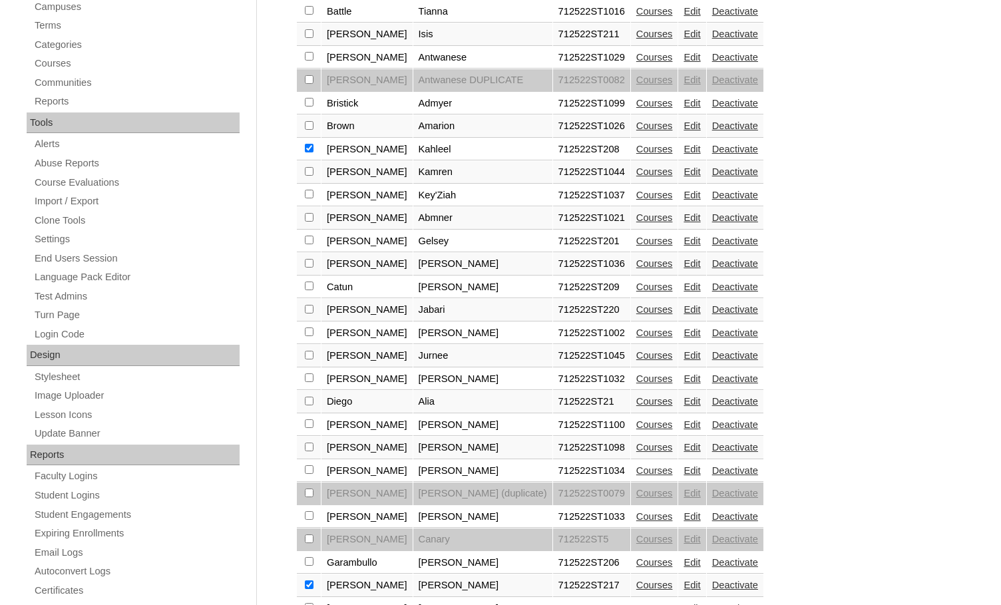
scroll to position [383, 0]
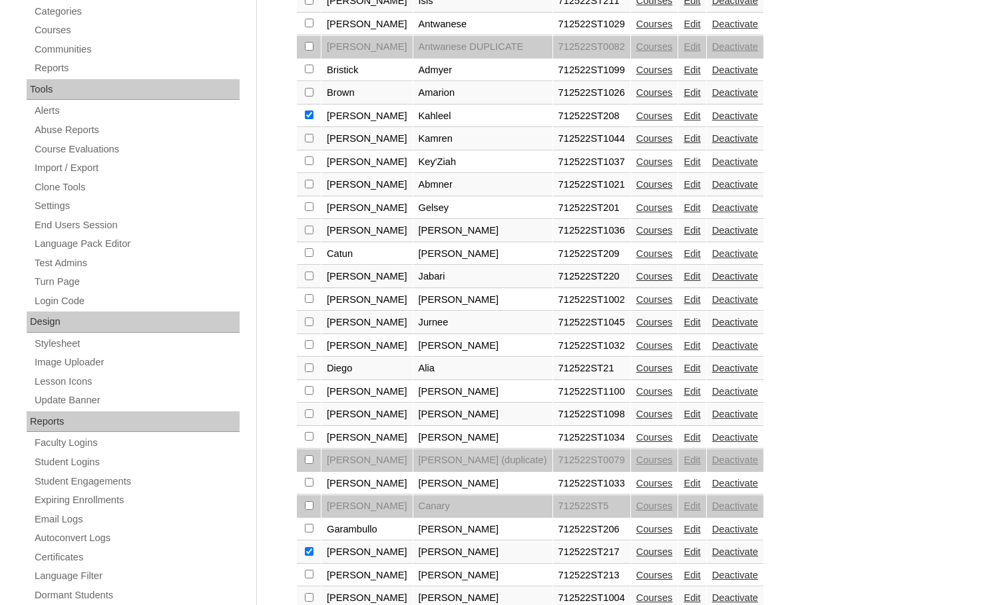
click at [684, 527] on link "Edit" at bounding box center [692, 529] width 17 height 11
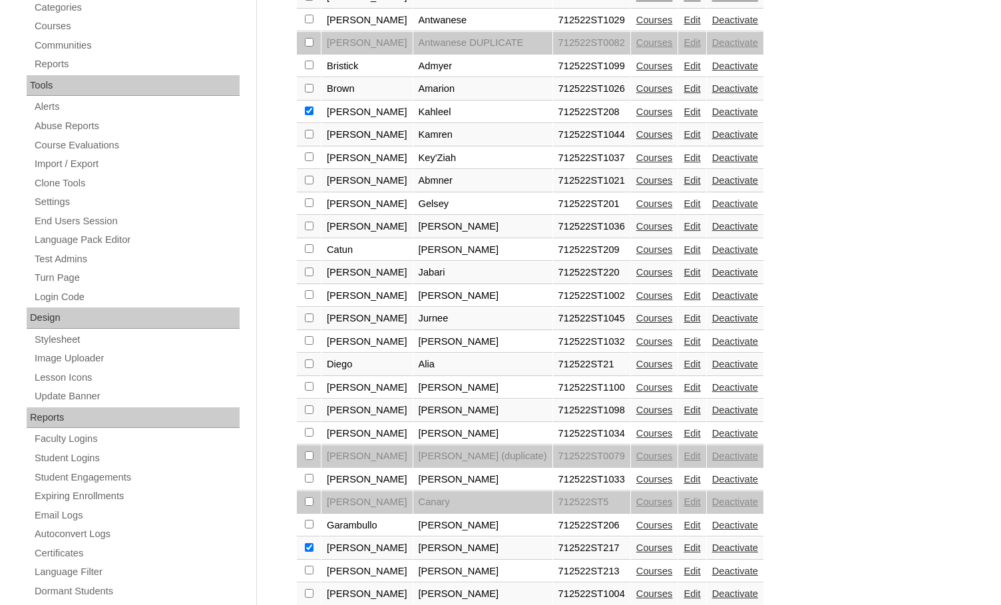
scroll to position [399, 0]
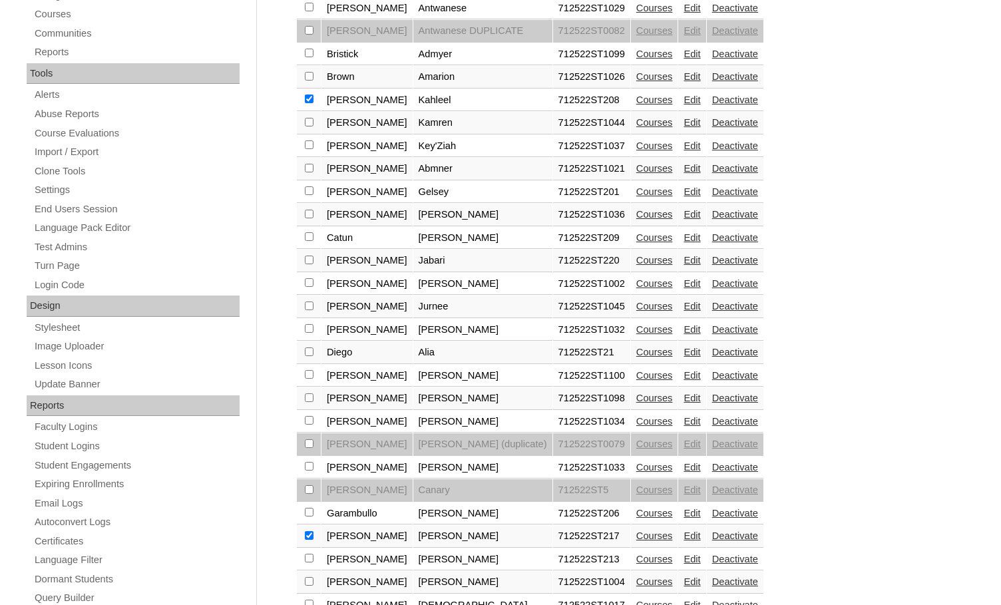
checkbox input "true"
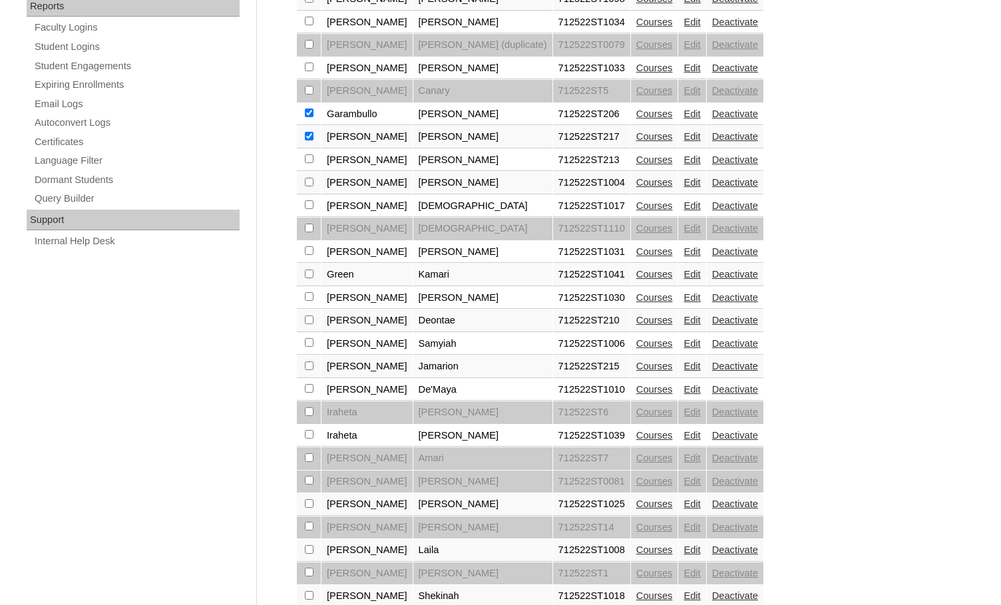
scroll to position [912, 0]
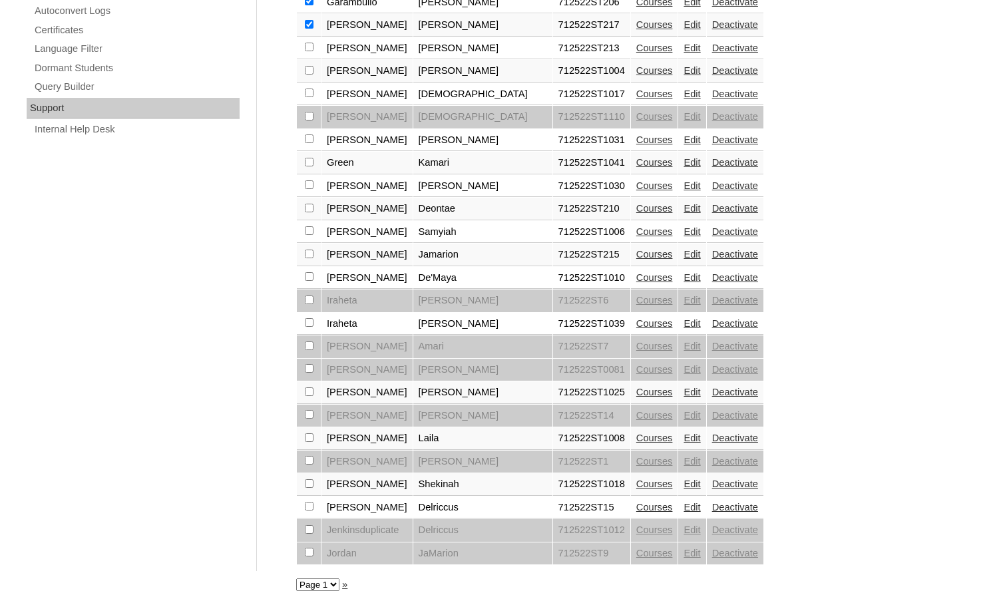
click at [684, 206] on link "Edit" at bounding box center [692, 208] width 17 height 11
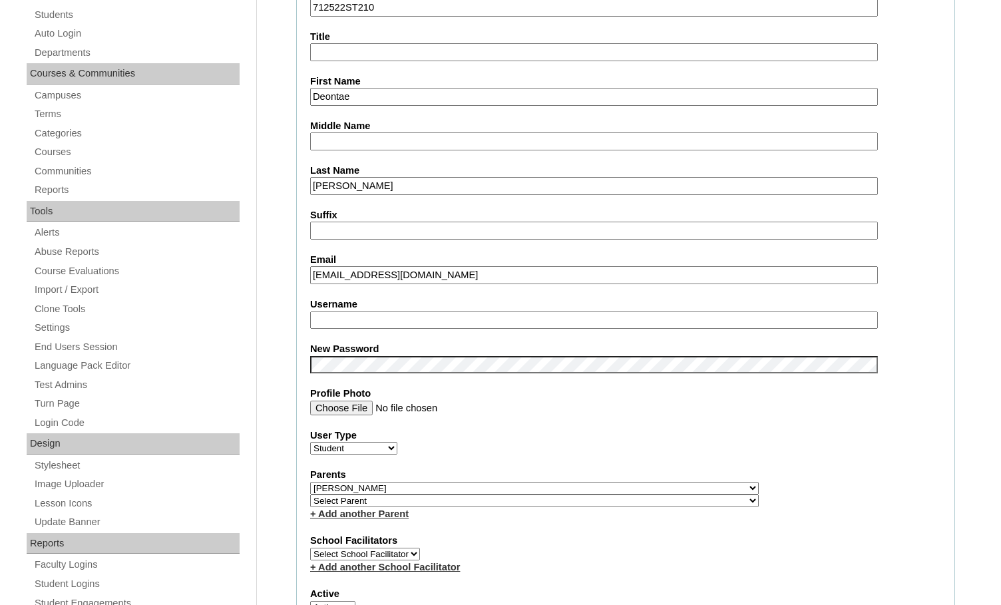
scroll to position [266, 0]
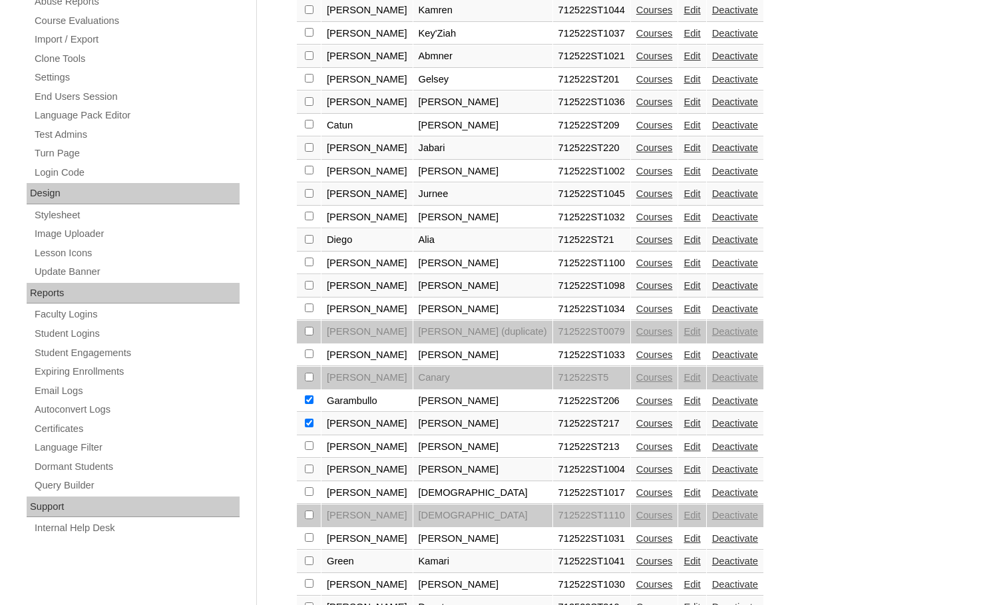
scroll to position [666, 0]
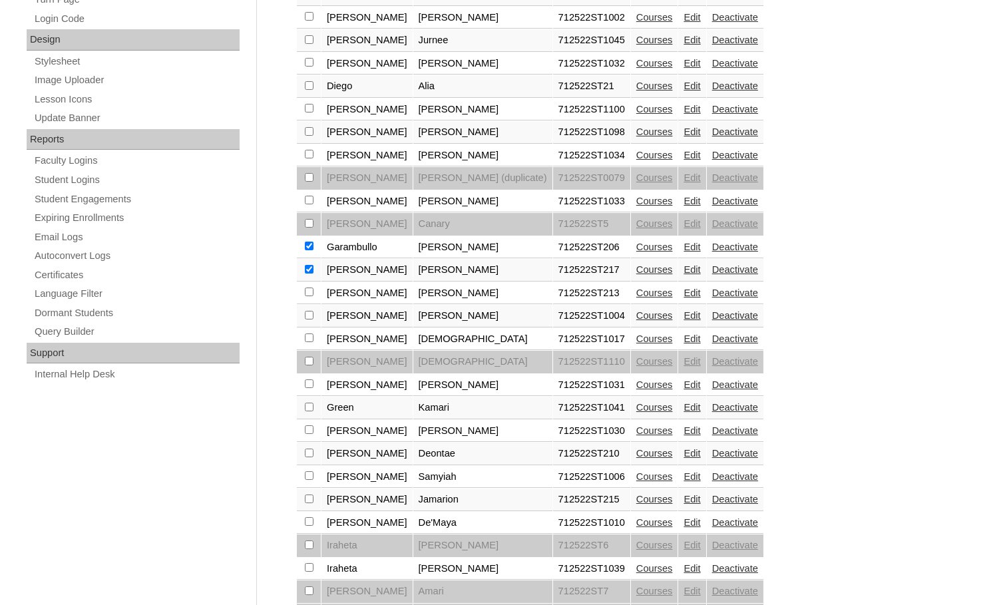
checkbox input "true"
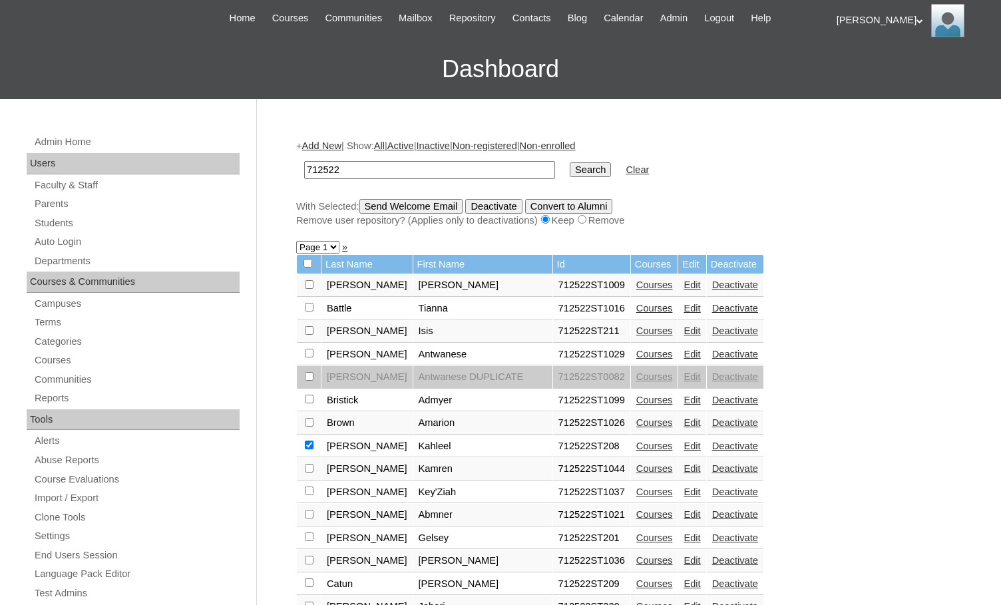
scroll to position [0, 0]
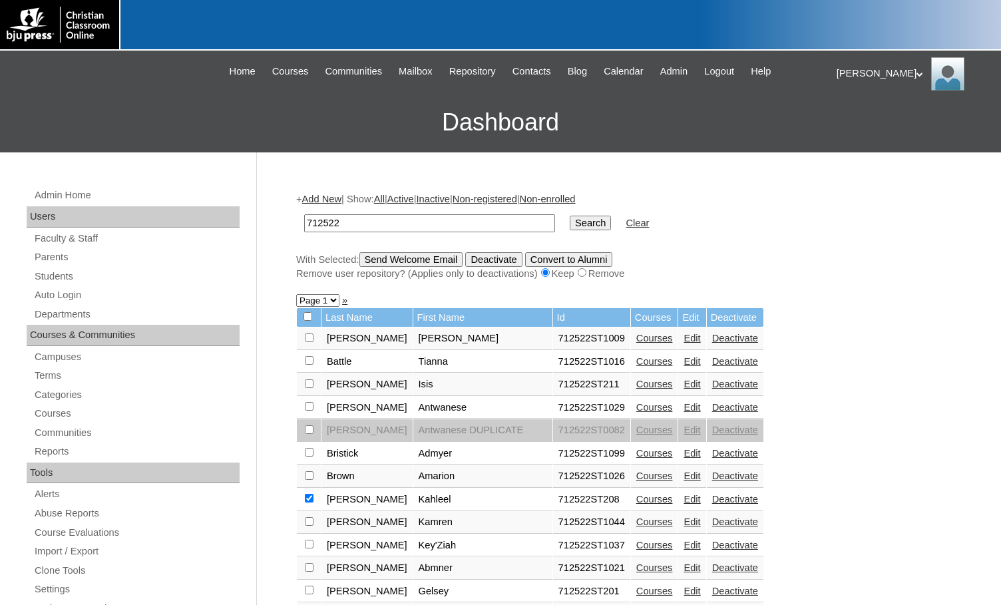
click at [415, 260] on input "Send Welcome Email" at bounding box center [412, 259] width 104 height 15
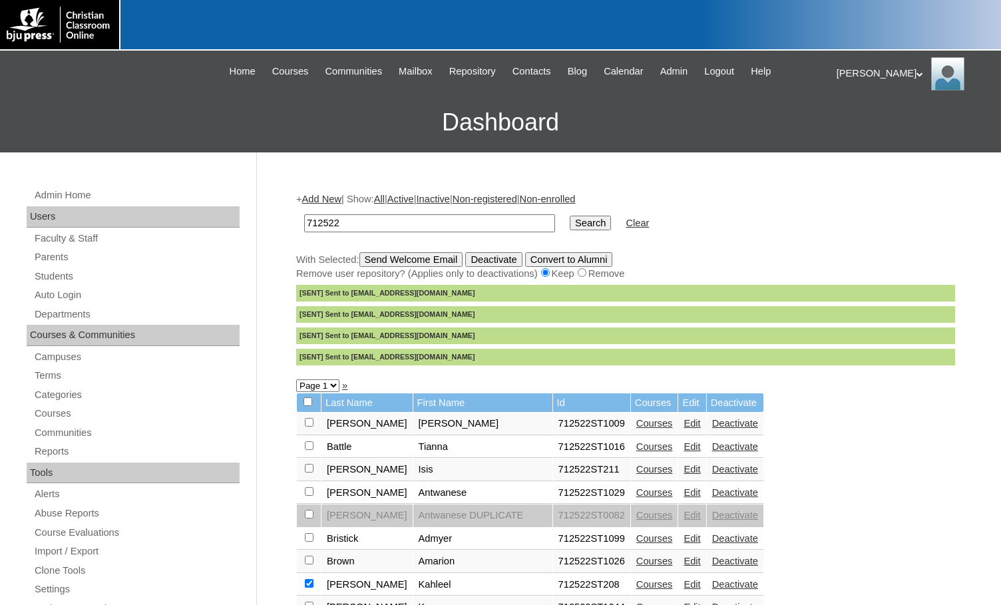
click at [346, 388] on link "»" at bounding box center [344, 385] width 5 height 11
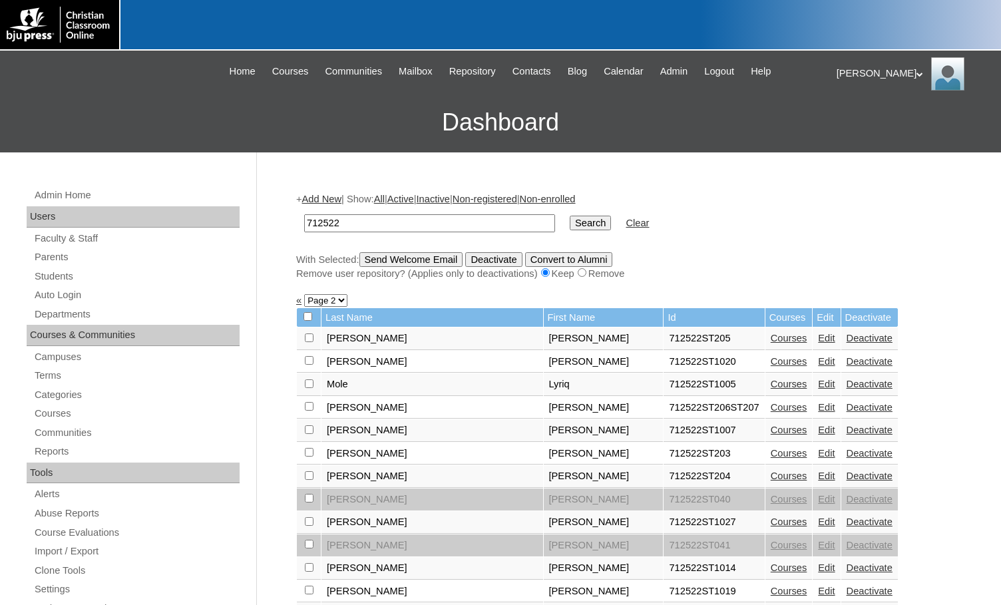
click at [818, 405] on link "Edit" at bounding box center [826, 407] width 17 height 11
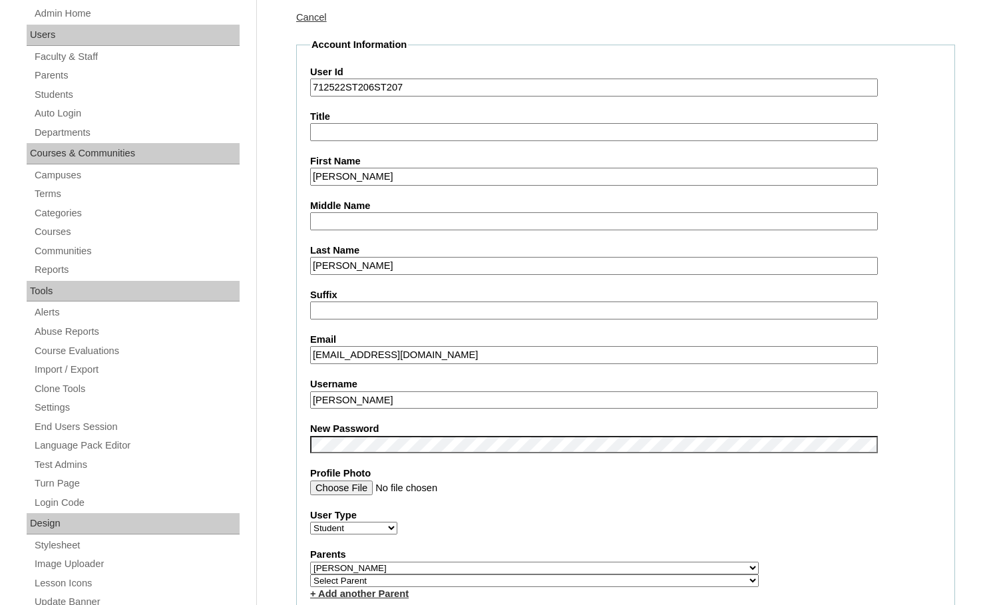
scroll to position [200, 0]
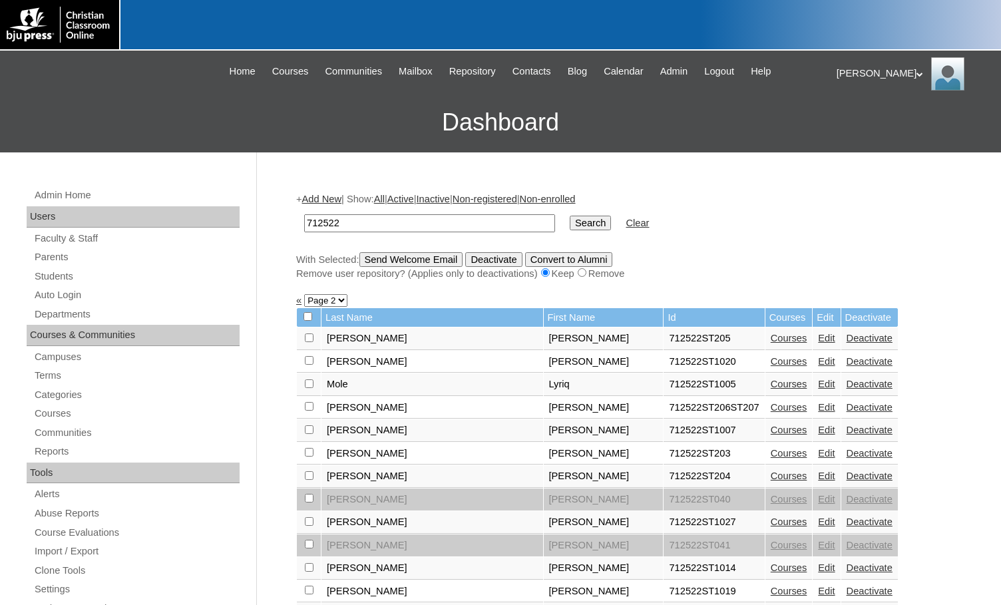
click at [818, 388] on link "Edit" at bounding box center [826, 384] width 17 height 11
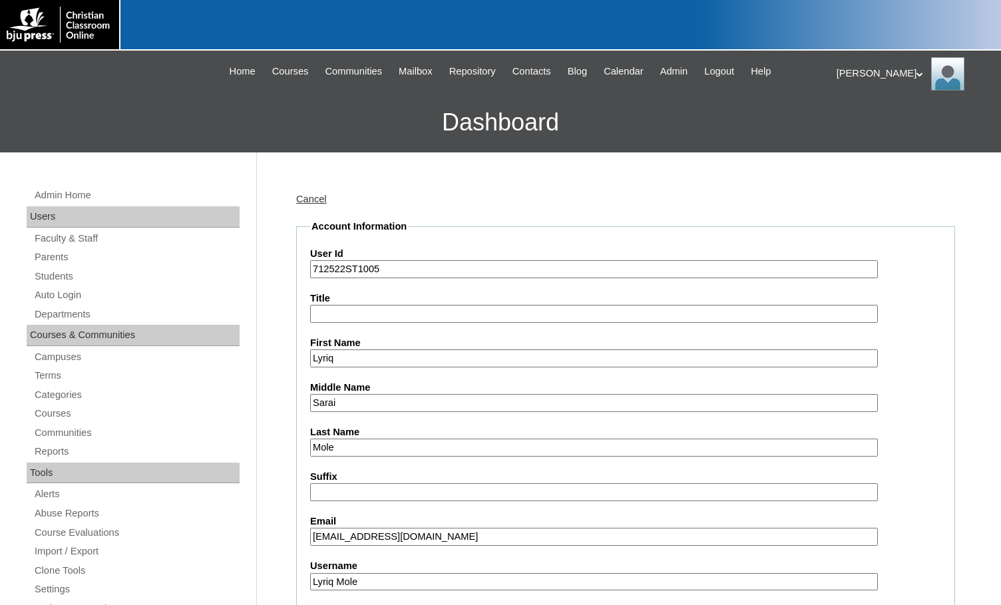
scroll to position [67, 0]
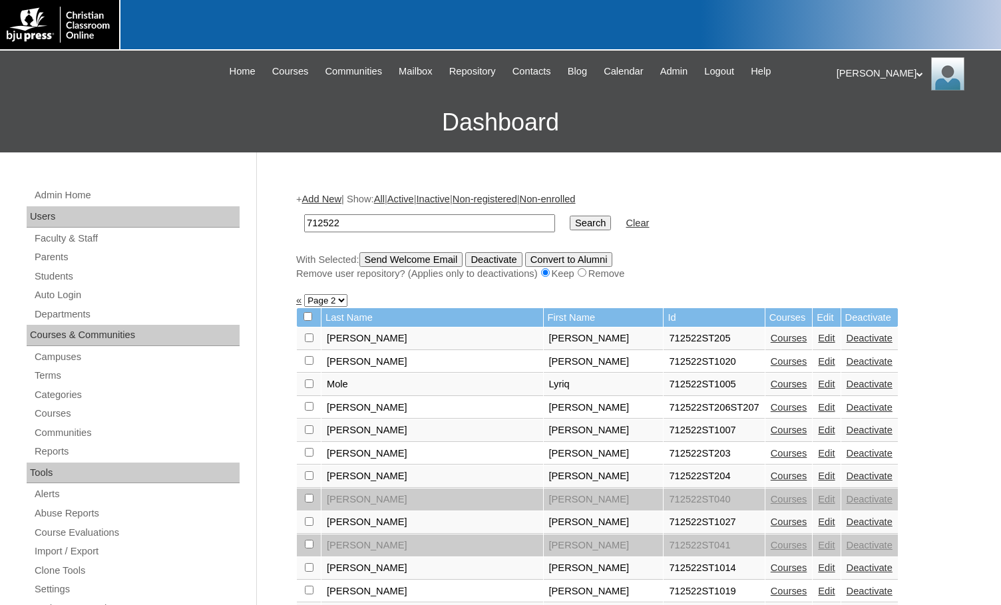
click at [771, 455] on link "Courses" at bounding box center [789, 453] width 37 height 11
click at [771, 478] on link "Courses" at bounding box center [789, 476] width 37 height 11
click at [818, 455] on link "Edit" at bounding box center [826, 453] width 17 height 11
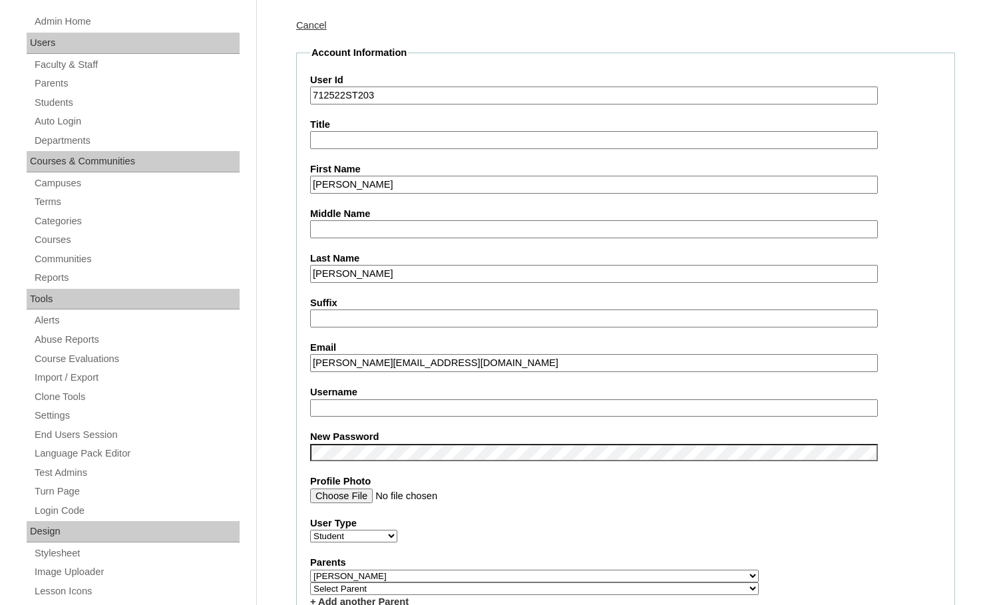
scroll to position [200, 0]
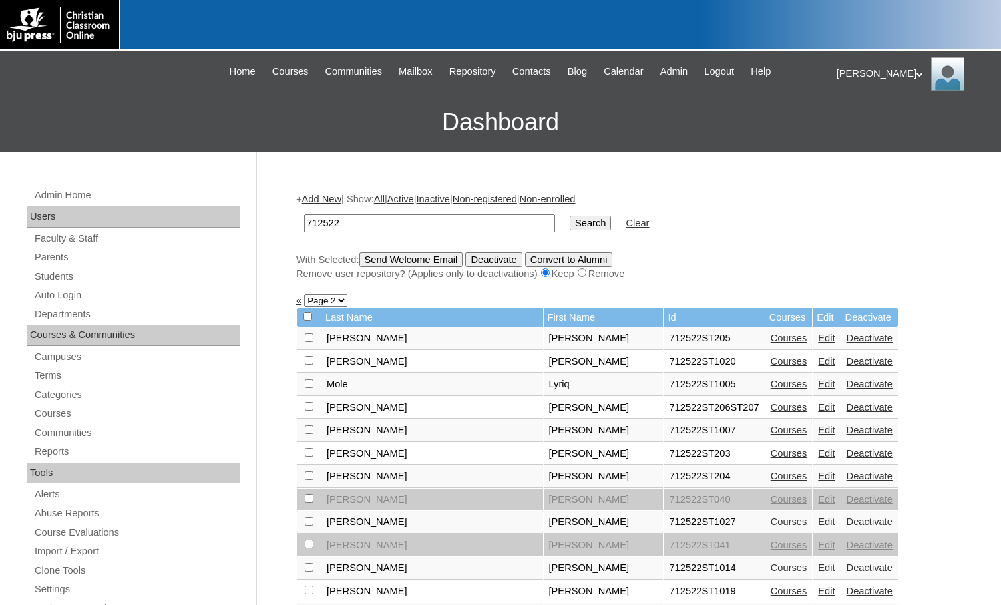
click at [847, 479] on link "Deactivate" at bounding box center [870, 476] width 46 height 11
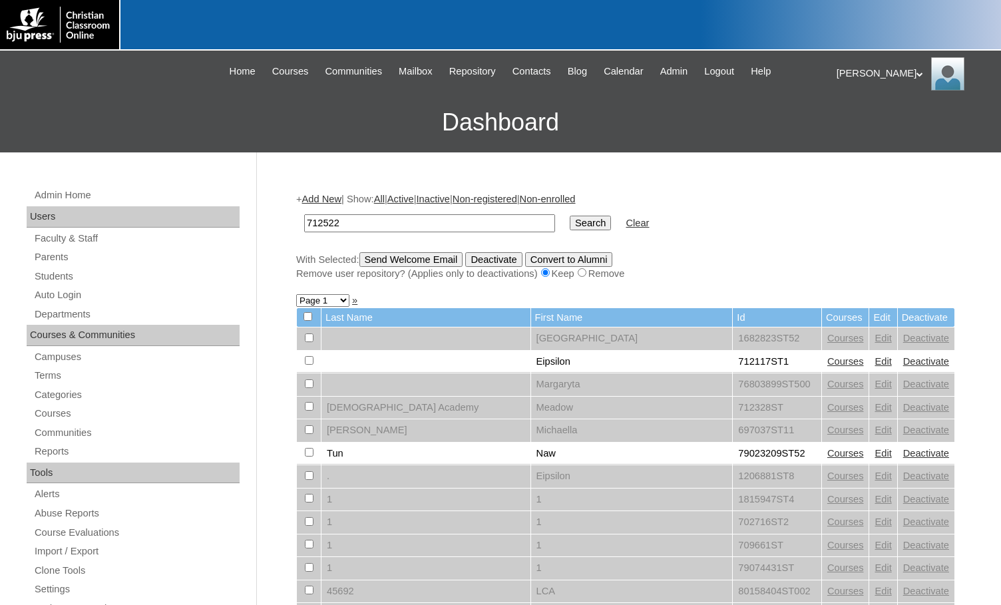
type input "712522"
click at [570, 226] on input "Search" at bounding box center [590, 223] width 41 height 15
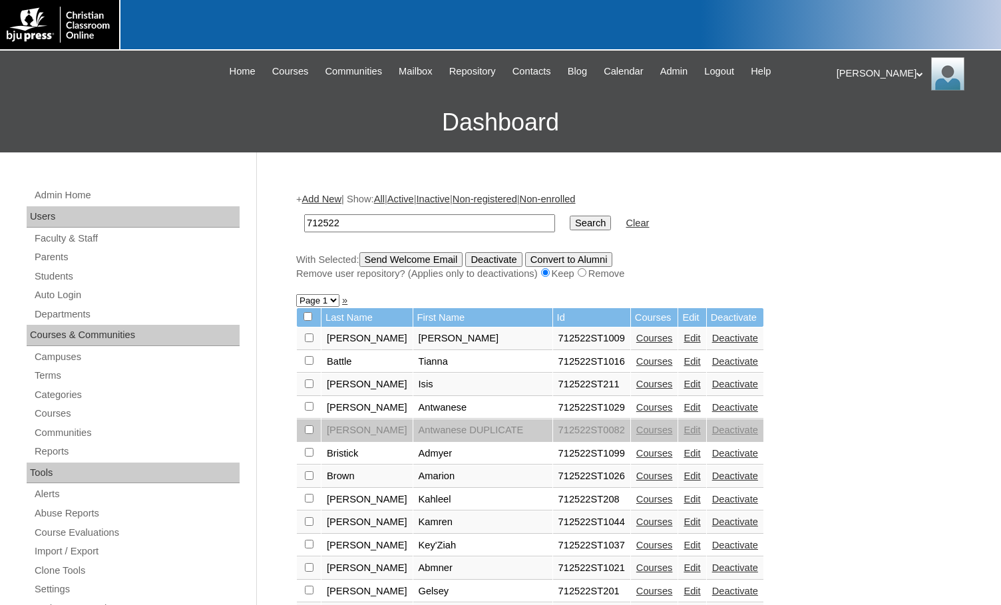
click at [344, 301] on link "»" at bounding box center [344, 300] width 5 height 11
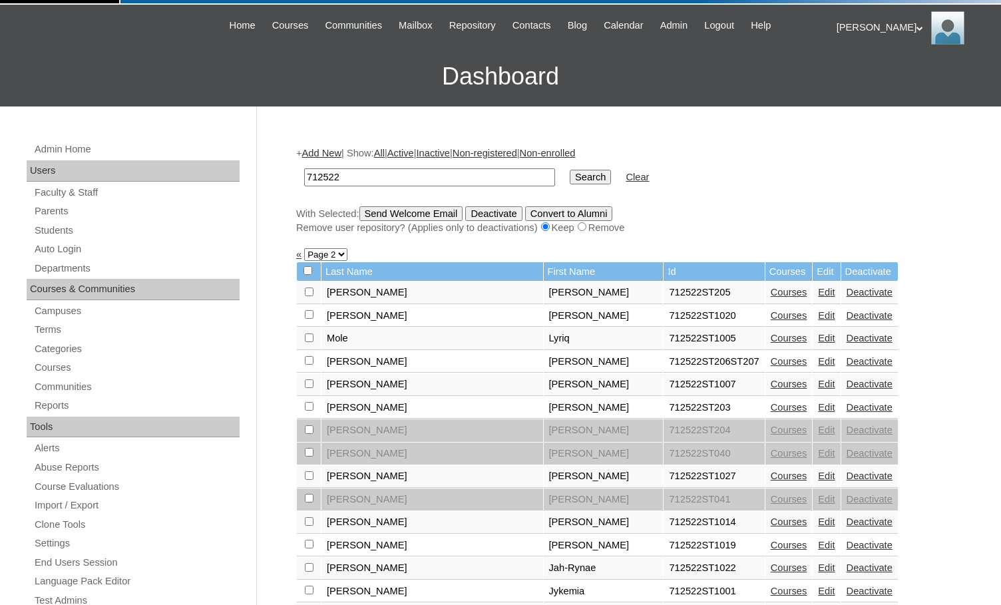
scroll to position [67, 0]
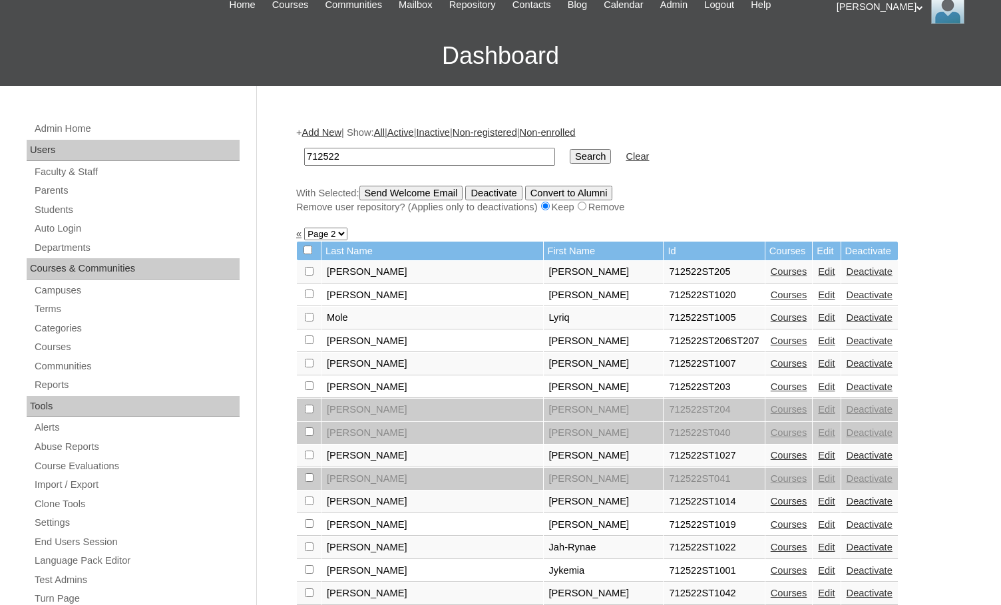
click at [818, 389] on link "Edit" at bounding box center [826, 386] width 17 height 11
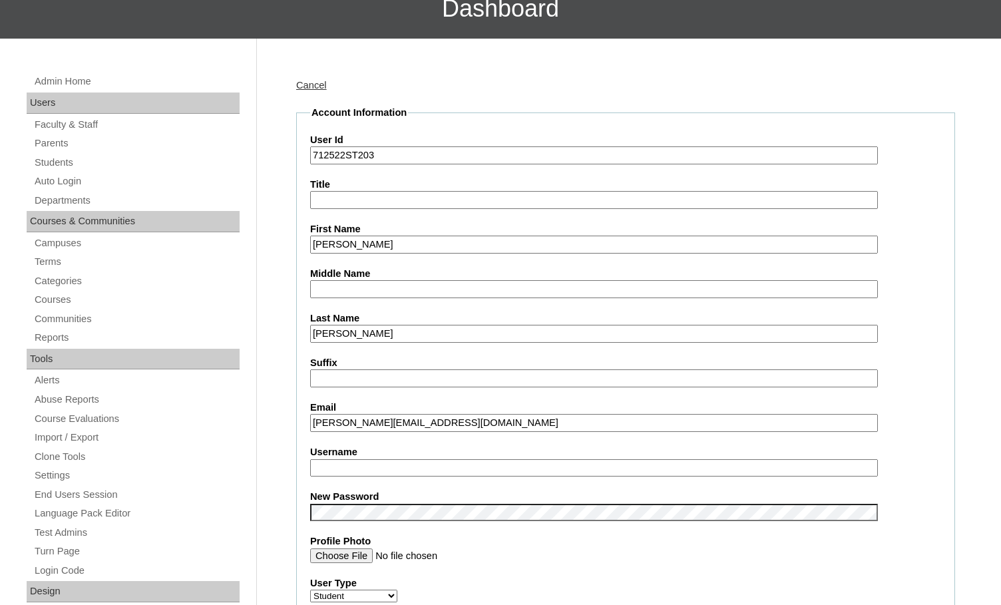
scroll to position [200, 0]
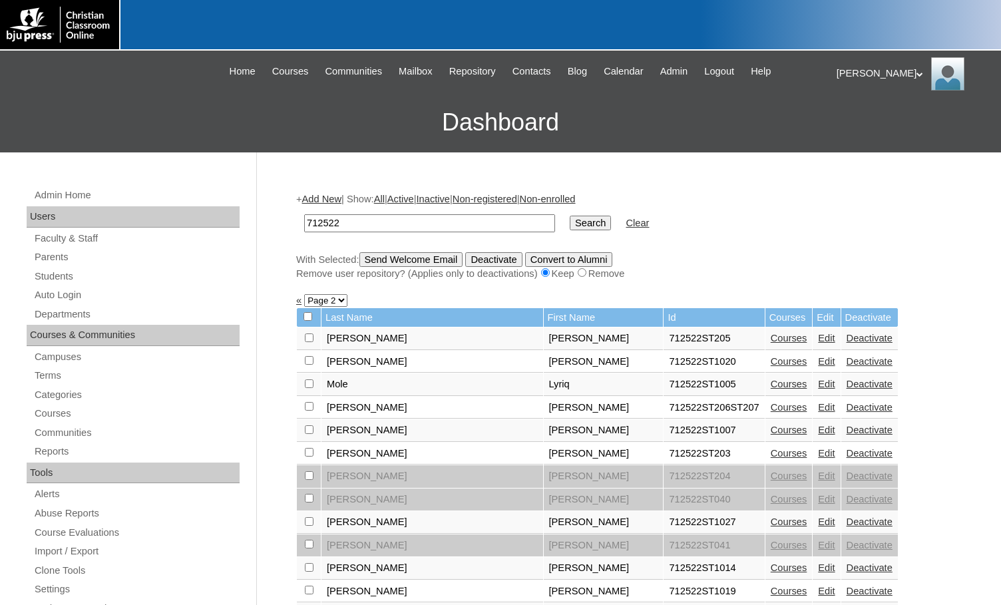
scroll to position [57, 0]
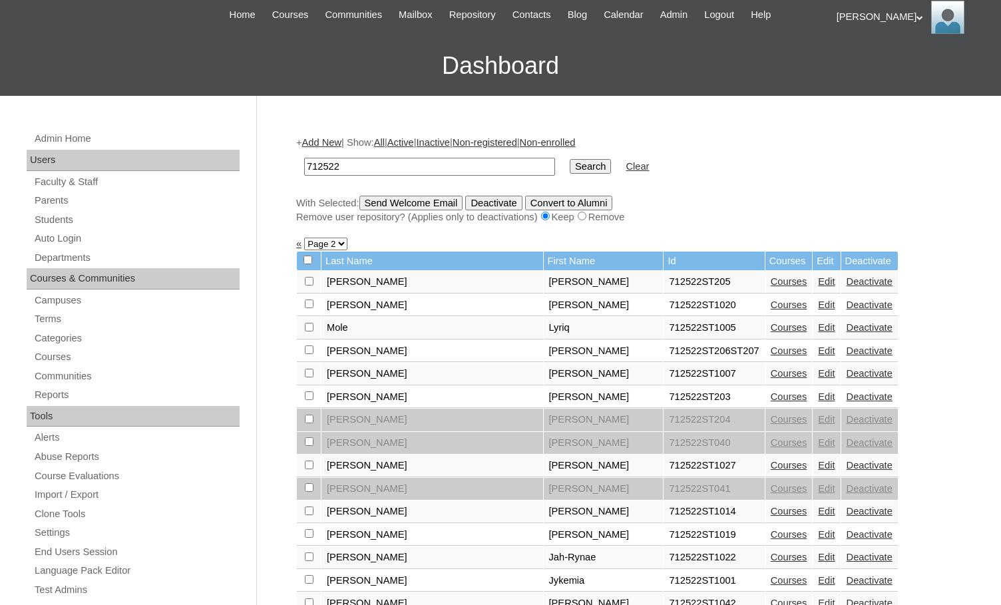
click at [308, 286] on input "checkbox" at bounding box center [309, 281] width 9 height 9
checkbox input "true"
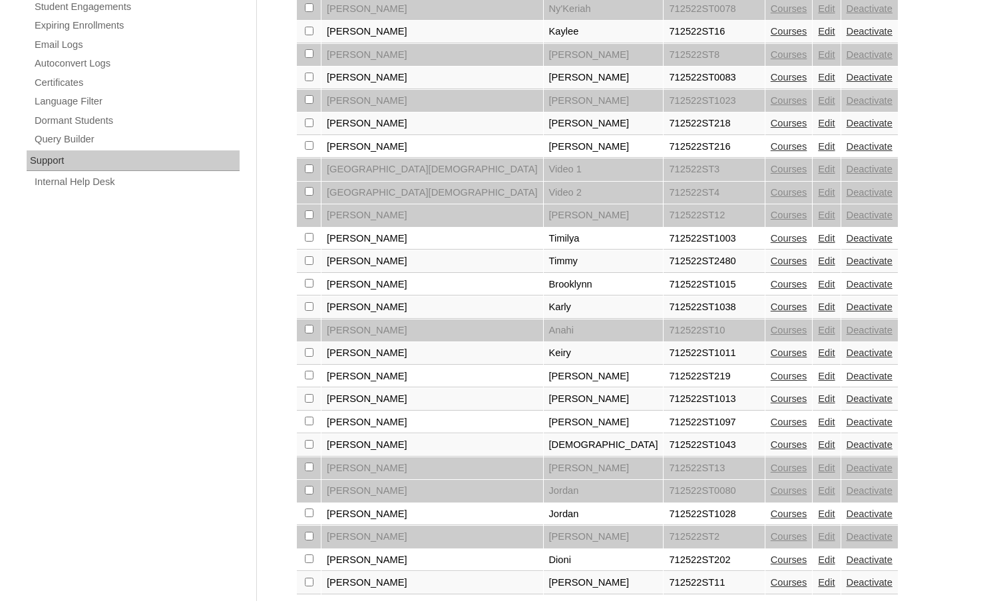
scroll to position [889, 0]
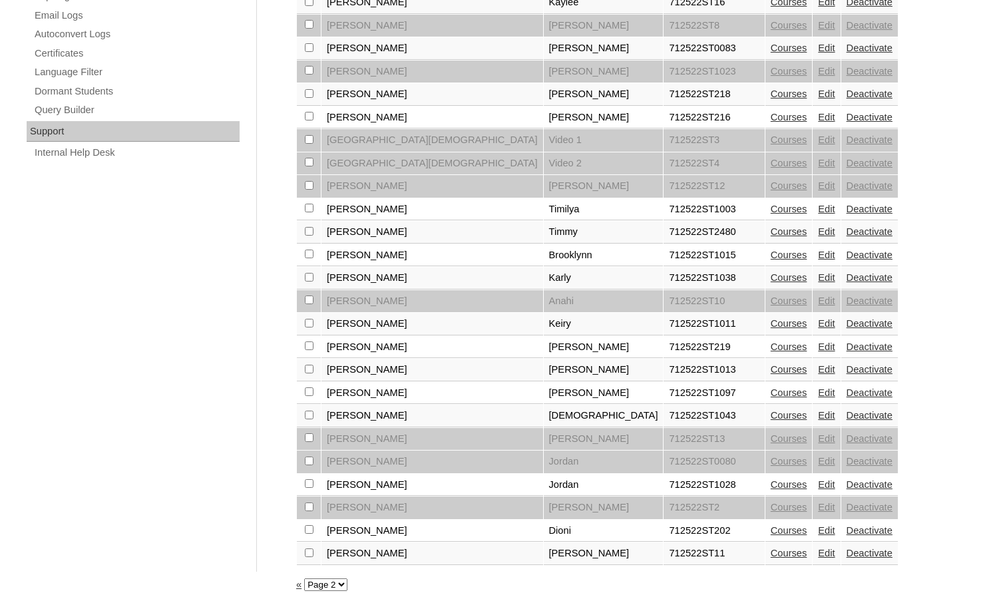
click at [818, 527] on link "Edit" at bounding box center [826, 530] width 17 height 11
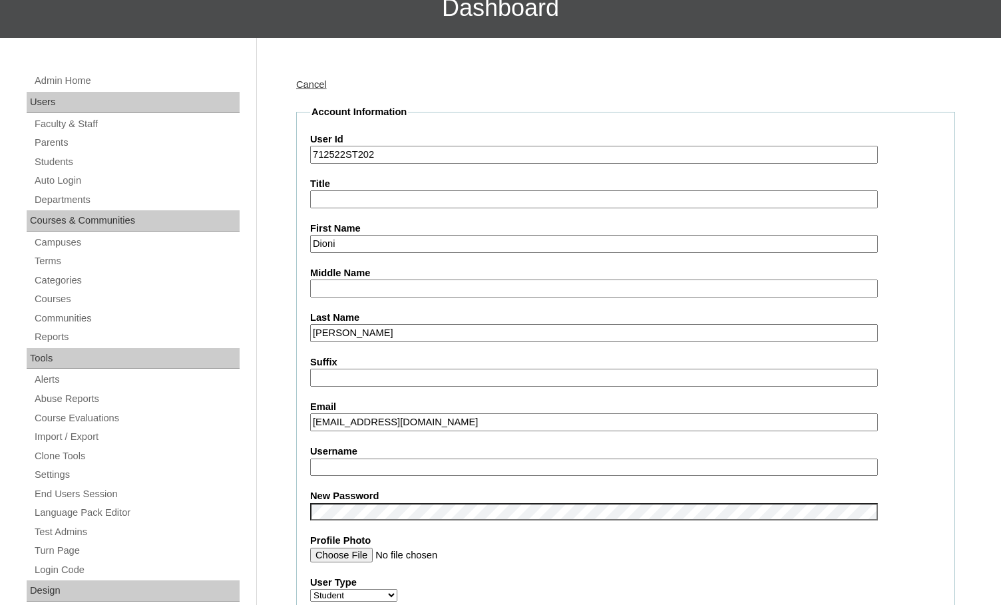
scroll to position [133, 0]
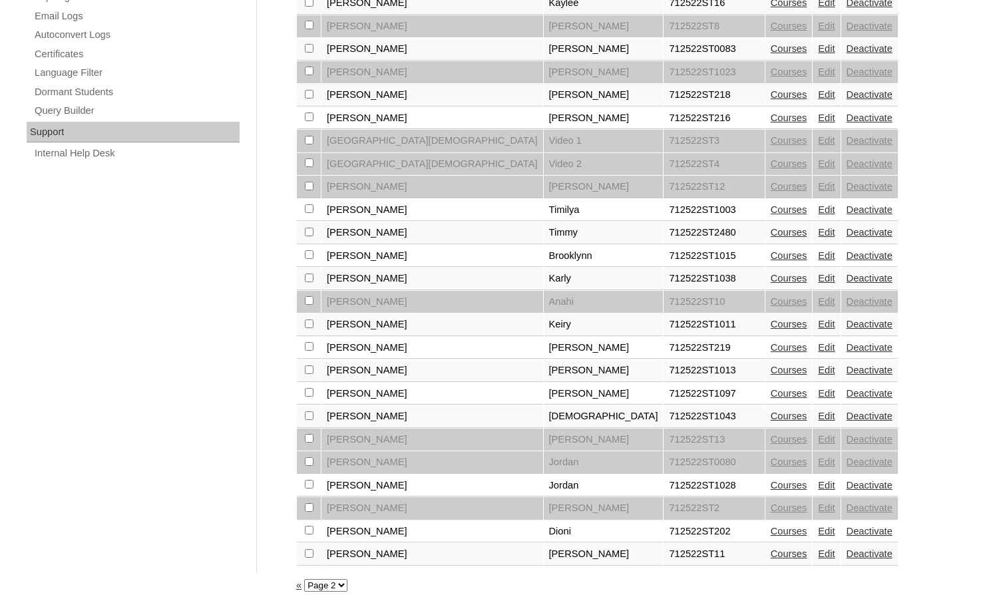
scroll to position [889, 0]
checkbox input "true"
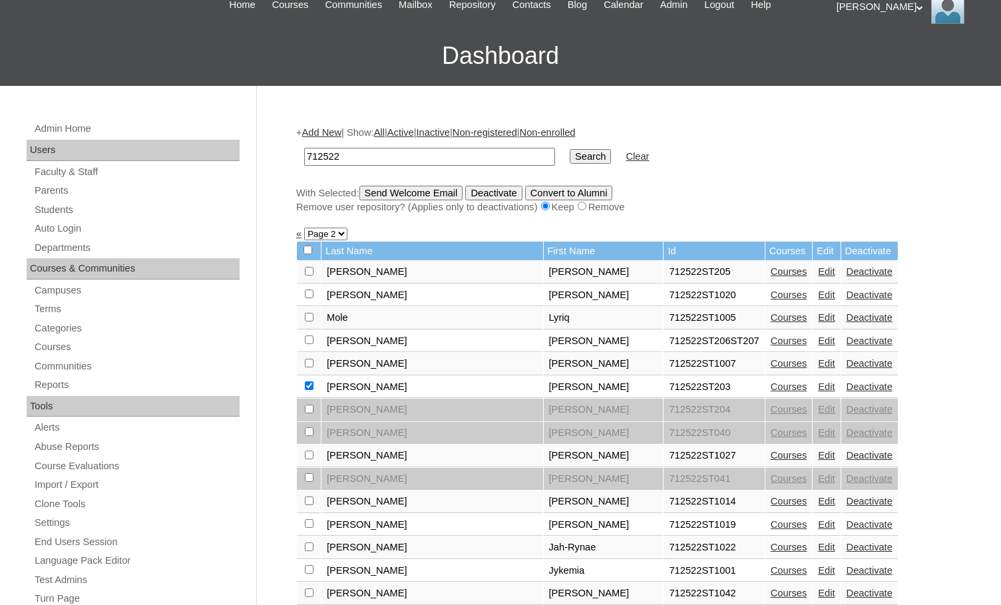
scroll to position [0, 0]
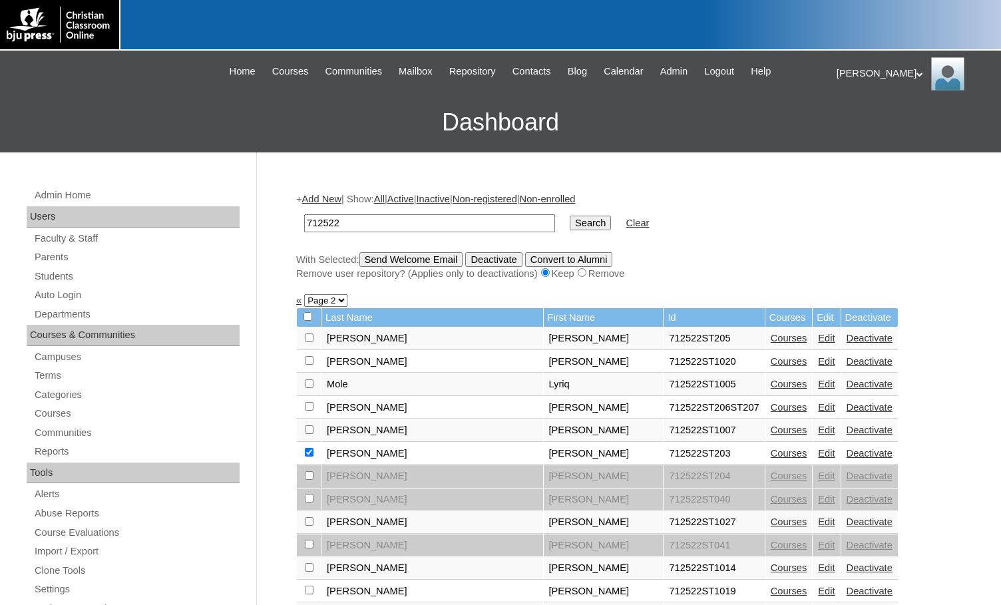
click at [422, 261] on input "Send Welcome Email" at bounding box center [412, 259] width 104 height 15
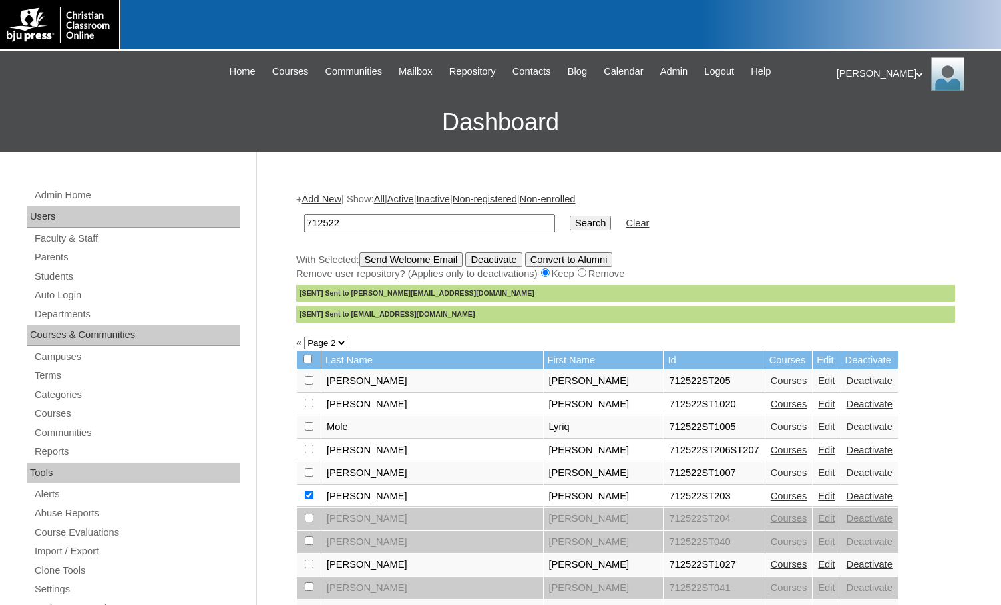
click at [299, 343] on link "«" at bounding box center [298, 343] width 5 height 11
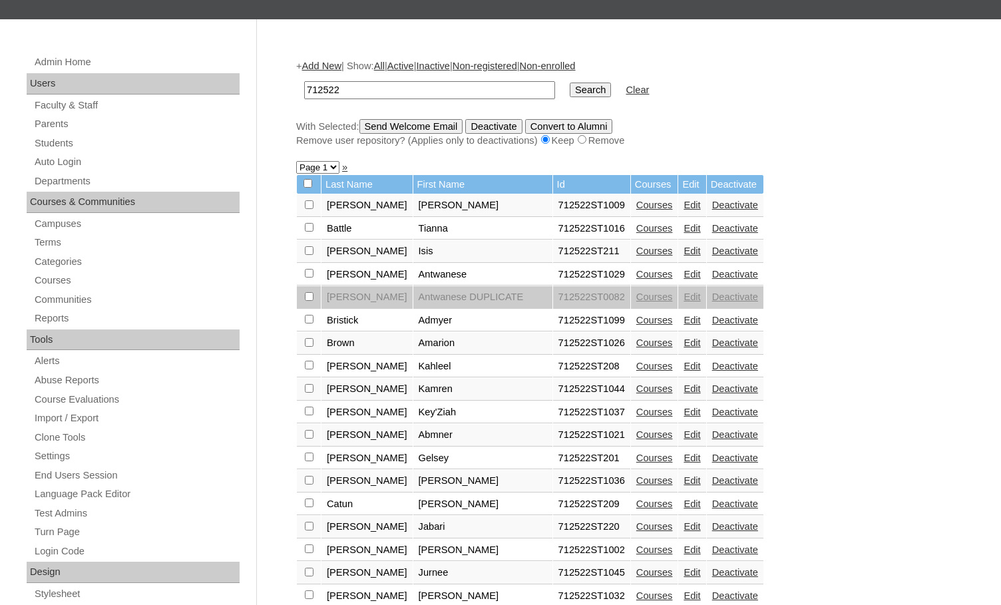
scroll to position [200, 0]
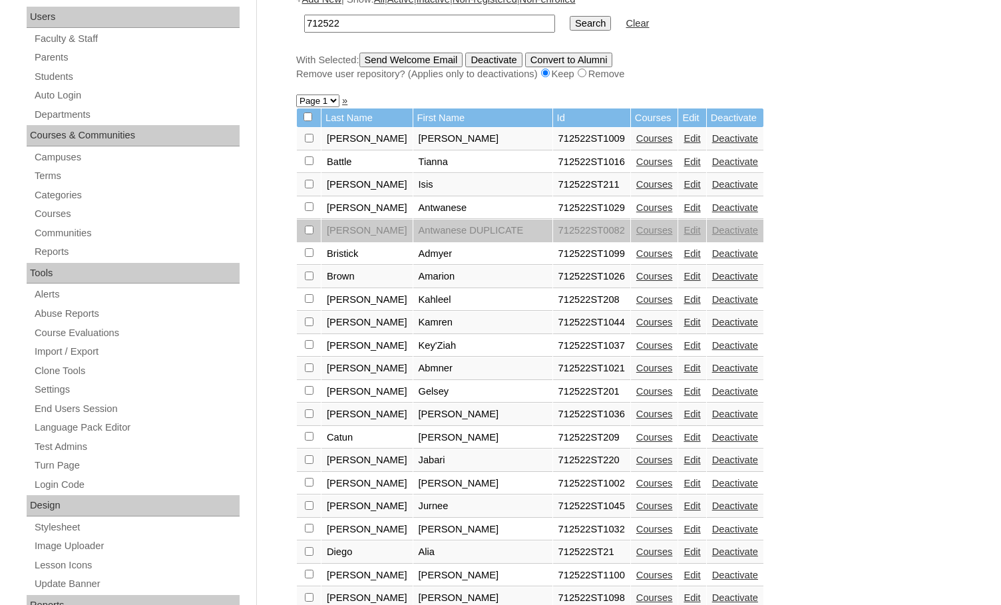
click at [684, 390] on link "Edit" at bounding box center [692, 391] width 17 height 11
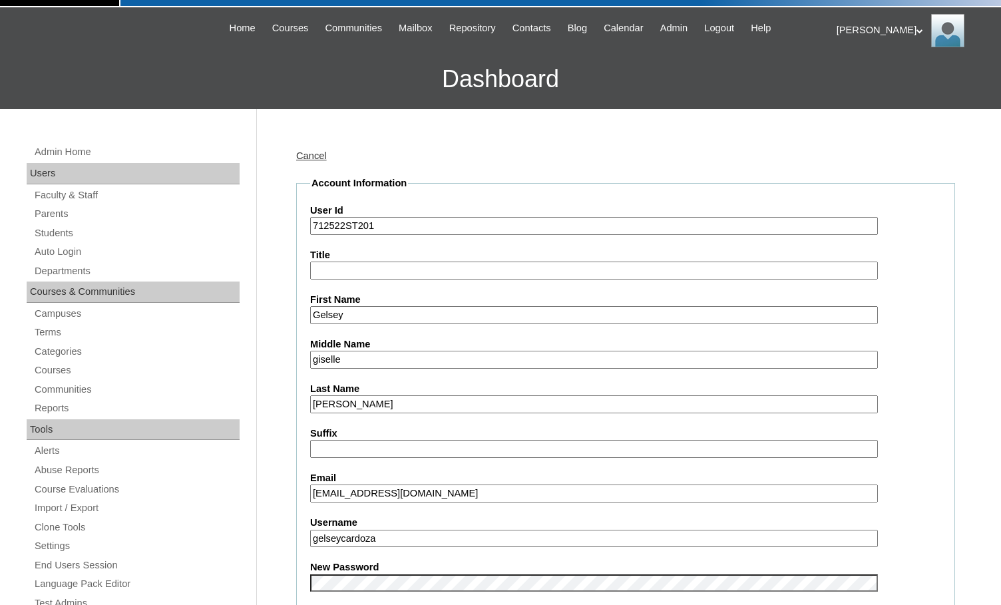
scroll to position [67, 0]
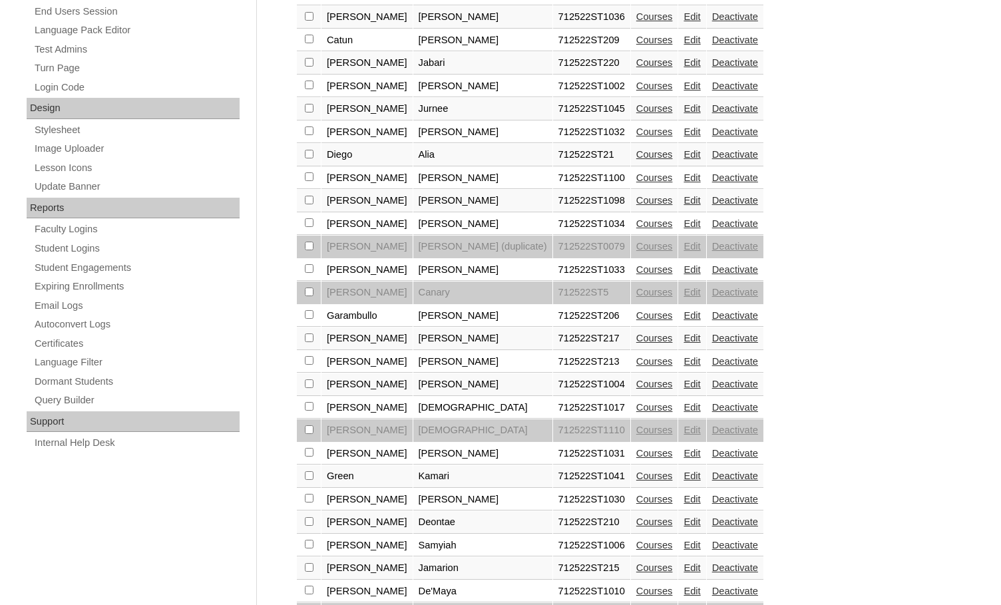
scroll to position [664, 0]
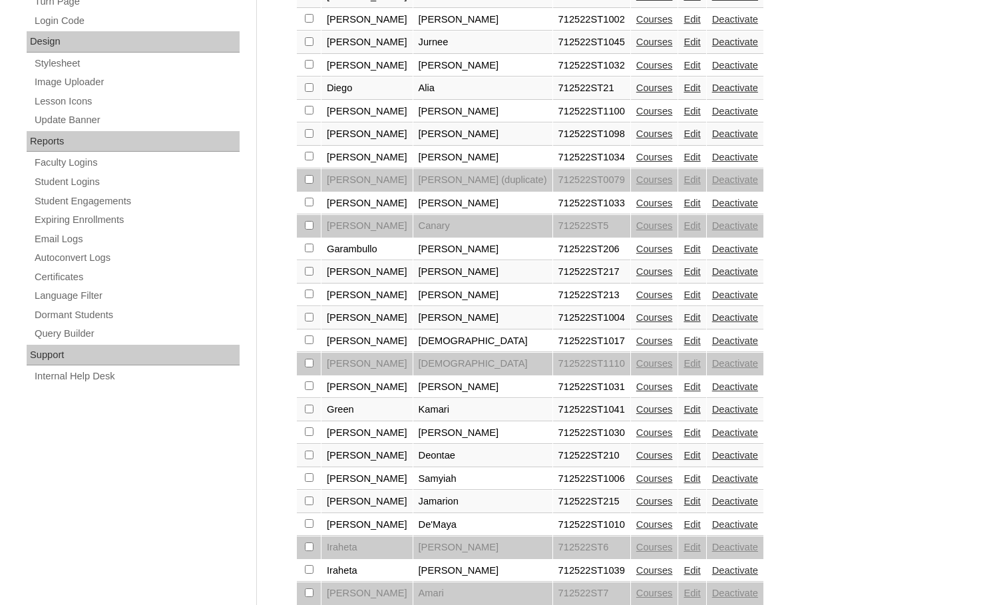
click at [684, 409] on link "Edit" at bounding box center [692, 409] width 17 height 11
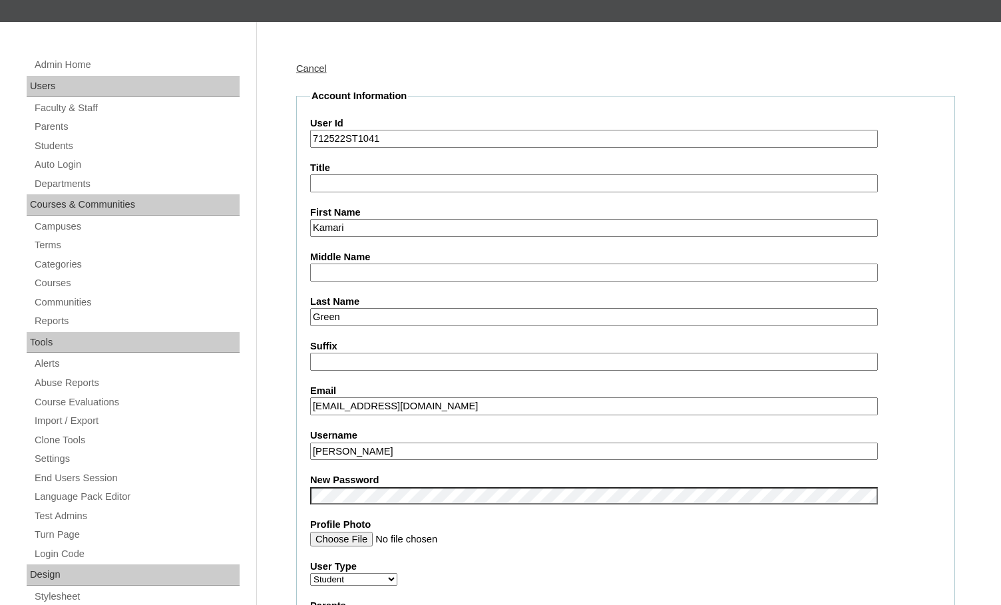
scroll to position [133, 0]
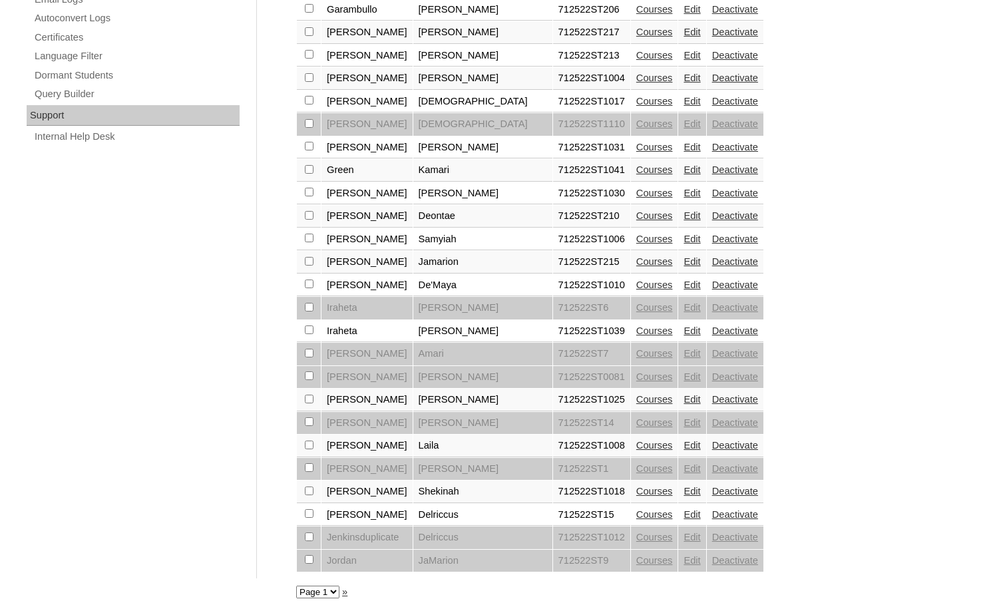
scroll to position [912, 0]
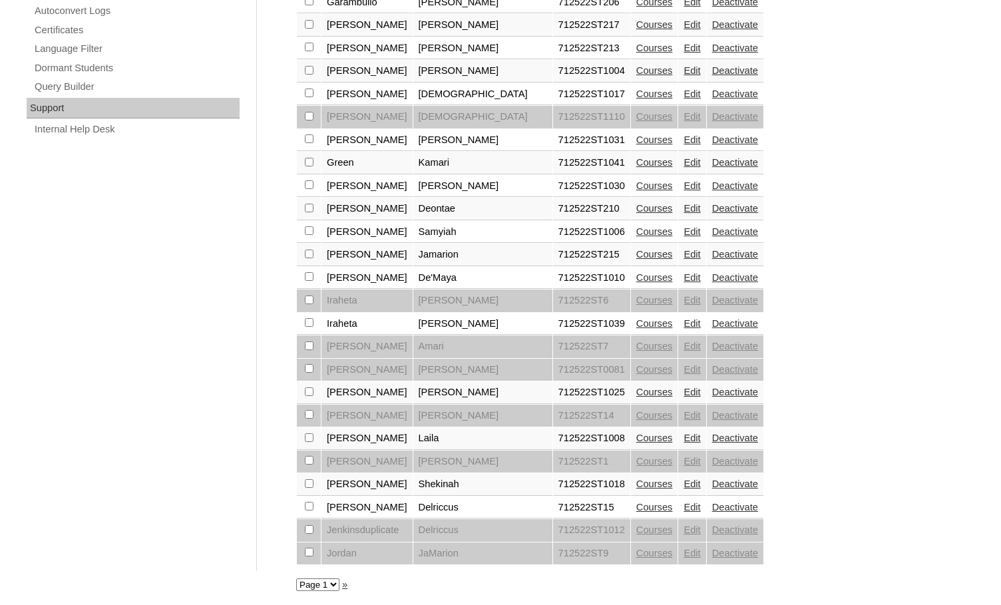
click at [342, 586] on link "»" at bounding box center [344, 584] width 5 height 11
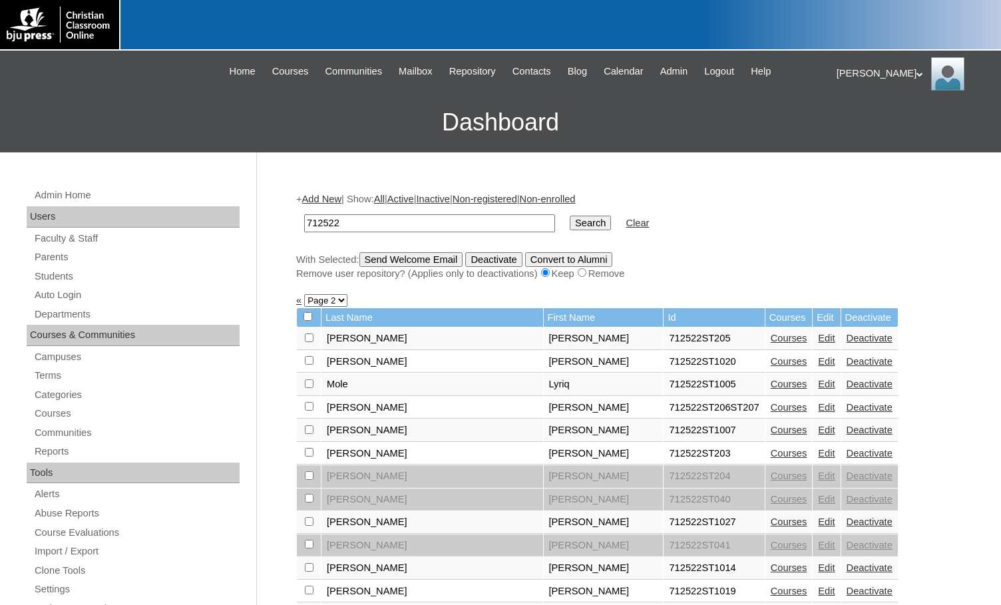
click at [818, 339] on link "Edit" at bounding box center [826, 338] width 17 height 11
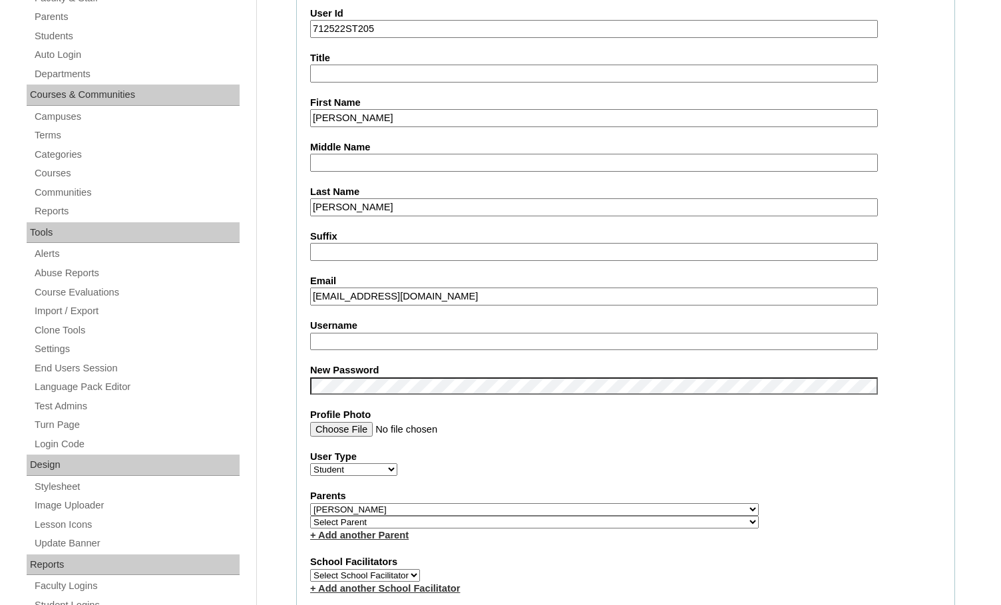
scroll to position [266, 0]
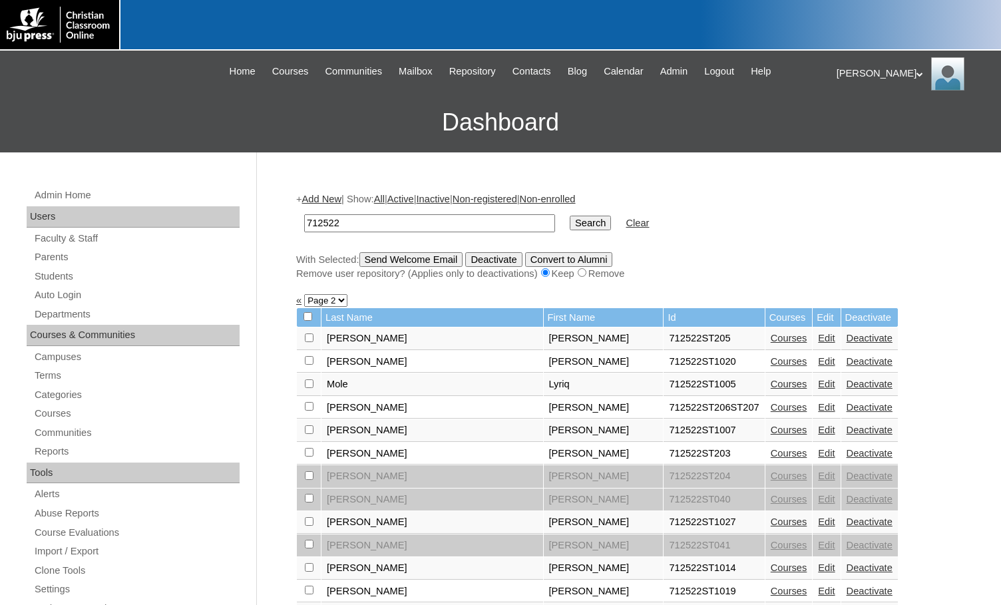
click at [306, 337] on input "checkbox" at bounding box center [309, 338] width 9 height 9
checkbox input "true"
click at [818, 344] on link "Edit" at bounding box center [826, 338] width 17 height 11
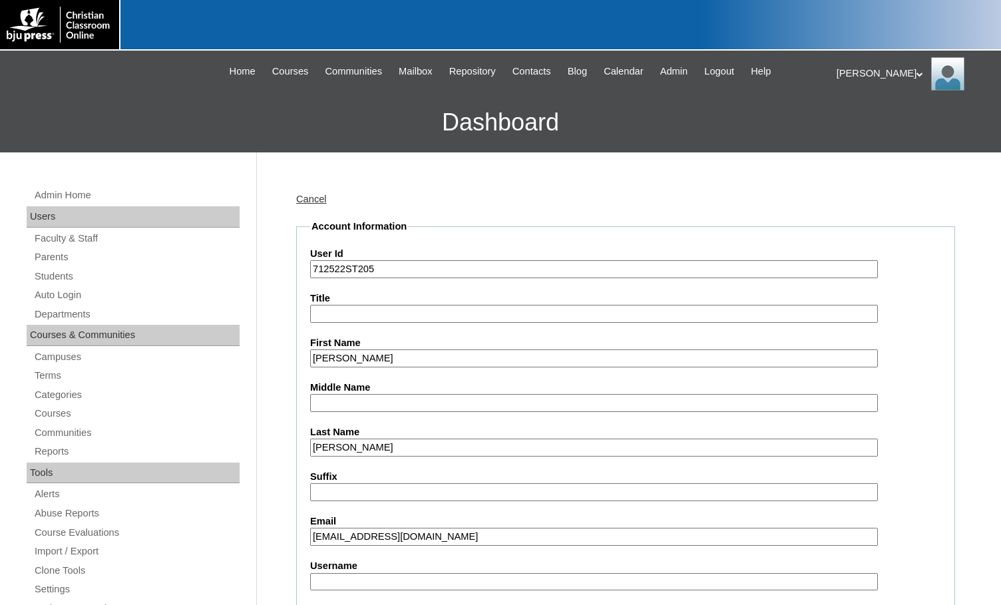
type input "msevilla"
click at [329, 447] on input "[PERSON_NAME]" at bounding box center [594, 448] width 568 height 18
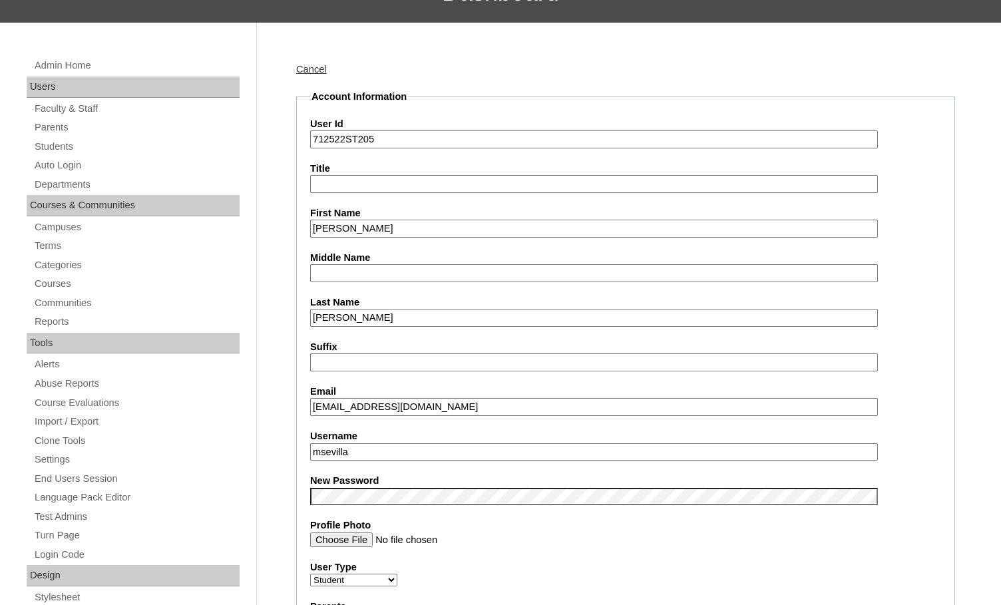
scroll to position [133, 0]
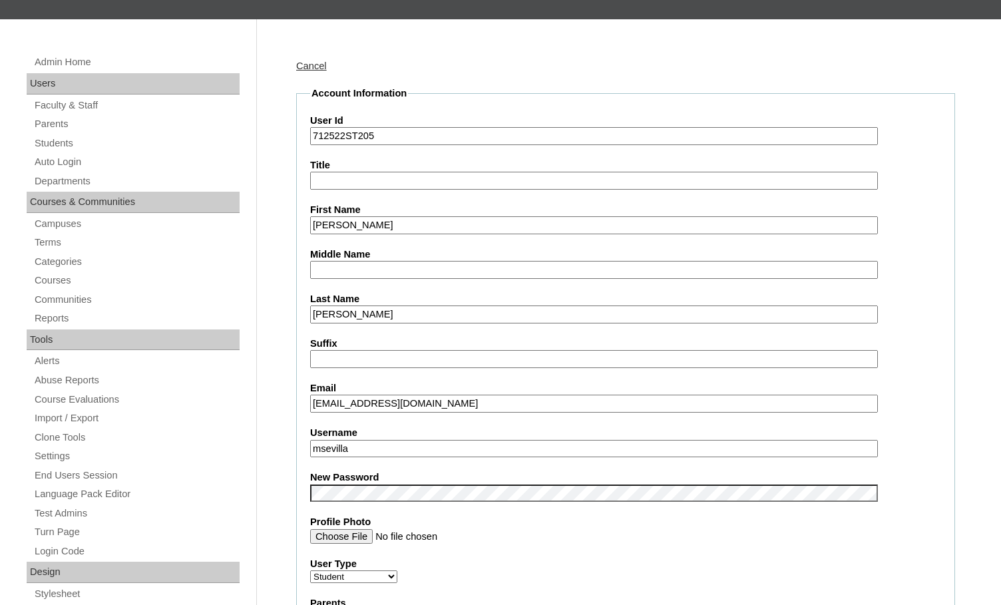
type input "Lopez-Garcia"
drag, startPoint x: 349, startPoint y: 446, endPoint x: 273, endPoint y: 437, distance: 76.4
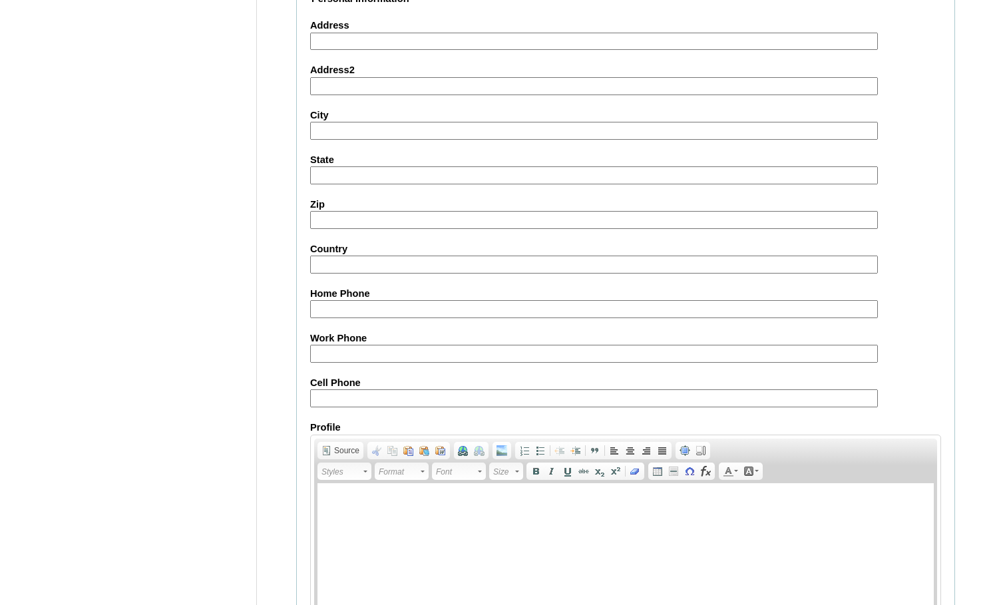
scroll to position [1423, 0]
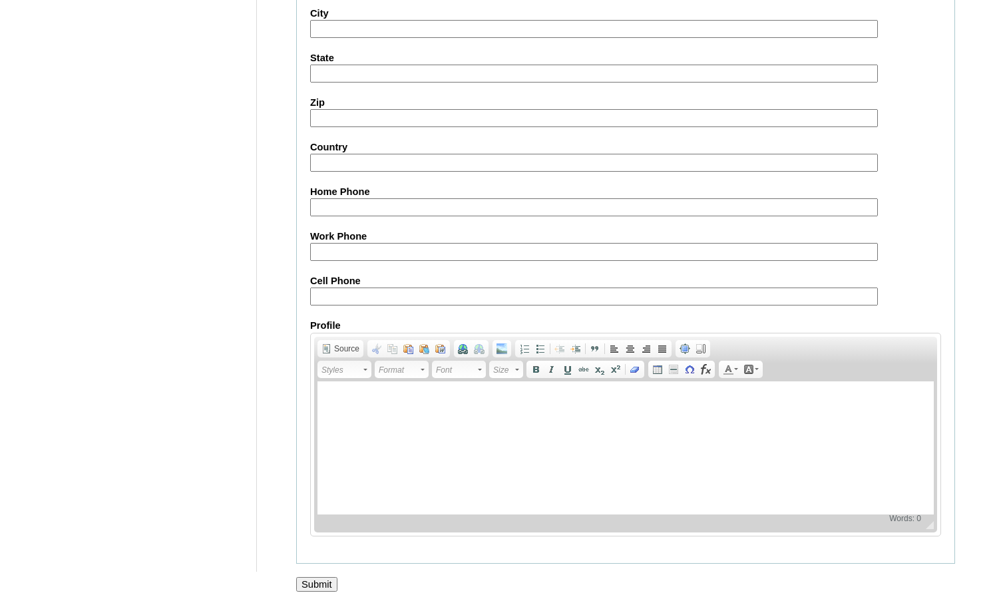
click at [330, 583] on input "Submit" at bounding box center [316, 584] width 41 height 15
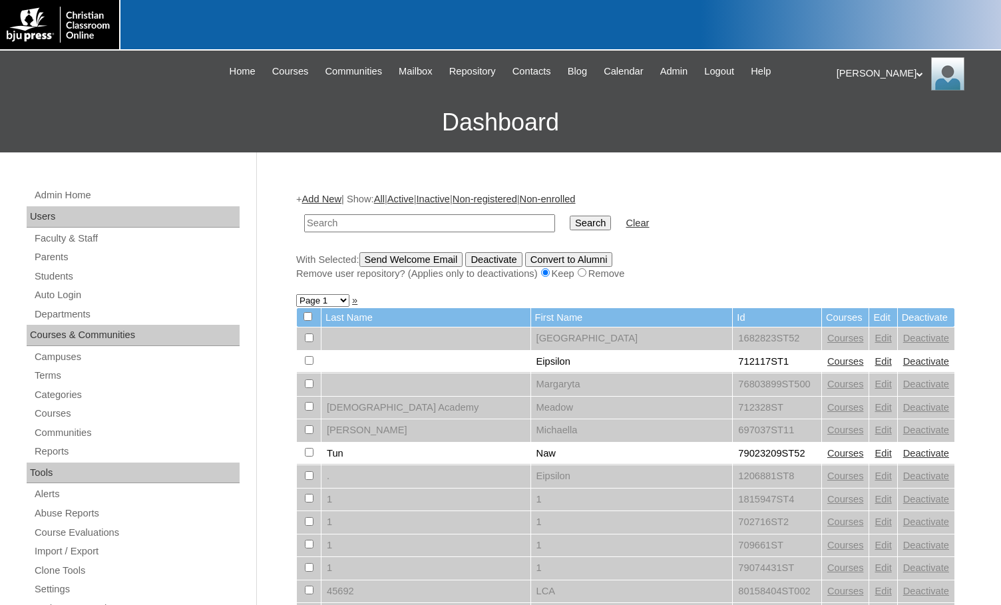
click at [127, 115] on h3 "Dashboard" at bounding box center [501, 123] width 988 height 60
click at [335, 219] on input "text" at bounding box center [429, 223] width 251 height 18
paste input "500042327"
type input "500042327"
click at [570, 218] on input "Search" at bounding box center [590, 223] width 41 height 15
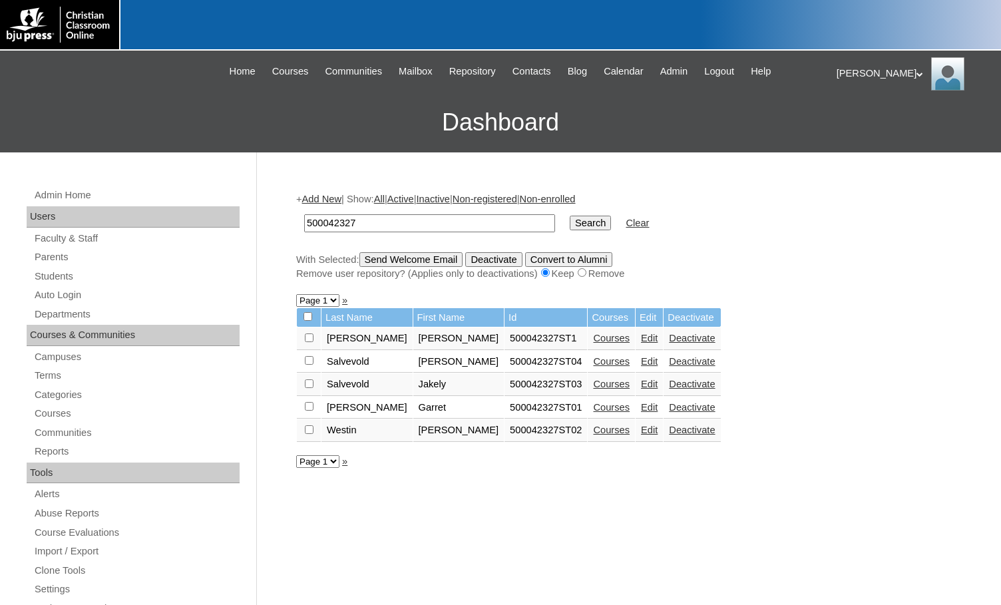
click at [593, 336] on link "Courses" at bounding box center [611, 338] width 37 height 11
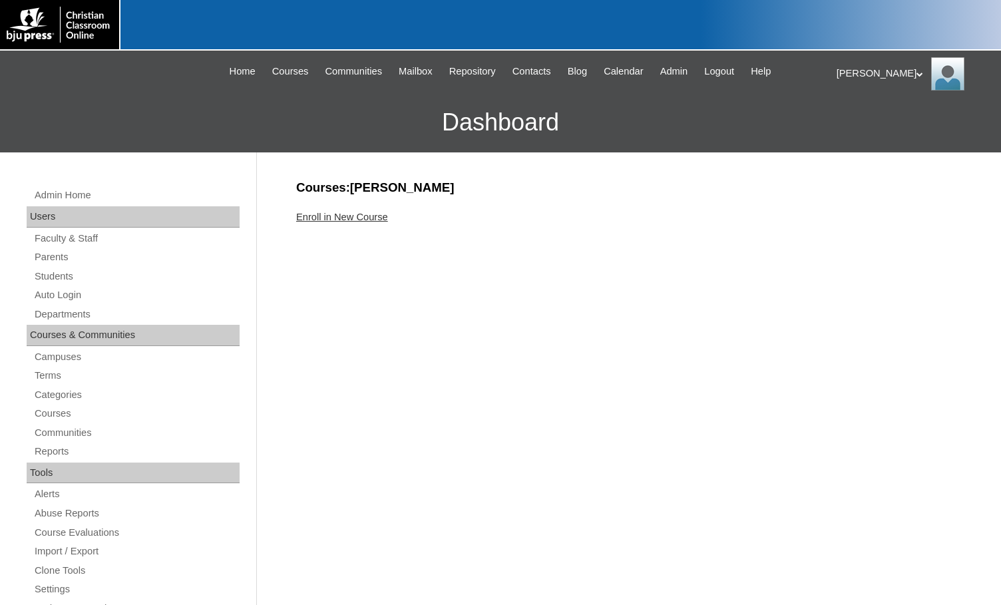
click at [336, 218] on link "Enroll in New Course" at bounding box center [342, 217] width 92 height 11
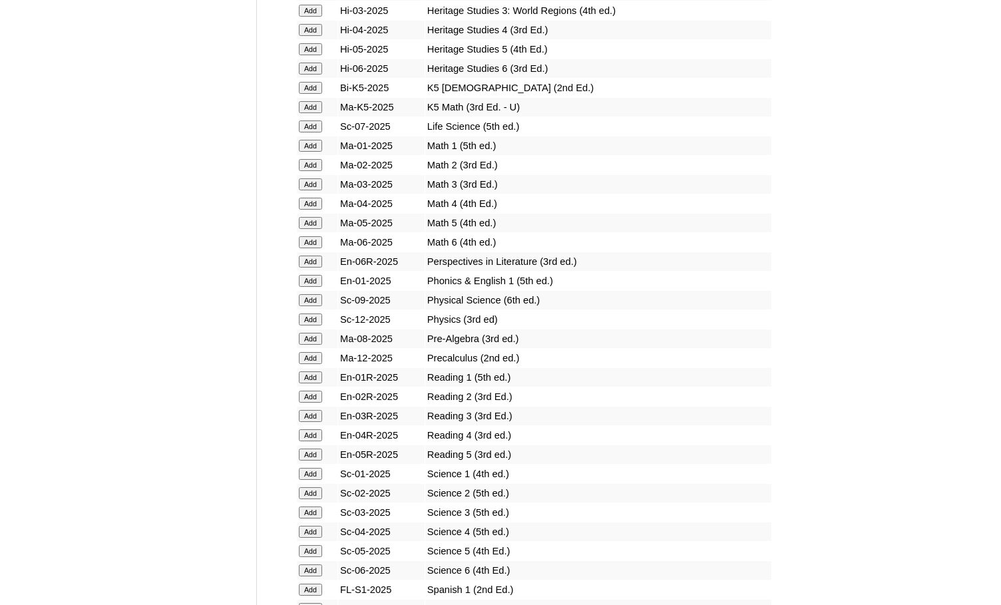
scroll to position [1132, 0]
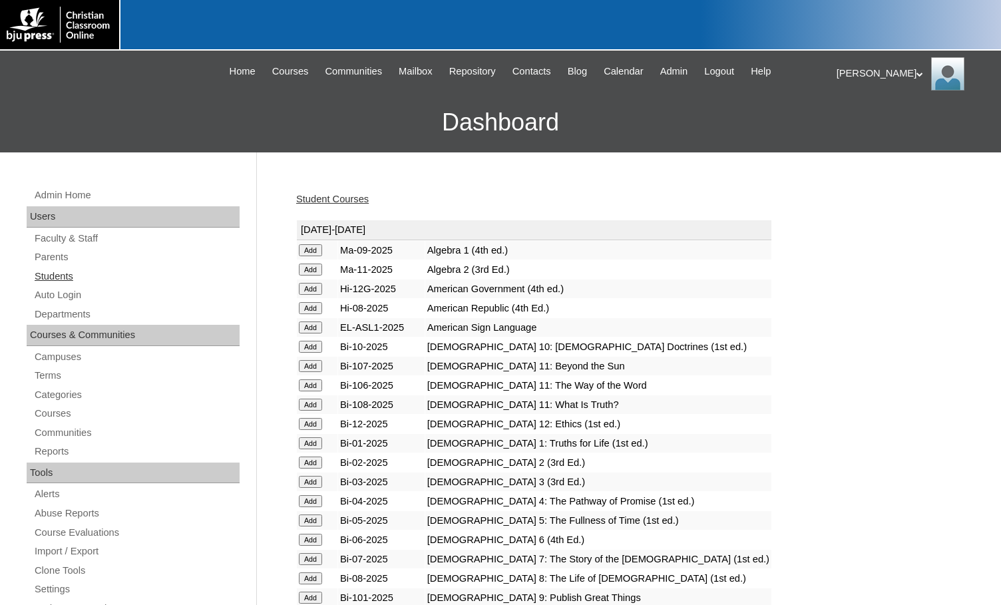
click at [72, 279] on link "Students" at bounding box center [136, 276] width 206 height 17
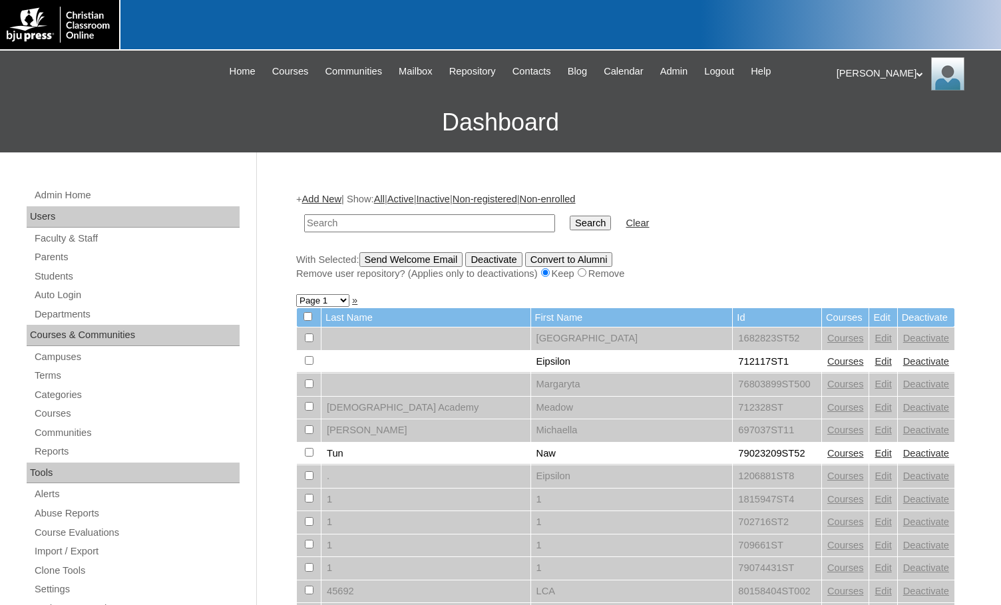
click at [324, 202] on link "Add New" at bounding box center [321, 199] width 39 height 11
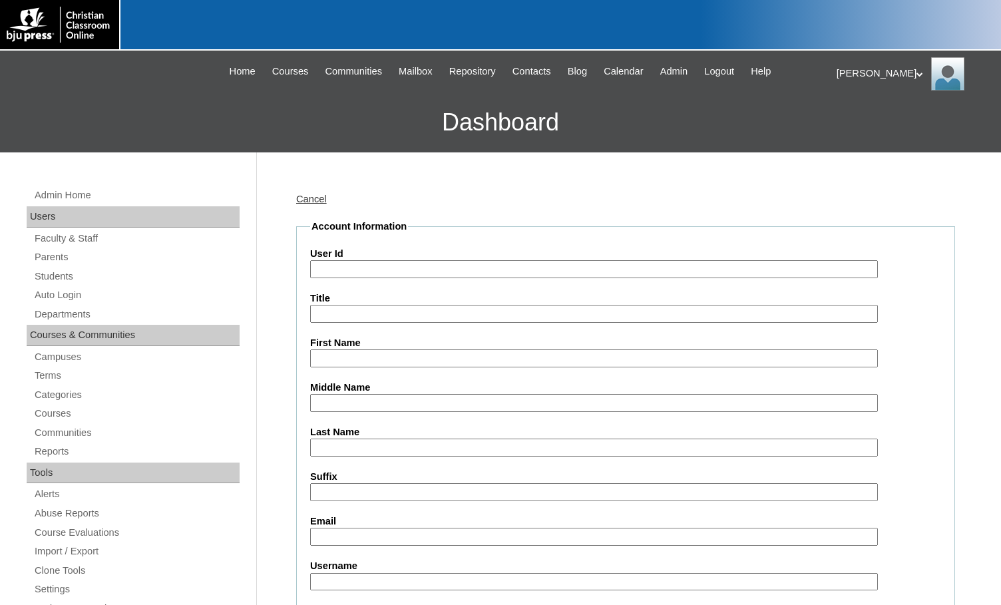
click at [350, 264] on input "User Id" at bounding box center [594, 269] width 568 height 18
paste input "500042327"
type input "500042327ST2"
type input "Jonathan"
type input "Carver"
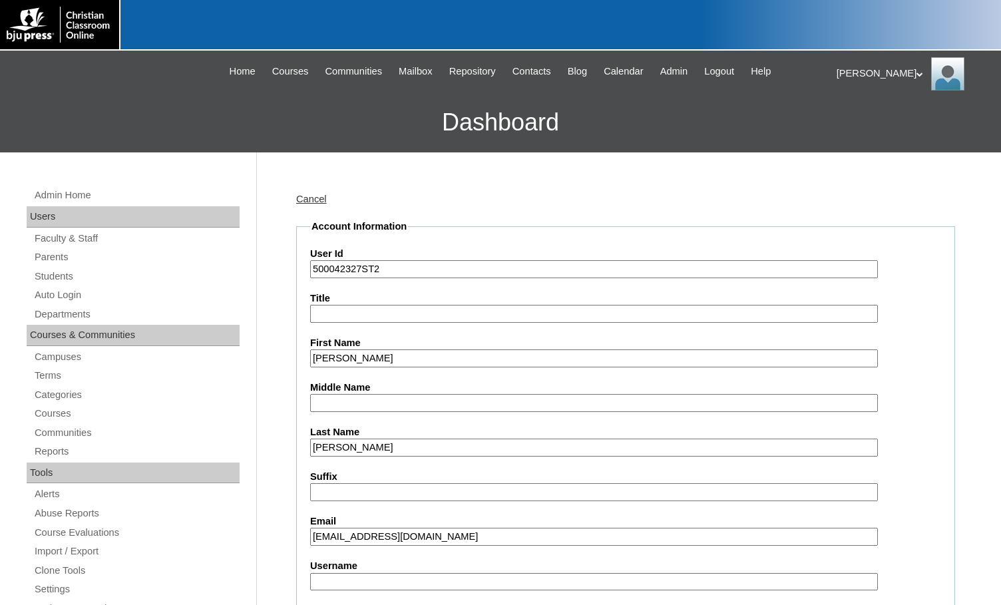
type input "branchhomeschoolcoop@outlook.com"
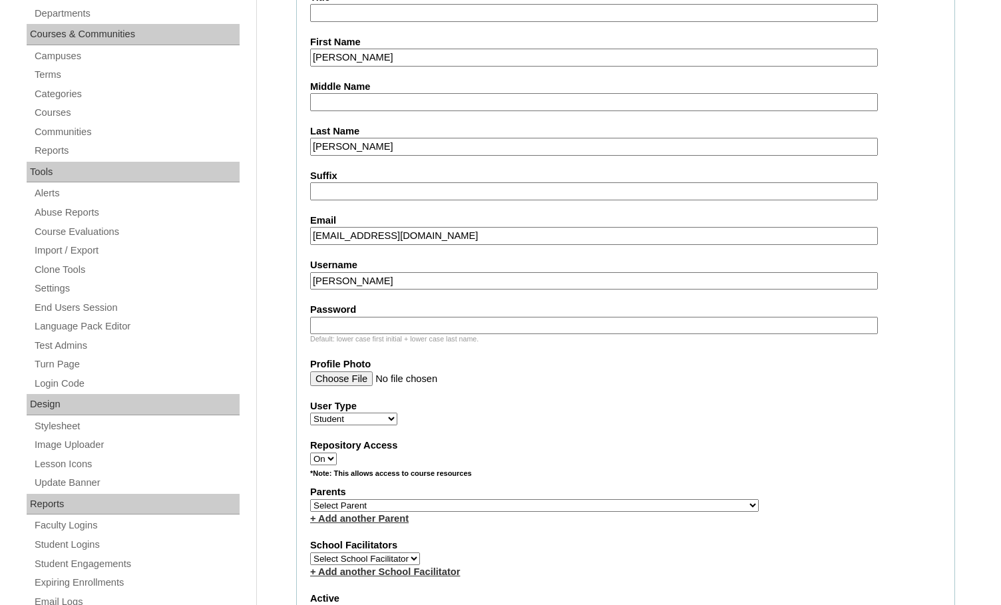
scroll to position [333, 0]
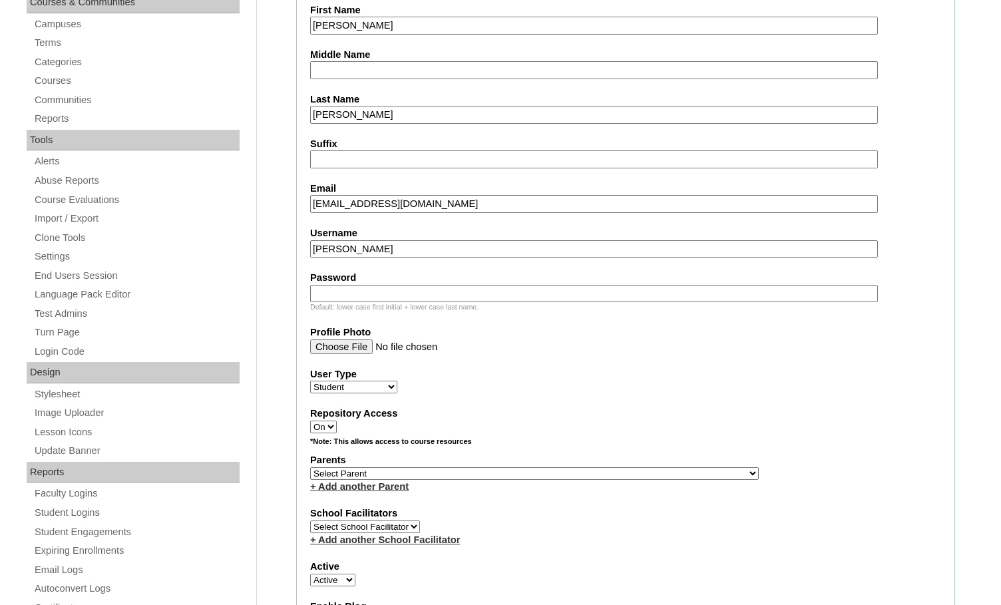
type input "j.carver"
click at [593, 469] on select "Select Parent , Fautanu, Ma 1, 1 23-24 accountMorgan, Jason 6th Street Mennonit…" at bounding box center [534, 473] width 449 height 13
select select "36195"
click at [644, 470] on div "Parents Select Parent , Fautanu, Ma 1, 1 23-24 accountMorgan, Jason 6th Street …" at bounding box center [625, 473] width 631 height 40
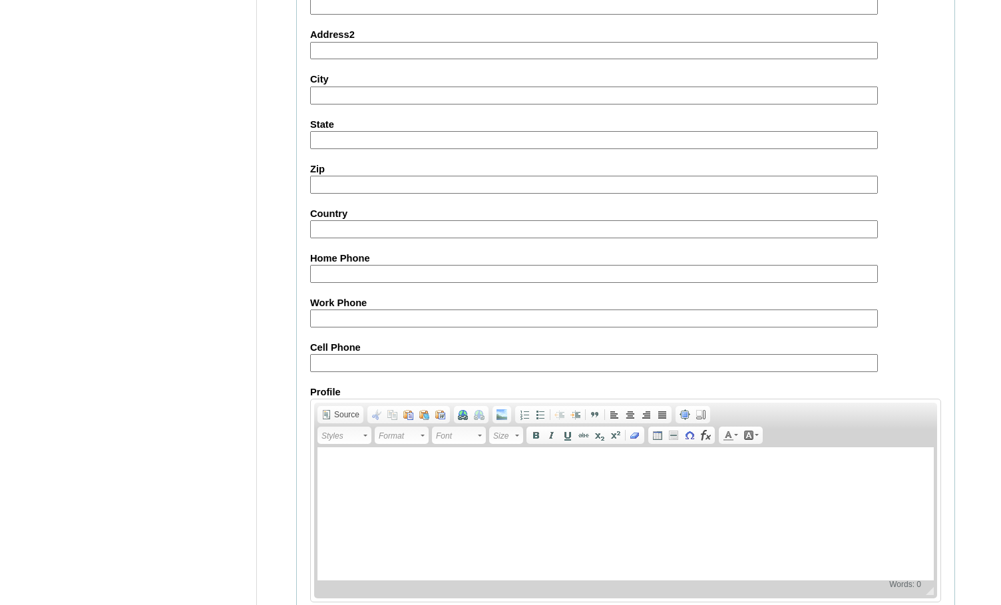
scroll to position [1421, 0]
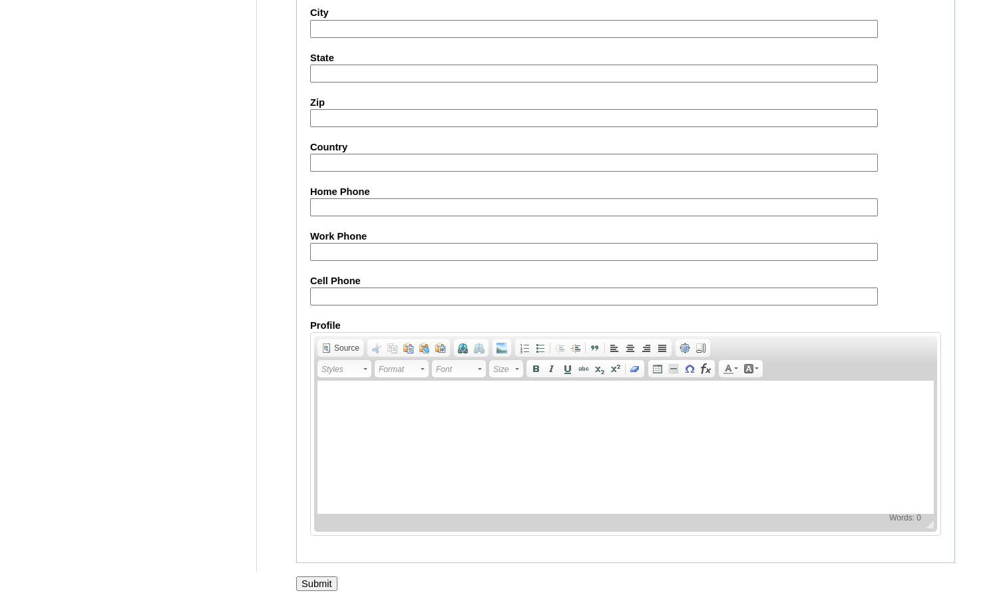
click at [318, 583] on input "Submit" at bounding box center [316, 584] width 41 height 15
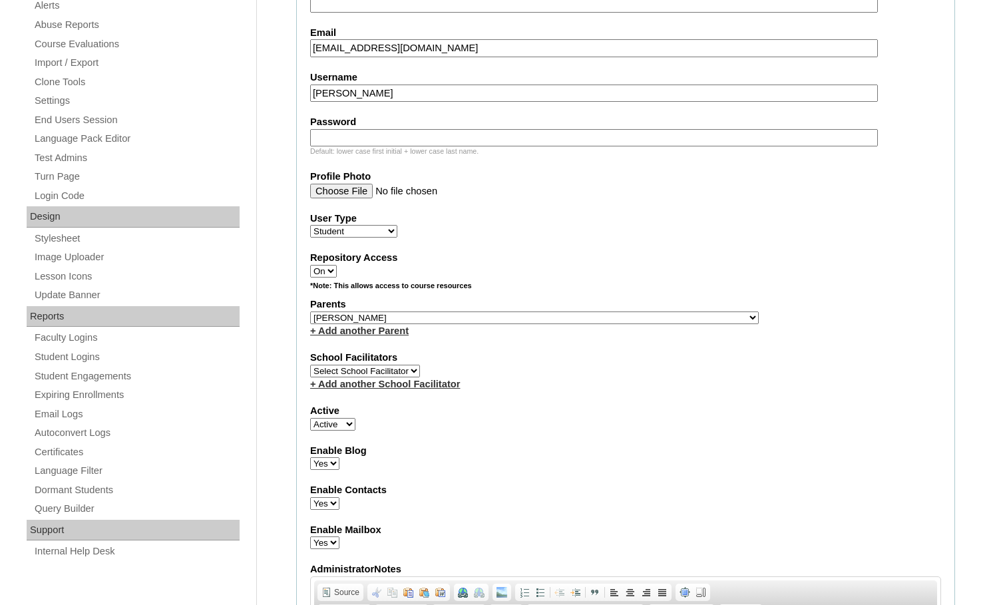
scroll to position [356, 0]
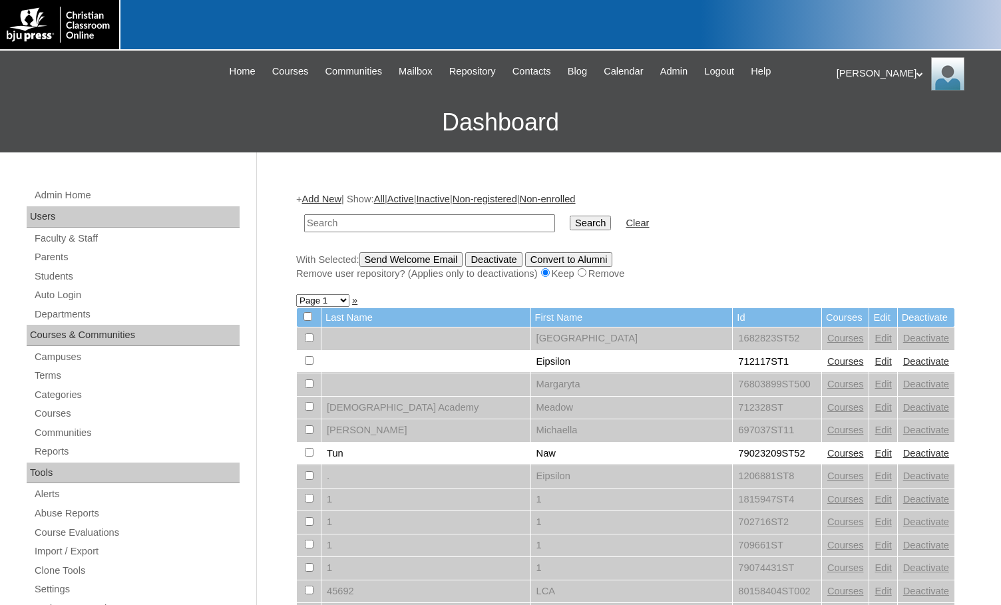
drag, startPoint x: 185, startPoint y: 137, endPoint x: 298, endPoint y: 173, distance: 118.1
click at [185, 137] on h3 "Dashboard" at bounding box center [501, 123] width 988 height 60
drag, startPoint x: 466, startPoint y: 227, endPoint x: 515, endPoint y: 227, distance: 49.3
click at [466, 227] on input "text" at bounding box center [429, 223] width 251 height 18
paste input "[PERSON_NAME].[PERSON_NAME]"
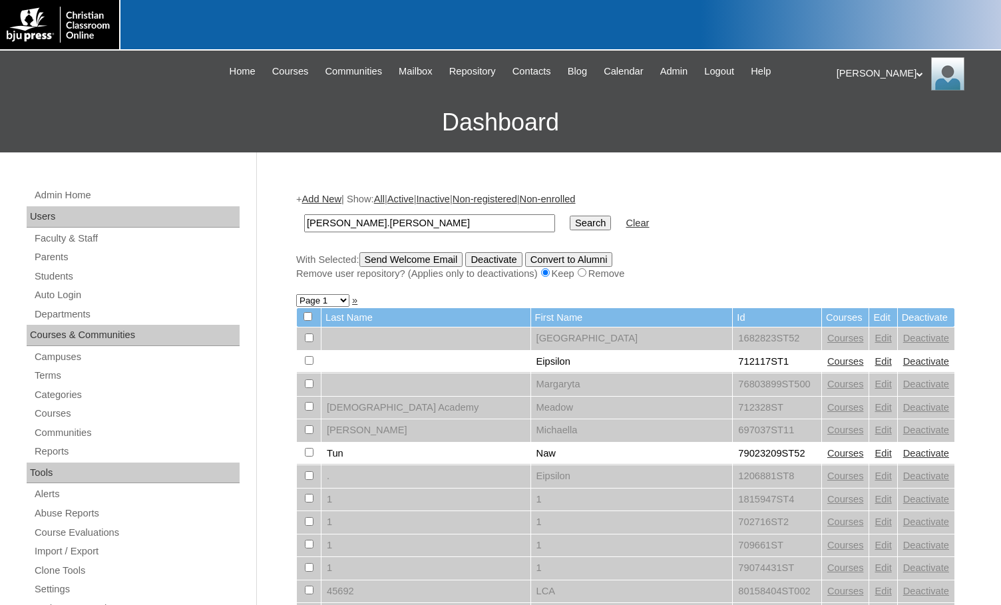
type input "[PERSON_NAME].[PERSON_NAME]"
click at [570, 226] on input "Search" at bounding box center [590, 223] width 41 height 15
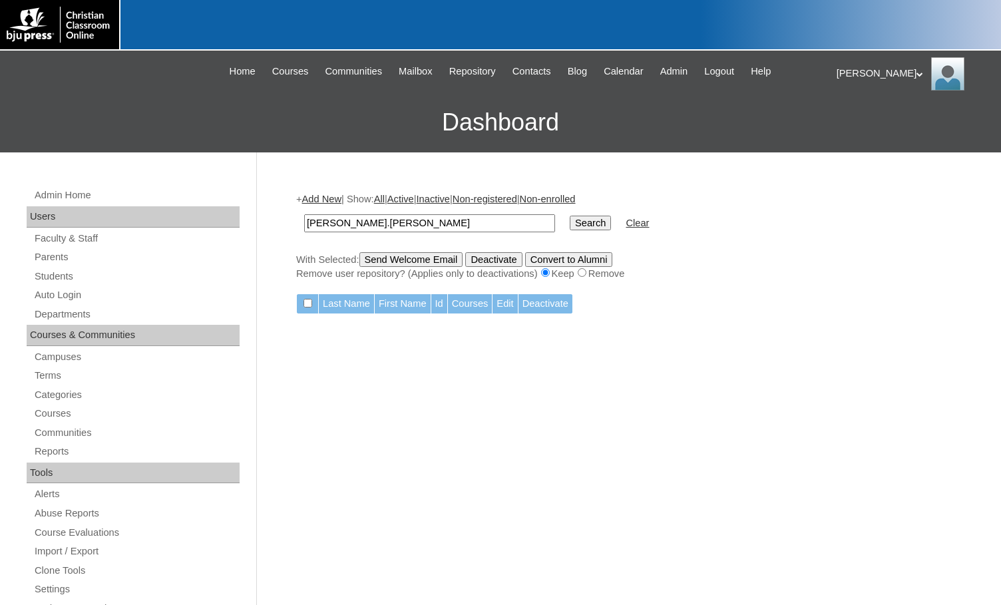
drag, startPoint x: 409, startPoint y: 220, endPoint x: 240, endPoint y: 210, distance: 168.7
click at [240, 210] on div "Admin Home Users Faculty & Staff Parents Students Auto Login Departments Course…" at bounding box center [500, 611] width 1001 height 918
drag, startPoint x: 383, startPoint y: 225, endPoint x: 292, endPoint y: 230, distance: 91.3
click at [273, 220] on div "Admin Home Users Faculty & Staff Parents Students Auto Login Departments Course…" at bounding box center [500, 611] width 1001 height 918
type input "500042327"
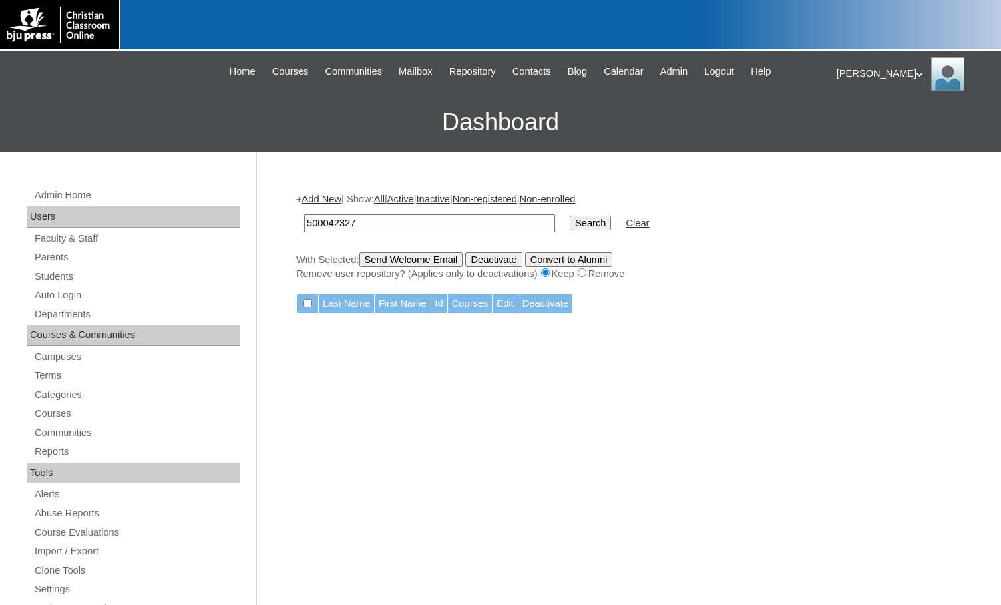
click at [570, 228] on input "Search" at bounding box center [590, 223] width 41 height 15
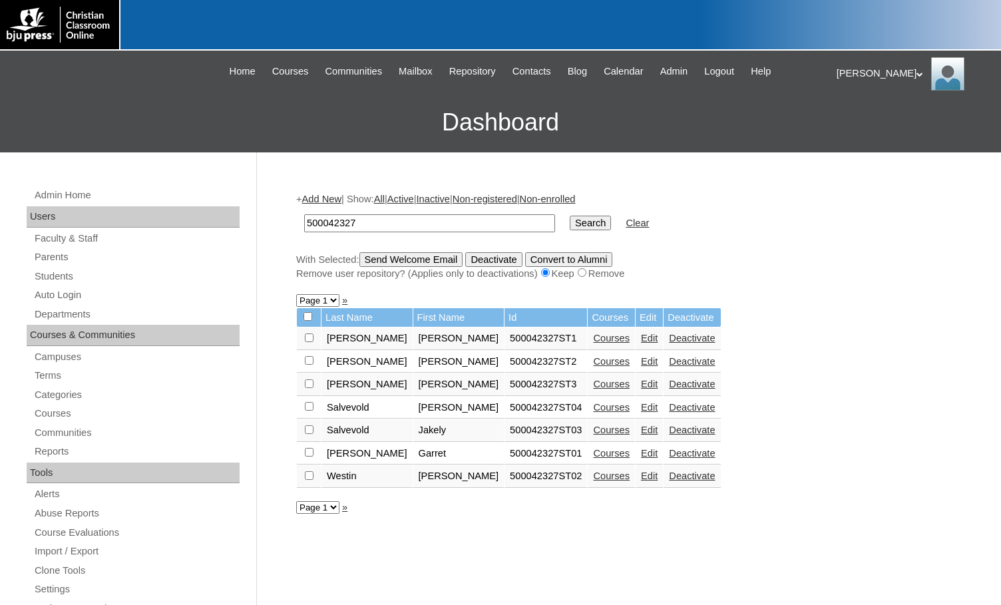
click at [593, 386] on link "Courses" at bounding box center [611, 384] width 37 height 11
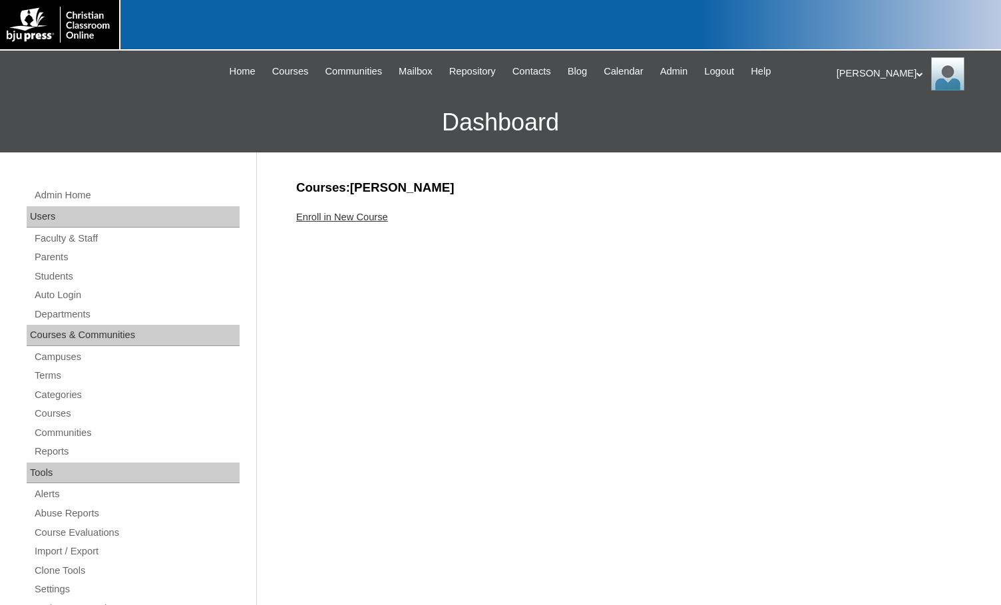
click at [342, 217] on link "Enroll in New Course" at bounding box center [342, 217] width 92 height 11
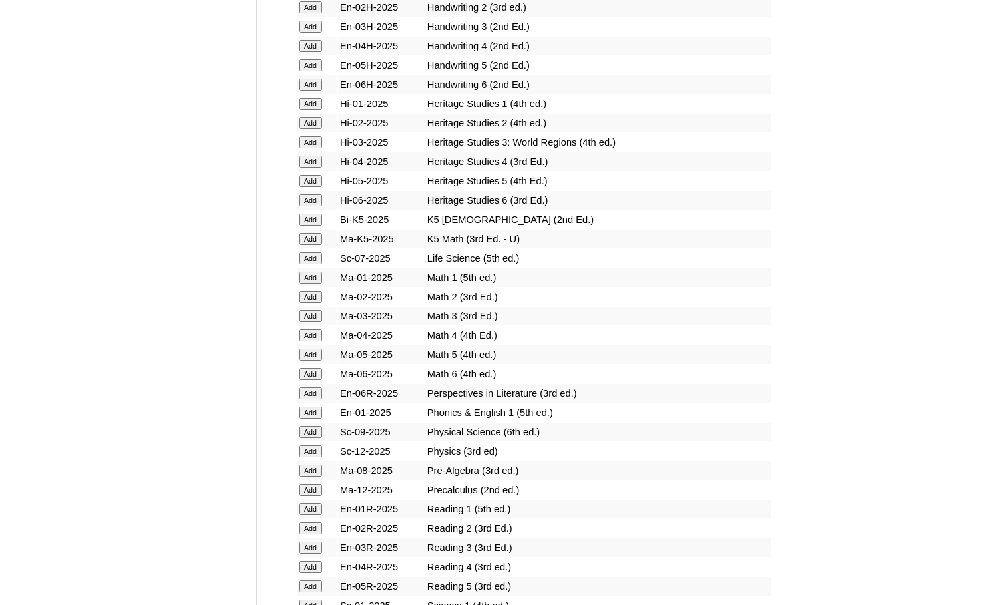
scroll to position [1132, 0]
click at [312, 264] on td "Add" at bounding box center [317, 257] width 41 height 19
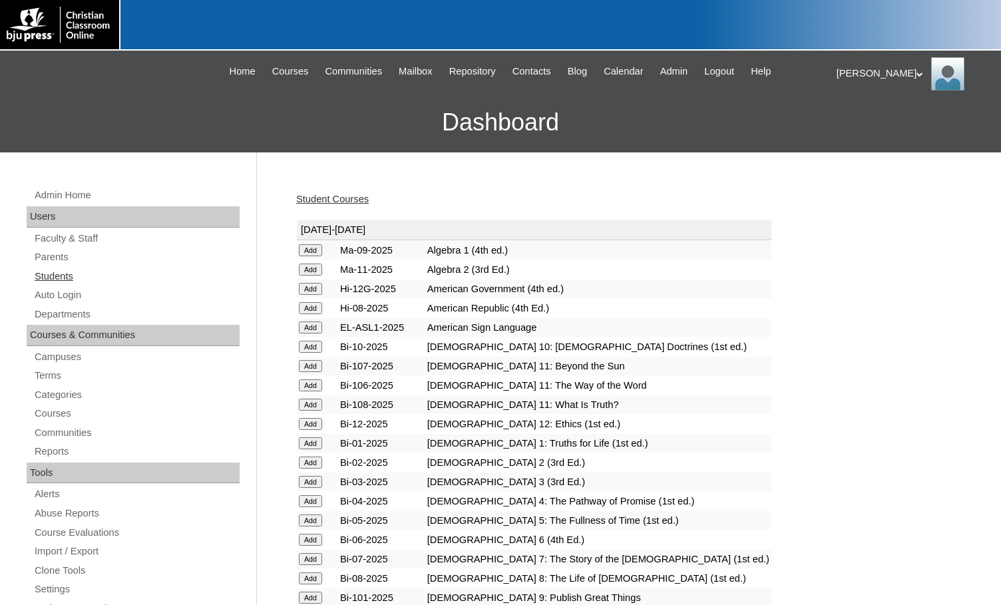
click at [77, 280] on link "Students" at bounding box center [136, 276] width 206 height 17
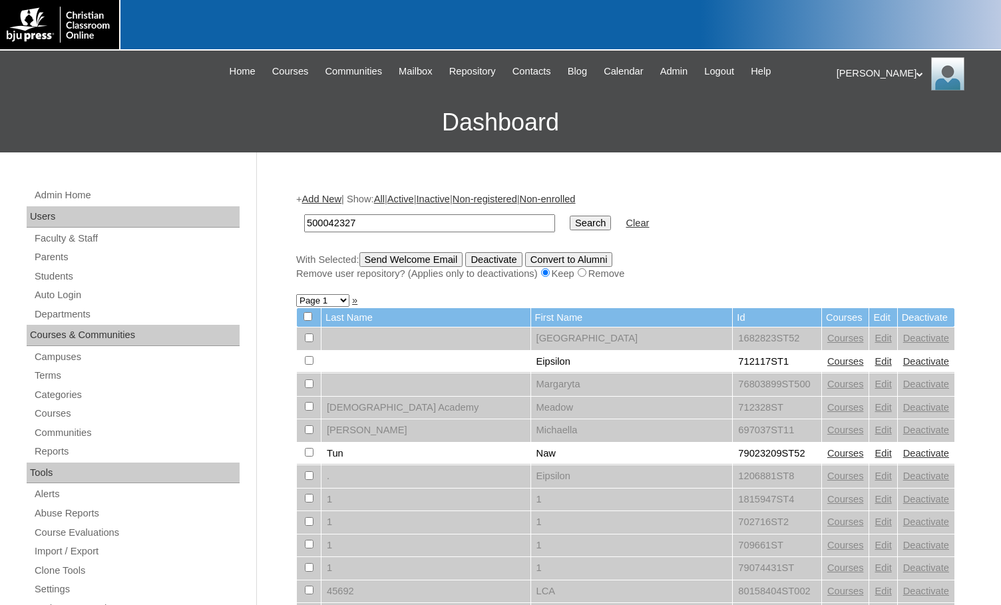
type input "500042327"
click at [570, 224] on input "Search" at bounding box center [590, 223] width 41 height 15
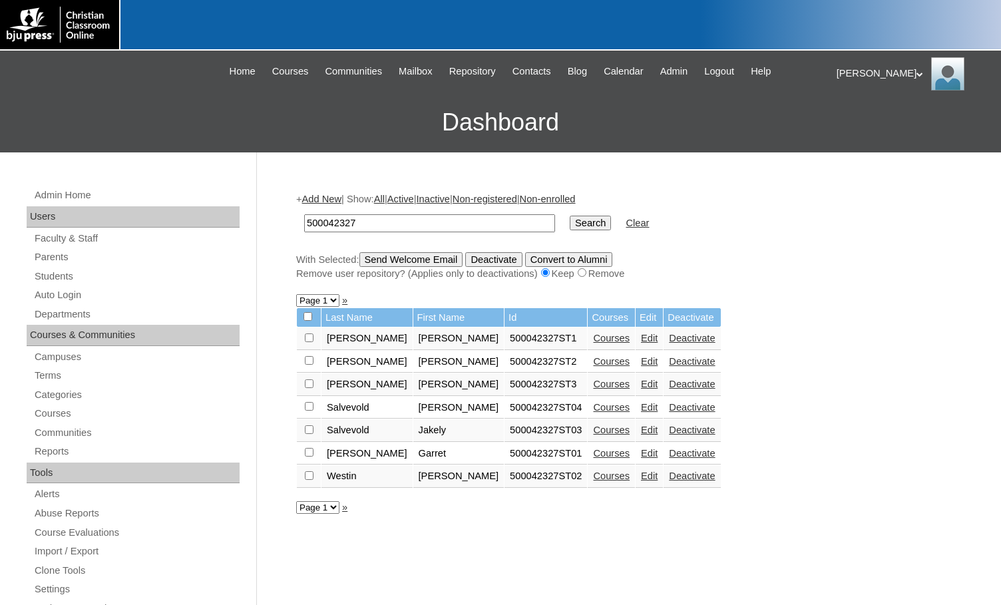
click at [593, 367] on link "Courses" at bounding box center [611, 361] width 37 height 11
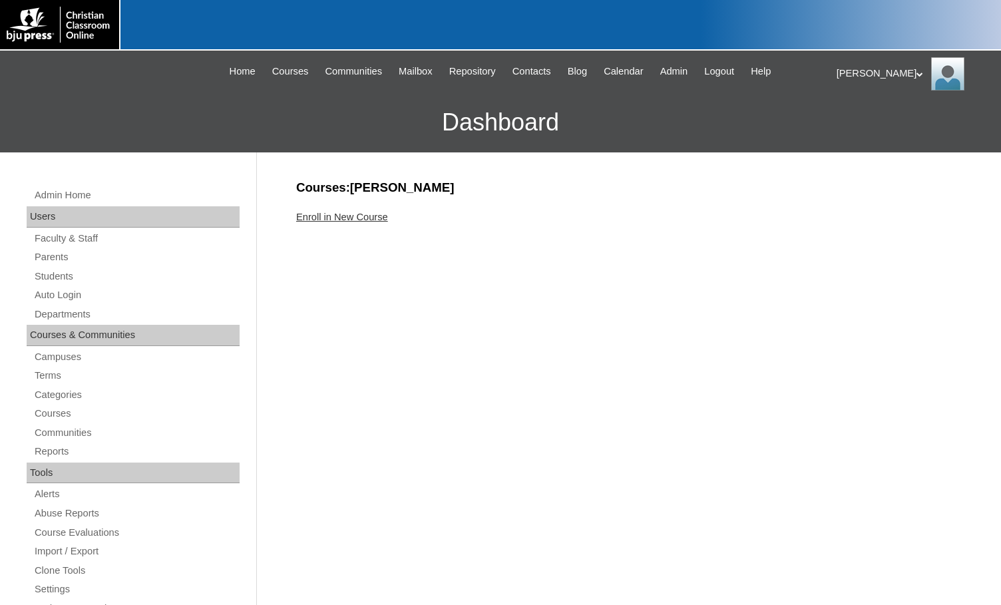
click at [381, 216] on link "Enroll in New Course" at bounding box center [342, 217] width 92 height 11
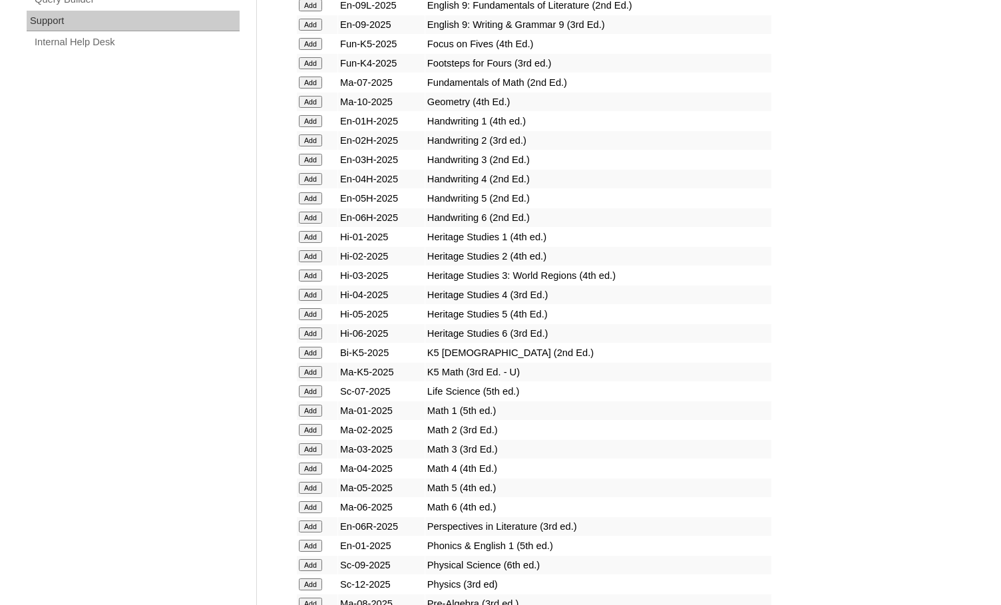
scroll to position [999, 0]
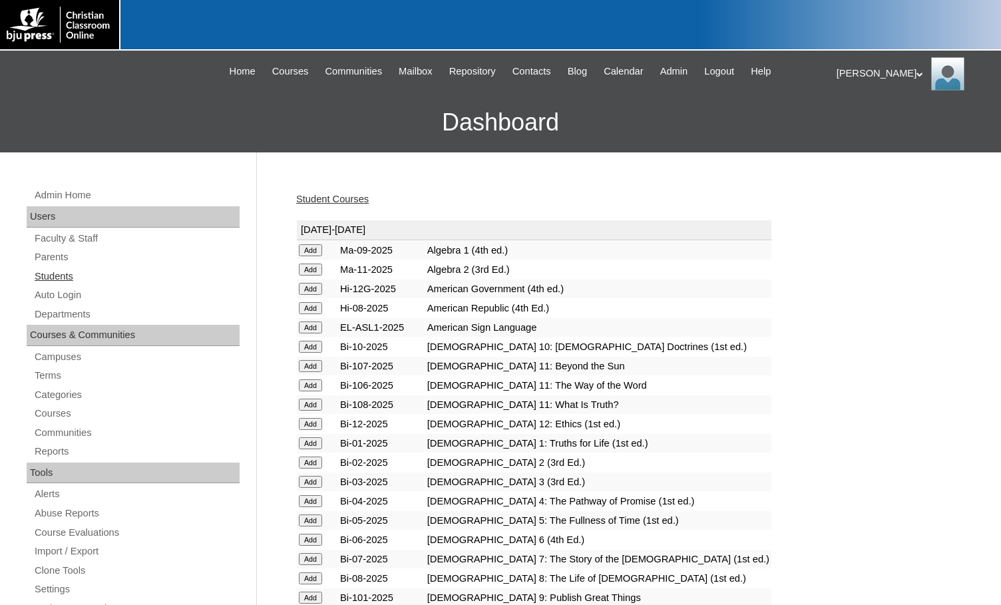
click at [72, 278] on link "Students" at bounding box center [136, 276] width 206 height 17
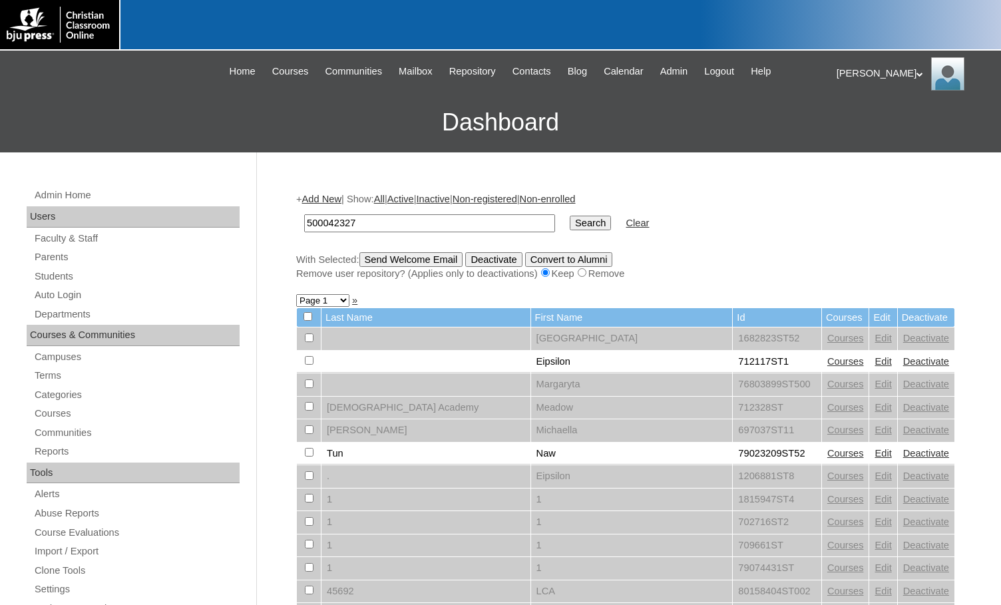
type input "500042327"
click at [570, 227] on input "Search" at bounding box center [590, 223] width 41 height 15
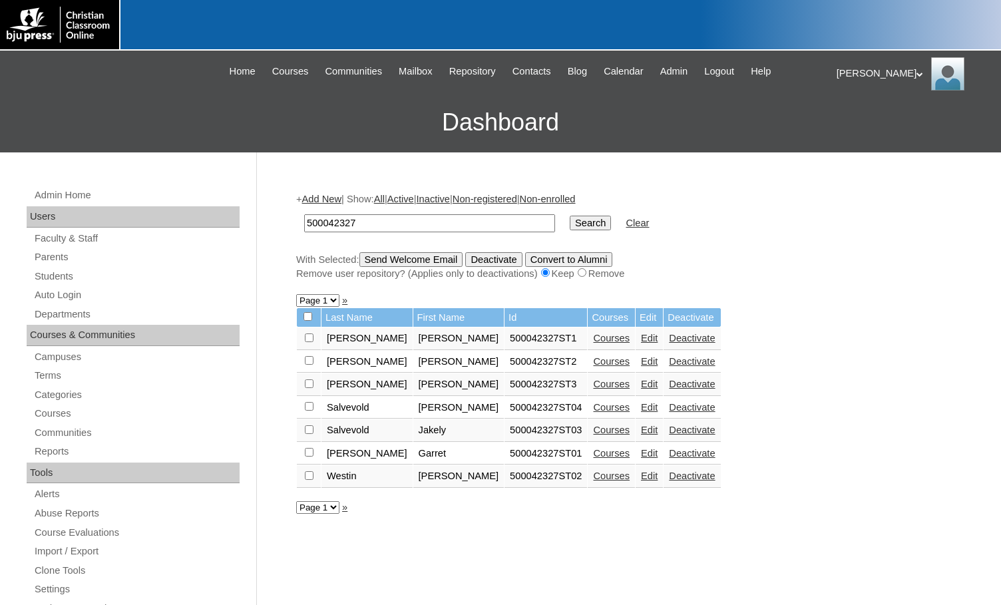
click at [593, 334] on link "Courses" at bounding box center [611, 338] width 37 height 11
click at [330, 202] on link "Add New" at bounding box center [321, 199] width 39 height 11
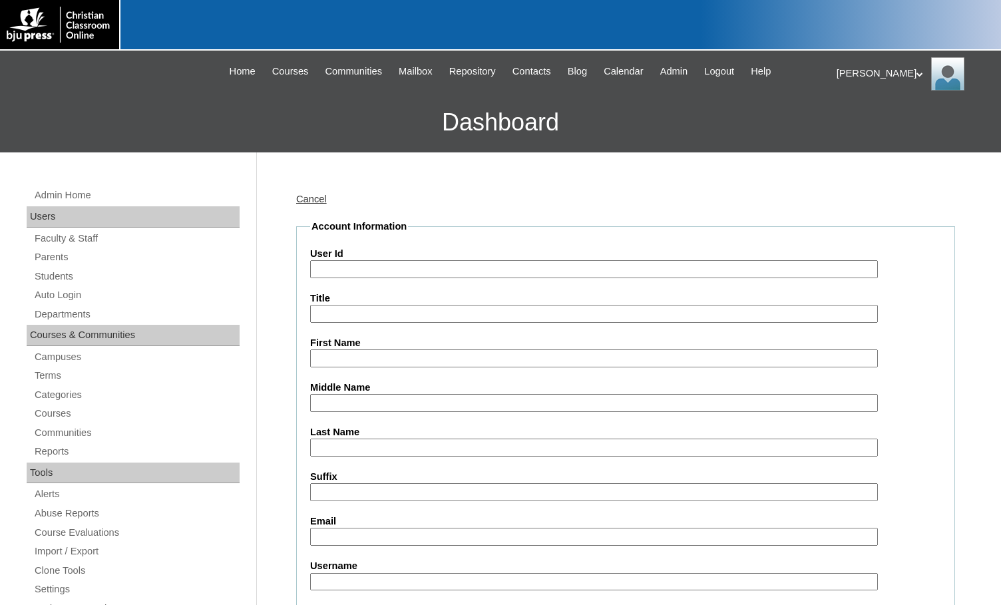
click at [402, 277] on input "User Id" at bounding box center [594, 269] width 568 height 18
paste input "500042327"
type input "500042327ST4"
type input "[PERSON_NAME]"
type input "Kirk"
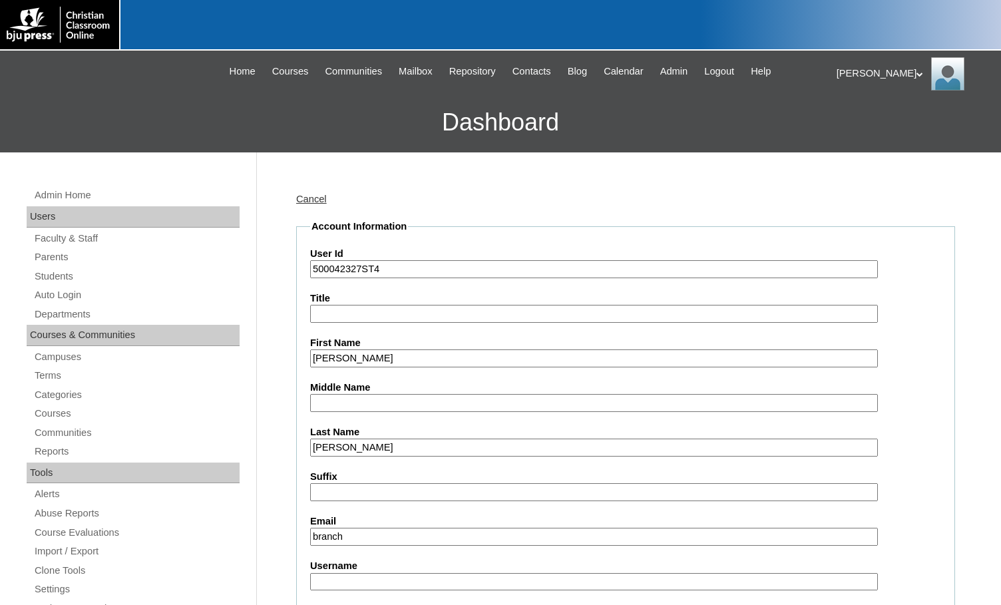
click at [396, 535] on input "branch" at bounding box center [594, 537] width 568 height 18
type input "branchhomeschoolcoop@outlook.com"
click at [364, 576] on input "Username" at bounding box center [594, 582] width 568 height 18
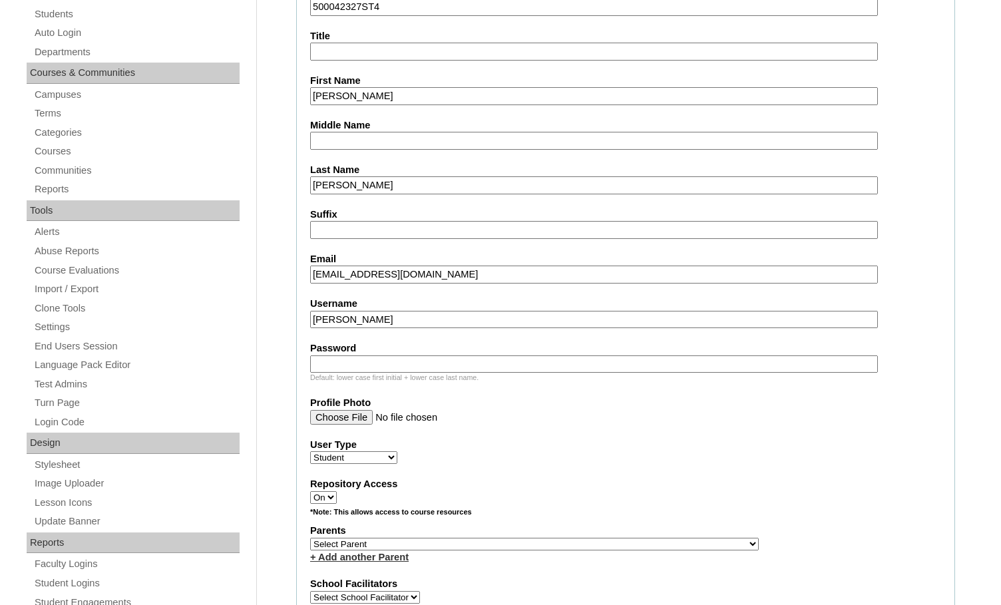
scroll to position [333, 0]
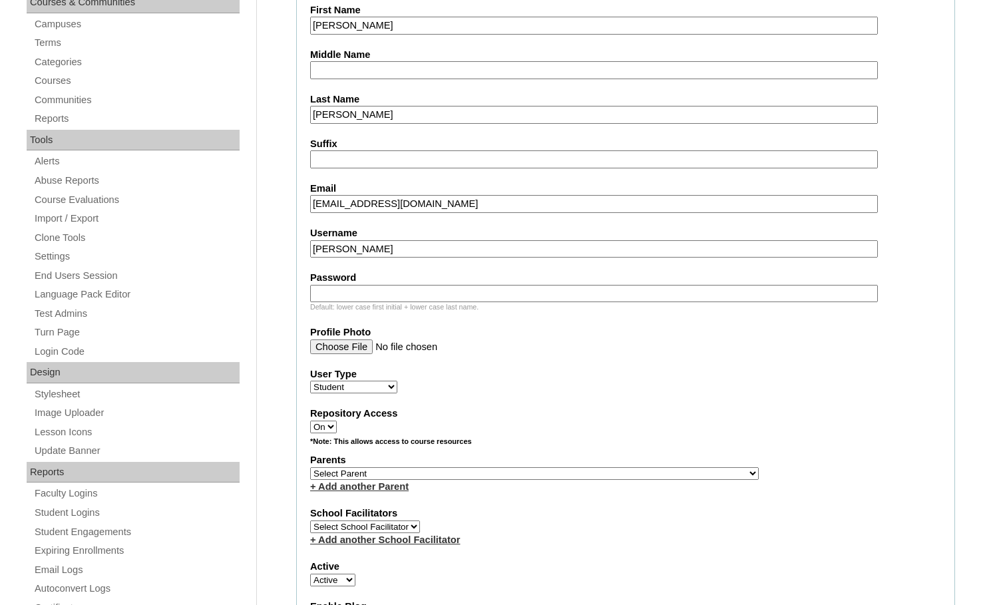
type input "c.kirk"
click at [588, 472] on select "Select Parent , Fautanu, Ma 1, 1 23-24 accountMorgan, Jason 6th Street Mennonit…" at bounding box center [534, 473] width 449 height 13
select select "36195"
click at [628, 475] on div "Parents Select Parent , Fautanu, Ma 1, 1 23-24 accountMorgan, Jason 6th Street …" at bounding box center [625, 473] width 631 height 40
click at [421, 291] on input "Password" at bounding box center [594, 294] width 568 height 18
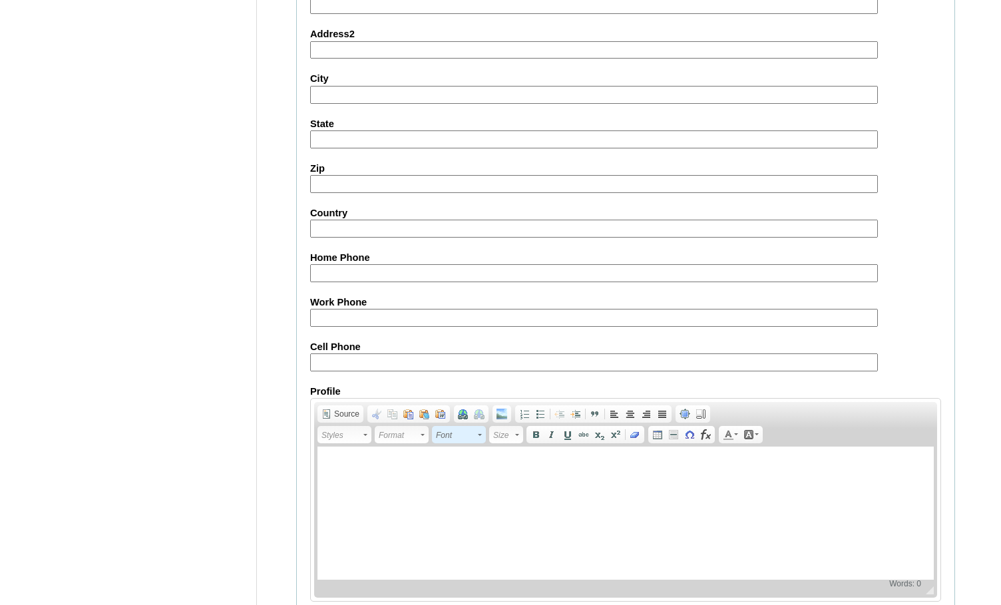
scroll to position [1421, 0]
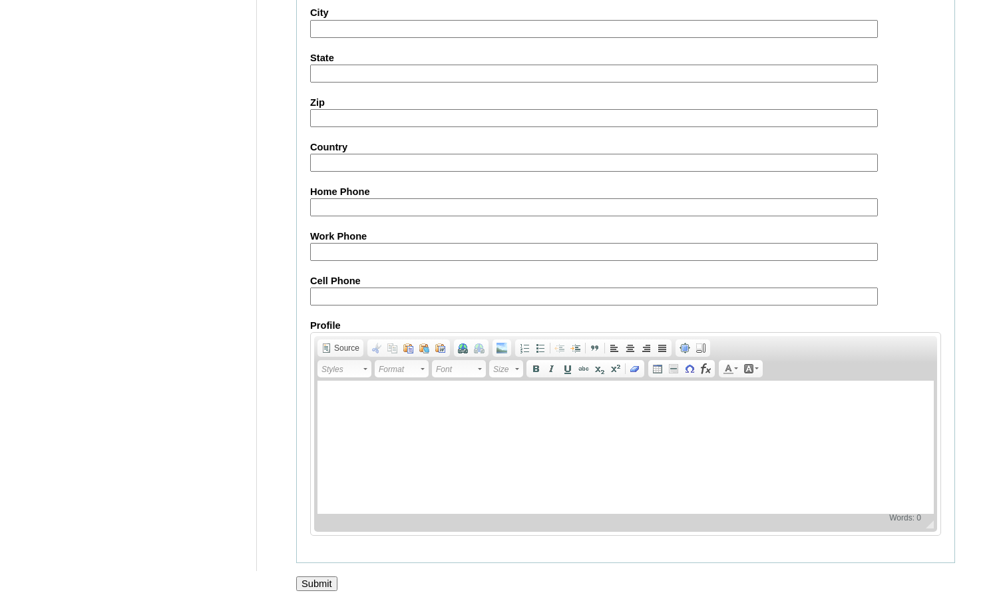
type input "12345"
click at [308, 584] on input "Submit" at bounding box center [316, 584] width 41 height 15
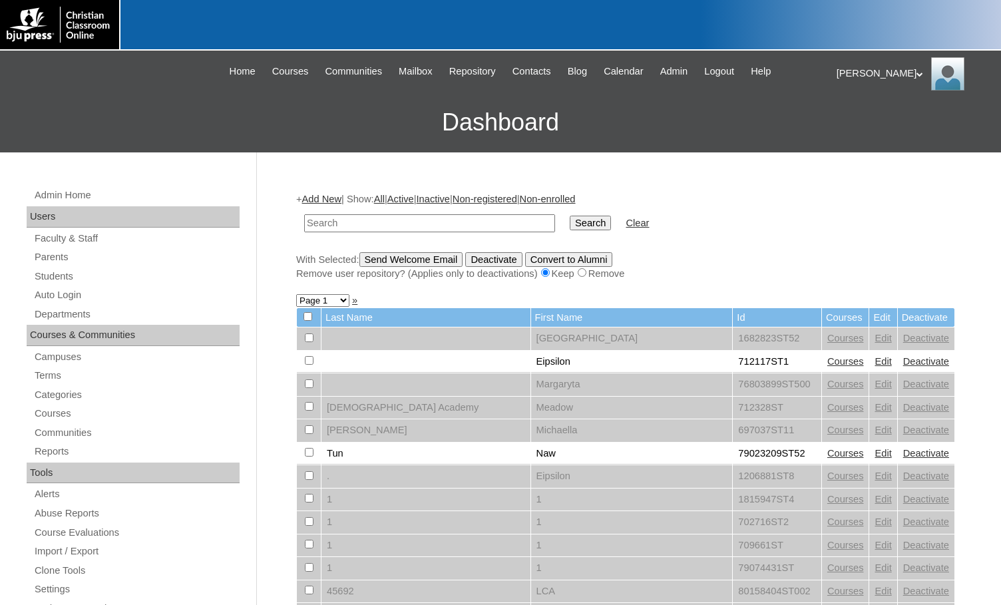
click at [170, 118] on h3 "Dashboard" at bounding box center [501, 123] width 988 height 60
click at [80, 281] on link "Students" at bounding box center [136, 276] width 206 height 17
type input "500042327"
click at [570, 220] on input "Search" at bounding box center [590, 223] width 41 height 15
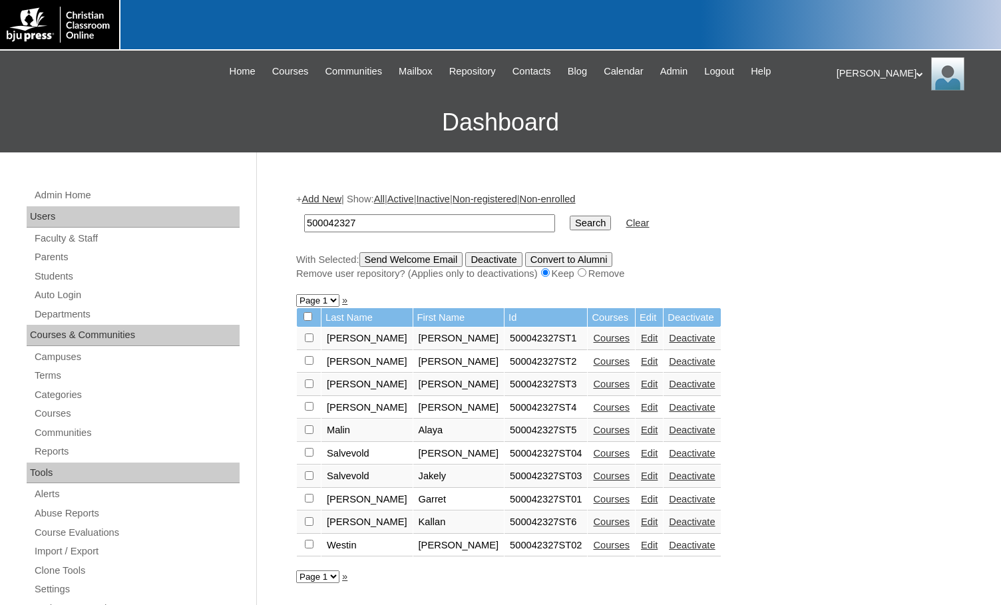
click at [593, 521] on link "Courses" at bounding box center [611, 522] width 37 height 11
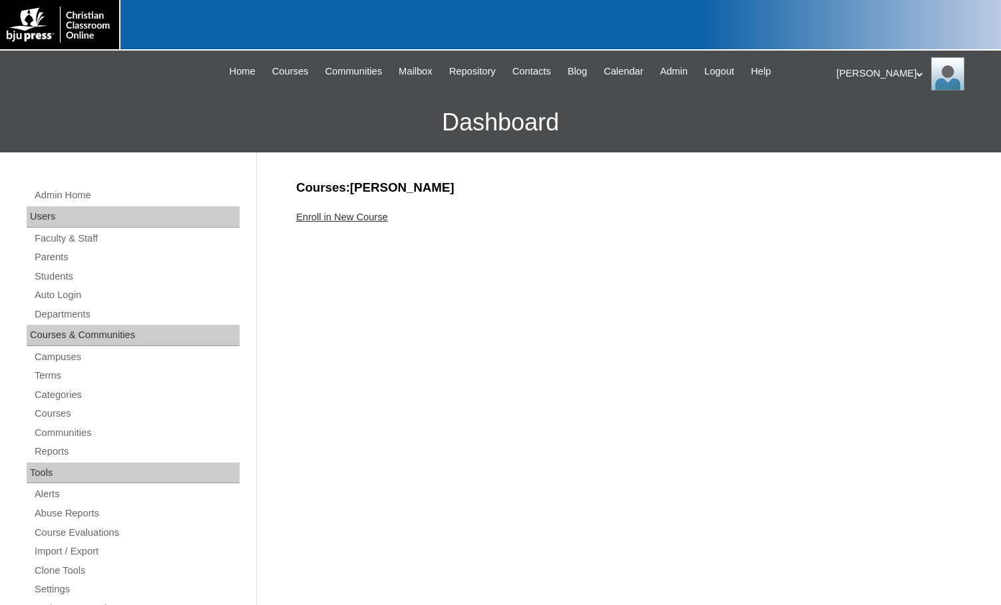
click at [350, 222] on div "Enroll in New Course" at bounding box center [625, 217] width 659 height 14
click at [353, 214] on link "Enroll in New Course" at bounding box center [342, 217] width 92 height 11
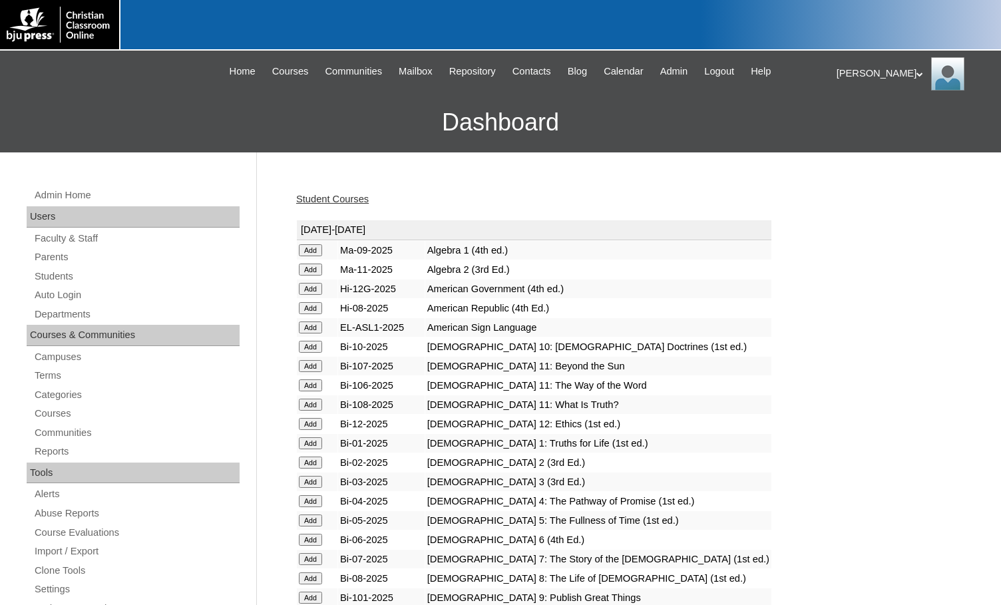
click at [111, 115] on h3 "Dashboard" at bounding box center [501, 123] width 988 height 60
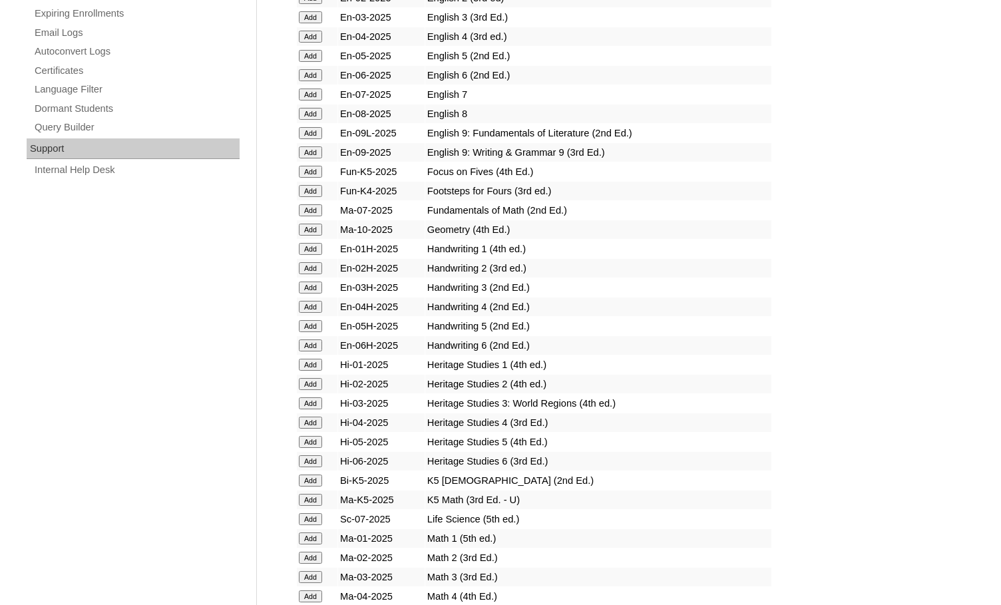
scroll to position [932, 0]
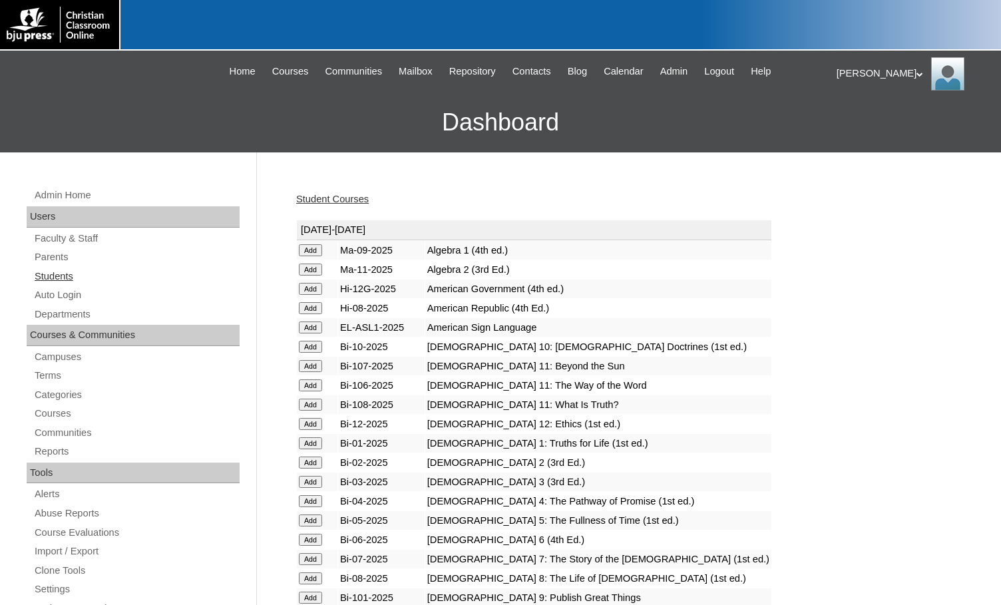
click at [68, 282] on link "Students" at bounding box center [136, 276] width 206 height 17
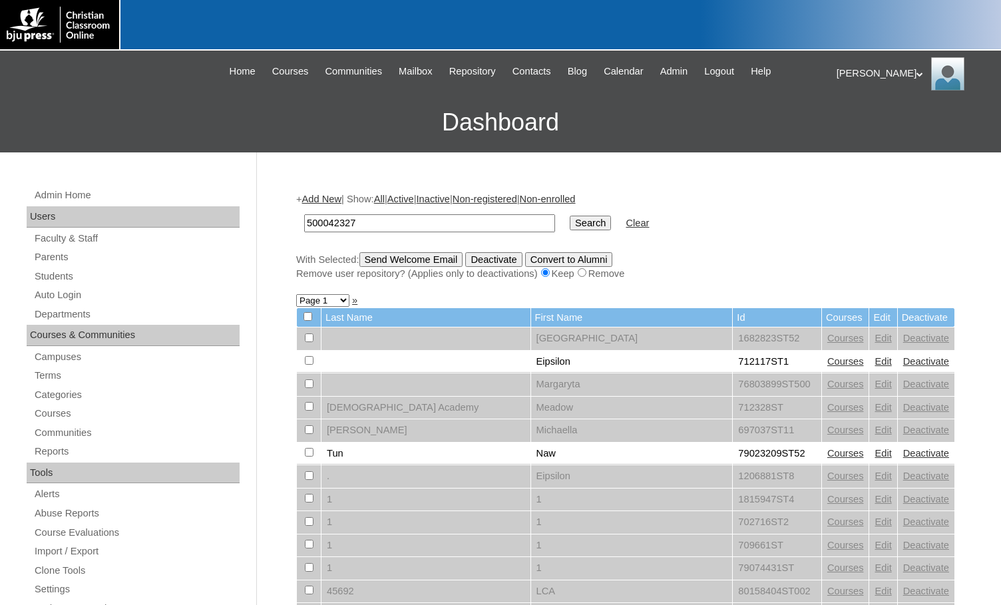
type input "500042327"
click at [570, 224] on input "Search" at bounding box center [590, 223] width 41 height 15
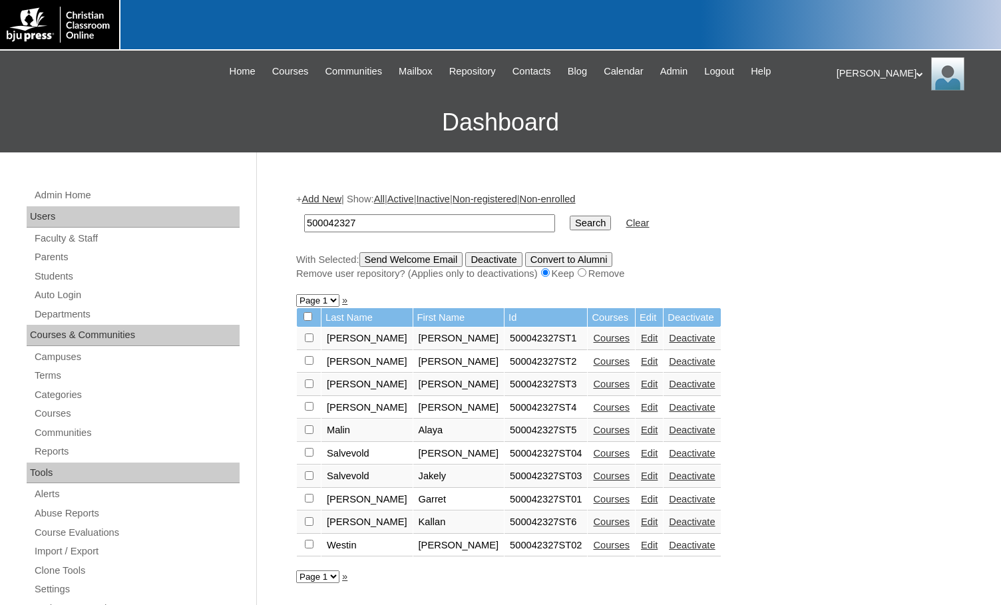
click at [311, 338] on input "checkbox" at bounding box center [309, 338] width 9 height 9
checkbox input "true"
click at [310, 342] on input "checkbox" at bounding box center [309, 338] width 9 height 9
checkbox input "true"
click at [309, 342] on input "checkbox" at bounding box center [309, 338] width 9 height 9
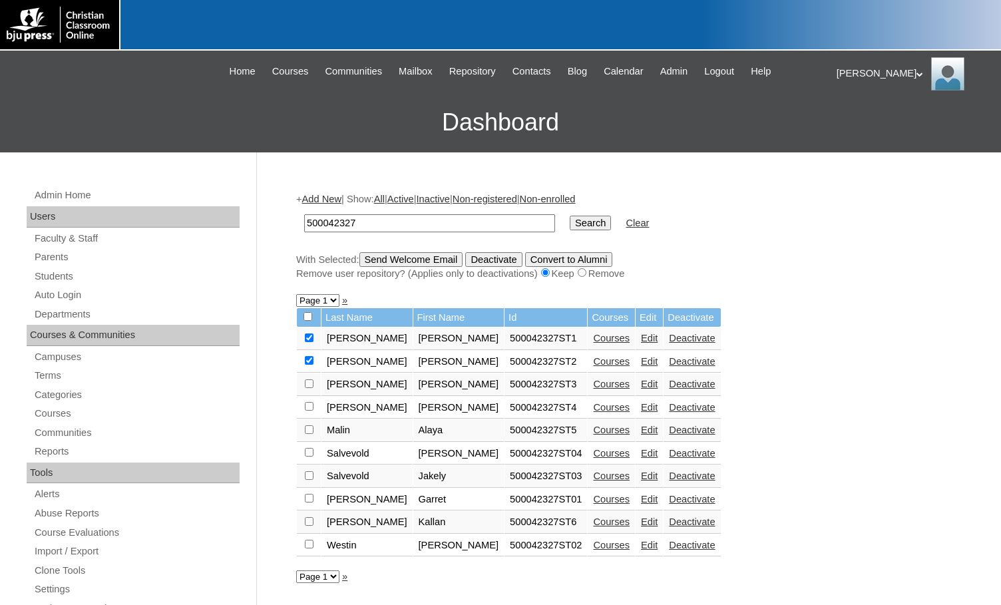
checkbox input "true"
click at [308, 342] on input "checkbox" at bounding box center [309, 338] width 9 height 9
checkbox input "true"
click at [309, 342] on input "checkbox" at bounding box center [309, 338] width 9 height 9
checkbox input "true"
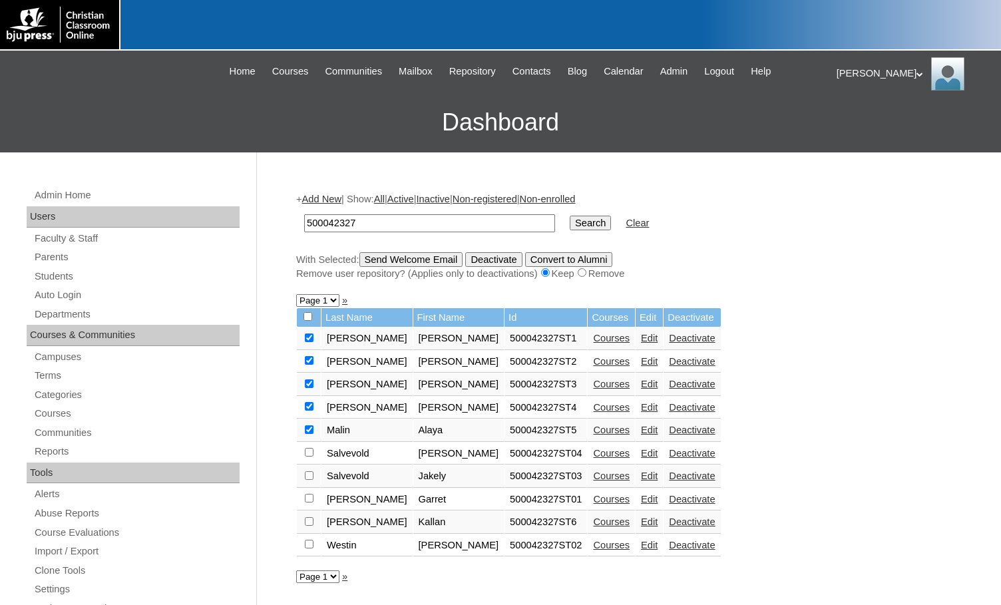
click at [308, 342] on input "checkbox" at bounding box center [309, 338] width 9 height 9
checkbox input "true"
click at [411, 263] on input "Send Welcome Email" at bounding box center [412, 259] width 104 height 15
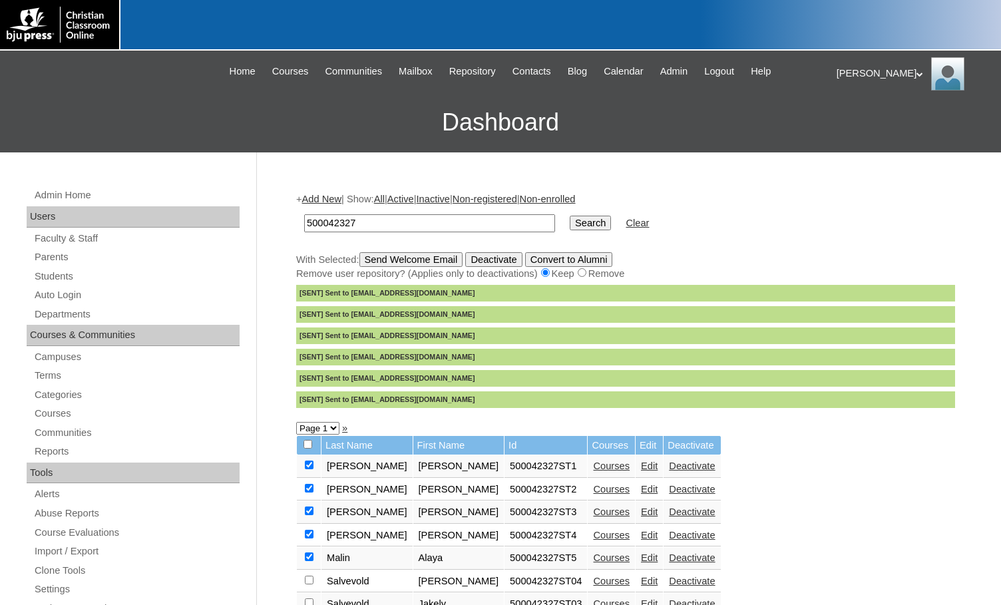
click at [310, 447] on input "checkbox" at bounding box center [308, 444] width 9 height 9
checkbox input "true"
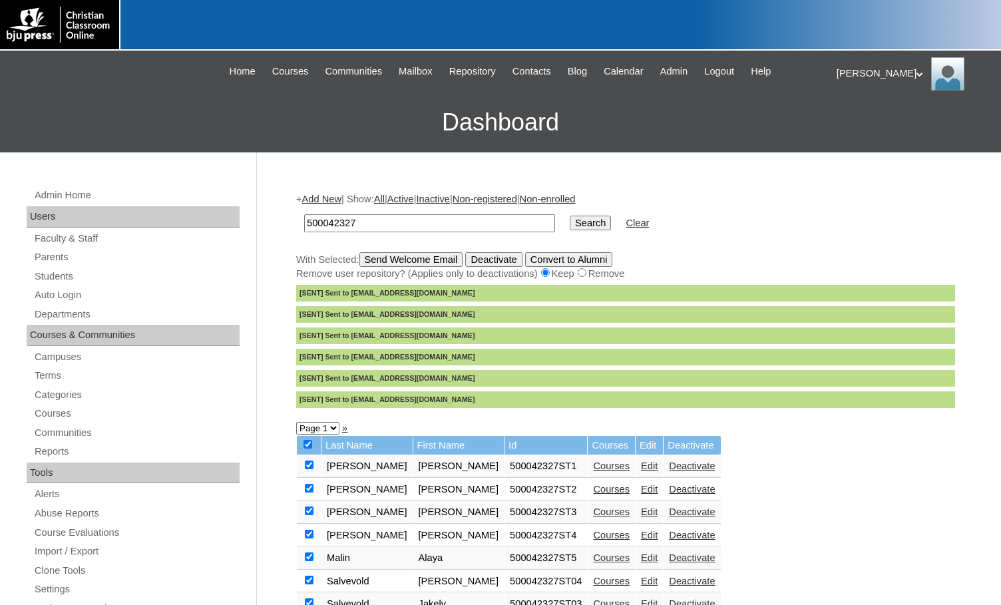
checkbox input "true"
click at [310, 447] on input "checkbox" at bounding box center [308, 444] width 9 height 9
checkbox input "false"
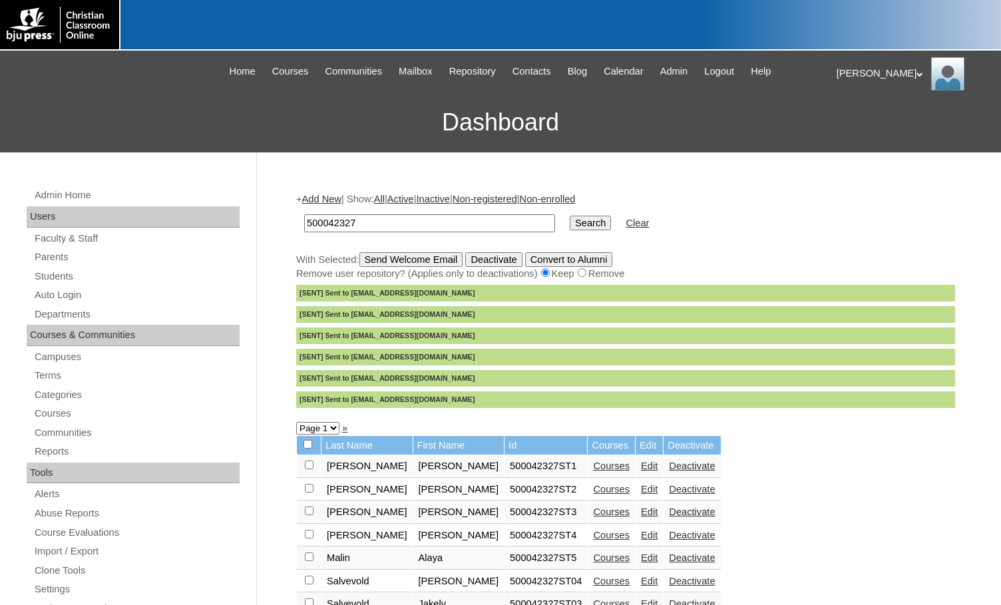
checkbox input "false"
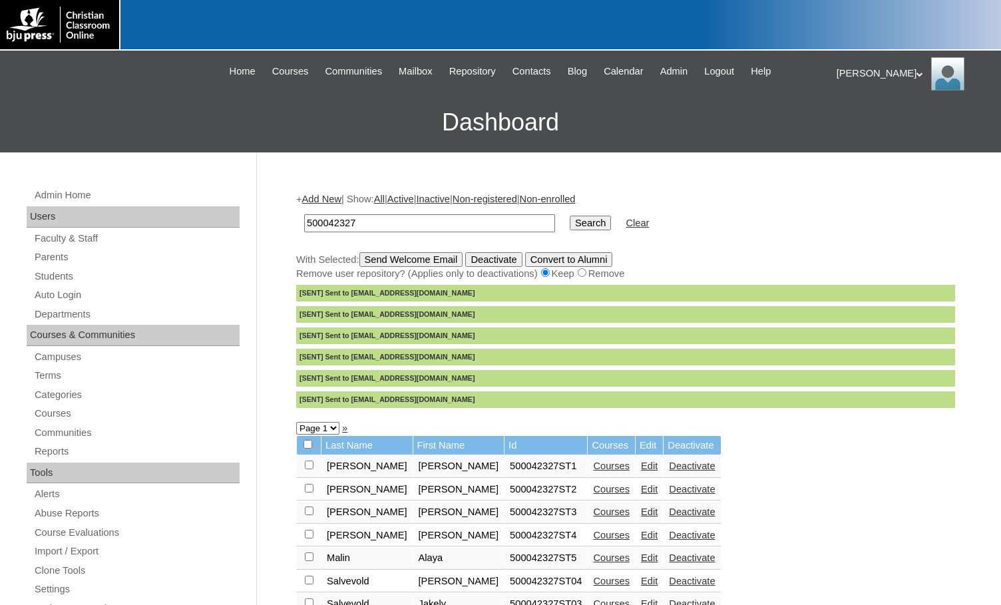
checkbox input "false"
click at [325, 204] on link "Add New" at bounding box center [321, 199] width 39 height 11
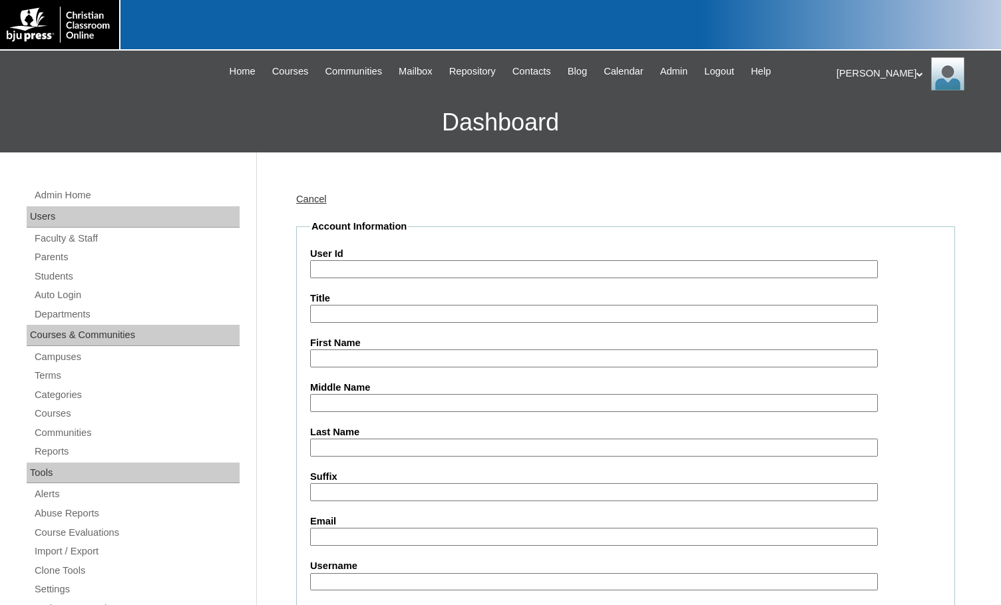
click at [377, 263] on input "User Id" at bounding box center [594, 269] width 568 height 18
paste input "500042327"
type input "500042327ST7"
type input "Owen"
type input "Westin"
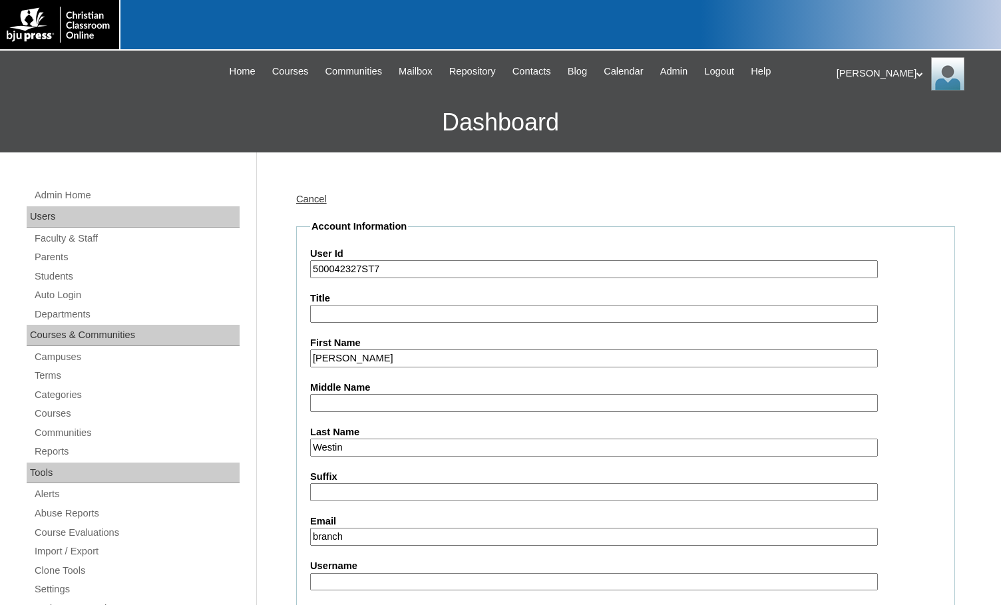
type input "branchhomeschoolcoop@outlook.com"
click at [405, 573] on input "Username" at bounding box center [594, 582] width 568 height 18
type input "o.westin"
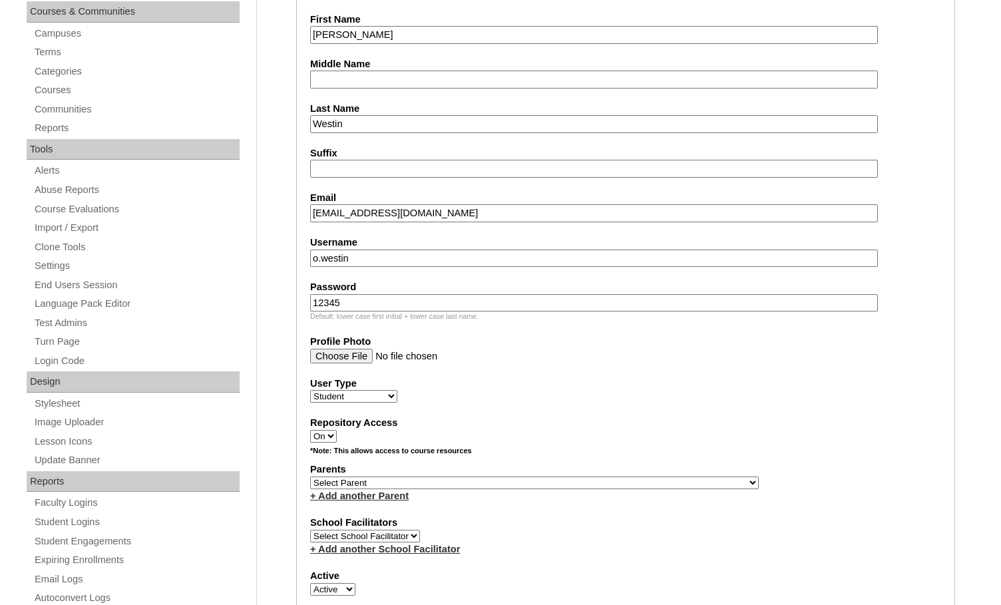
type input "12345"
click at [568, 483] on select "Select Parent , Fautanu, Ma 1, 1 23-24 accountMorgan, Jason 6th Street Mennonit…" at bounding box center [534, 483] width 449 height 13
select select "36195"
click at [652, 479] on div "Parents Select Parent , Fautanu, Ma 1, 1 23-24 accountMorgan, Jason 6th Street …" at bounding box center [625, 483] width 631 height 40
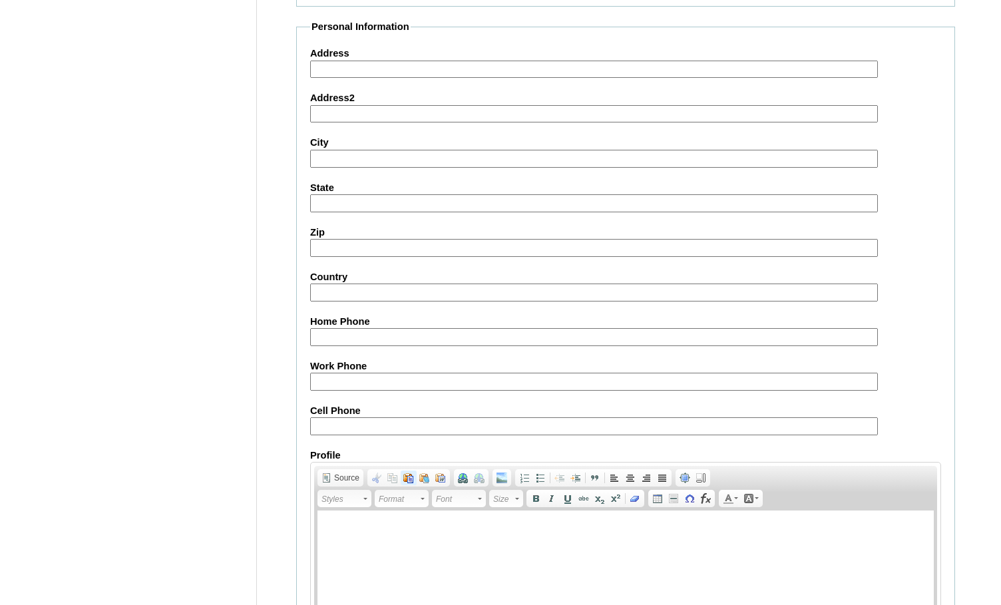
scroll to position [1421, 0]
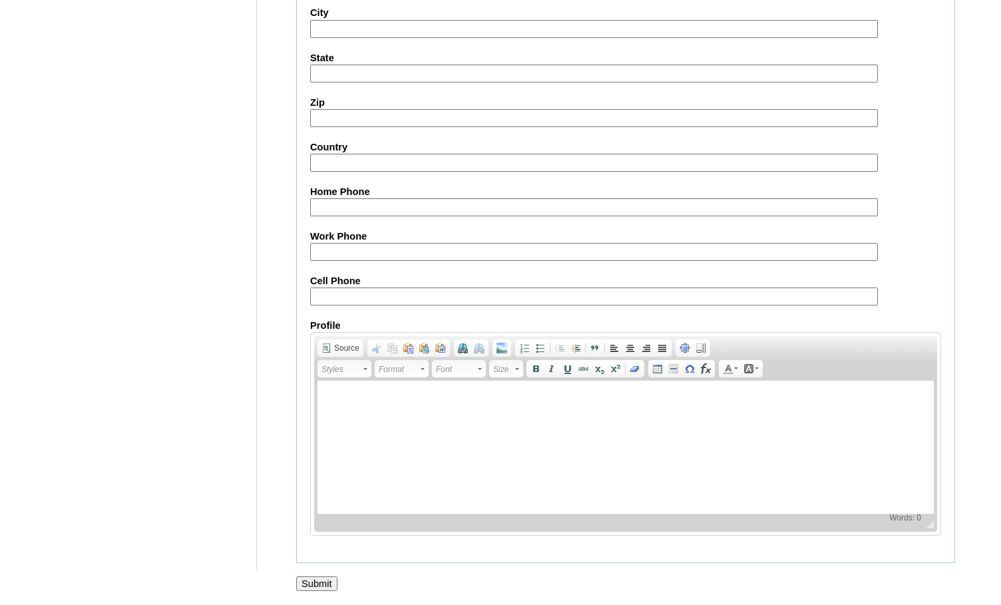
click at [331, 577] on input "Submit" at bounding box center [316, 584] width 41 height 15
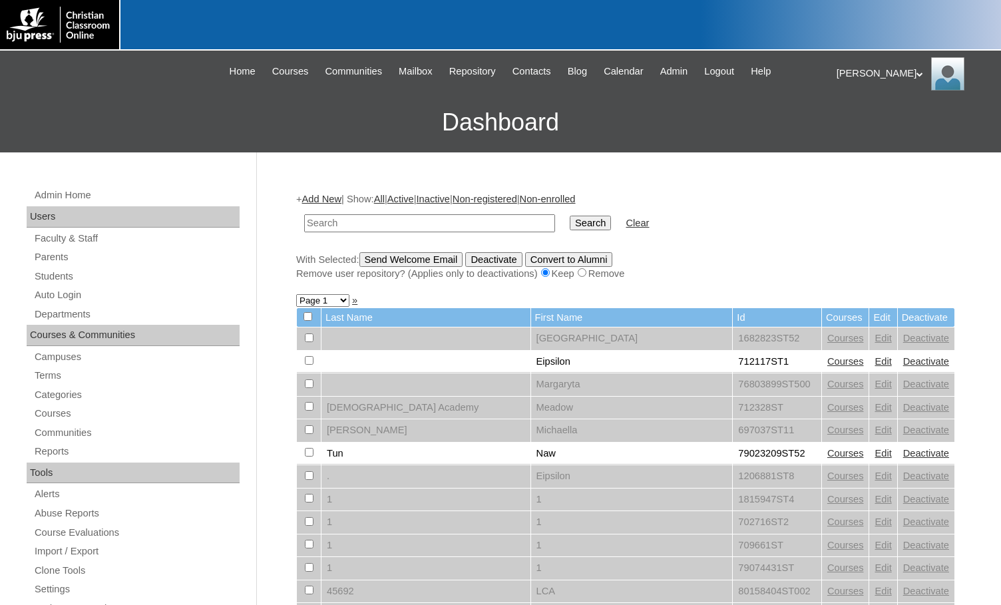
drag, startPoint x: 159, startPoint y: 119, endPoint x: 164, endPoint y: 130, distance: 12.5
click at [159, 119] on h3 "Dashboard" at bounding box center [501, 123] width 988 height 60
click at [350, 222] on input "text" at bounding box center [429, 223] width 251 height 18
paste input "500042327"
type input "500042327"
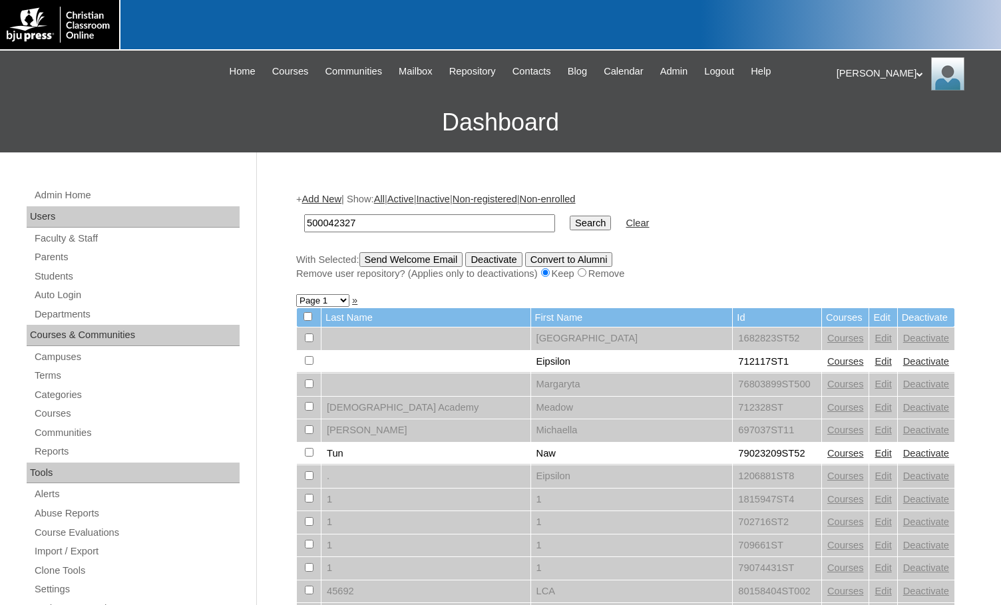
click at [570, 216] on input "Search" at bounding box center [590, 223] width 41 height 15
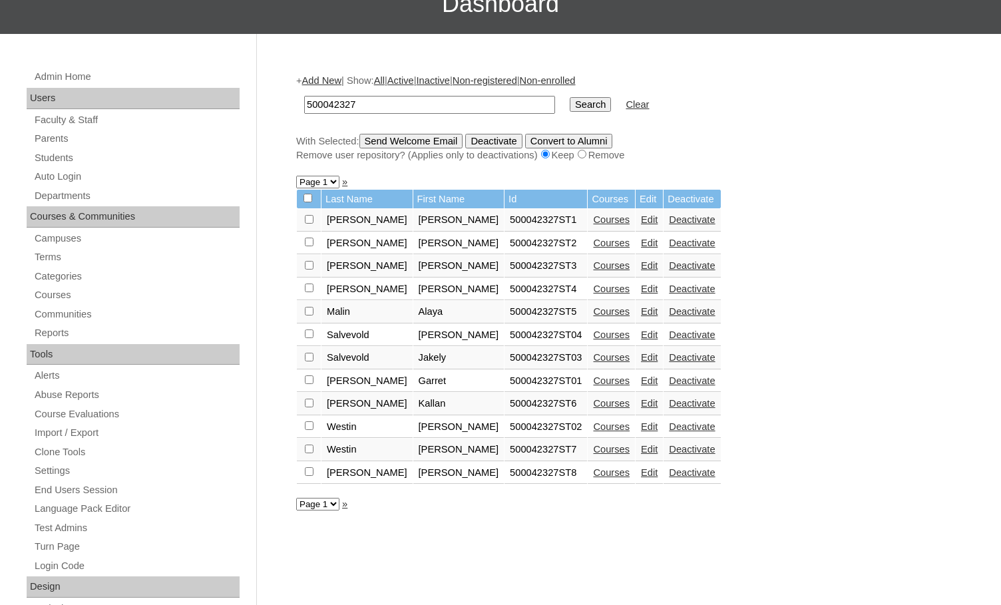
scroll to position [266, 0]
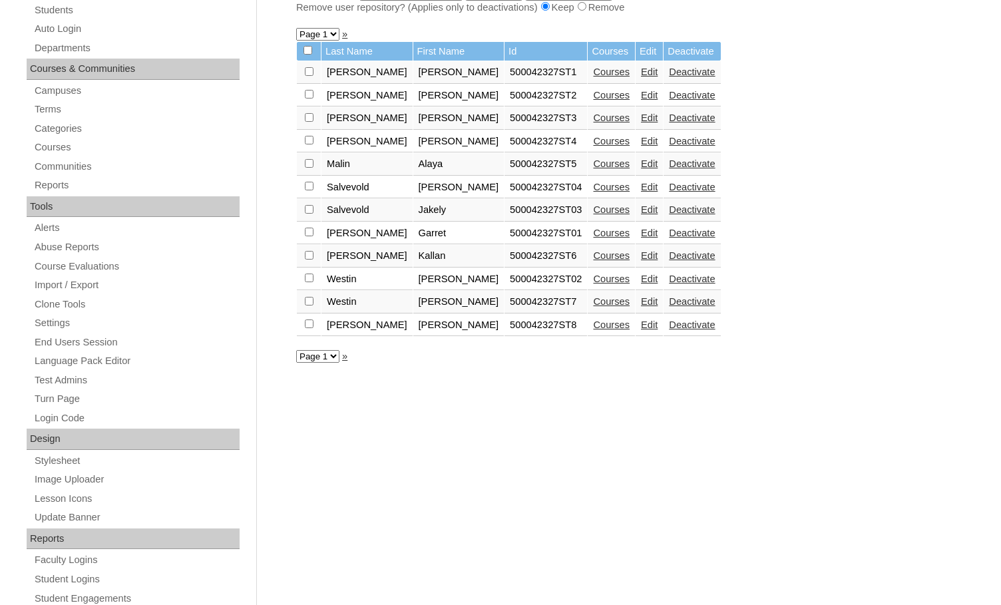
click at [593, 323] on link "Courses" at bounding box center [611, 325] width 37 height 11
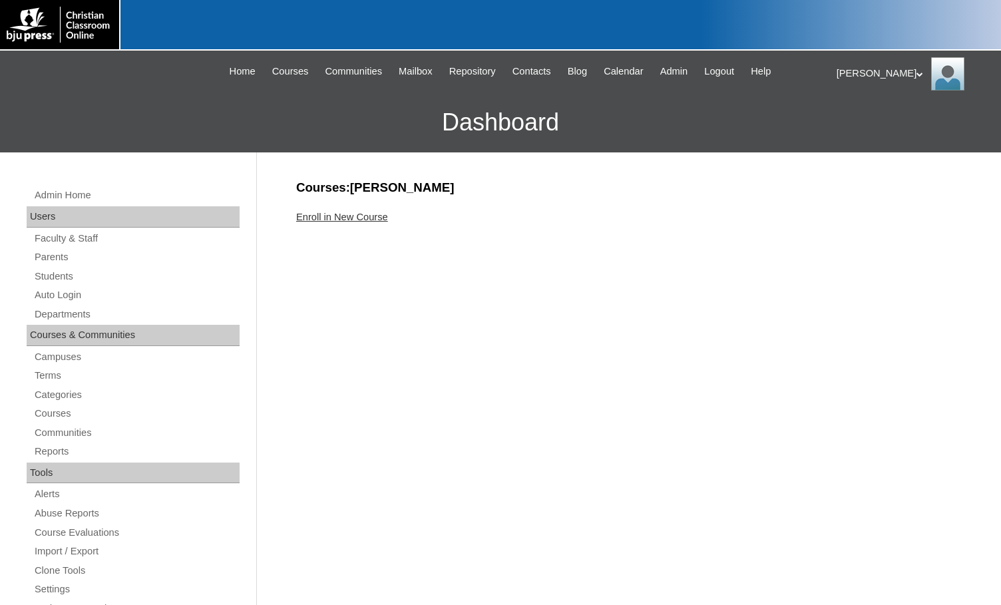
click at [381, 218] on link "Enroll in New Course" at bounding box center [342, 217] width 92 height 11
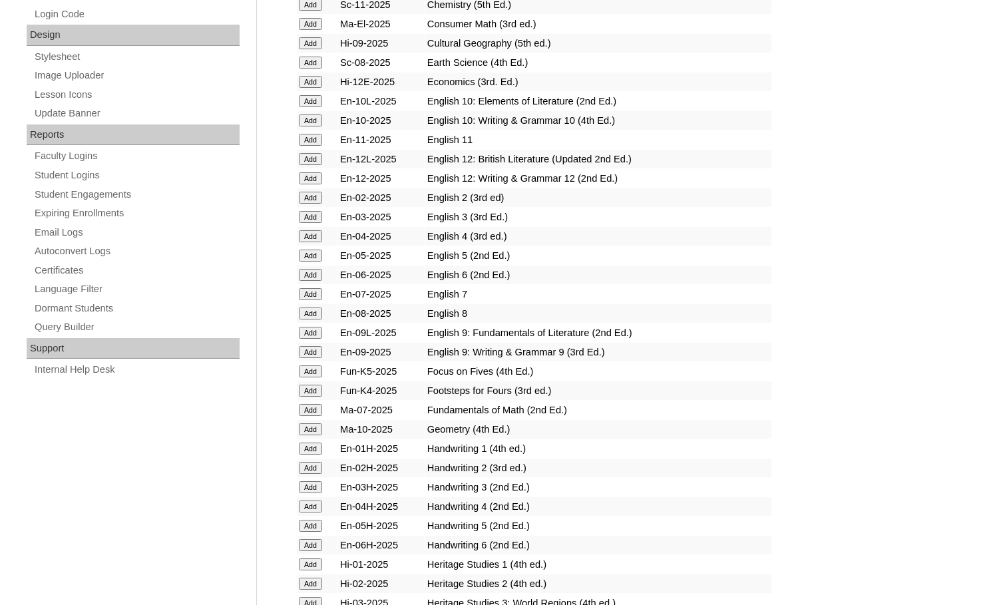
scroll to position [932, 0]
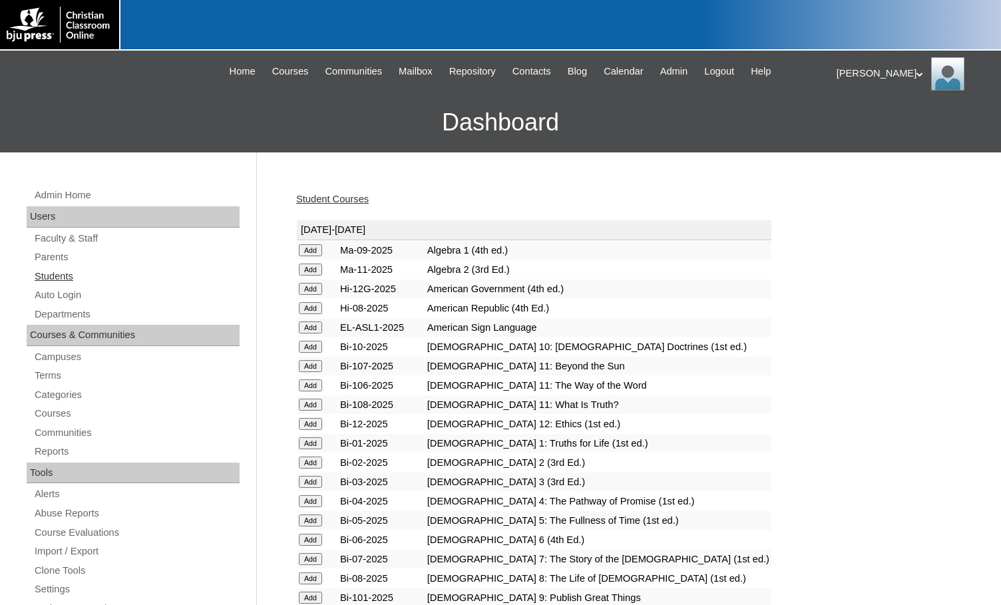
click at [49, 278] on link "Students" at bounding box center [136, 276] width 206 height 17
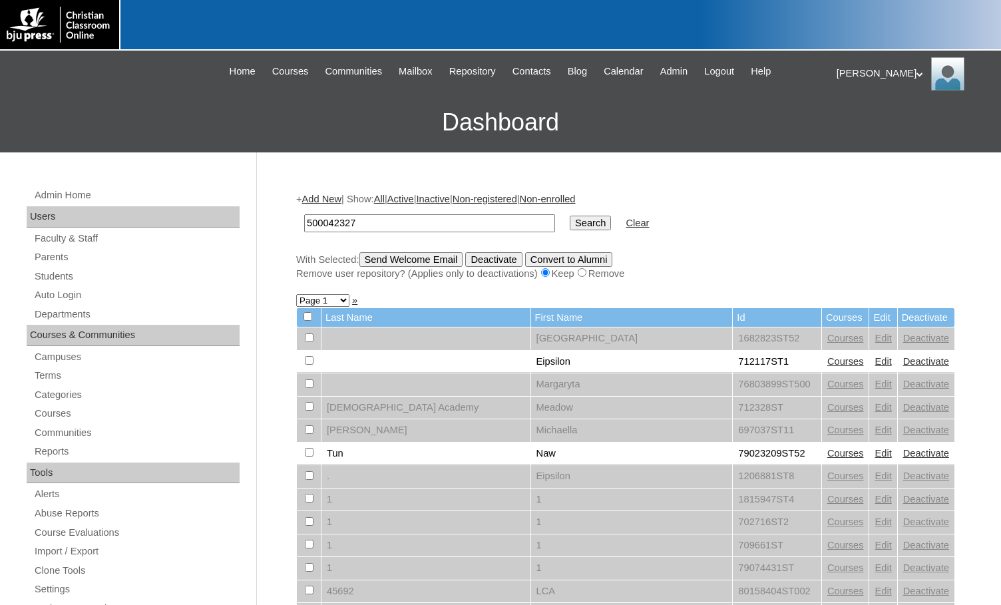
type input "500042327"
click at [570, 219] on input "Search" at bounding box center [590, 223] width 41 height 15
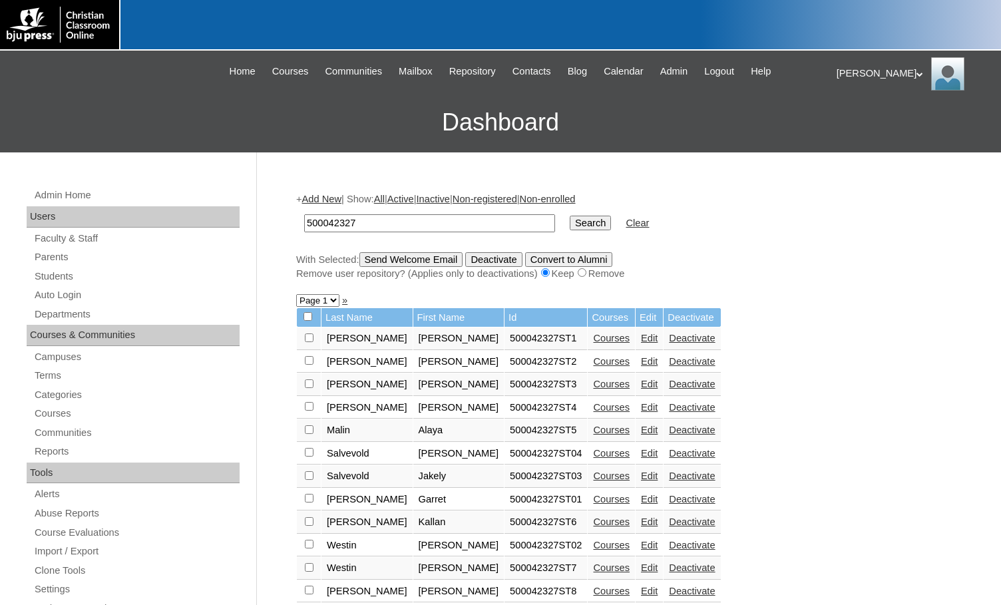
scroll to position [67, 0]
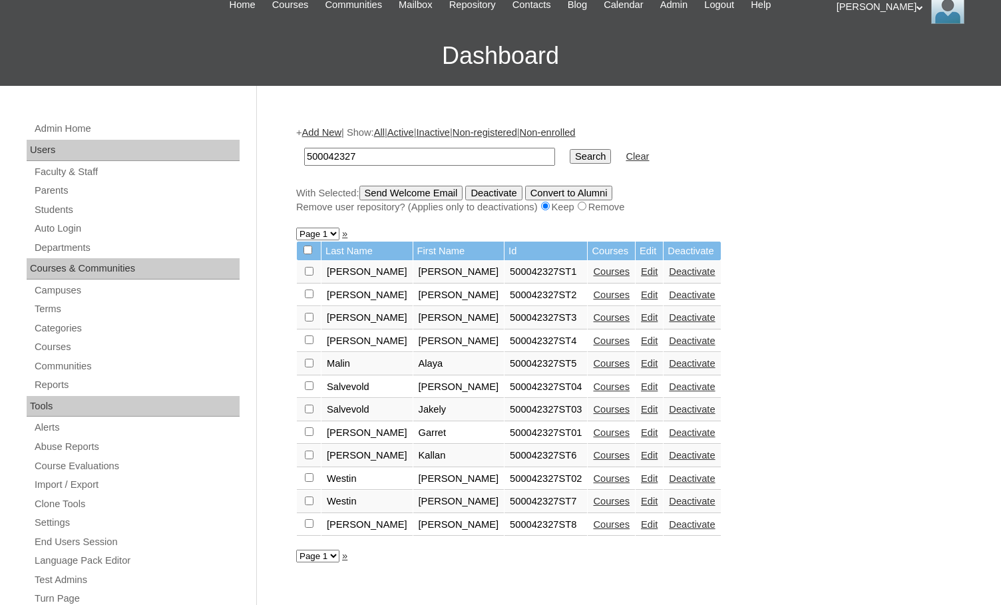
click at [334, 132] on link "Add New" at bounding box center [321, 132] width 39 height 11
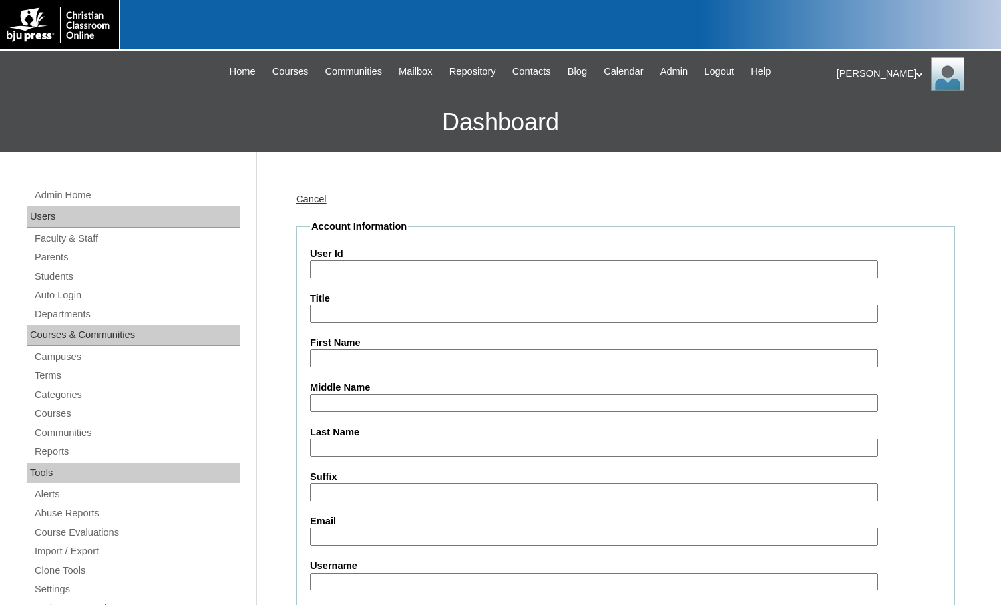
click at [375, 262] on input "User Id" at bounding box center [594, 269] width 568 height 18
paste input "500042327"
type input "500042327ST9"
type input "Willa"
type input "Todd"
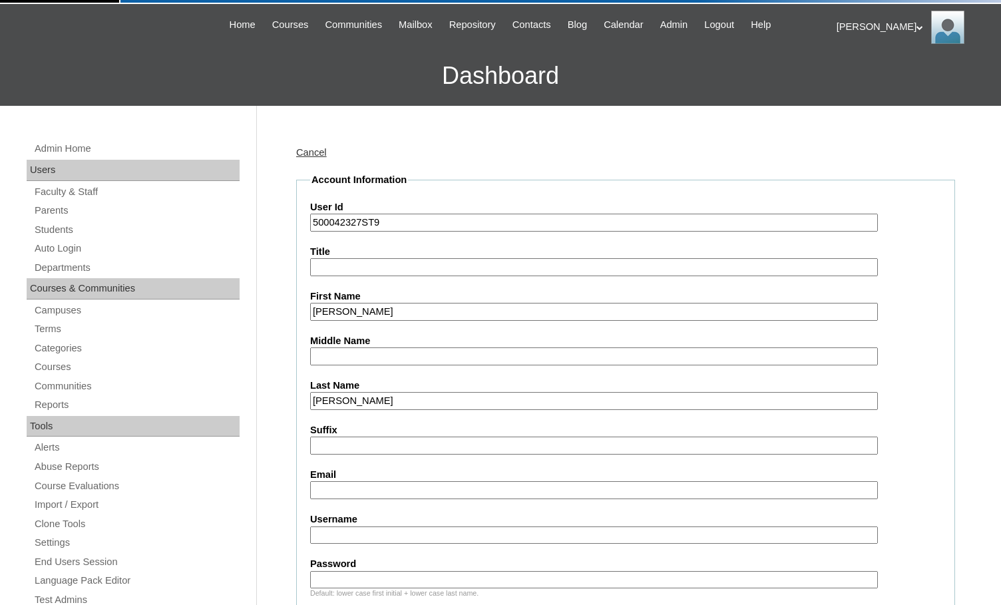
scroll to position [67, 0]
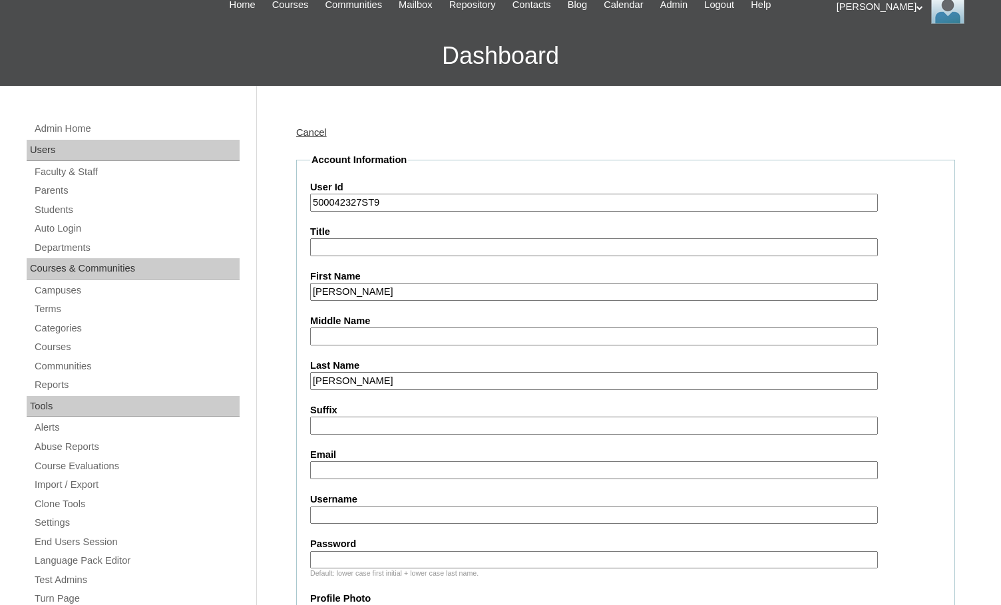
click at [356, 473] on input "Email" at bounding box center [594, 470] width 568 height 18
type input "branchhomeschoolcoop@outlook.com"
click at [371, 516] on input "Username" at bounding box center [594, 516] width 568 height 18
type input "willa.todd"
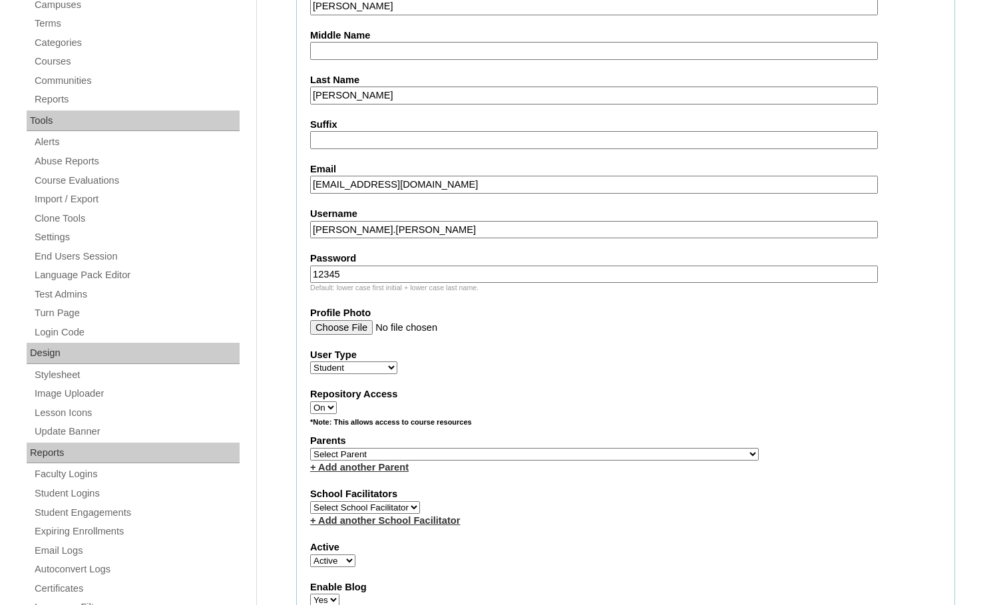
scroll to position [399, 0]
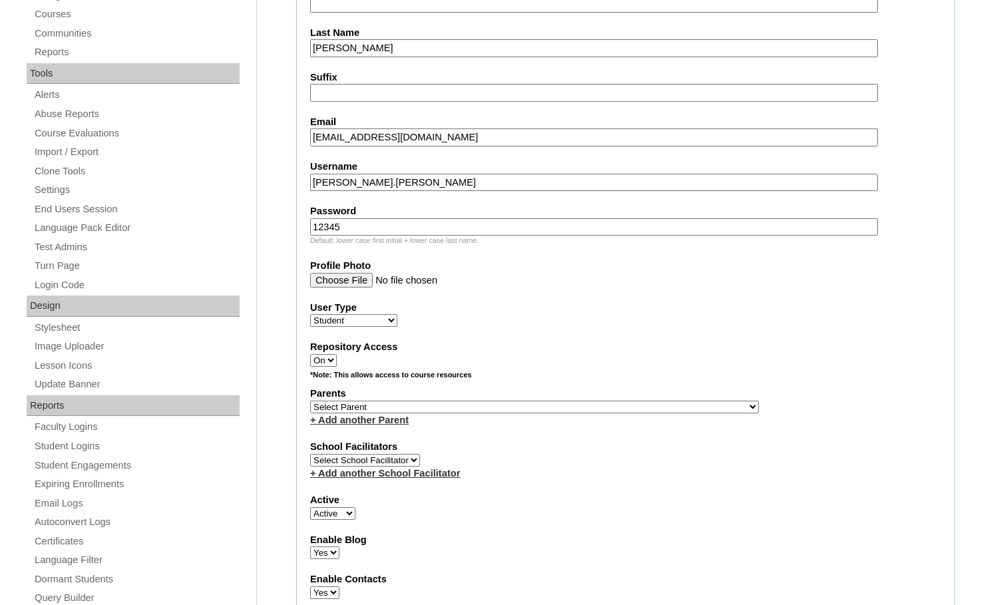
type input "12345"
click at [587, 405] on select "Select Parent , Fautanu, Ma 1, 1 23-24 accountMorgan, Jason 6th Street Mennonit…" at bounding box center [534, 407] width 449 height 13
select select "36195"
click at [626, 403] on div "Parents Select Parent , Fautanu, Ma 1, 1 23-24 accountMorgan, Jason 6th Street …" at bounding box center [625, 407] width 631 height 40
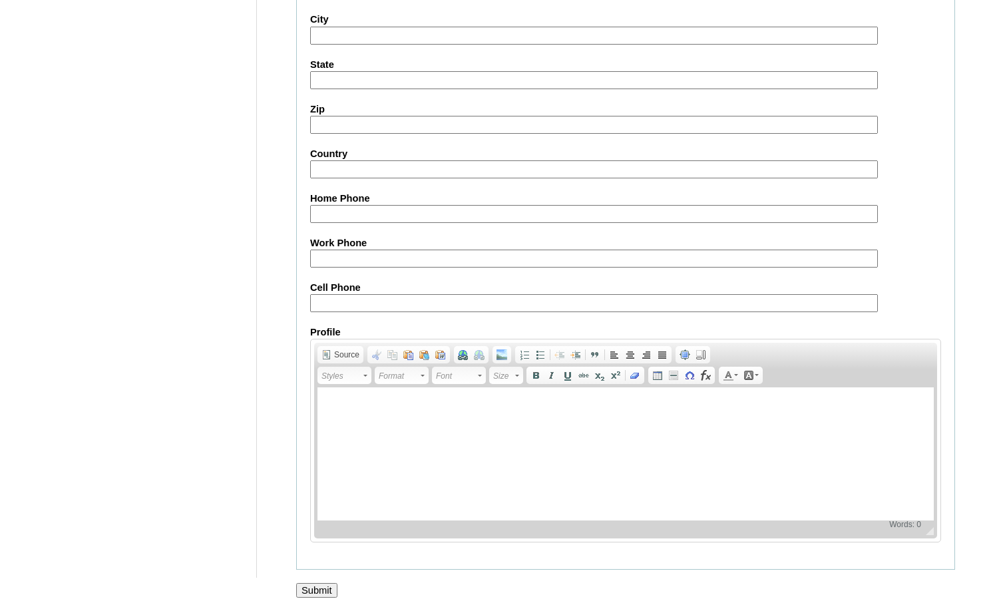
scroll to position [1421, 0]
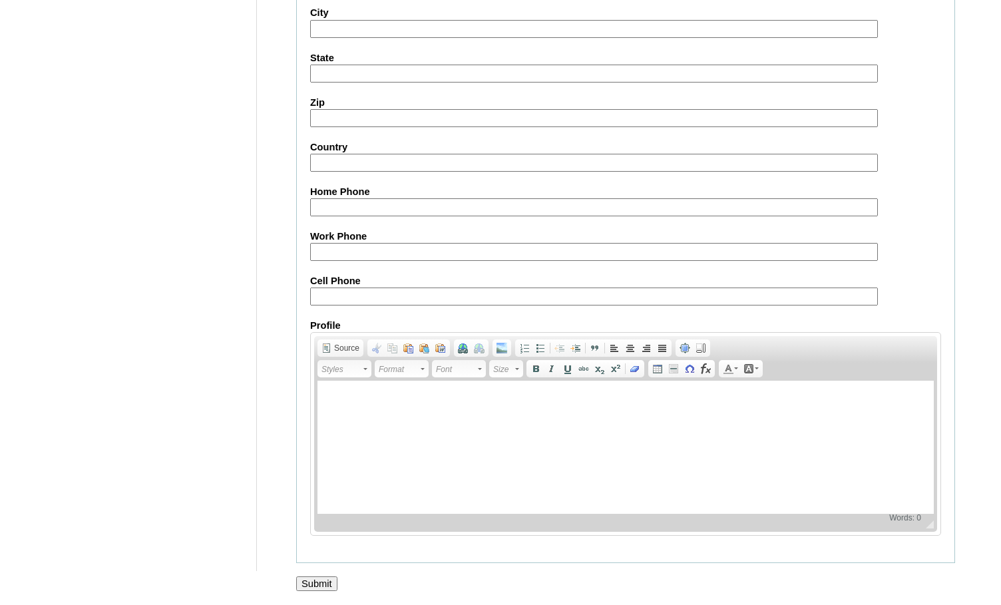
click at [318, 582] on input "Submit" at bounding box center [316, 584] width 41 height 15
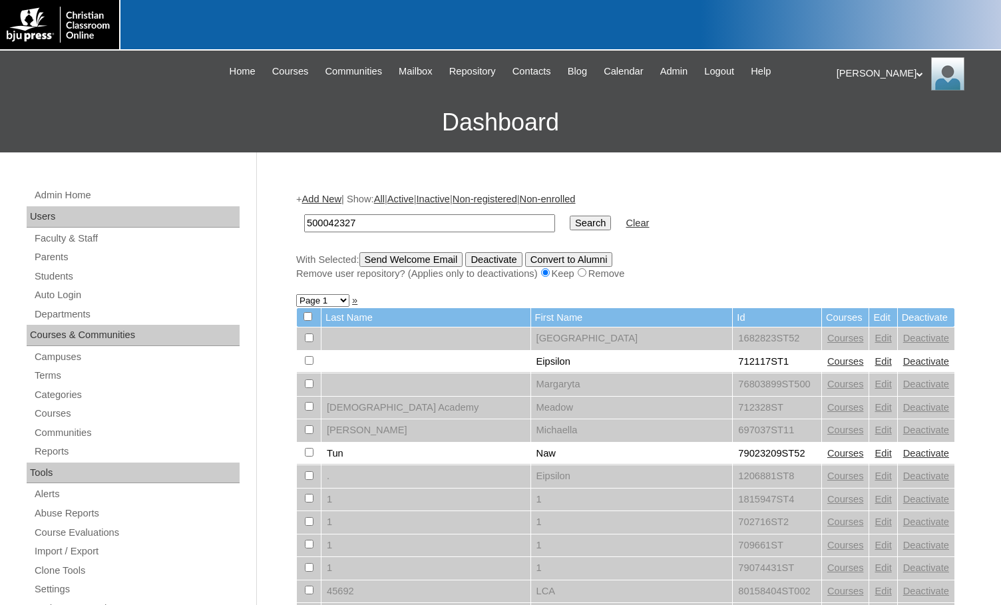
type input "500042327"
click at [570, 223] on input "Search" at bounding box center [590, 223] width 41 height 15
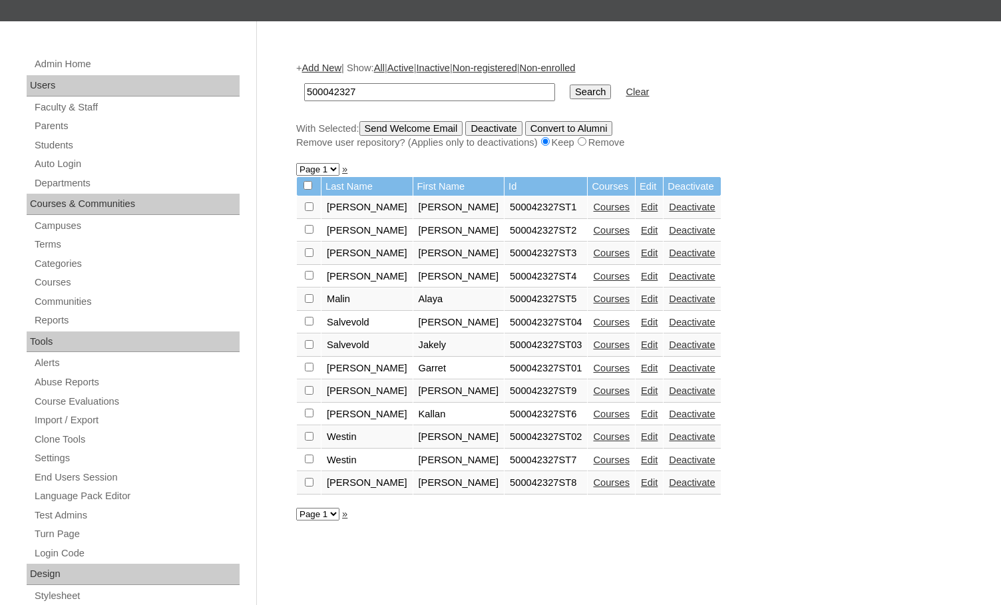
scroll to position [133, 0]
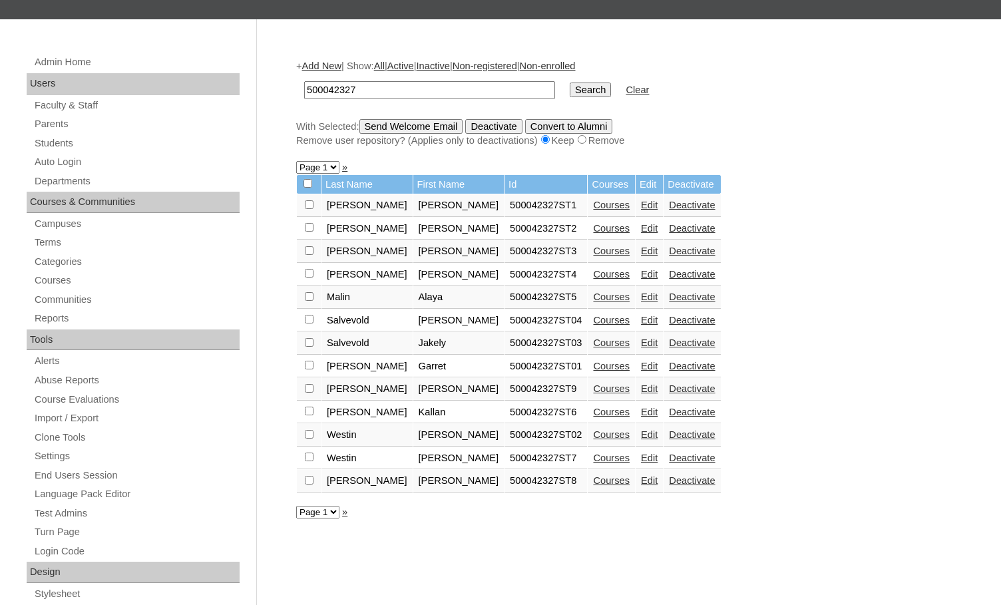
click at [593, 389] on link "Courses" at bounding box center [611, 388] width 37 height 11
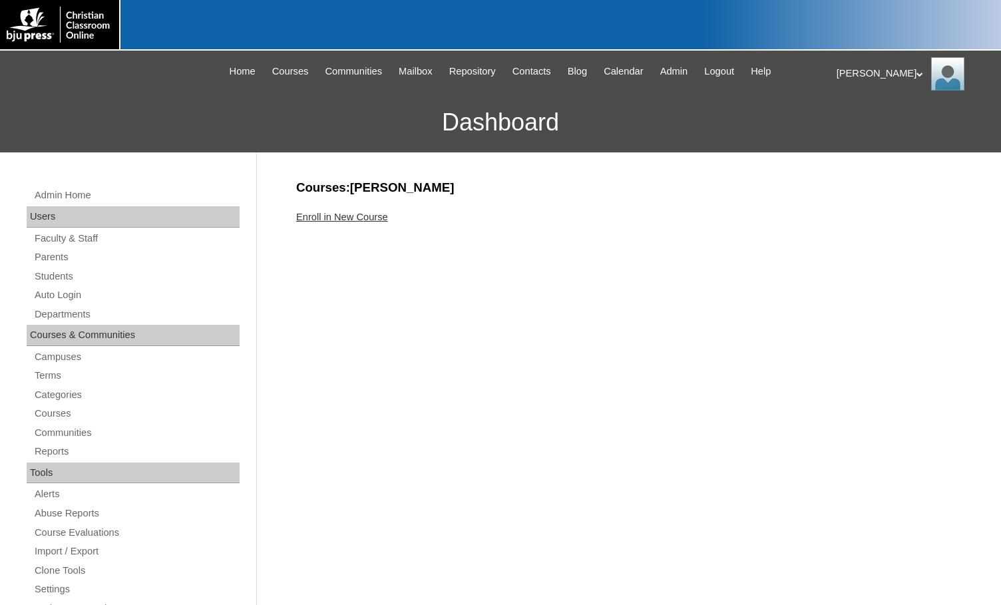
click at [384, 222] on link "Enroll in New Course" at bounding box center [342, 217] width 92 height 11
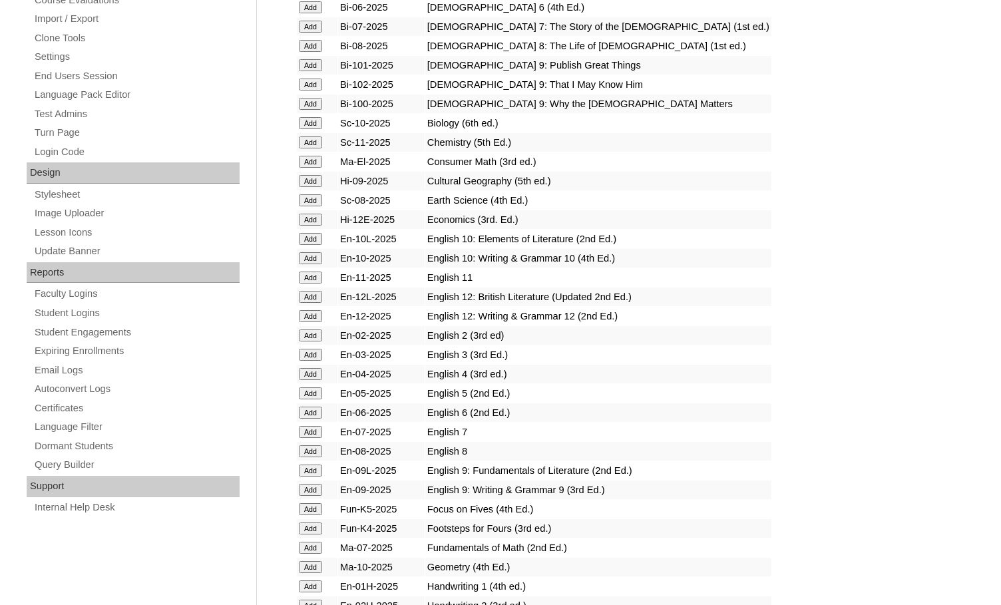
scroll to position [999, 0]
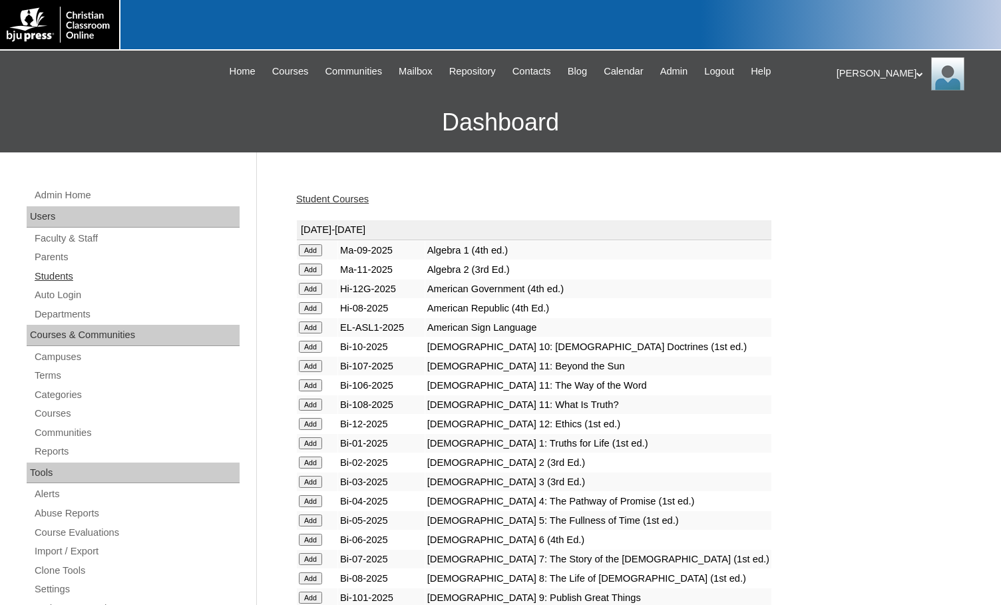
click at [77, 283] on link "Students" at bounding box center [136, 276] width 206 height 17
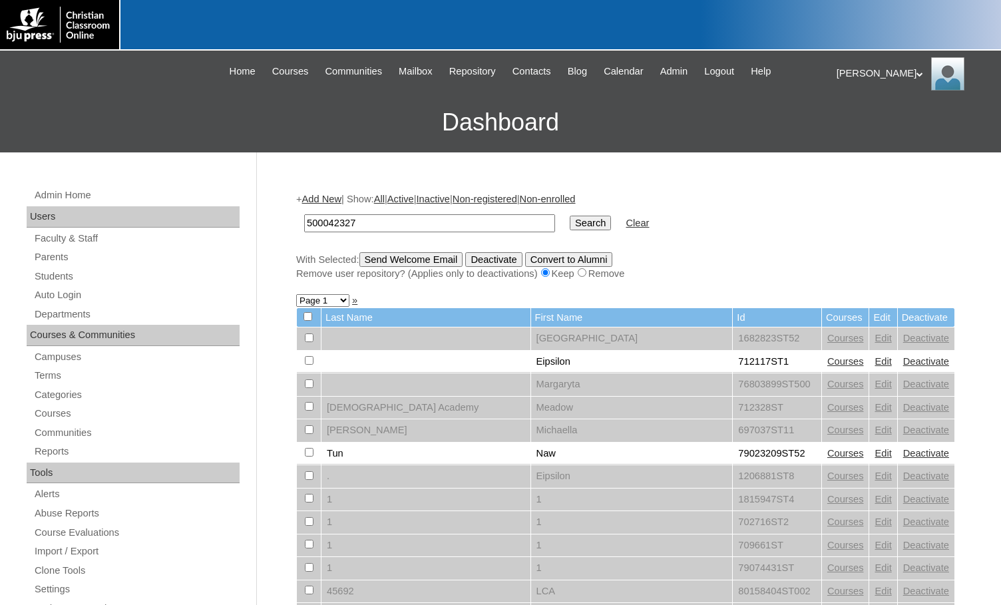
type input "500042327"
click at [563, 226] on td "Search" at bounding box center [590, 223] width 55 height 31
click at [570, 219] on input "Search" at bounding box center [590, 223] width 41 height 15
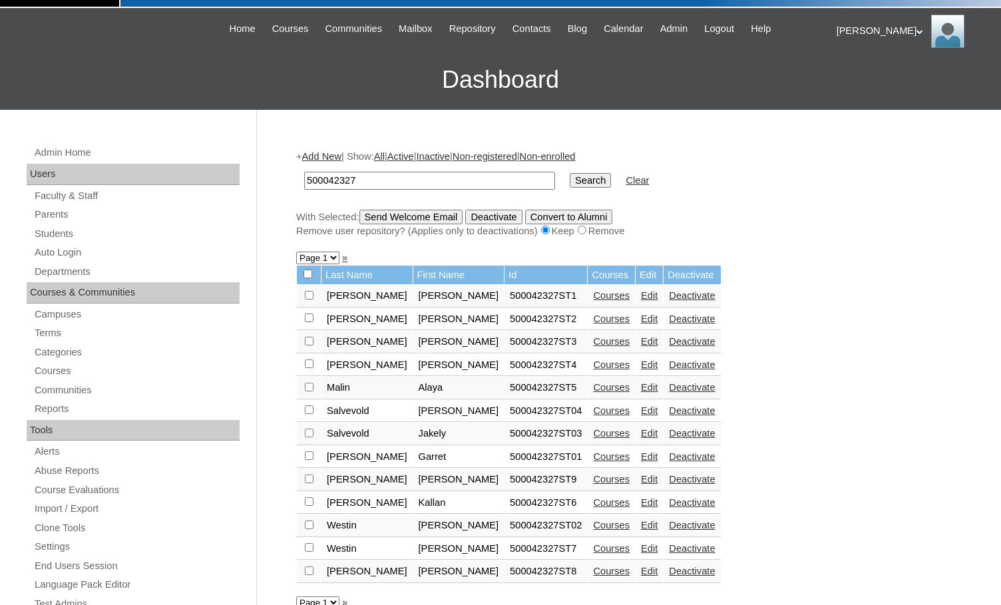
scroll to position [67, 0]
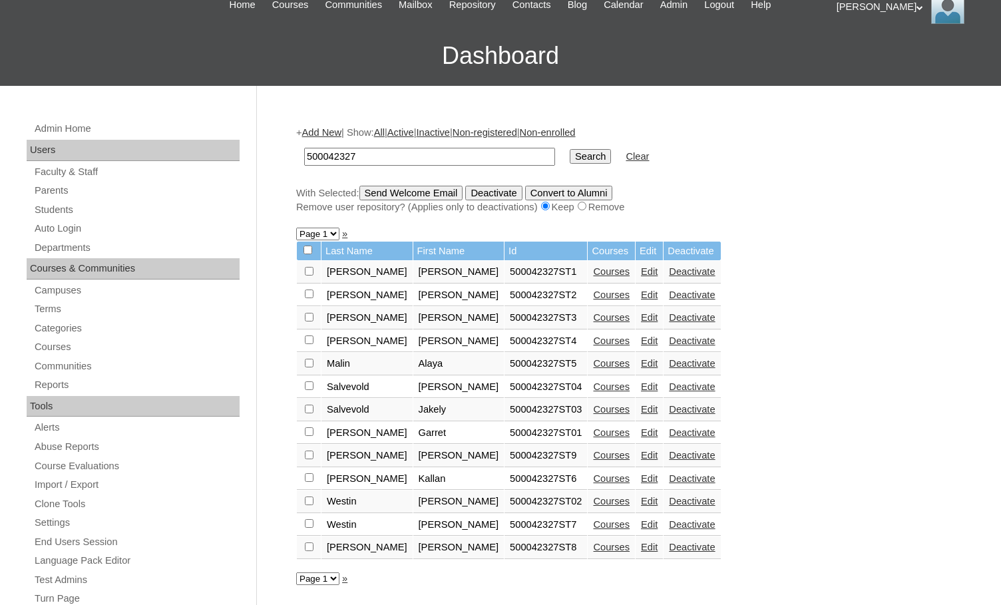
click at [336, 134] on link "Add New" at bounding box center [321, 132] width 39 height 11
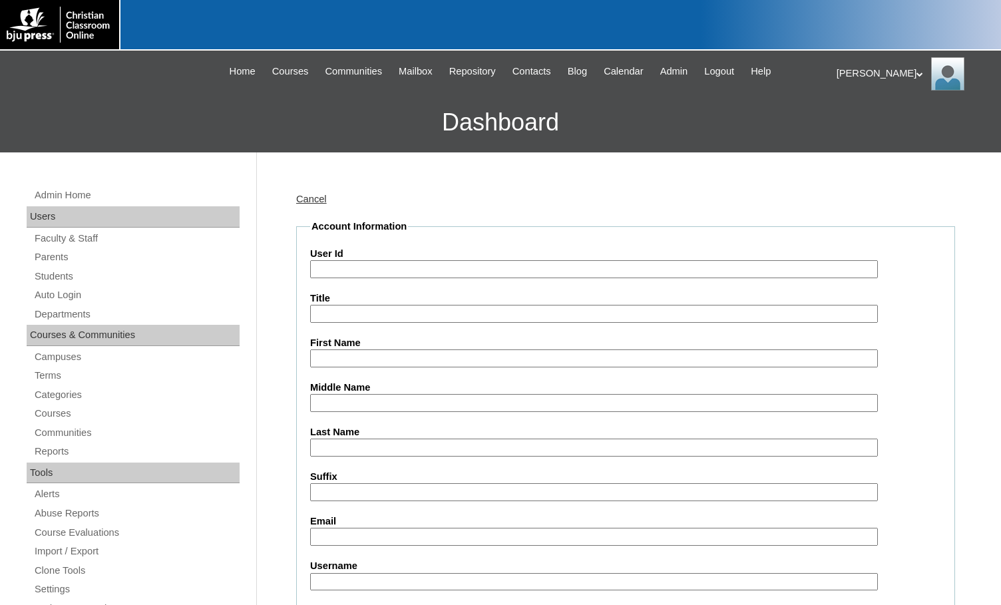
click at [377, 272] on input "User Id" at bounding box center [594, 269] width 568 height 18
paste input "500042327"
type input "500042327ST10"
type input "[PERSON_NAME]"
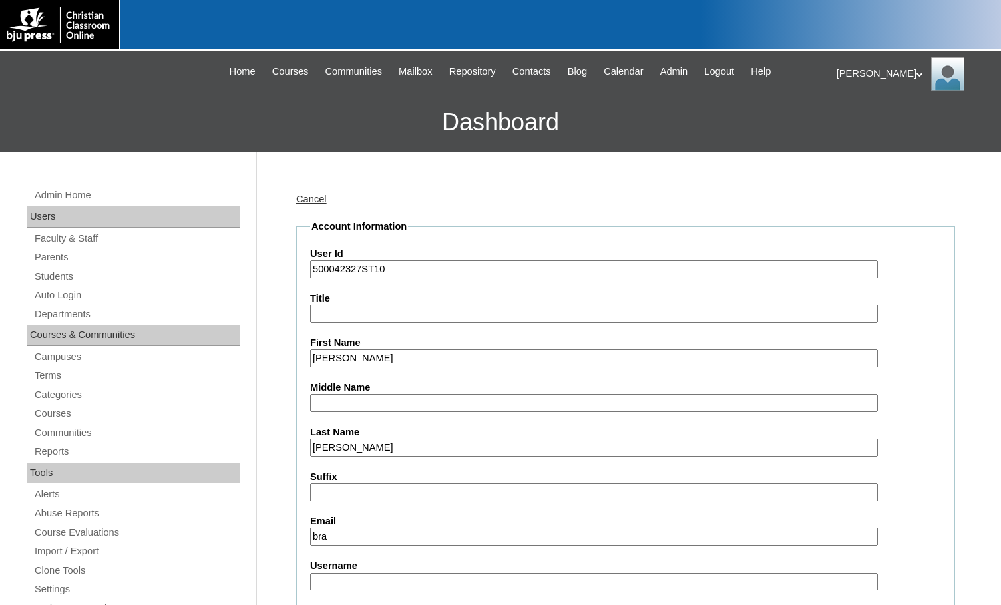
type input "branchhomeschoolcoop@outlook.com"
click at [355, 574] on input "Username" at bounding box center [594, 582] width 568 height 18
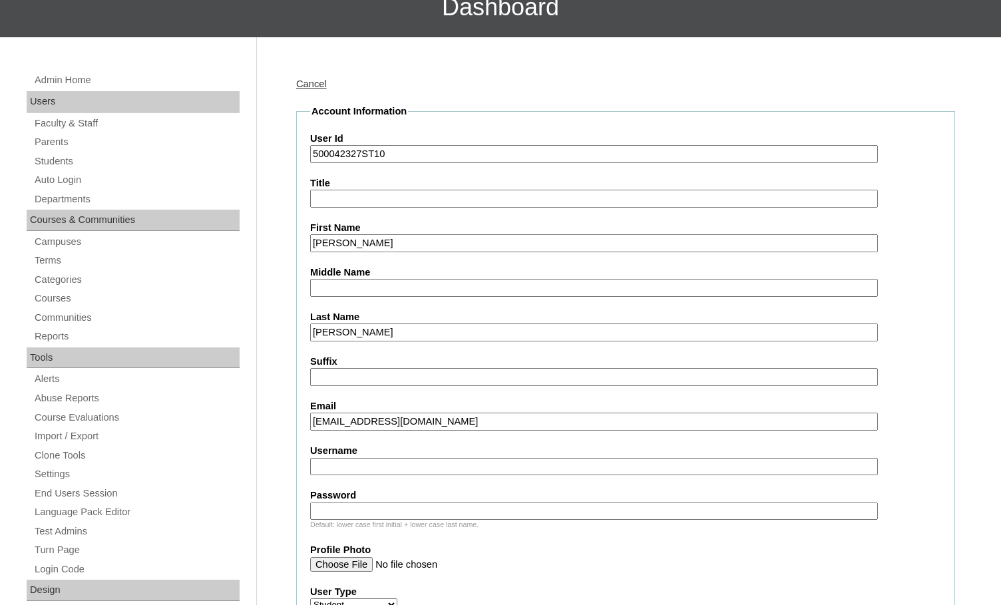
scroll to position [133, 0]
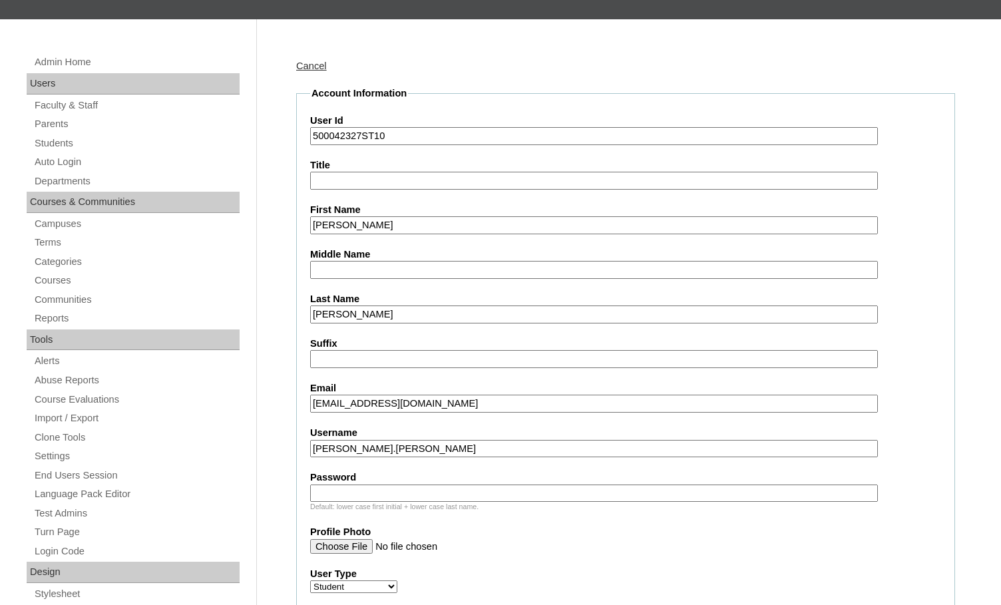
type input "margo.todd"
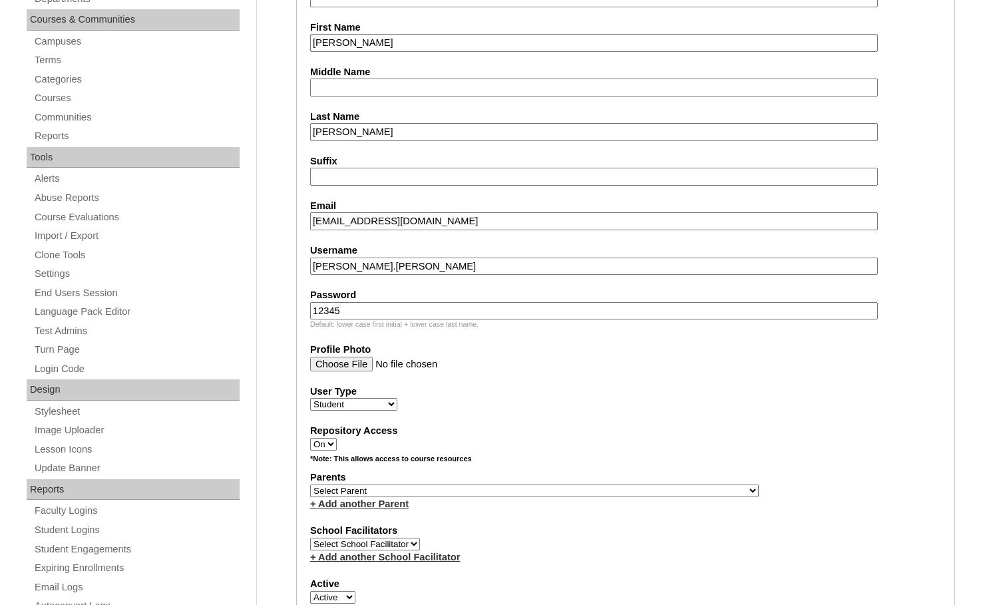
scroll to position [333, 0]
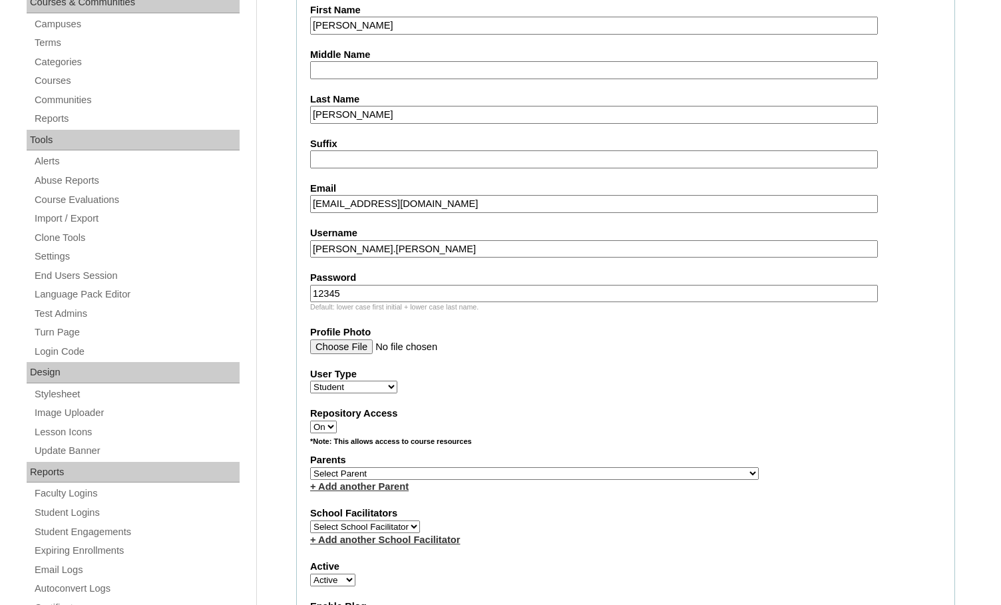
type input "12345"
click at [600, 475] on select "Select Parent , Fautanu, Ma 1, 1 23-24 accountMorgan, Jason 6th Street Mennonit…" at bounding box center [534, 473] width 449 height 13
select select "36195"
click at [658, 473] on div "Parents Select Parent , Fautanu, Ma 1, 1 23-24 accountMorgan, Jason 6th Street …" at bounding box center [625, 473] width 631 height 40
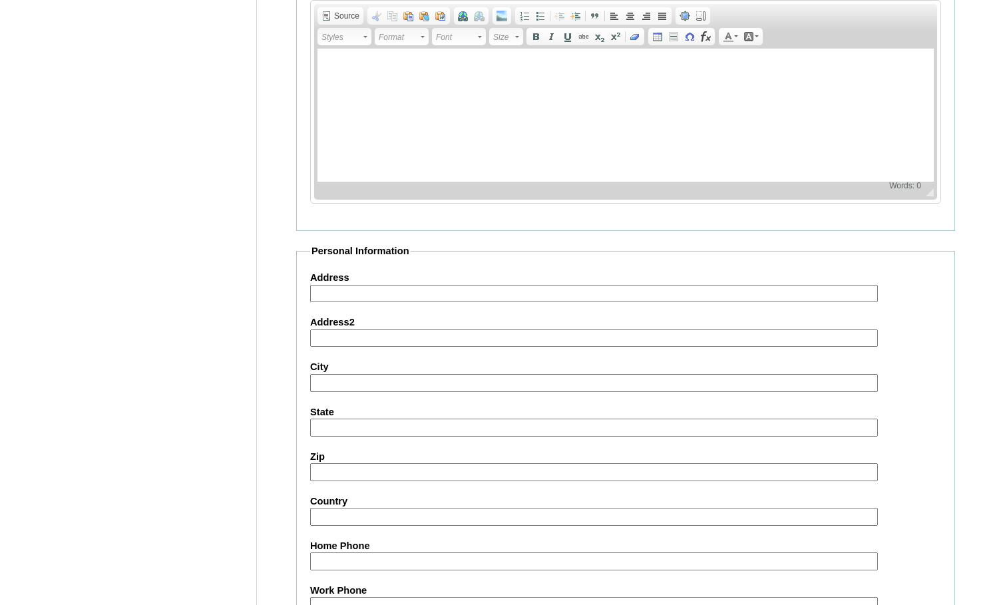
scroll to position [1421, 0]
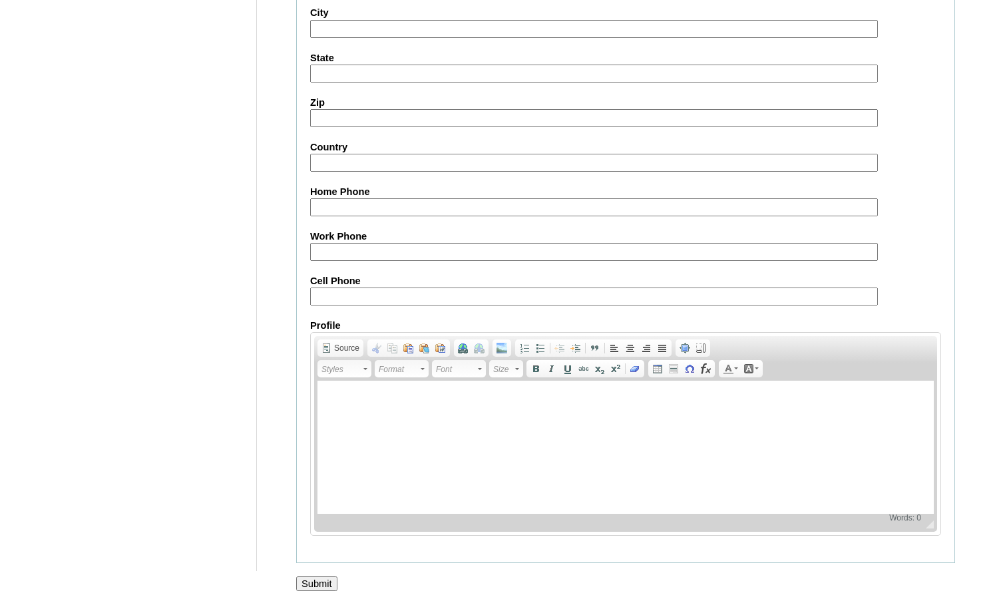
click at [331, 582] on input "Submit" at bounding box center [316, 584] width 41 height 15
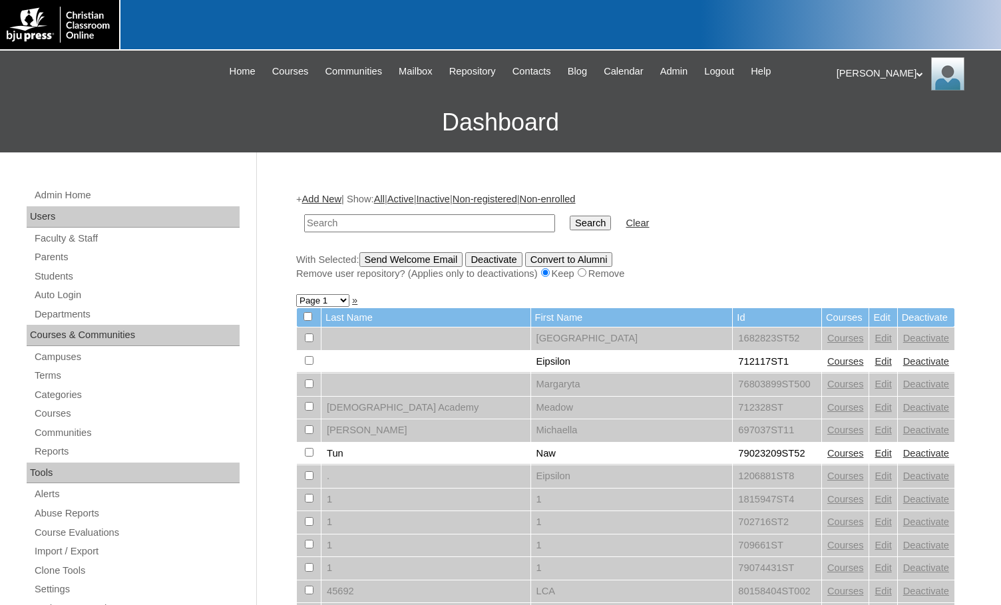
click at [196, 117] on h3 "Dashboard" at bounding box center [501, 123] width 988 height 60
click at [336, 222] on input "text" at bounding box center [429, 223] width 251 height 18
paste input "500042327"
type input "500042327"
click at [570, 216] on input "Search" at bounding box center [590, 223] width 41 height 15
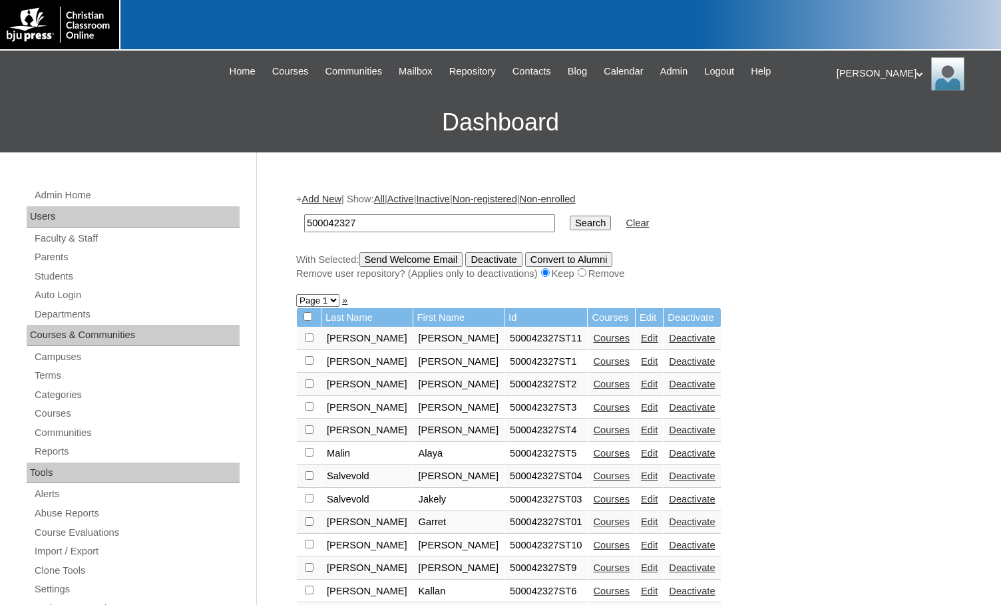
click at [593, 342] on link "Courses" at bounding box center [611, 338] width 37 height 11
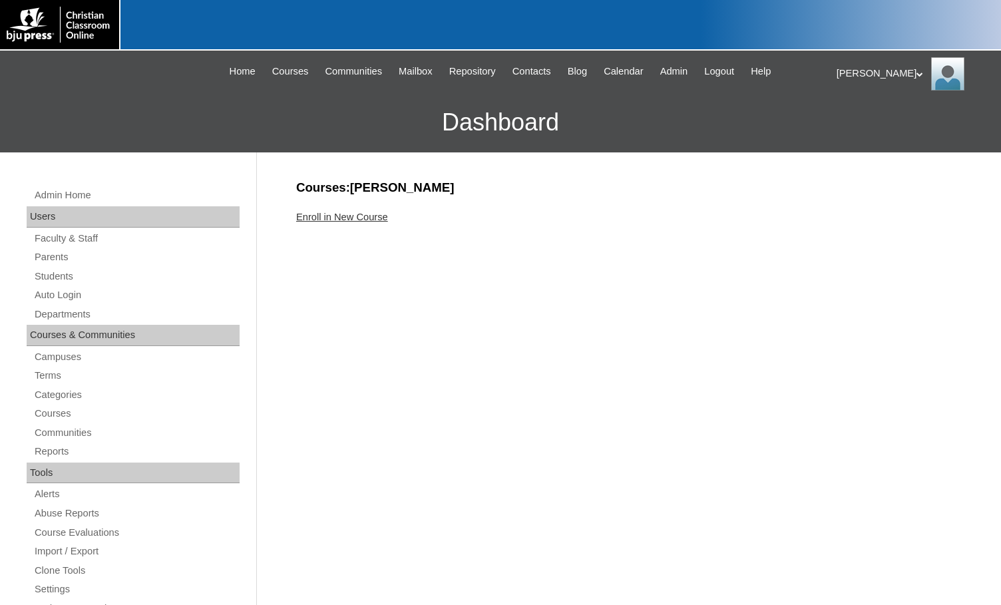
click at [360, 221] on link "Enroll in New Course" at bounding box center [342, 217] width 92 height 11
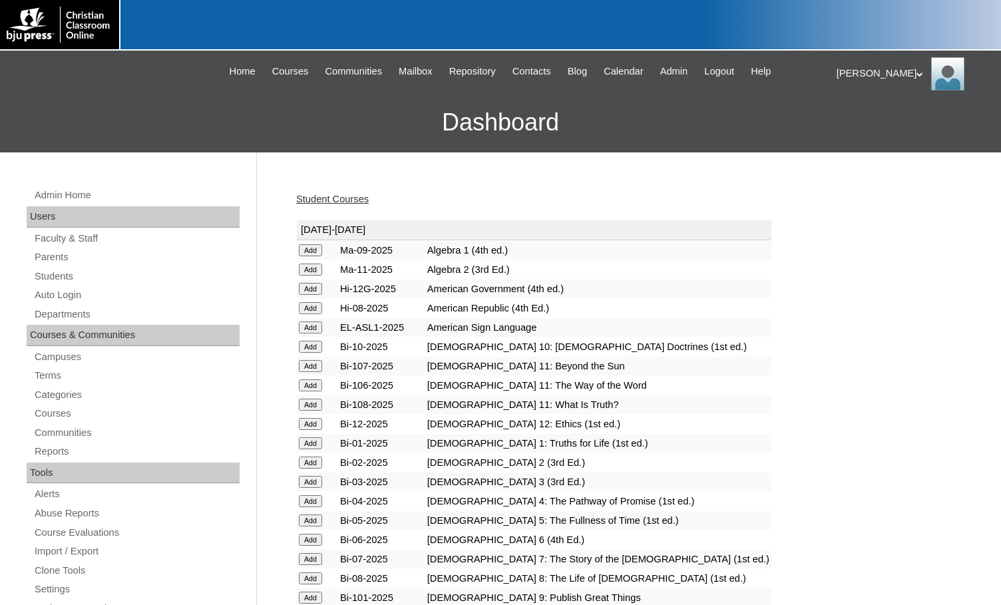
click at [315, 256] on input "Add" at bounding box center [310, 250] width 23 height 12
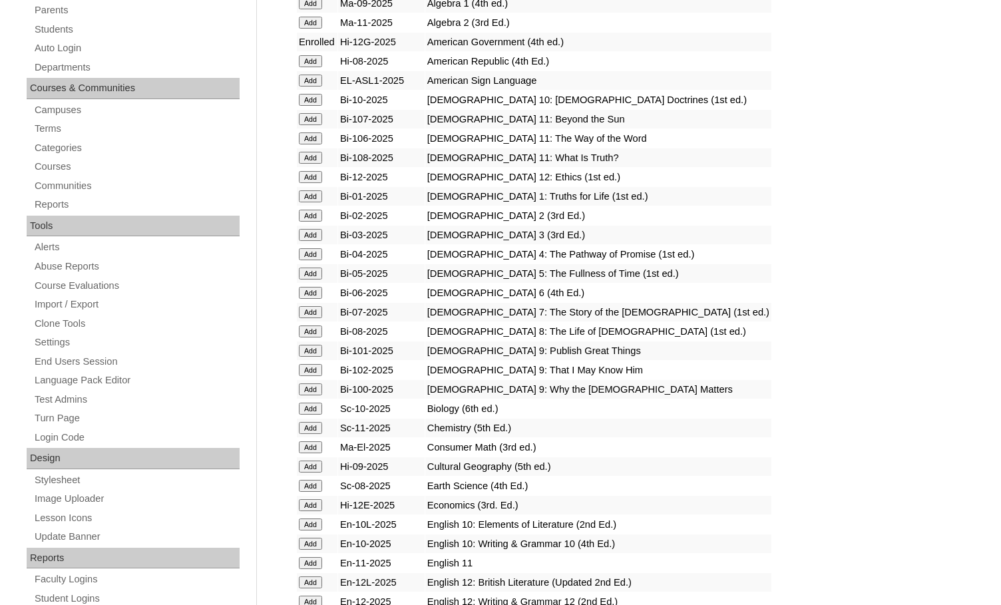
scroll to position [466, 0]
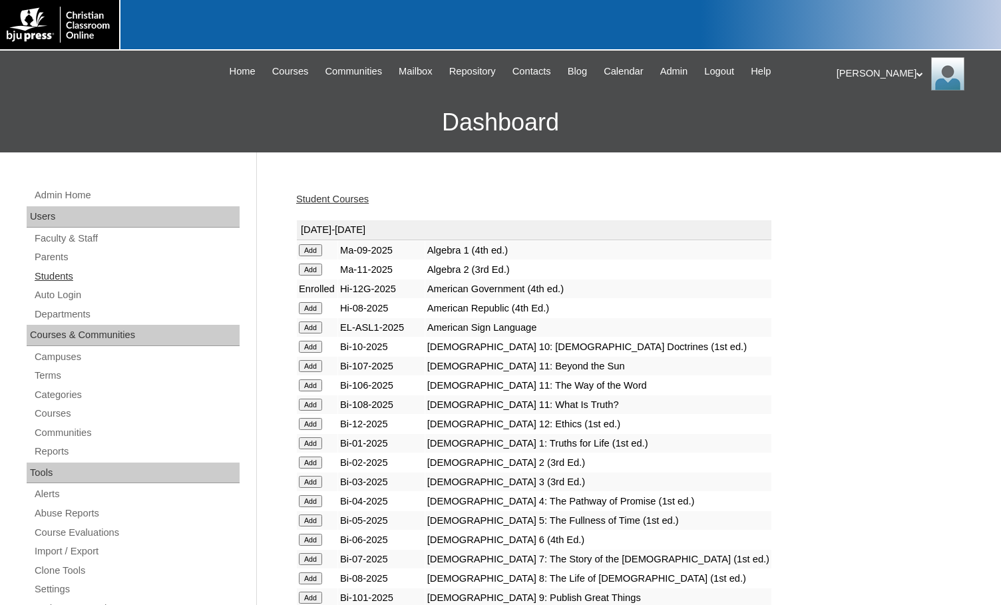
click at [89, 276] on link "Students" at bounding box center [136, 276] width 206 height 17
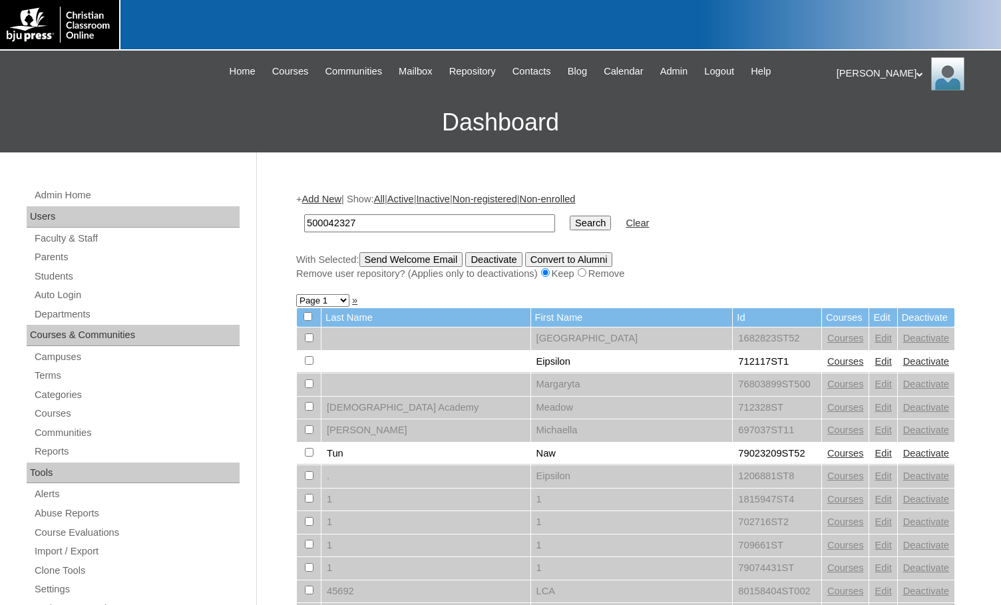
type input "500042327"
click at [570, 226] on input "Search" at bounding box center [590, 223] width 41 height 15
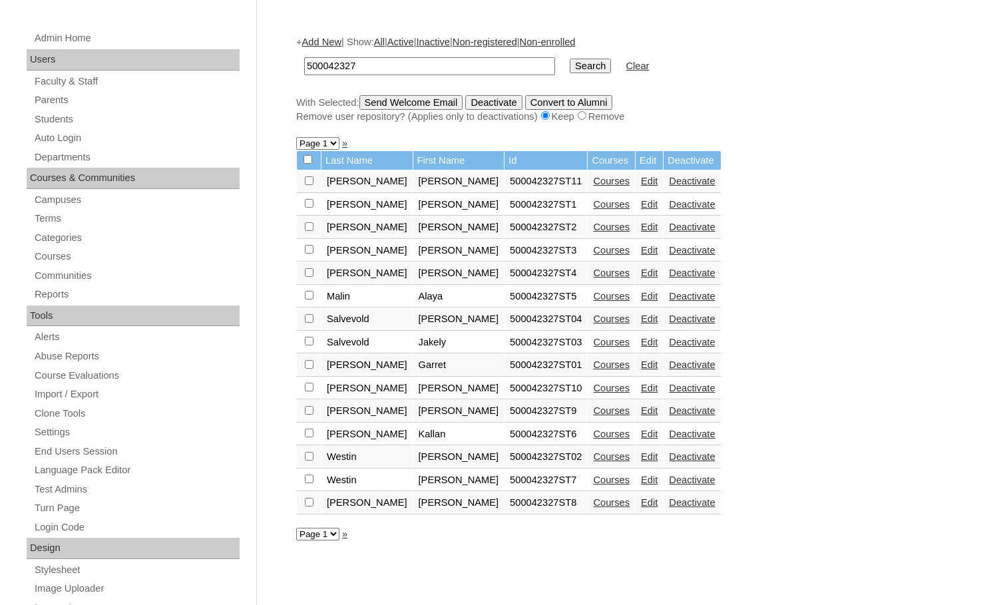
scroll to position [200, 0]
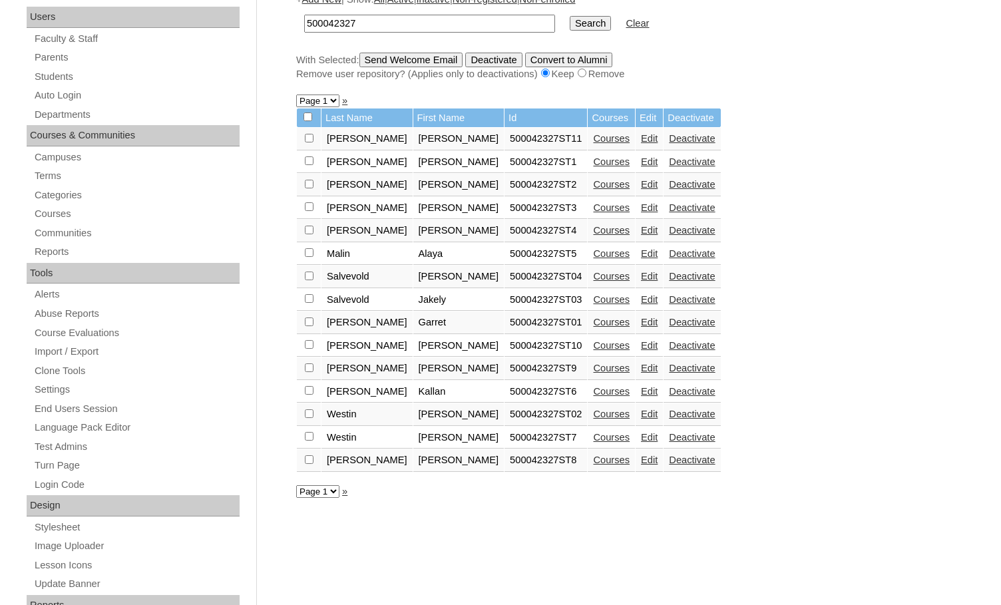
click at [593, 413] on link "Courses" at bounding box center [611, 414] width 37 height 11
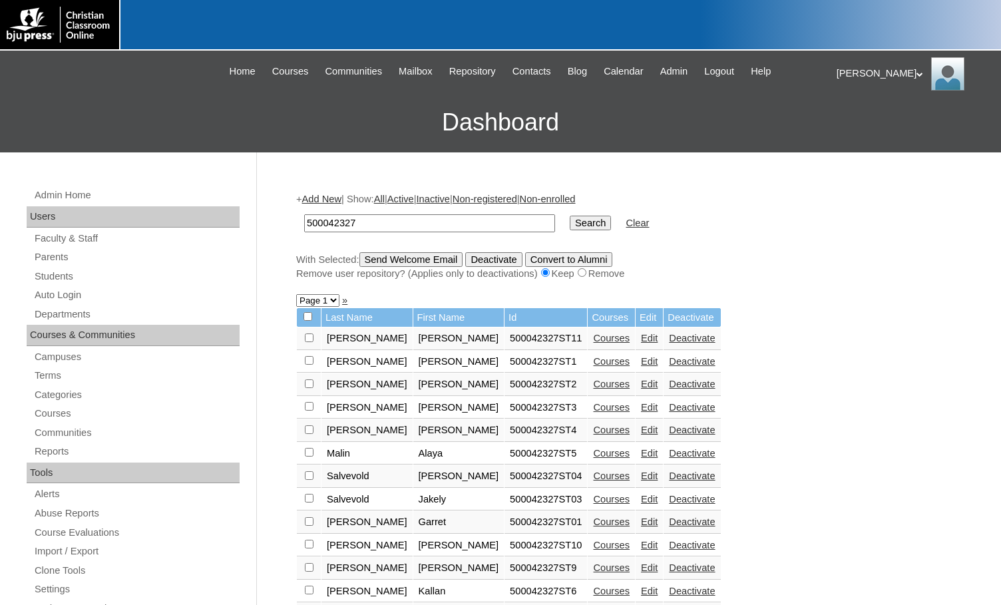
click at [332, 195] on link "Add New" at bounding box center [321, 199] width 39 height 11
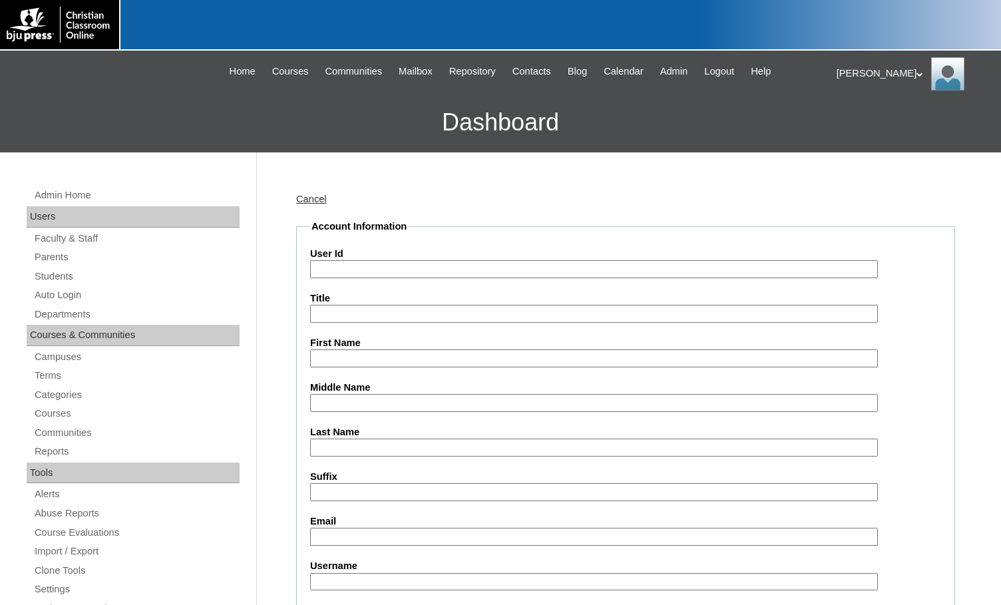
click at [390, 265] on input "User Id" at bounding box center [594, 269] width 568 height 18
paste input "500042327"
type input "500042327ST12"
type input "Avery"
type input "Dawson"
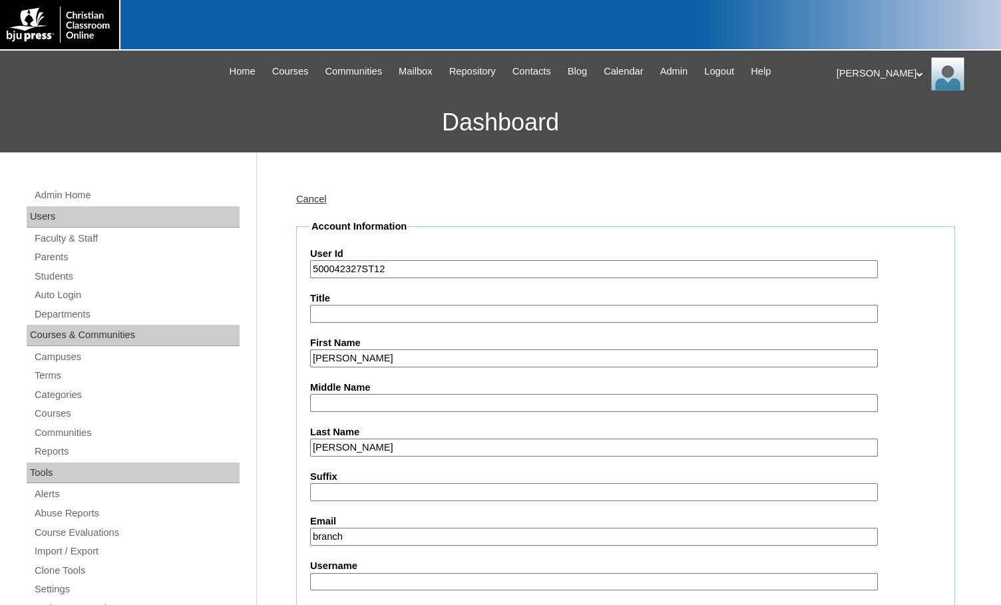
type input "branchhomeschoolcoop@outlook.com"
type input "avery.dawson"
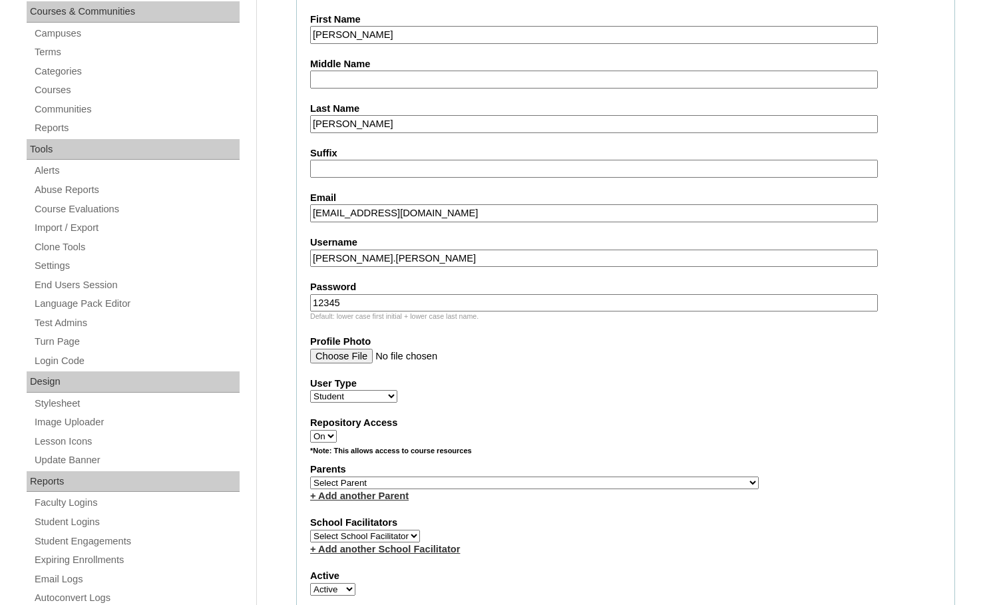
type input "12345"
click at [602, 479] on select "Select Parent , Fautanu, Ma 1, 1 23-24 accountMorgan, Jason 6th Street Mennonit…" at bounding box center [534, 483] width 449 height 13
select select "36195"
click at [650, 479] on div "Parents Select Parent , Fautanu, Ma 1, 1 23-24 accountMorgan, Jason 6th Street …" at bounding box center [625, 483] width 631 height 40
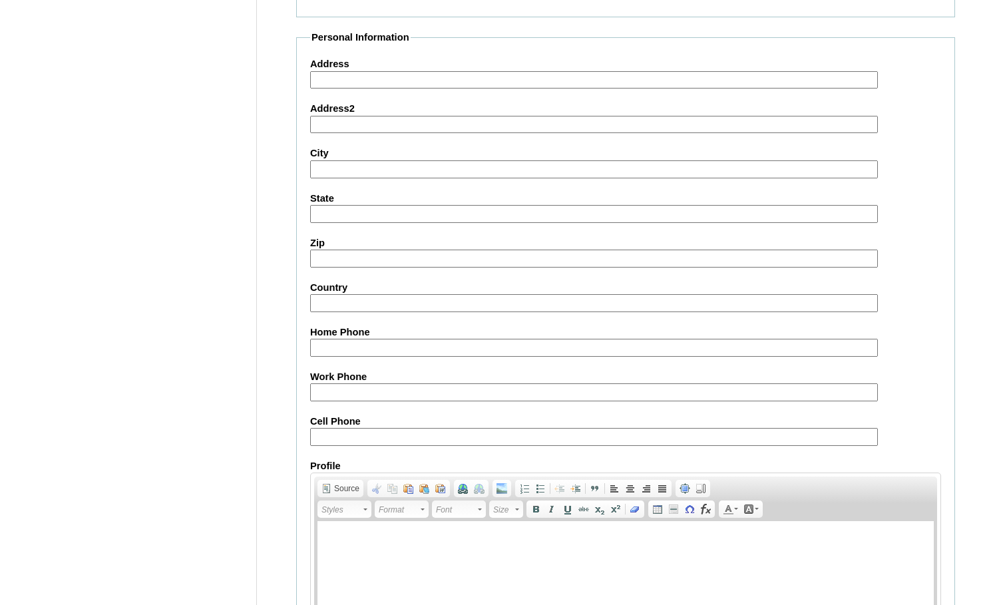
scroll to position [1421, 0]
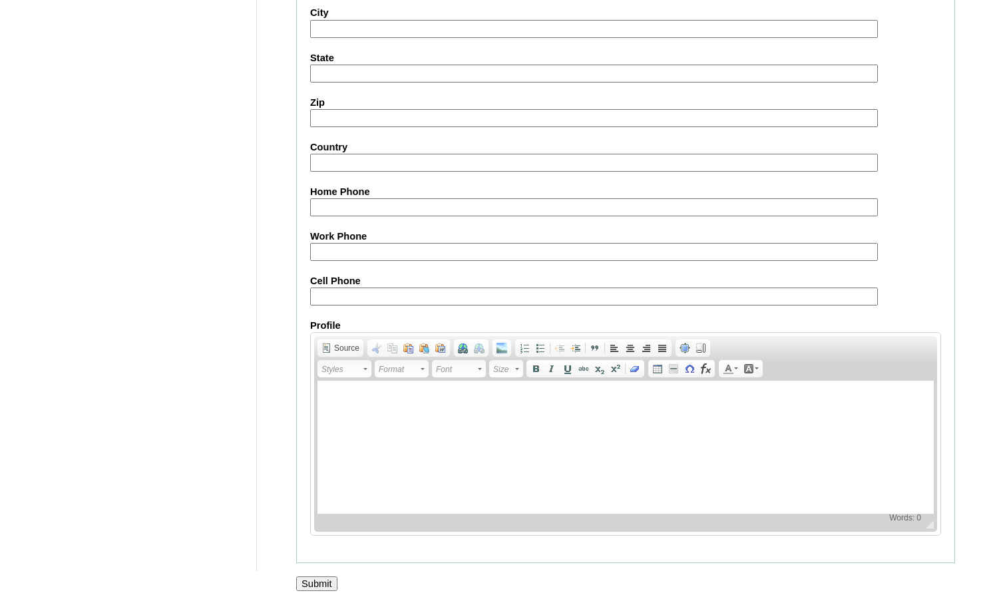
click at [324, 582] on input "Submit" at bounding box center [316, 584] width 41 height 15
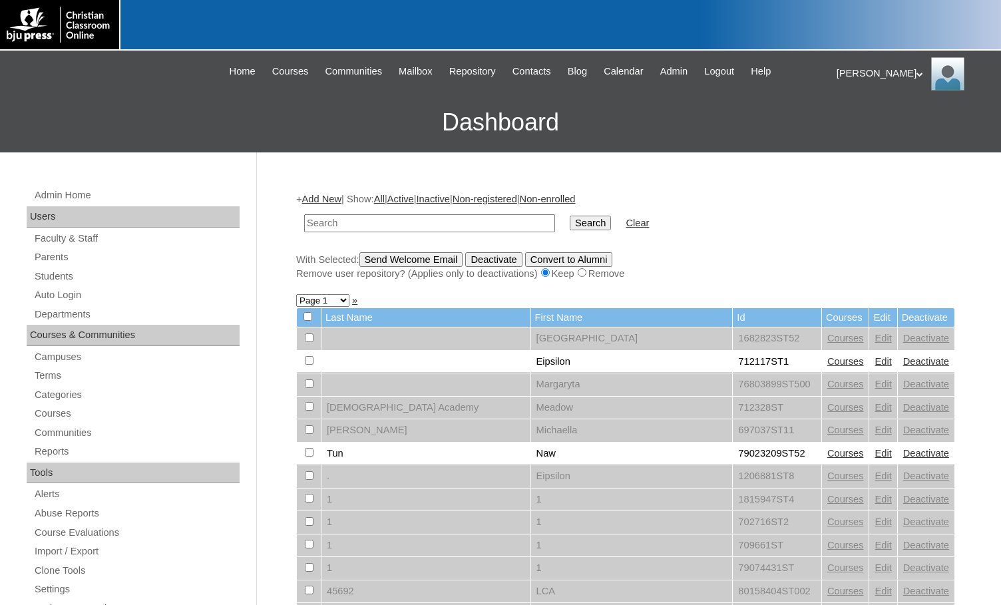
click at [28, 274] on div "Admin Home Users Faculty & Staff Parents Students Auto Login Departments Course…" at bounding box center [135, 617] width 230 height 861
click at [61, 273] on link "Students" at bounding box center [136, 276] width 206 height 17
type input "732604"
click at [570, 224] on input "Search" at bounding box center [590, 223] width 41 height 15
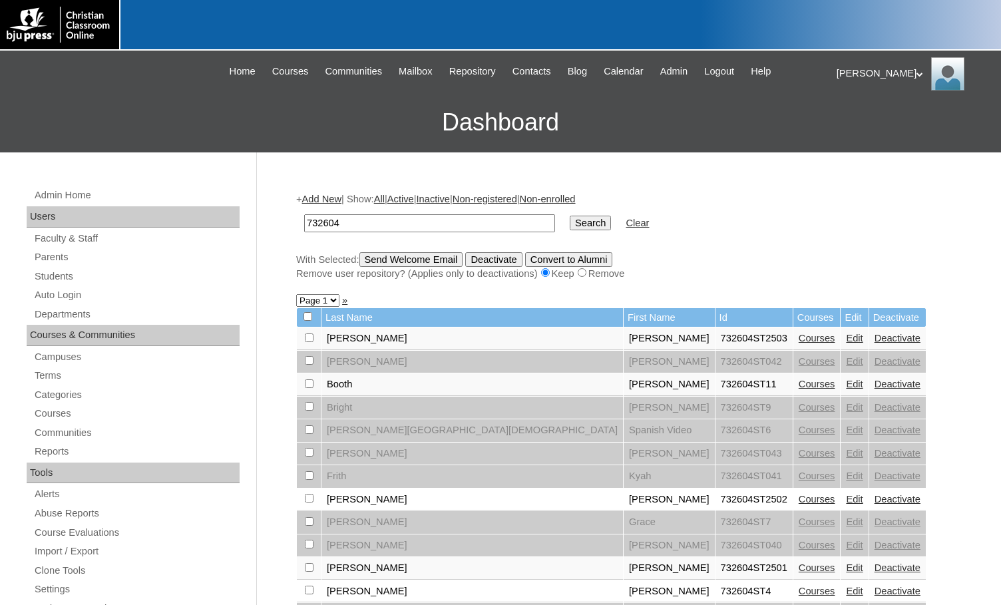
click at [846, 382] on link "Edit" at bounding box center [854, 384] width 17 height 11
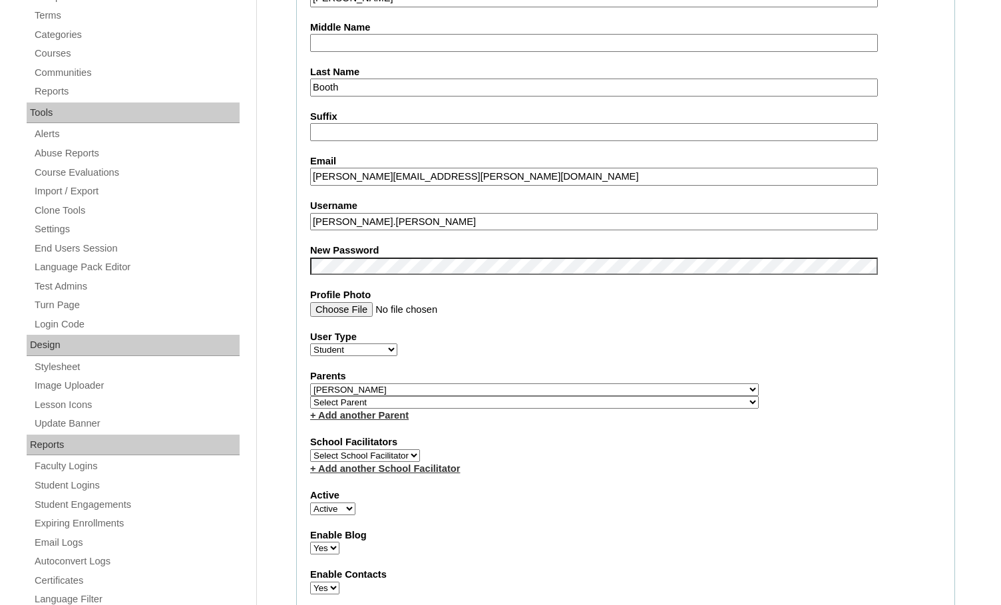
scroll to position [466, 0]
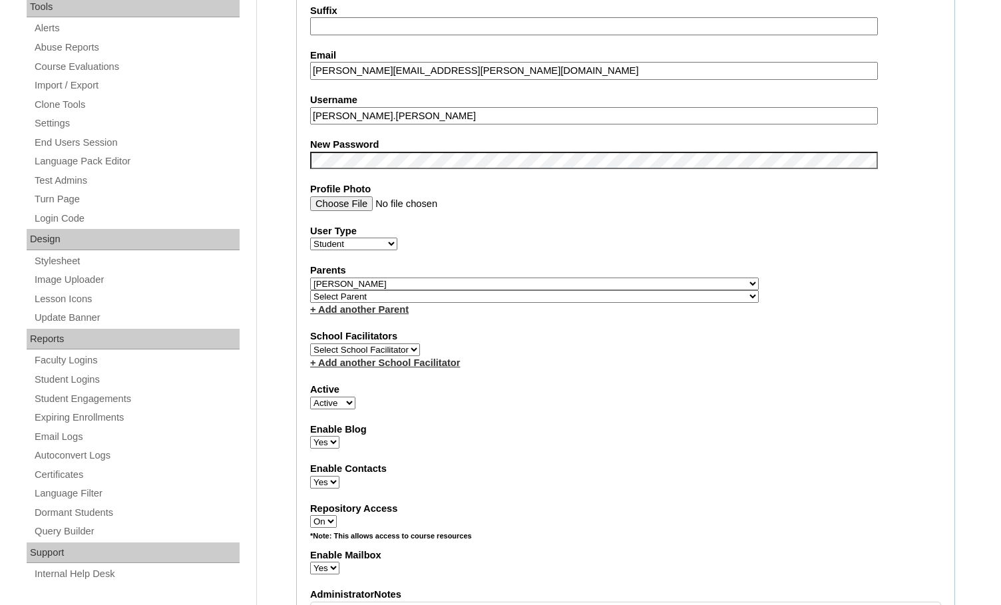
click at [602, 299] on select "Select Parent , Fautanu, Ma 1, 1 23-24 accountMorgan, Jason 6th Street Mennonit…" at bounding box center [534, 296] width 449 height 13
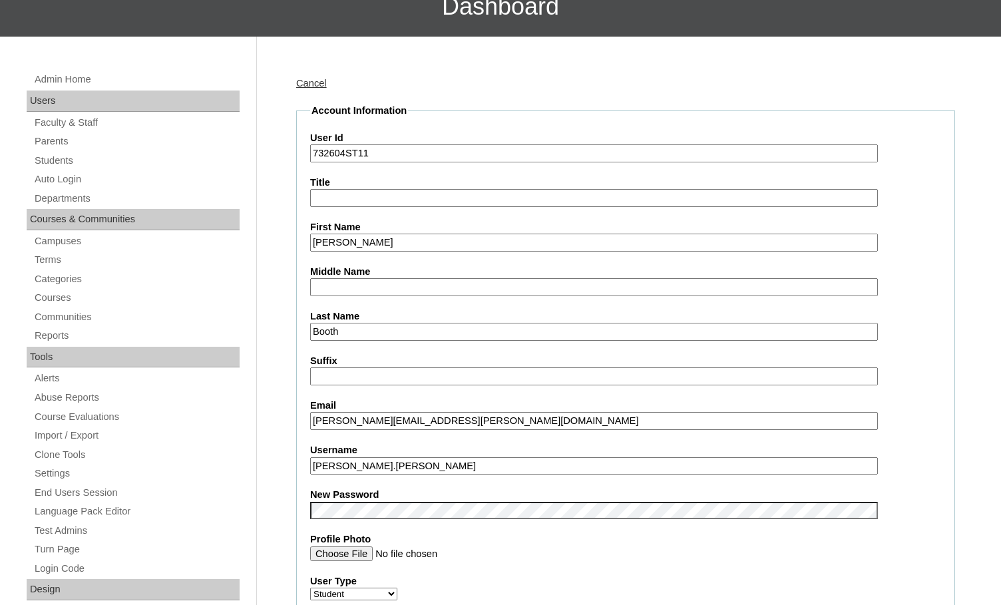
scroll to position [0, 0]
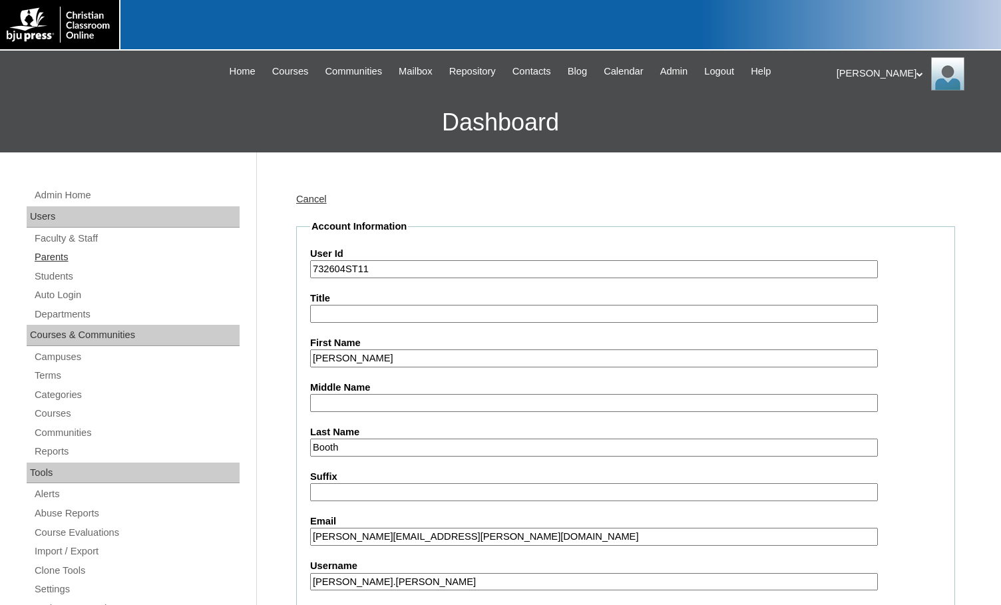
click at [49, 258] on link "Parents" at bounding box center [136, 257] width 206 height 17
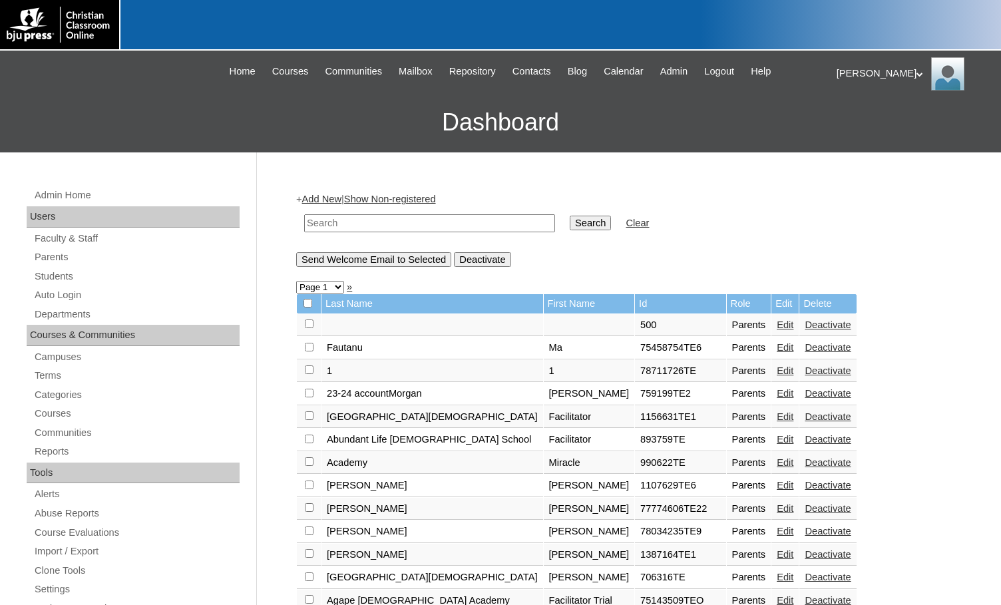
drag, startPoint x: 472, startPoint y: 226, endPoint x: 484, endPoint y: 224, distance: 12.1
click at [472, 226] on input "text" at bounding box center [429, 223] width 251 height 18
paste input "732604"
type input "732604"
click at [570, 220] on input "Search" at bounding box center [590, 223] width 41 height 15
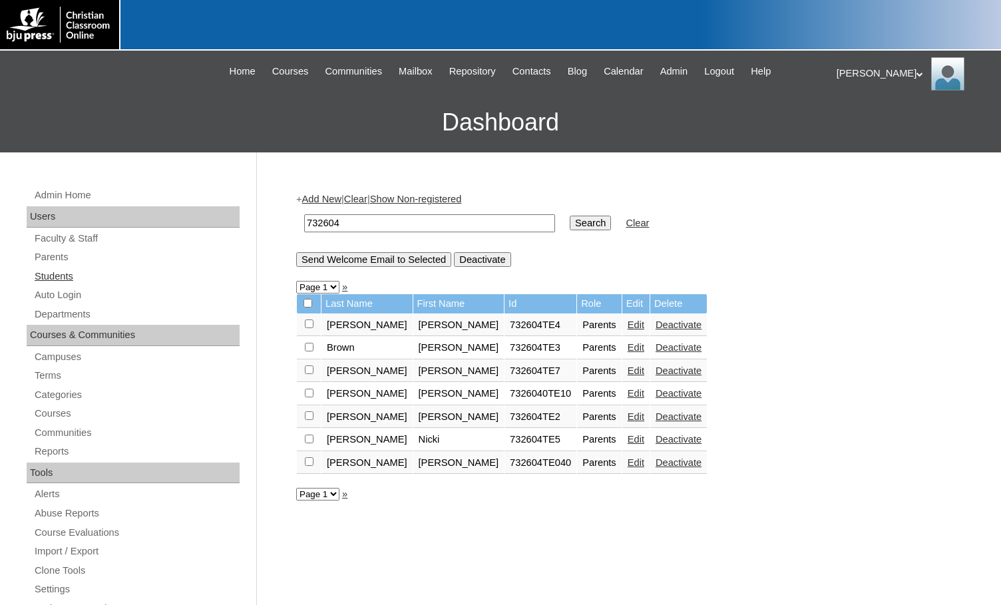
click at [65, 272] on link "Students" at bounding box center [136, 276] width 206 height 17
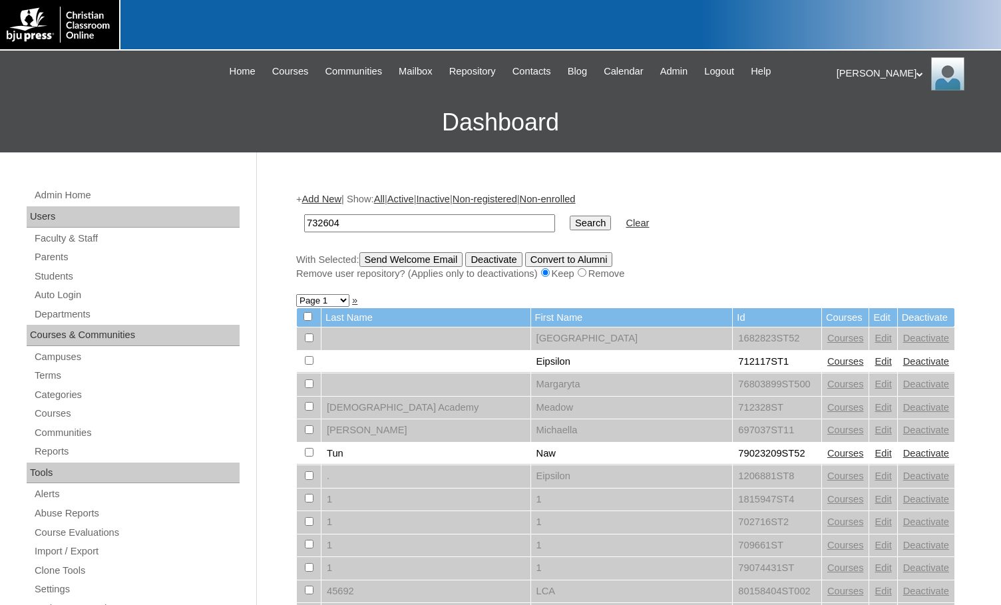
type input "732604"
click at [570, 220] on input "Search" at bounding box center [590, 223] width 41 height 15
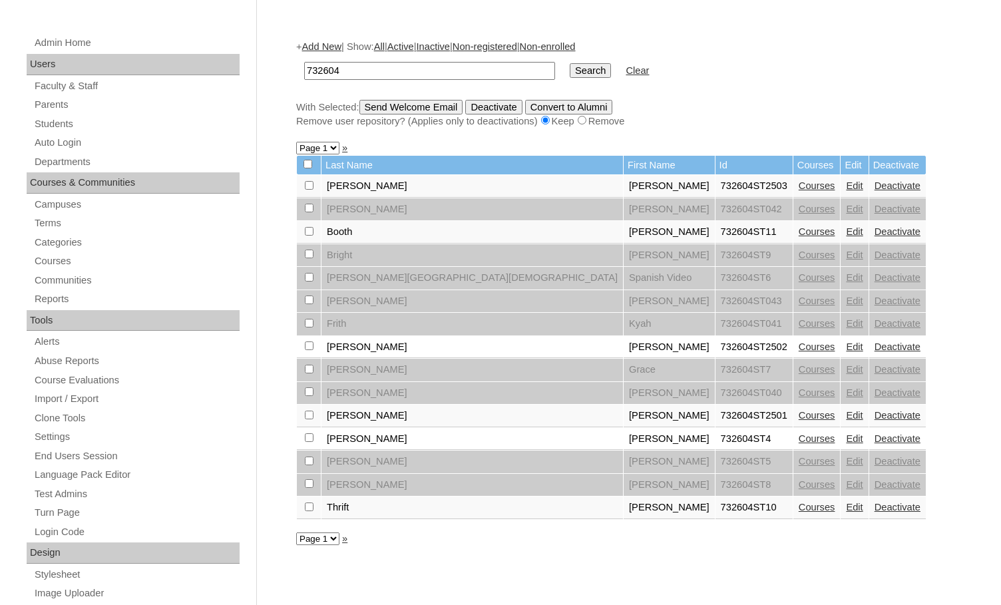
scroll to position [200, 0]
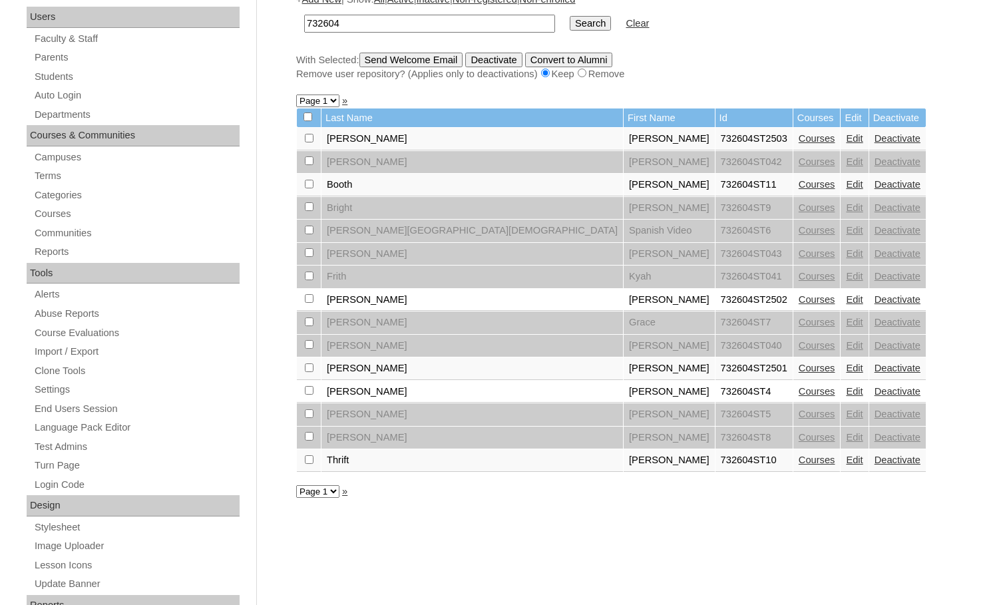
click at [846, 184] on link "Edit" at bounding box center [854, 184] width 17 height 11
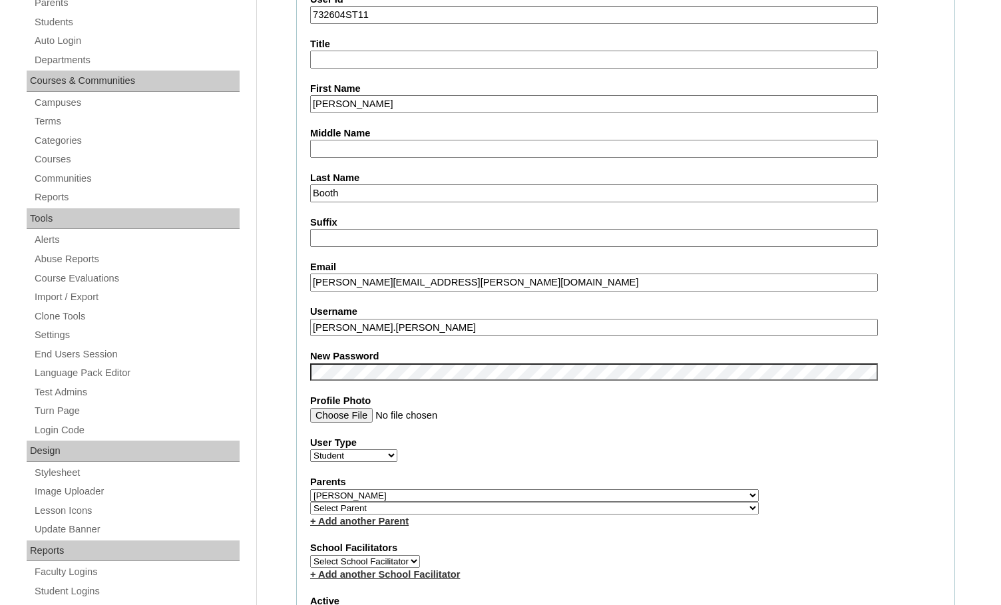
scroll to position [266, 0]
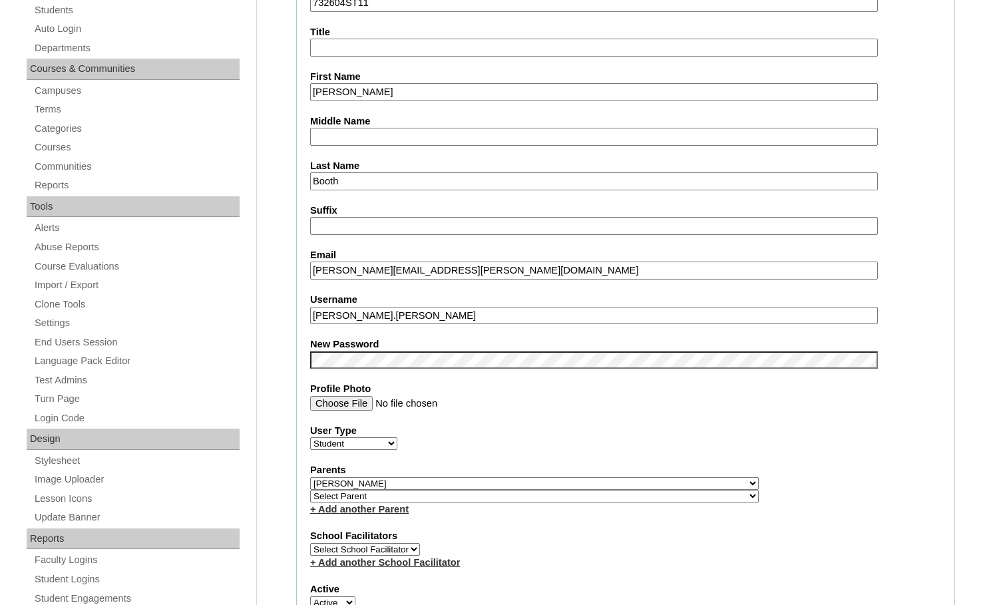
click at [585, 499] on select "Select Parent , [GEOGRAPHIC_DATA], Ma 1, 1 23-24 accountMorgan, [PERSON_NAME] 6…" at bounding box center [534, 496] width 449 height 13
select select "36486"
click at [626, 492] on div "Parents Select Parent , [GEOGRAPHIC_DATA], Ma 1, 1 23-24 accountMorgan, [PERSON…" at bounding box center [625, 489] width 631 height 53
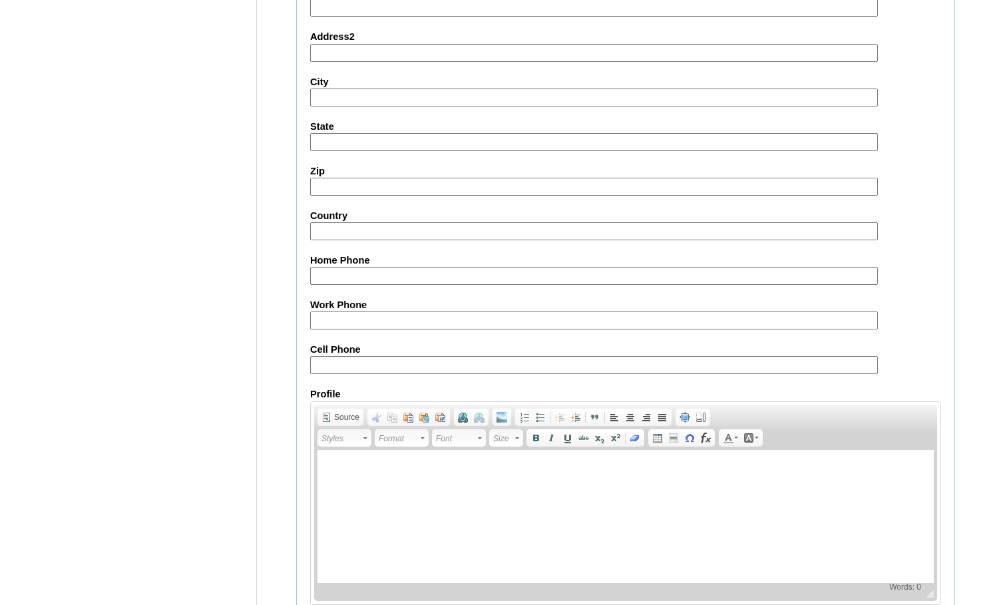
scroll to position [1423, 0]
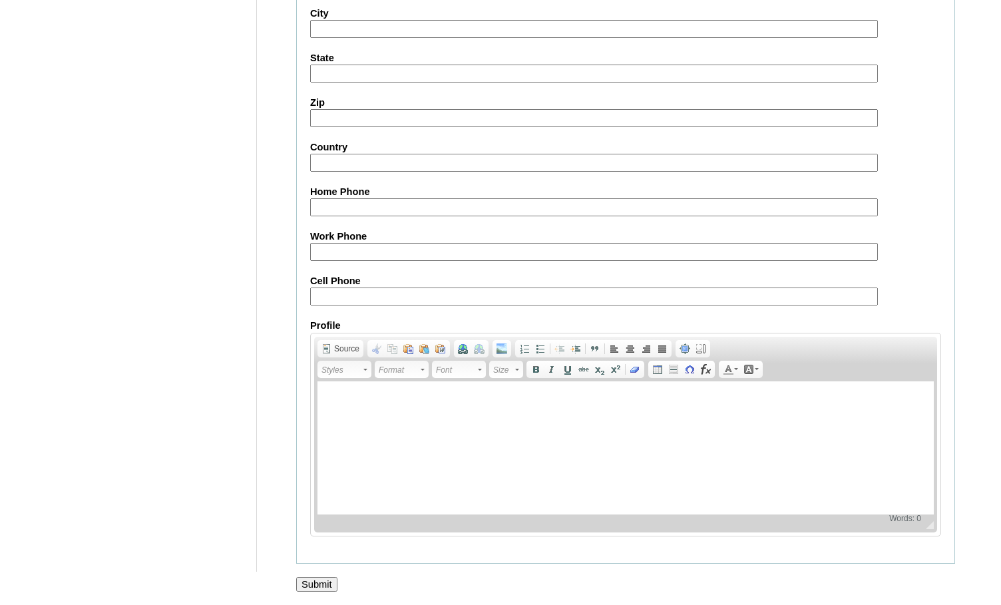
click at [318, 580] on input "Submit" at bounding box center [316, 584] width 41 height 15
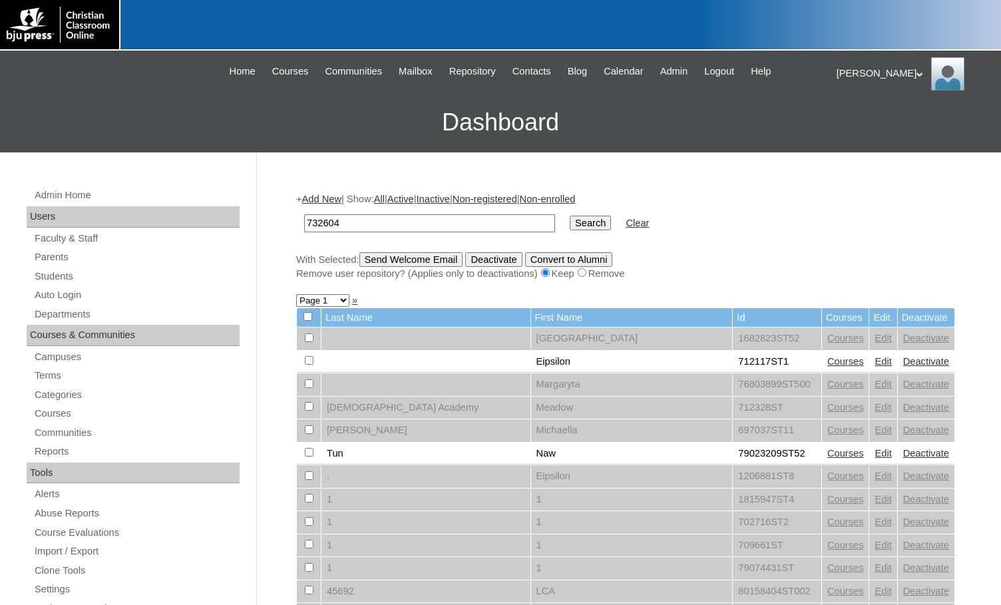
type input "732604"
click at [570, 226] on input "Search" at bounding box center [590, 223] width 41 height 15
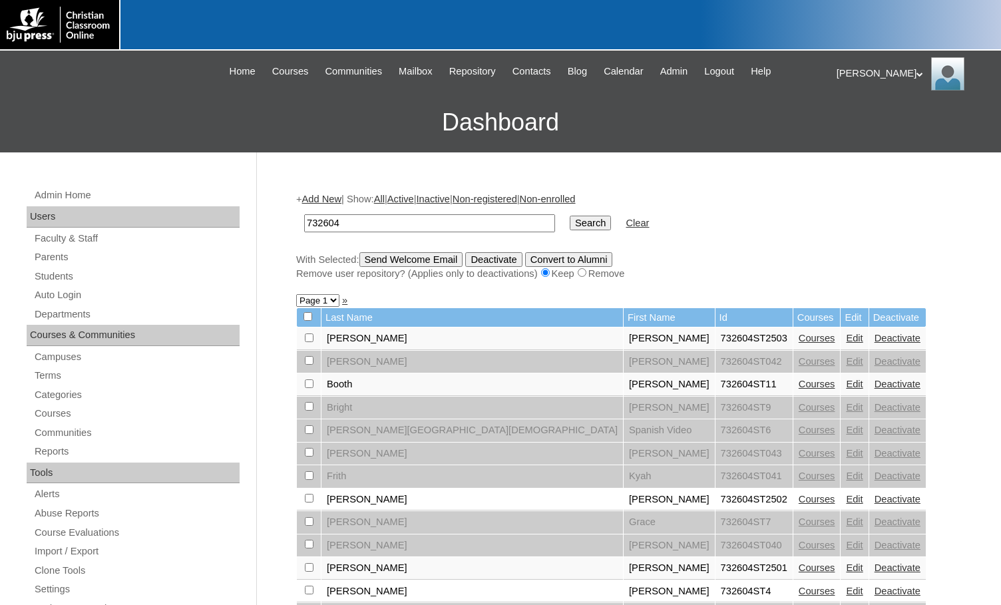
click at [846, 497] on link "Edit" at bounding box center [854, 499] width 17 height 11
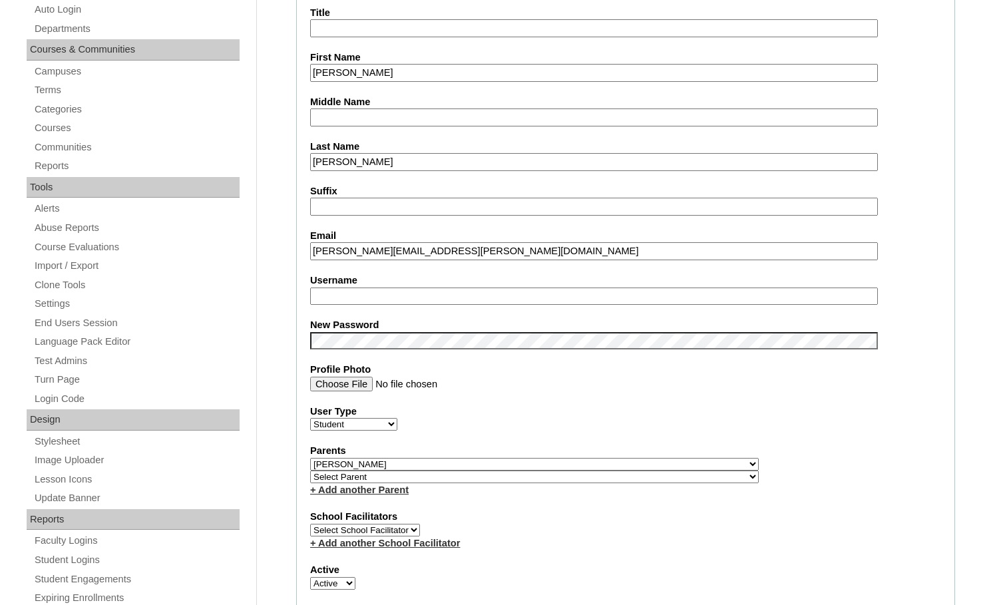
scroll to position [333, 0]
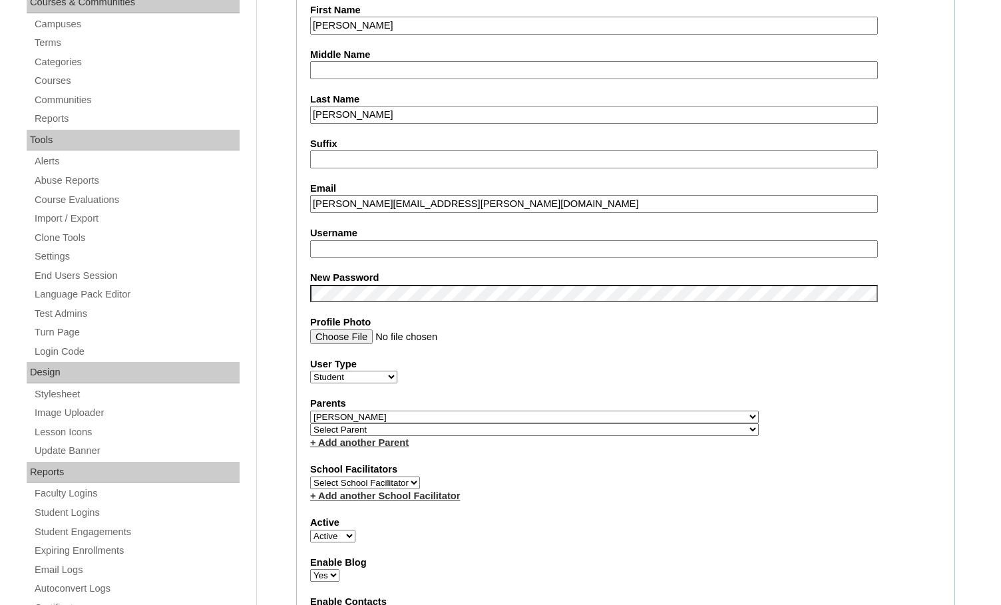
type input "msevilla"
drag, startPoint x: 391, startPoint y: 251, endPoint x: 256, endPoint y: 249, distance: 135.2
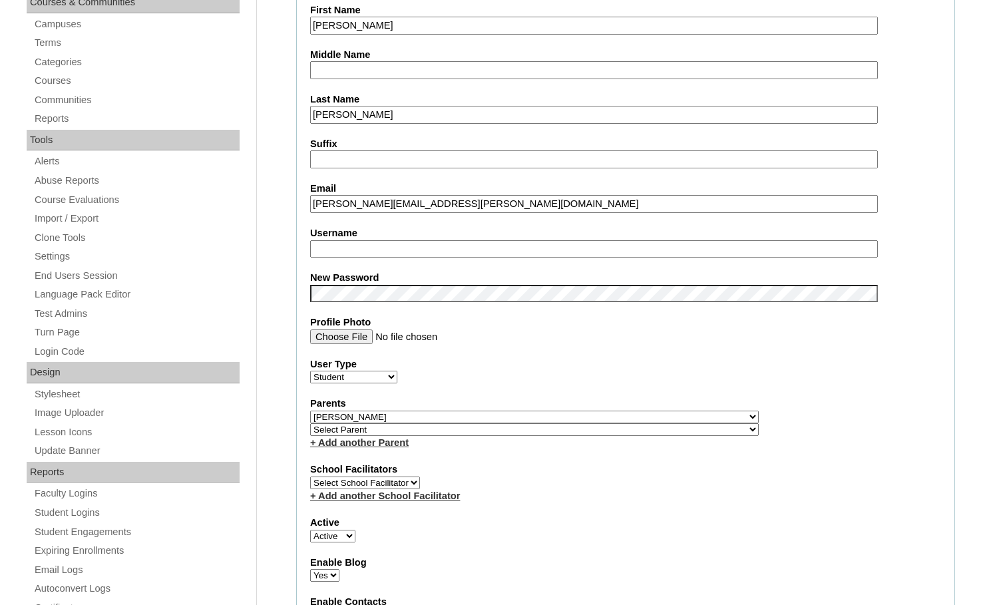
click at [591, 432] on select "Select Parent , [GEOGRAPHIC_DATA], Ma 1, 1 23-24 accountMorgan, [PERSON_NAME] 6…" at bounding box center [534, 429] width 449 height 13
select select "35013"
click at [634, 425] on div "Parents Select Parent , [GEOGRAPHIC_DATA], Ma 1, 1 23-24 accountMorgan, [PERSON…" at bounding box center [625, 423] width 631 height 53
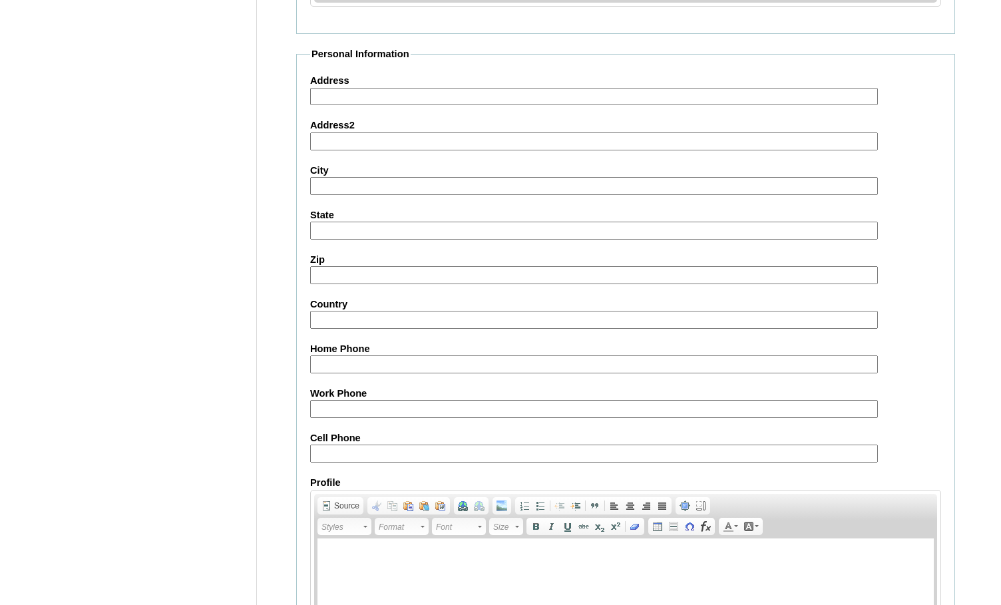
scroll to position [1423, 0]
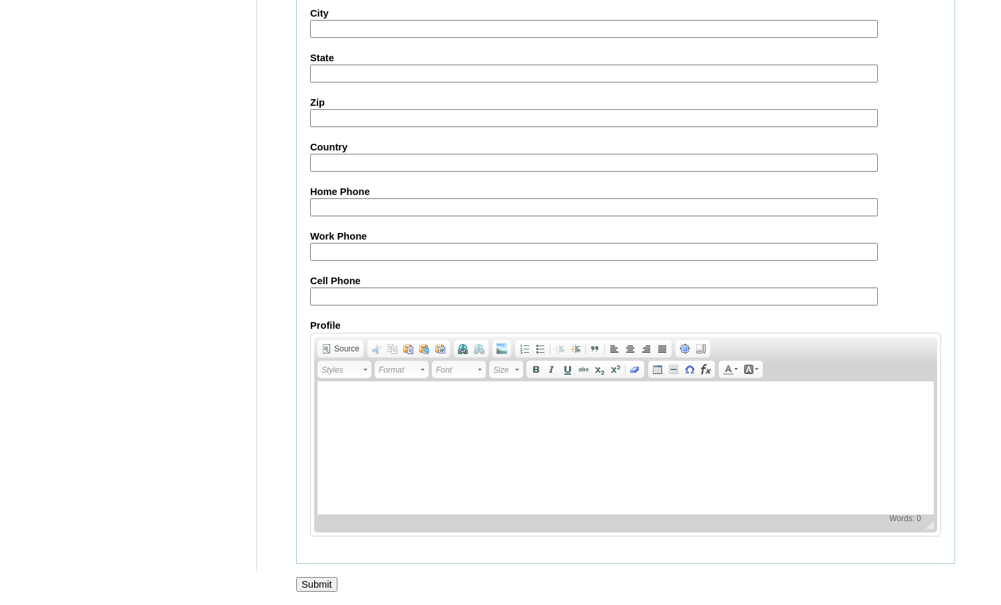
click at [325, 583] on input "Submit" at bounding box center [316, 584] width 41 height 15
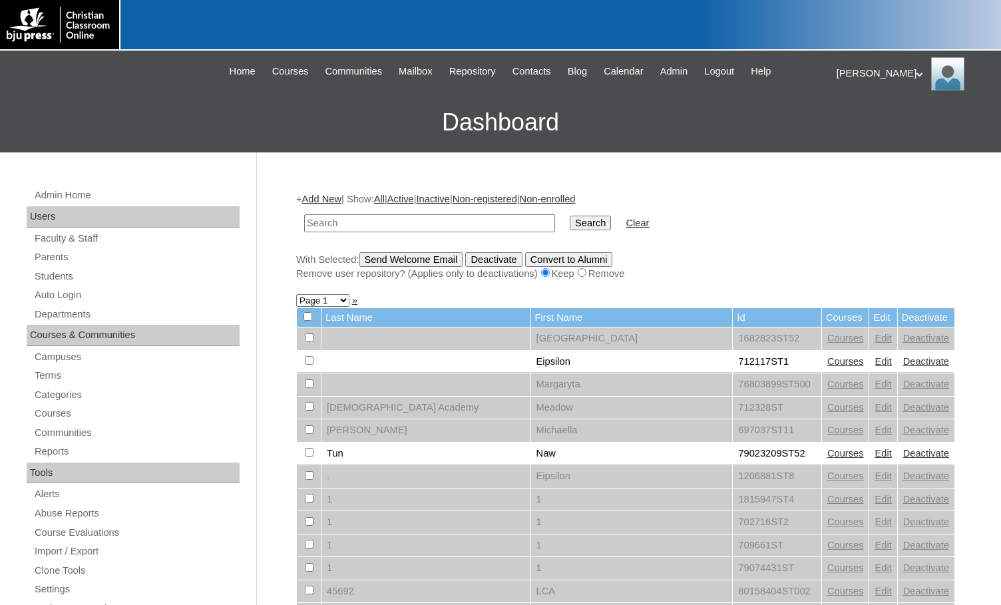
click at [449, 222] on input "text" at bounding box center [429, 223] width 251 height 18
paste input "732604"
type input "732604"
click at [570, 216] on input "Search" at bounding box center [590, 223] width 41 height 15
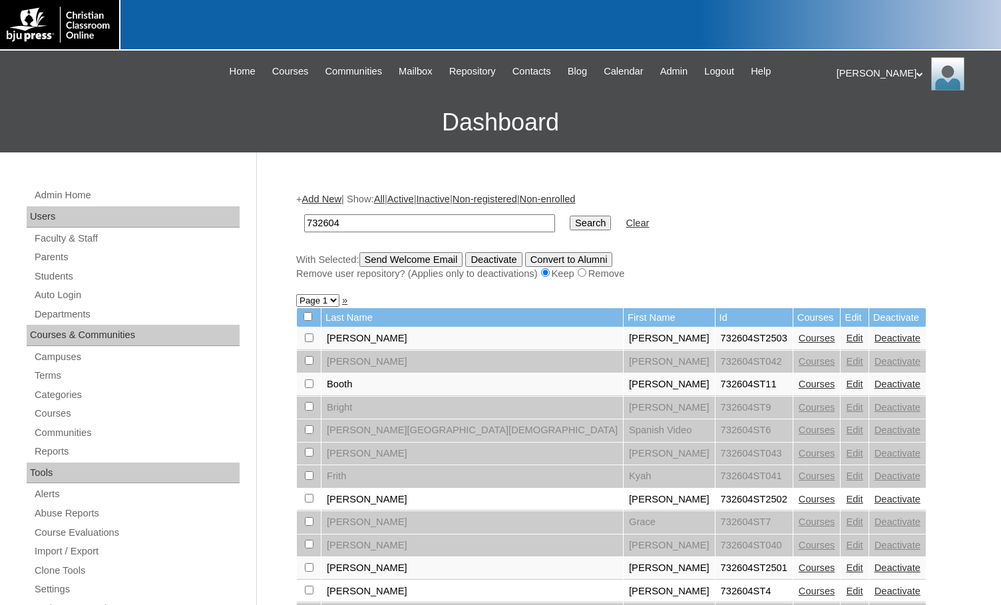
click at [846, 497] on link "Edit" at bounding box center [854, 499] width 17 height 11
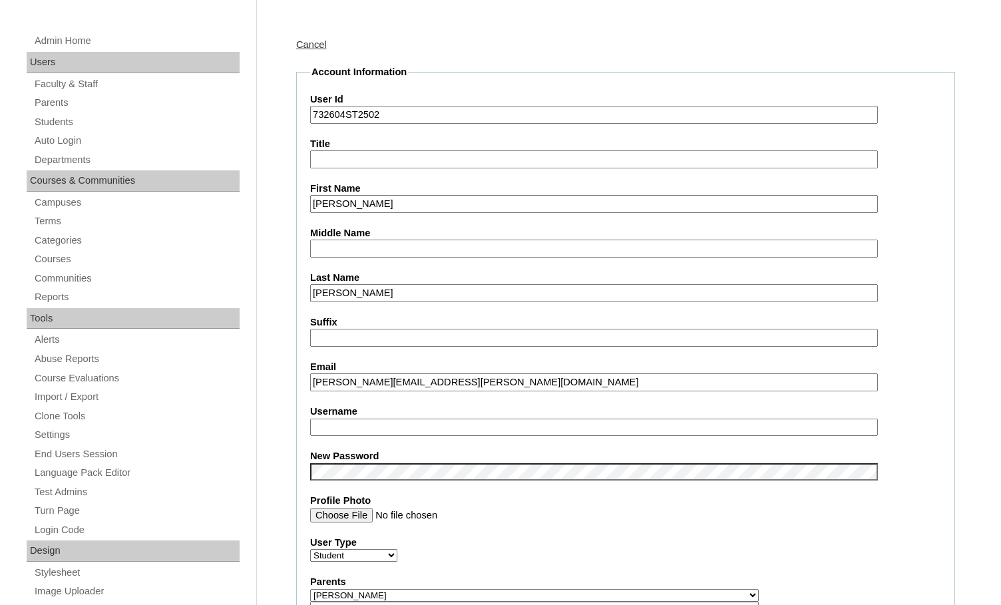
scroll to position [200, 0]
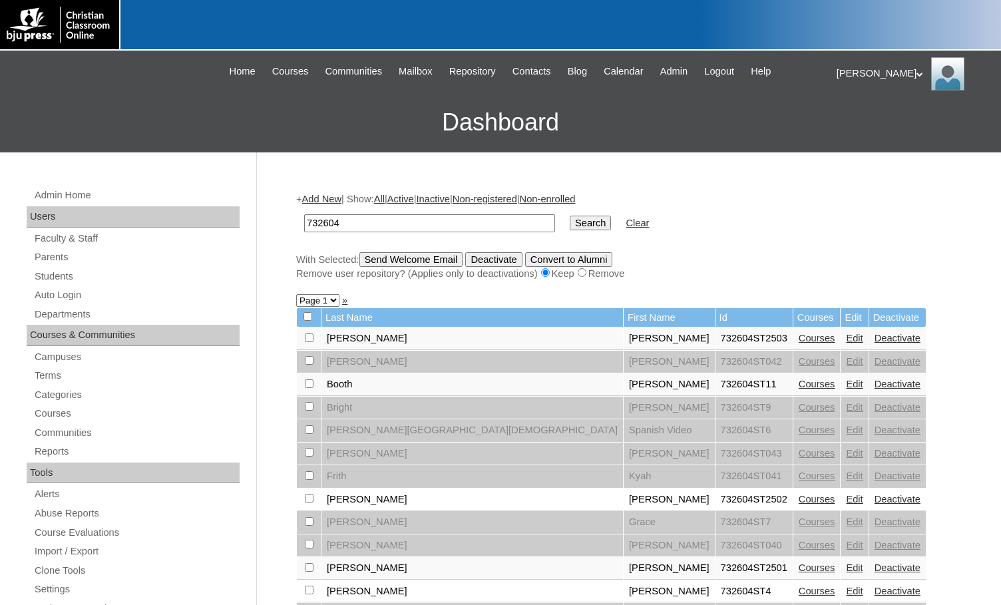
scroll to position [67, 0]
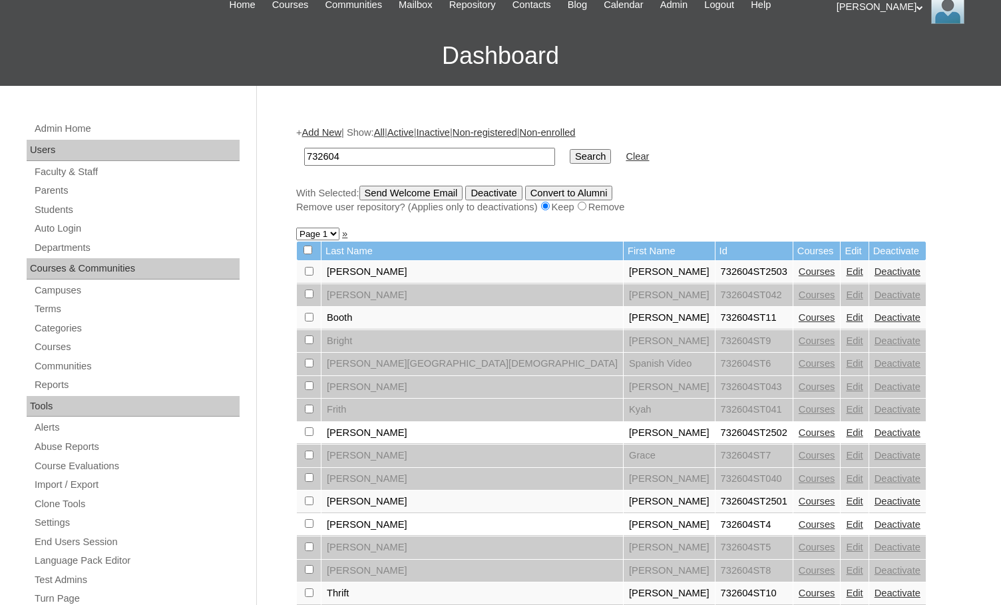
click at [846, 505] on link "Edit" at bounding box center [854, 501] width 17 height 11
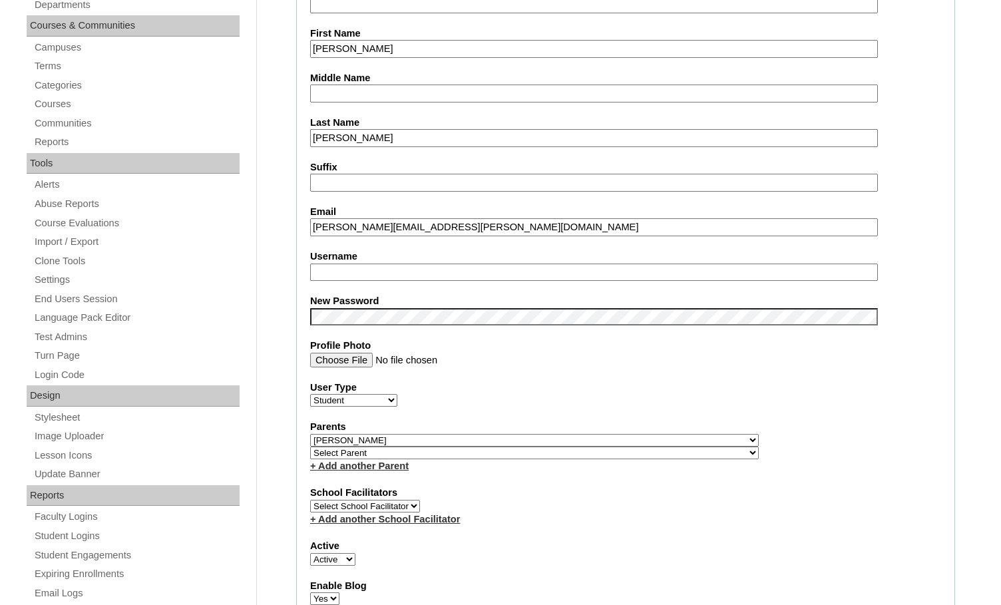
scroll to position [333, 0]
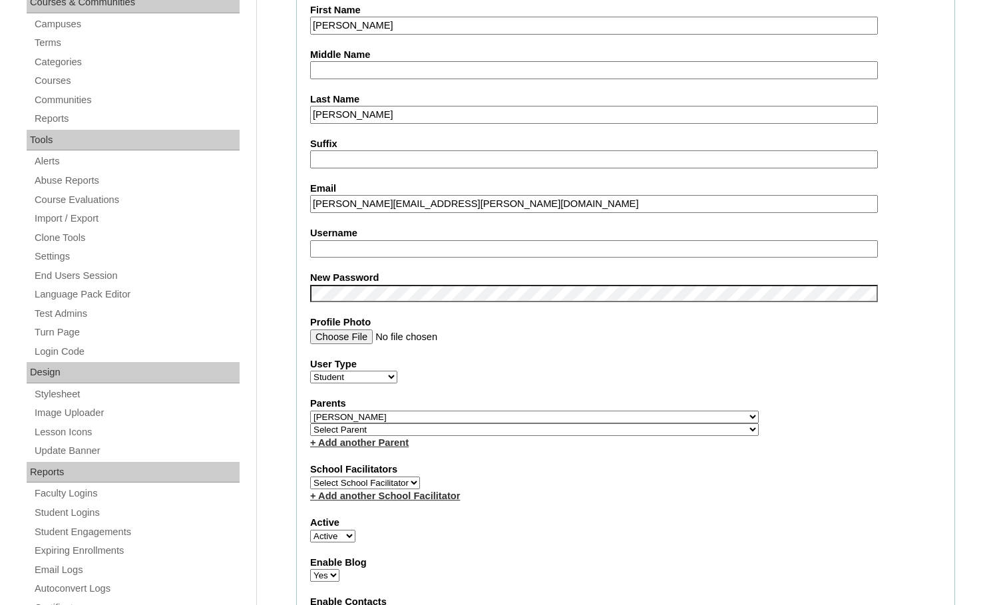
type input "msevilla"
click at [597, 430] on select "Select Parent , [GEOGRAPHIC_DATA], Ma 1, 1 23-24 accountMorgan, [PERSON_NAME] 6…" at bounding box center [534, 429] width 449 height 13
select select "35013"
click at [645, 427] on div "Parents Select Parent , [GEOGRAPHIC_DATA], Ma 1, 1 23-24 accountMorgan, [PERSON…" at bounding box center [625, 423] width 631 height 53
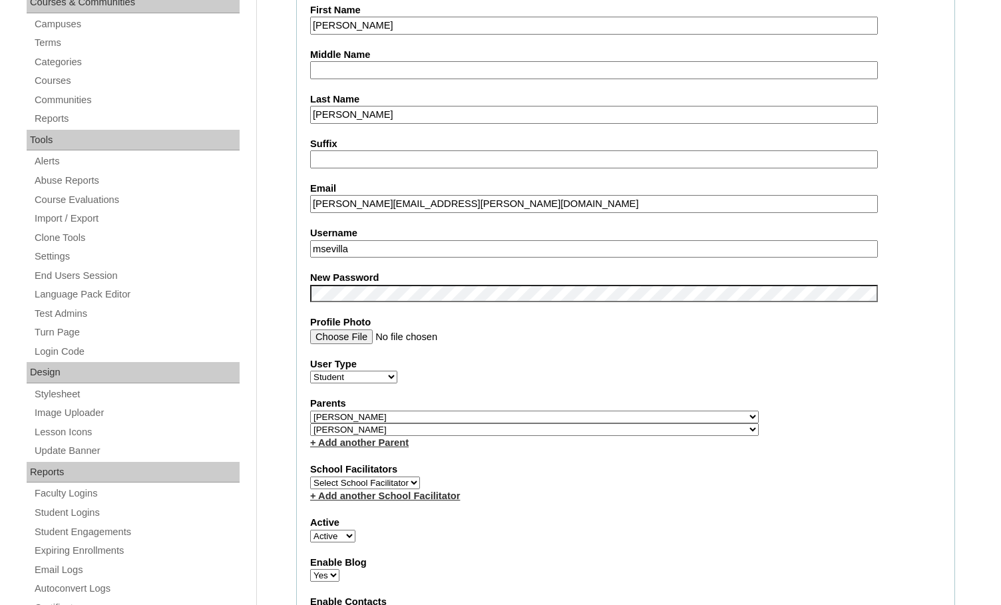
drag, startPoint x: 383, startPoint y: 251, endPoint x: 272, endPoint y: 242, distance: 111.6
click at [297, 251] on fieldset "Account Information User Id 732604ST2501 Title First Name [PERSON_NAME] Middle …" at bounding box center [625, 426] width 659 height 1079
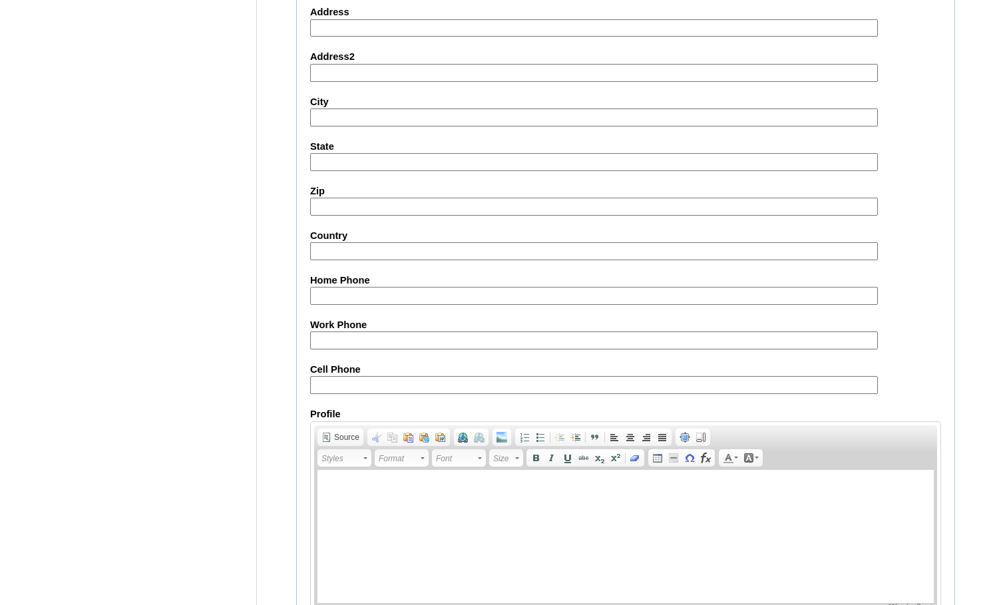
scroll to position [1423, 0]
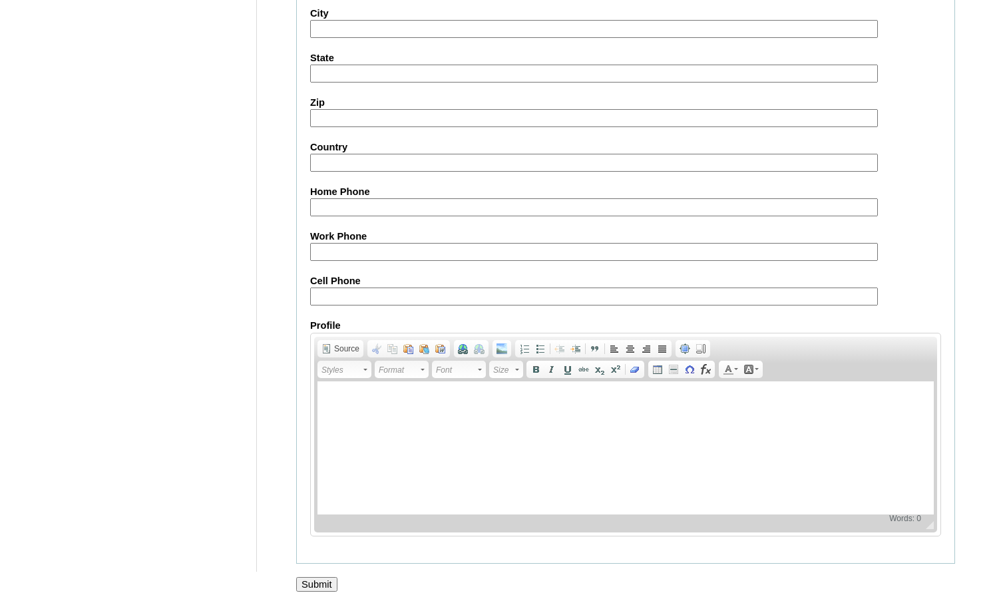
click at [327, 585] on input "Submit" at bounding box center [316, 584] width 41 height 15
